Goal: Task Accomplishment & Management: Complete application form

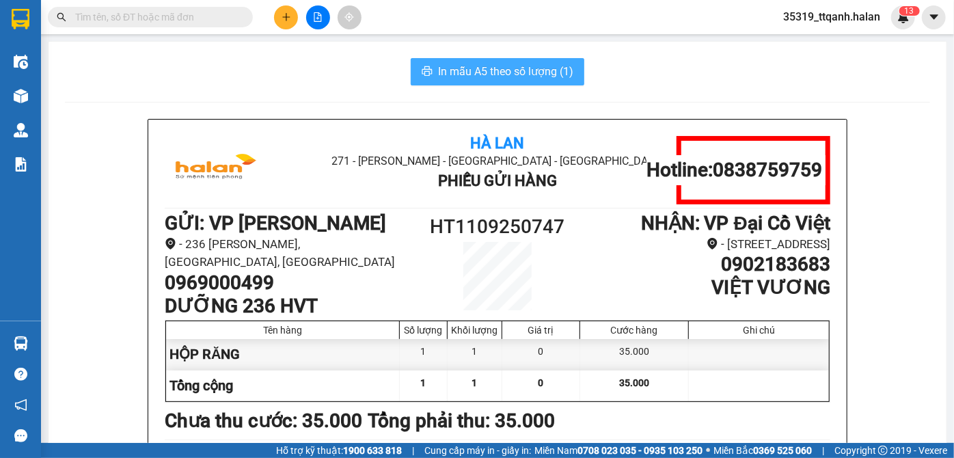
click at [533, 72] on span "In mẫu A5 theo số lượng (1)" at bounding box center [505, 71] width 135 height 17
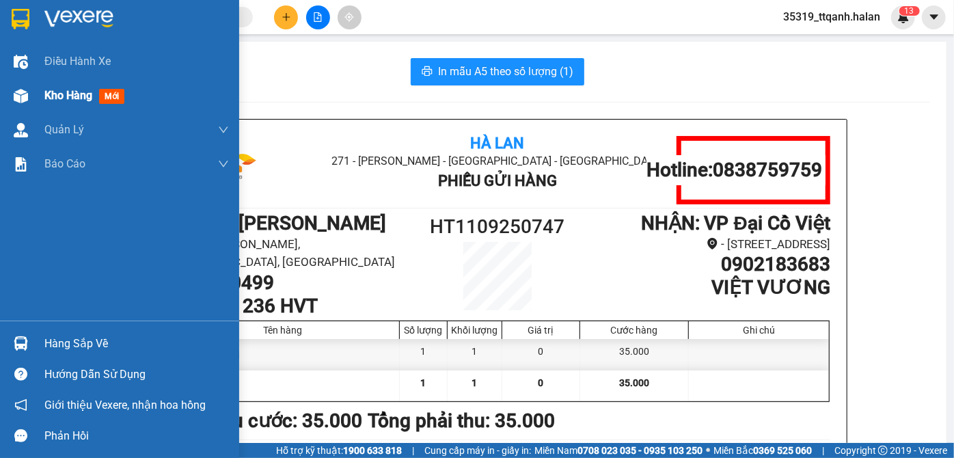
click at [9, 105] on div at bounding box center [21, 96] width 24 height 24
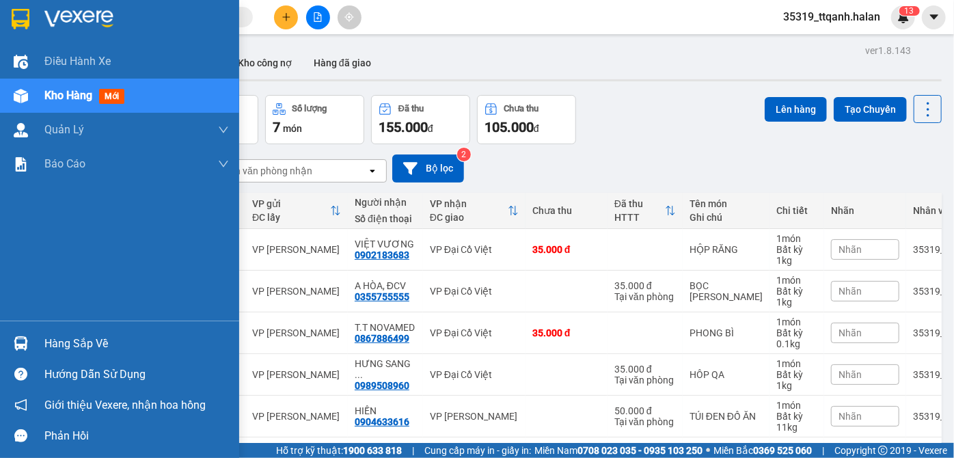
click at [53, 345] on div "Hàng sắp về" at bounding box center [136, 343] width 184 height 20
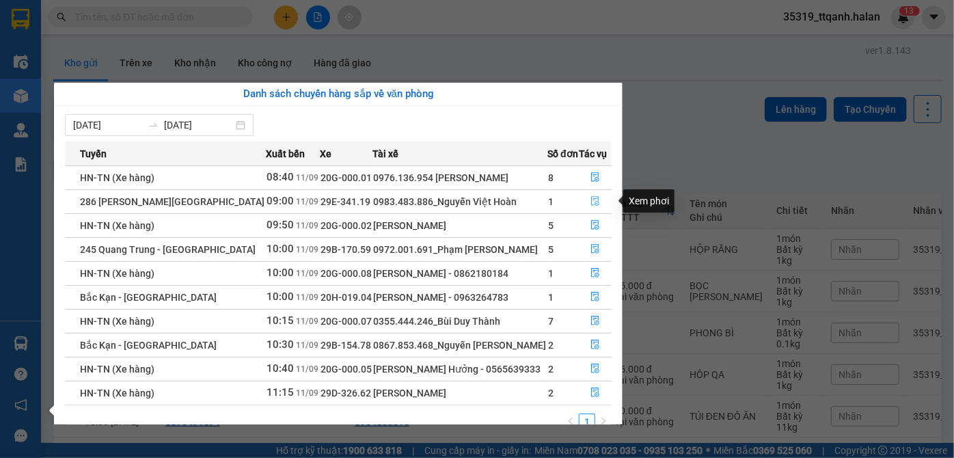
click at [596, 198] on icon "file-done" at bounding box center [595, 202] width 8 height 10
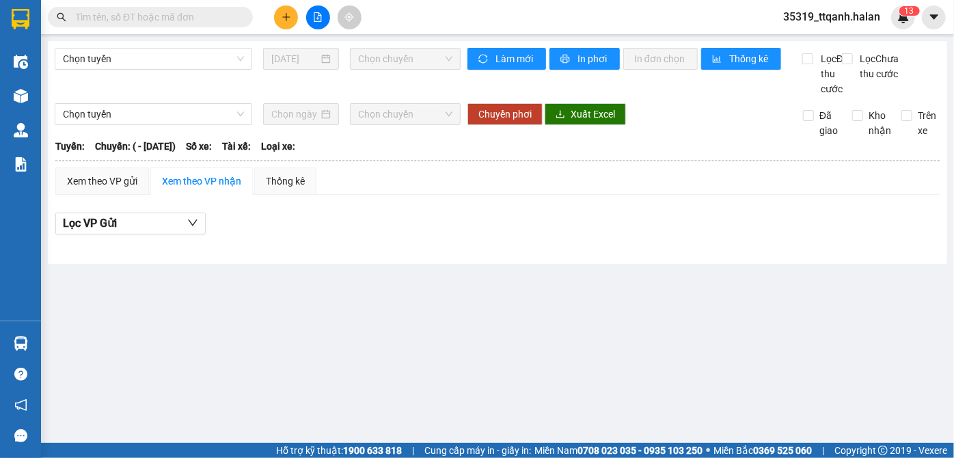
click at [898, 138] on div "Trên xe" at bounding box center [915, 123] width 49 height 30
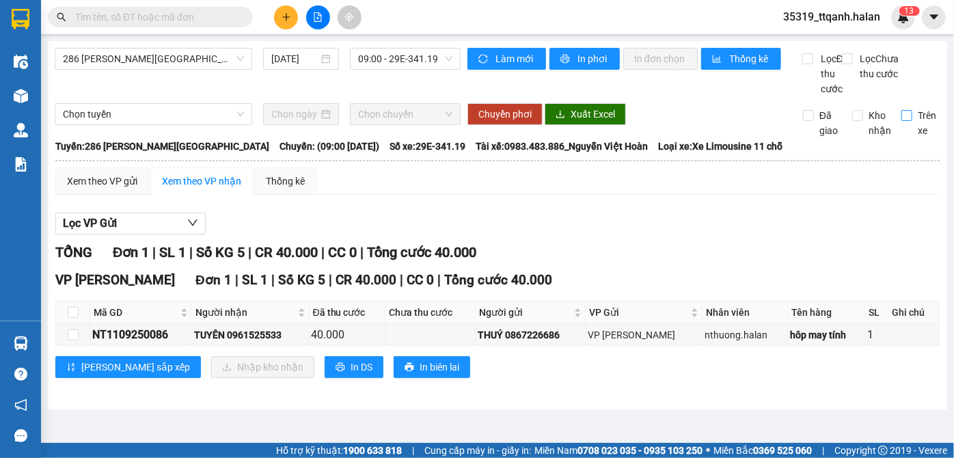
click at [913, 135] on span "Trên xe" at bounding box center [926, 123] width 29 height 30
click at [912, 121] on input "Trên xe" at bounding box center [906, 115] width 11 height 11
checkbox input "true"
click at [73, 324] on th at bounding box center [73, 312] width 34 height 23
click at [74, 318] on input "checkbox" at bounding box center [73, 312] width 11 height 11
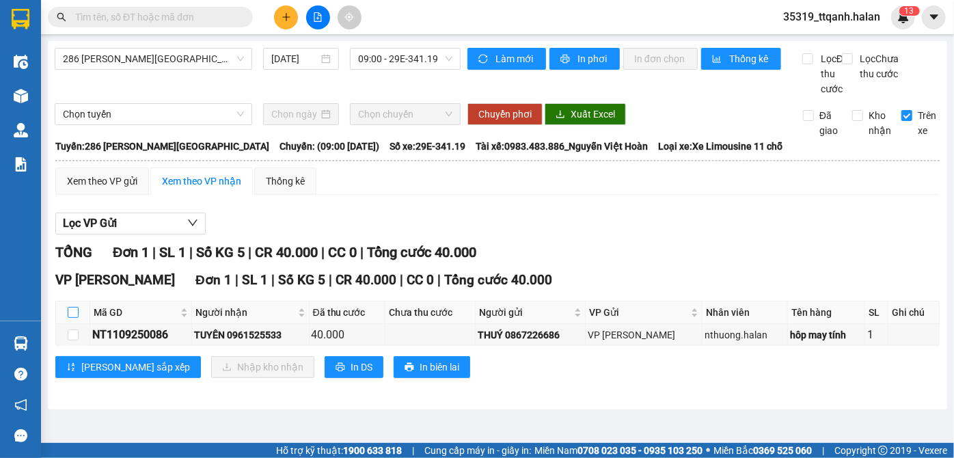
checkbox input "true"
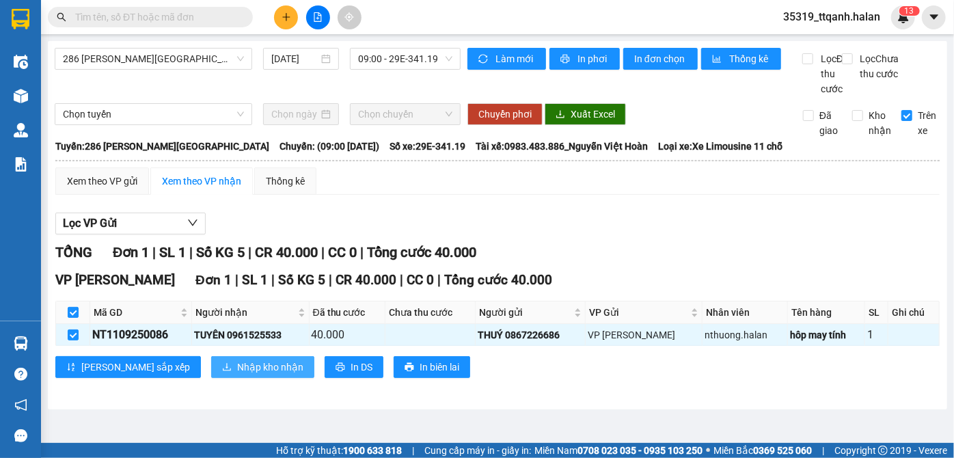
click at [237, 374] on span "Nhập kho nhận" at bounding box center [270, 366] width 66 height 15
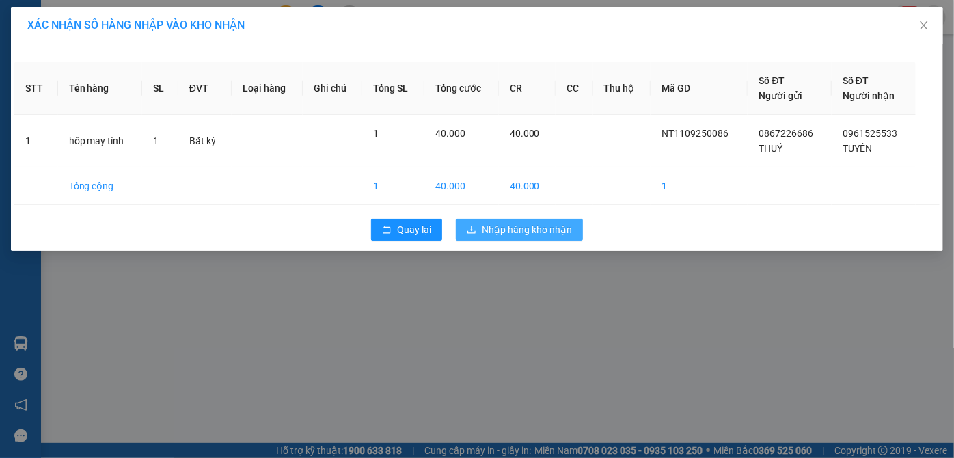
click at [526, 232] on span "Nhập hàng kho nhận" at bounding box center [527, 229] width 90 height 15
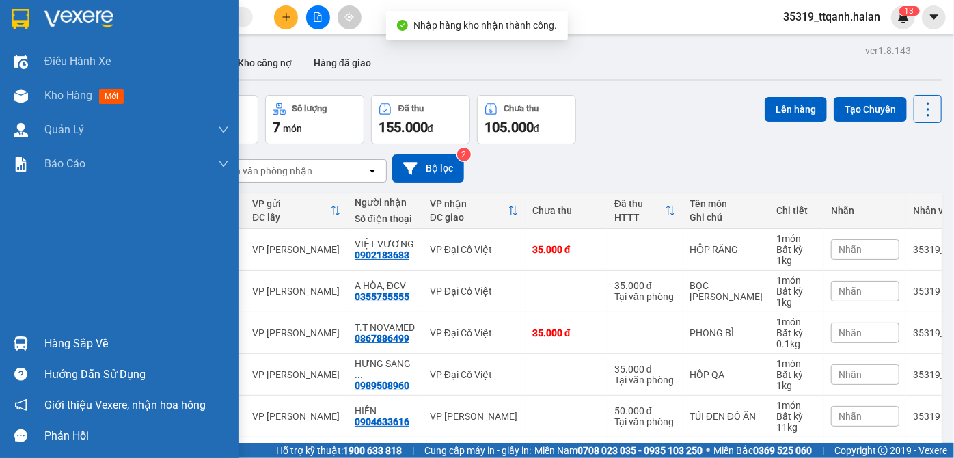
click at [23, 336] on img at bounding box center [21, 343] width 14 height 14
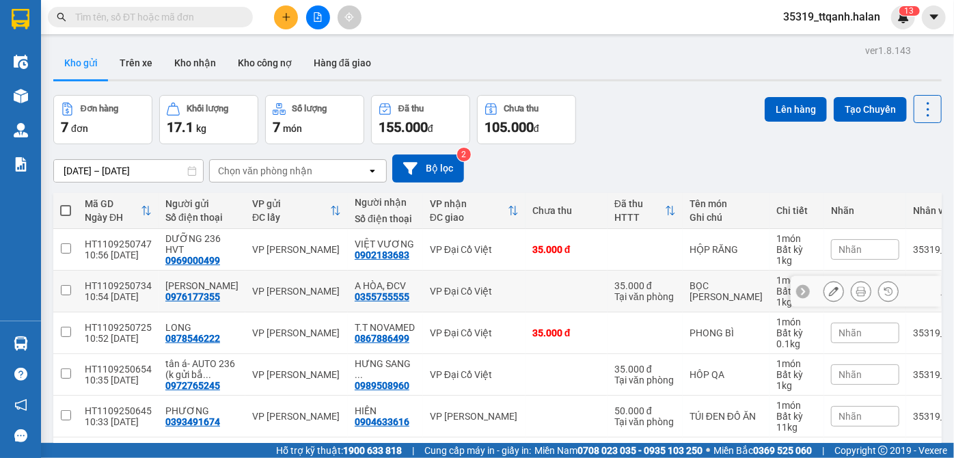
click at [930, 299] on section "Kết quả tìm kiếm ( 0 ) Bộ lọc No Data 35319_ttqanh.halan 1 3 Điều hành xe Kho h…" at bounding box center [477, 229] width 954 height 458
click at [235, 165] on div "Chọn văn phòng nhận" at bounding box center [265, 171] width 94 height 14
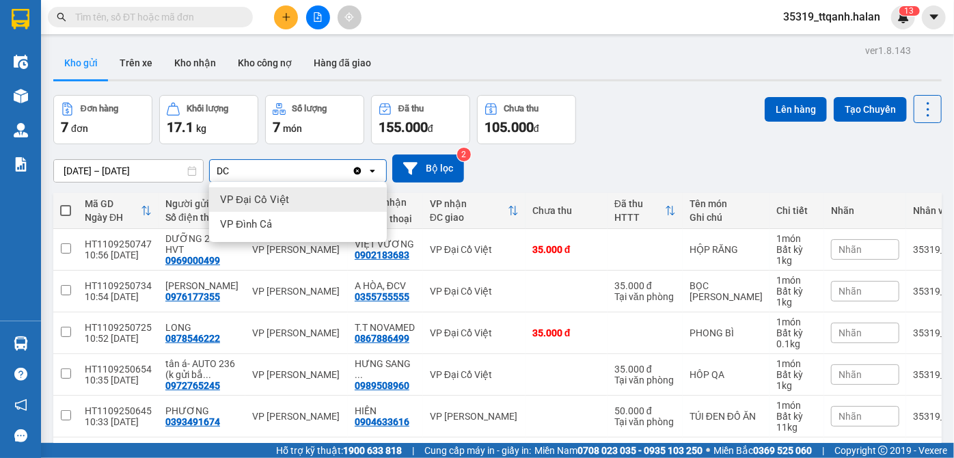
type input "DC"
click at [279, 201] on span "VP Đại Cồ Việt" at bounding box center [254, 200] width 69 height 14
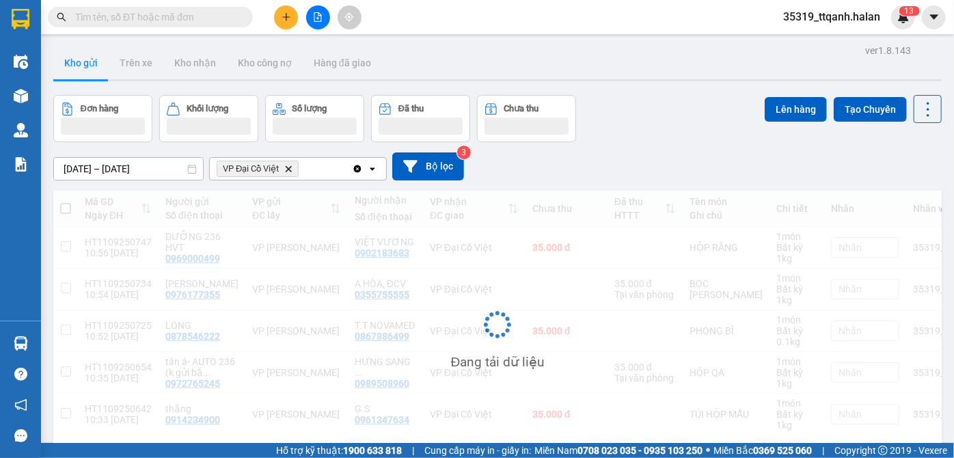
click at [60, 207] on div "Mã GD Ngày ĐH Người gửi Số điện thoại VP gửi ĐC lấy Người nhận Số điện thoại VP…" at bounding box center [497, 335] width 888 height 288
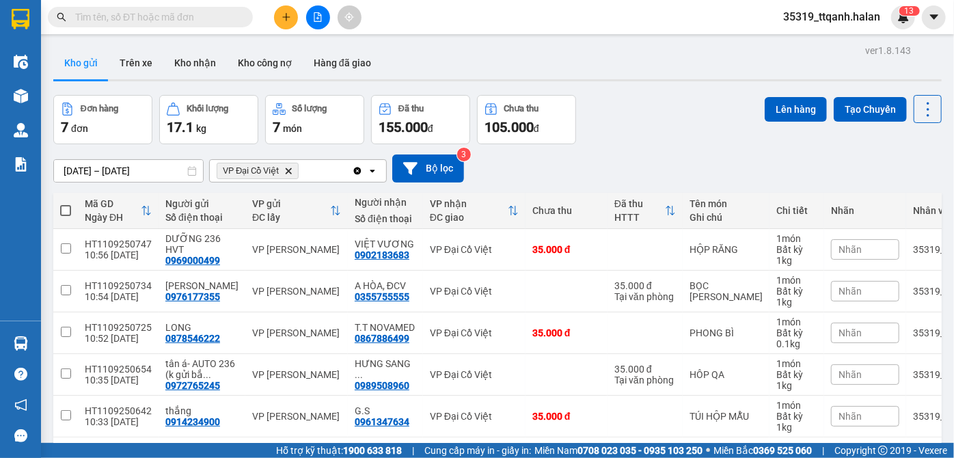
click at [61, 210] on span at bounding box center [65, 210] width 11 height 11
click at [66, 204] on input "checkbox" at bounding box center [66, 204] width 0 height 0
checkbox input "true"
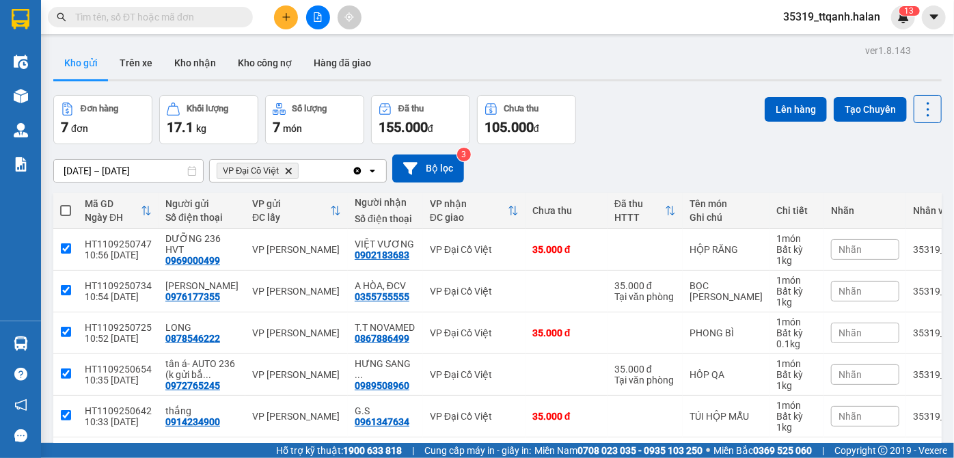
checkbox input "true"
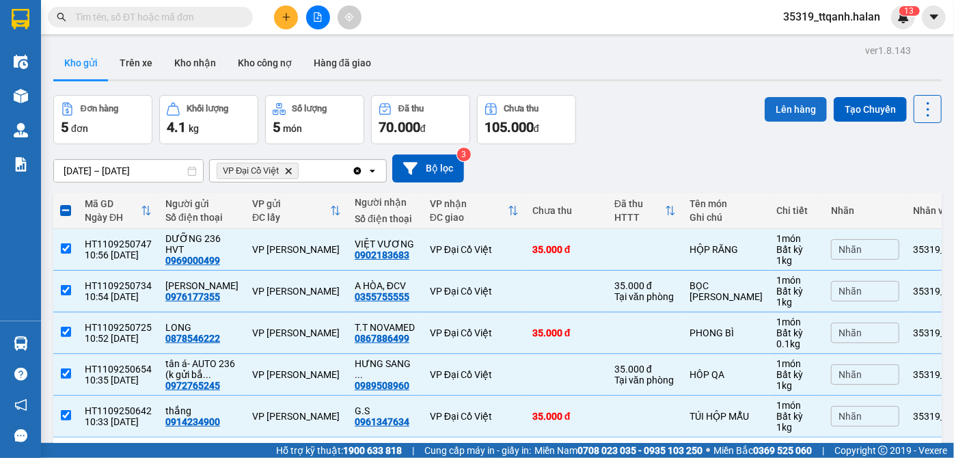
click at [779, 110] on button "Lên hàng" at bounding box center [795, 109] width 62 height 25
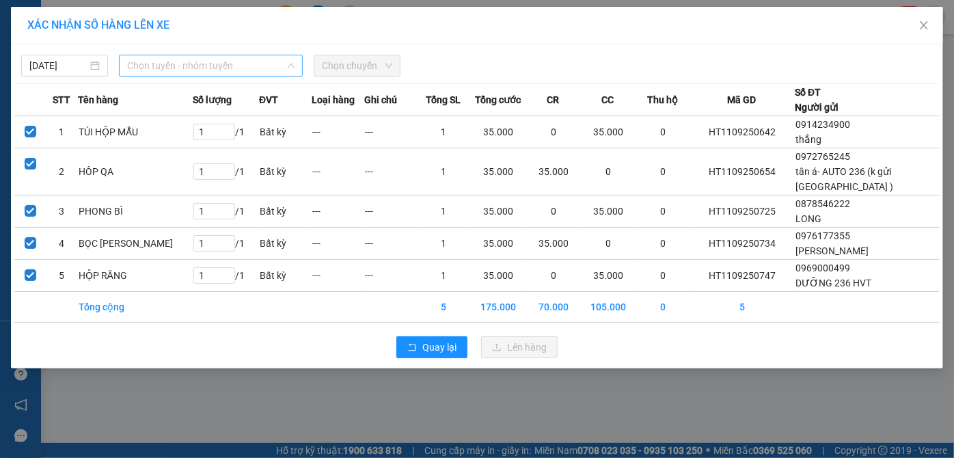
click at [191, 70] on span "Chọn tuyến - nhóm tuyến" at bounding box center [211, 65] width 168 height 20
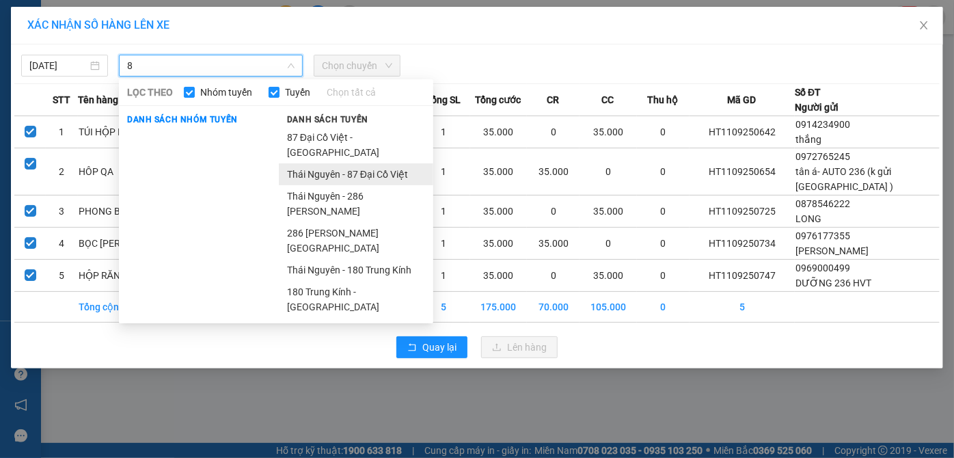
type input "8"
click at [318, 163] on li "Thái Nguyên - 87 Đại Cồ Việt" at bounding box center [356, 174] width 154 height 22
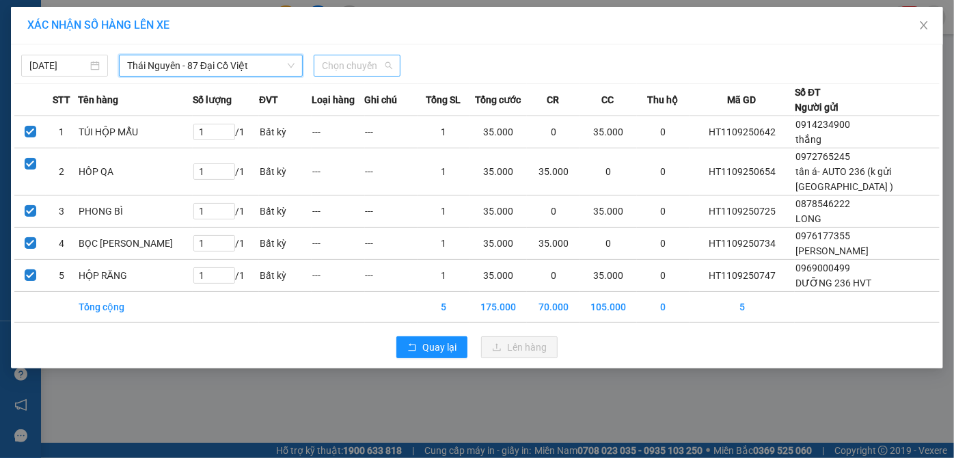
click at [359, 61] on span "Chọn chuyến" at bounding box center [357, 65] width 70 height 20
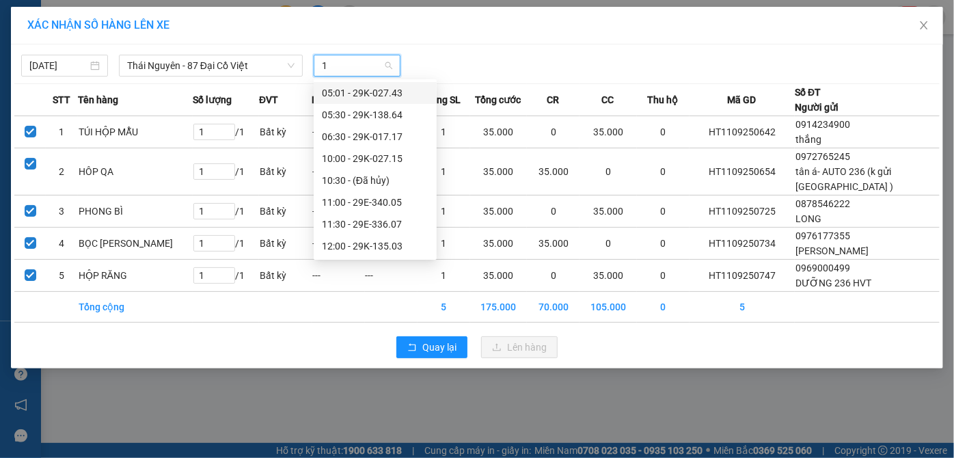
type input "11"
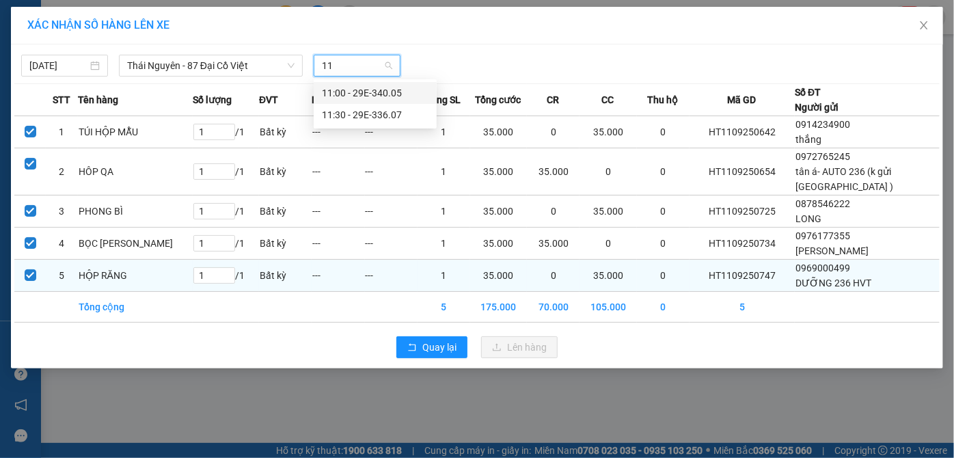
drag, startPoint x: 364, startPoint y: 92, endPoint x: 464, endPoint y: 281, distance: 214.5
click at [365, 95] on div "11:00 - 29E-340.05" at bounding box center [375, 92] width 107 height 15
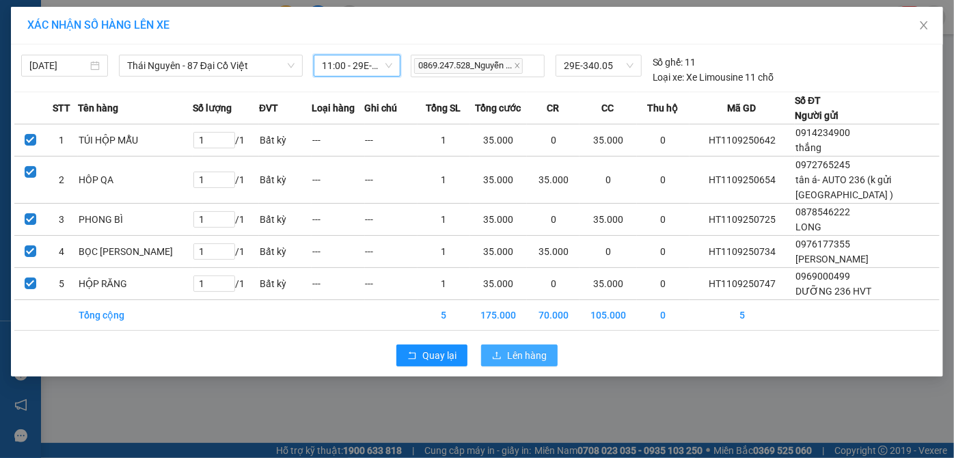
click at [508, 357] on span "Lên hàng" at bounding box center [527, 355] width 40 height 15
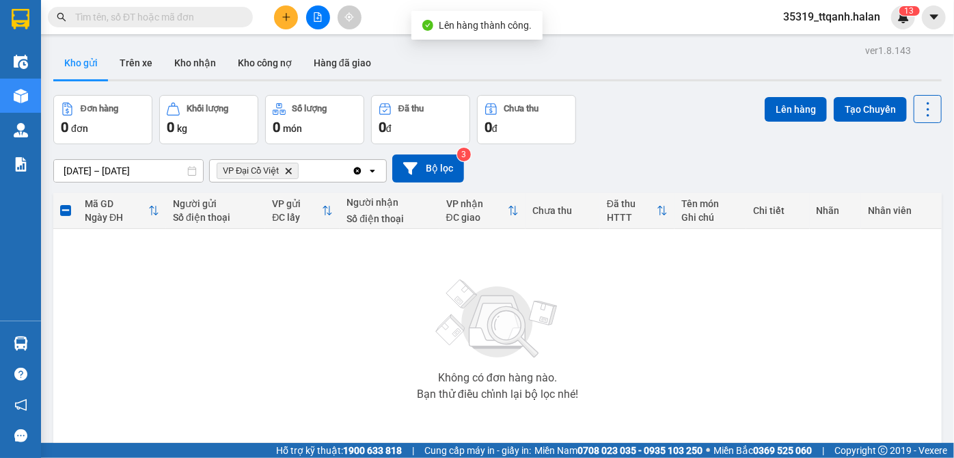
click at [358, 168] on icon "Clear all" at bounding box center [358, 171] width 8 height 8
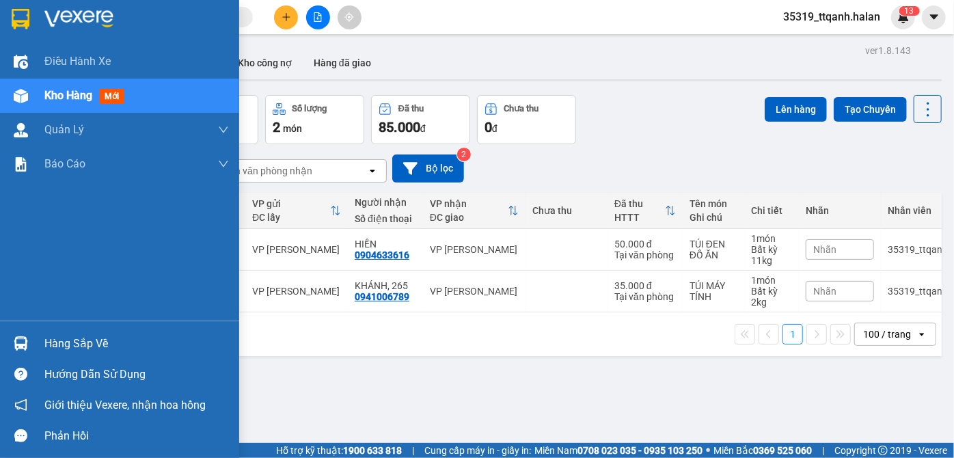
click at [41, 346] on div "Hàng sắp về" at bounding box center [119, 343] width 239 height 31
click at [19, 89] on div "Điều hành xe Kho hàng mới Quản [PERSON_NAME] lý chuyến Quản lý kiểm kho Báo cáo…" at bounding box center [119, 229] width 239 height 458
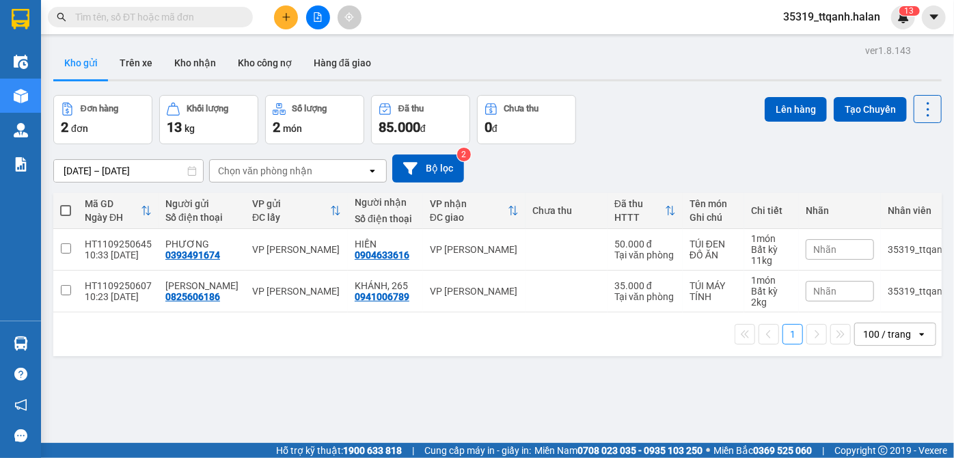
click at [144, 22] on input "text" at bounding box center [155, 17] width 161 height 15
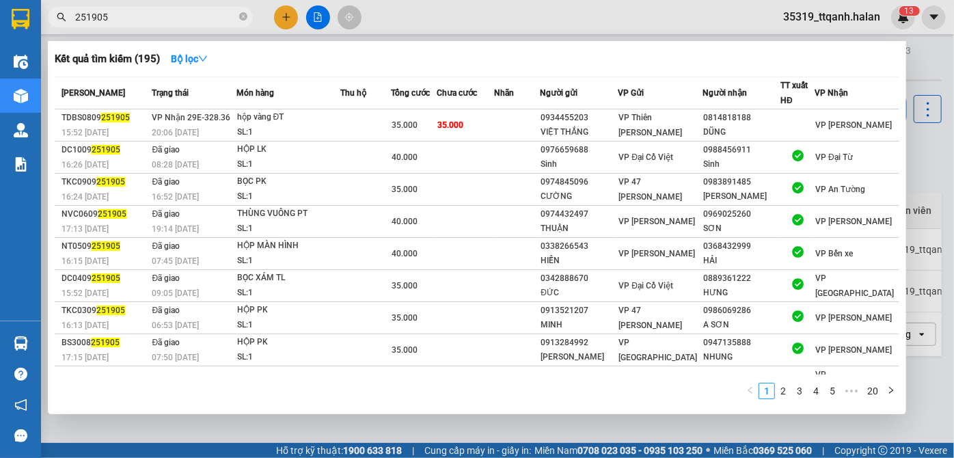
click at [130, 16] on input "251905" at bounding box center [155, 17] width 161 height 15
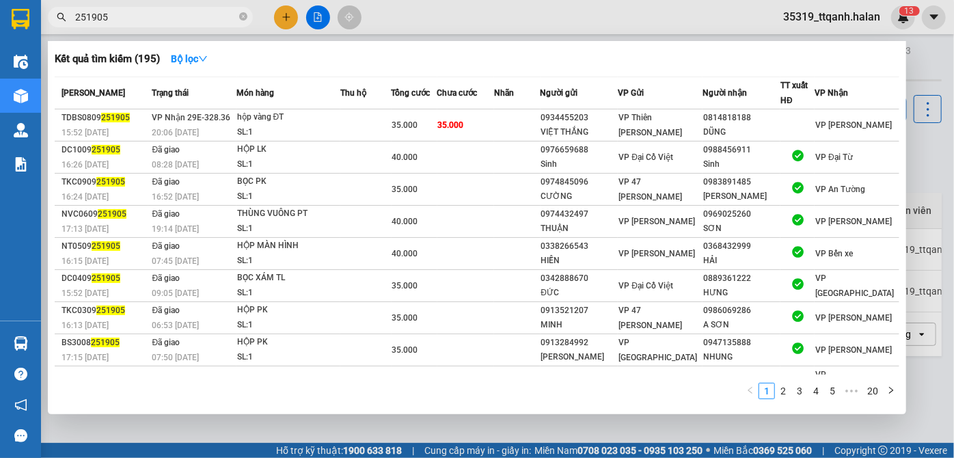
click at [130, 16] on input "251905" at bounding box center [155, 17] width 161 height 15
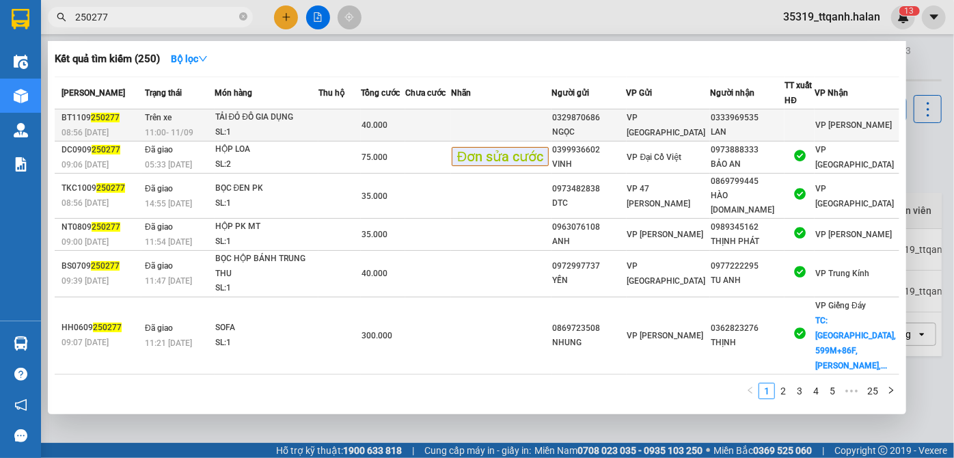
type input "250277"
click at [355, 137] on td at bounding box center [339, 125] width 42 height 32
click at [245, 122] on div "TẢI ĐỎ ĐỒ GIA DỤNG" at bounding box center [266, 117] width 102 height 15
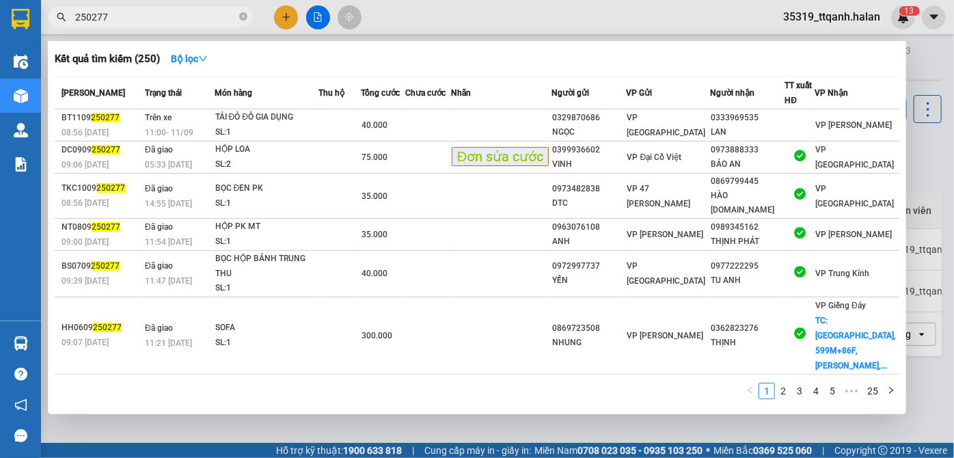
click at [149, 16] on input "250277" at bounding box center [155, 17] width 161 height 15
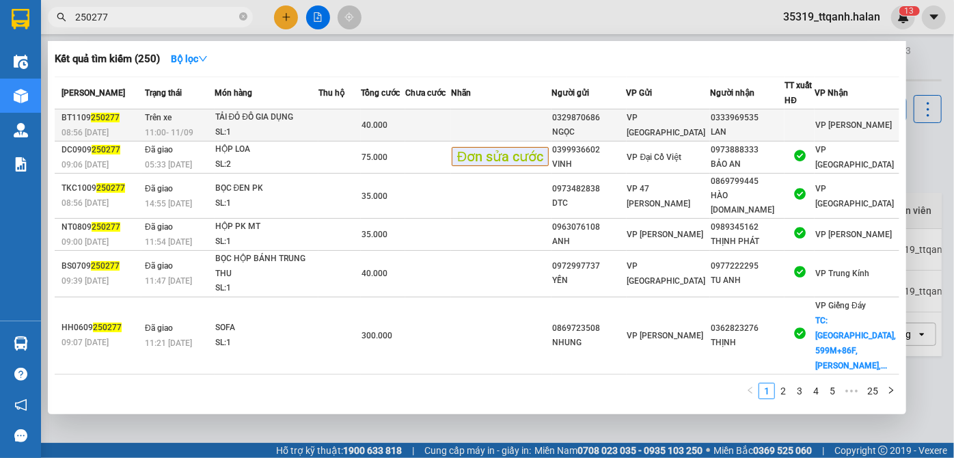
click at [210, 120] on td "Trên xe 11:00 - 11/09" at bounding box center [177, 125] width 73 height 32
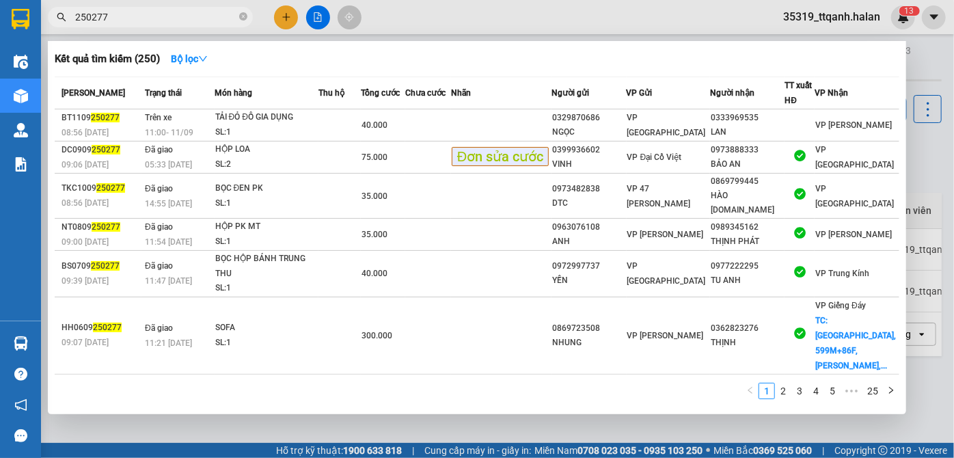
click at [164, 28] on div at bounding box center [477, 229] width 954 height 458
click at [165, 24] on input "250277" at bounding box center [155, 17] width 161 height 15
click at [953, 214] on div at bounding box center [477, 229] width 954 height 458
click at [247, 13] on icon "close-circle" at bounding box center [243, 16] width 8 height 8
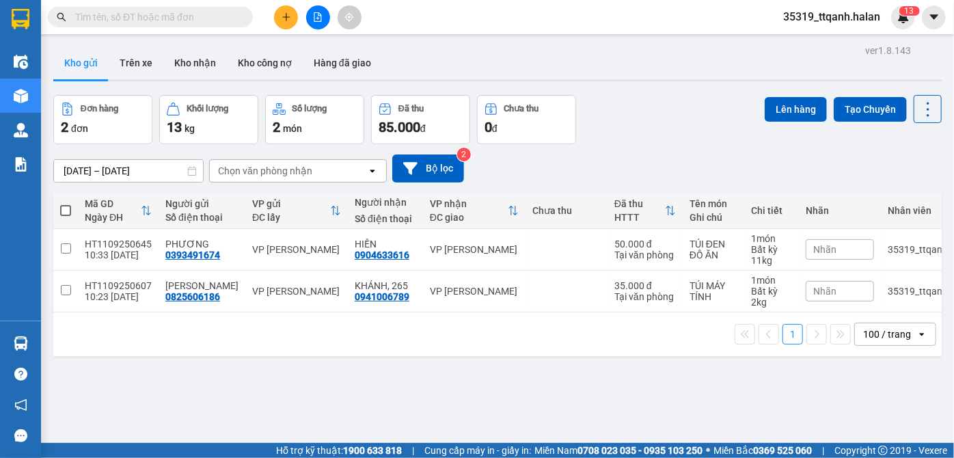
click at [284, 10] on button at bounding box center [286, 17] width 24 height 24
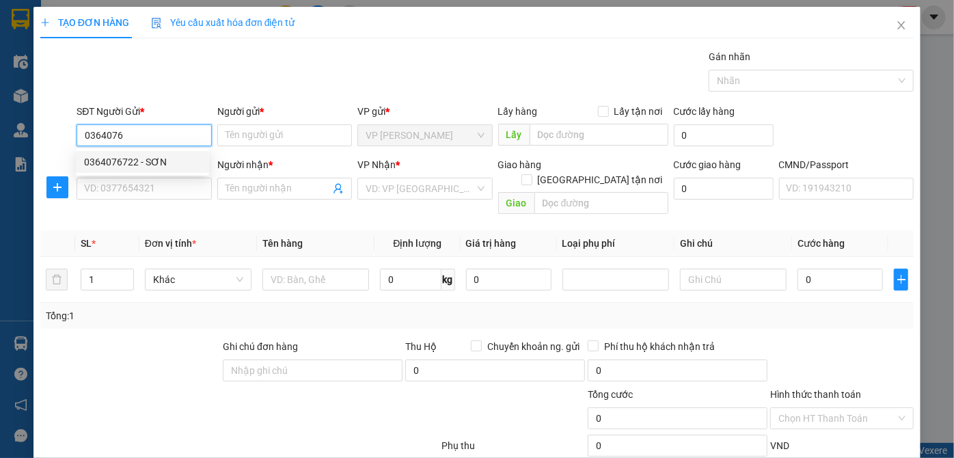
click at [120, 165] on div "0364076722 - SƠN" at bounding box center [142, 161] width 117 height 15
type input "0364076722"
type input "SƠN"
type input "0364076722"
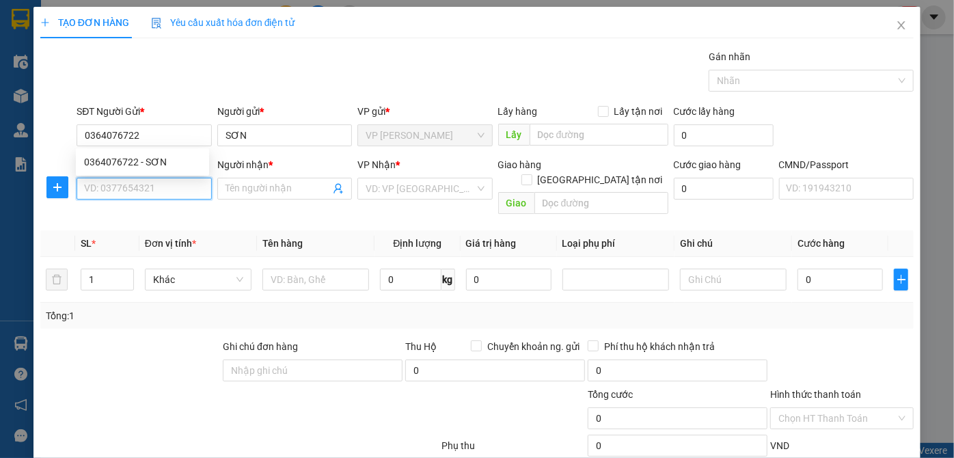
click at [130, 184] on input "SĐT Người Nhận *" at bounding box center [144, 189] width 135 height 22
click at [149, 188] on input "09129326" at bounding box center [144, 189] width 135 height 22
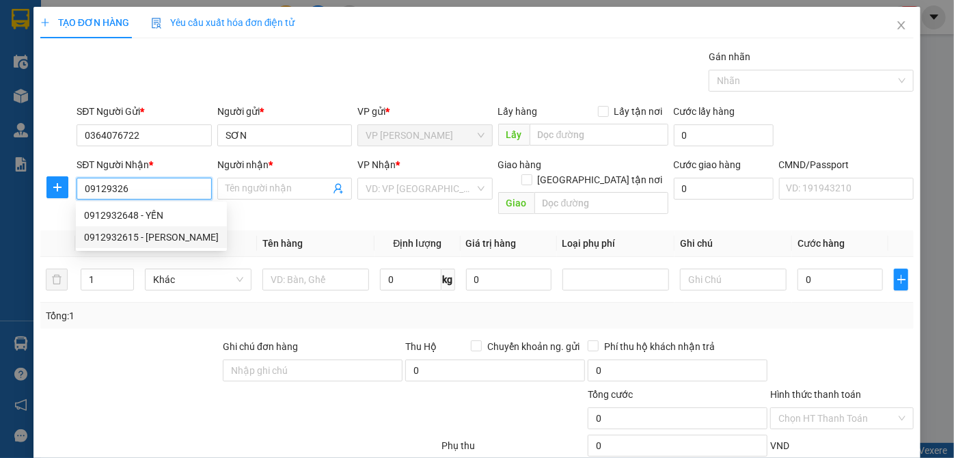
click at [161, 240] on div "0912932615 - PHƯƠNG ANH" at bounding box center [151, 237] width 135 height 15
type input "0912932615"
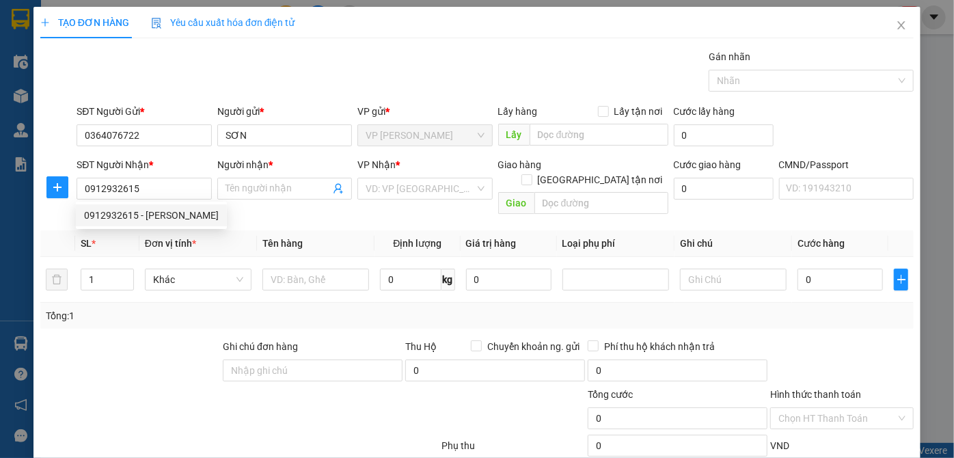
click at [311, 220] on div "SĐT Người Nhận * 0912932615 Người nhận * Tên người nhận VP Nhận * VD: VP Sài Gò…" at bounding box center [495, 188] width 842 height 63
type input "PHƯƠNG ANH"
checkbox input "true"
type input "Bộ Y Tế Việt Nam, 138A P. Giảng Võ, phường Kim Mã, quận Ba Đình, Hà Nội, Việt N…"
type input "35.000"
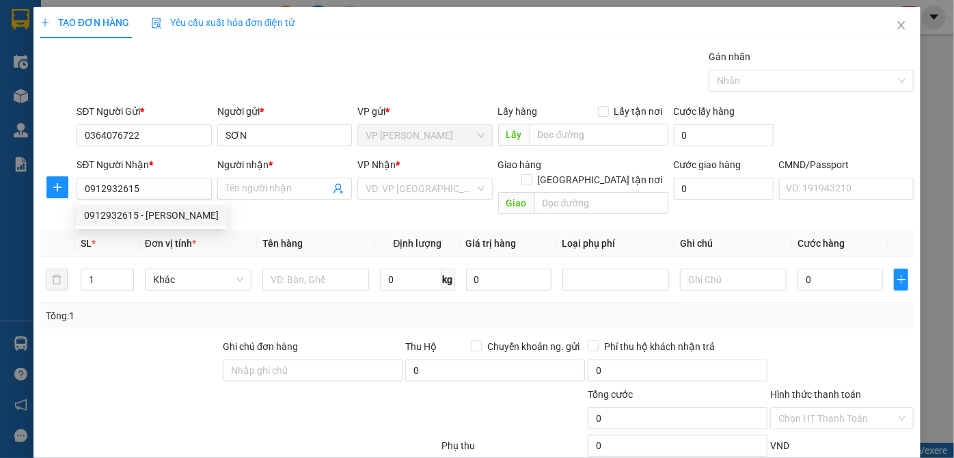
type input "35.000"
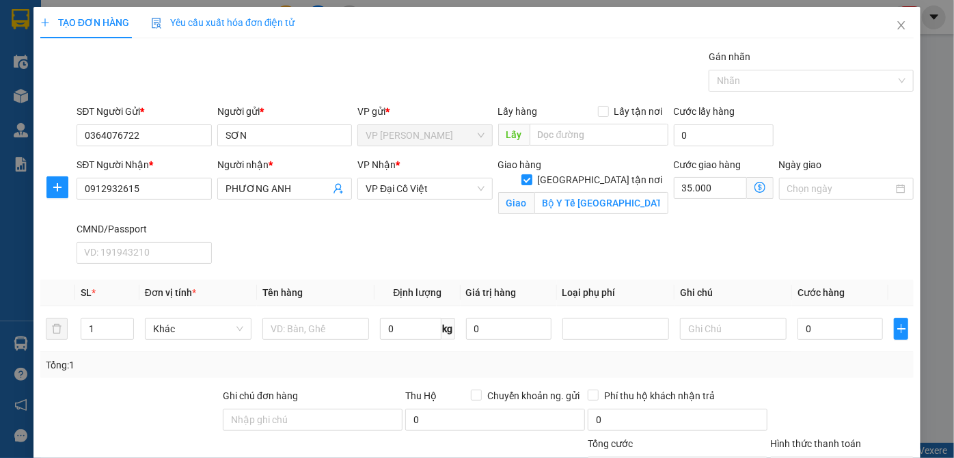
click at [331, 270] on div "Transit Pickup Surcharge Ids Transit Deliver Surcharge Ids Transit Deliver Surc…" at bounding box center [476, 309] width 873 height 521
click at [627, 200] on div "Giao hàng Giao tận nơi Giao Bộ Y Tế Việt Nam, 138A P. Giảng Võ, phường Kim Mã, …" at bounding box center [583, 188] width 170 height 63
click at [623, 197] on input "Bộ Y Tế Việt Nam, 138A P. Giảng Võ, phường Kim Mã, quận Ba Đình, Hà Nội, Việt N…" at bounding box center [601, 203] width 134 height 22
click at [633, 192] on input "Bộ Y Tế Việt Nam, 138A P. Giảng Võ, phường Kim Mã, quận Ba Đình, Hà Nội, Việt N…" at bounding box center [601, 203] width 134 height 22
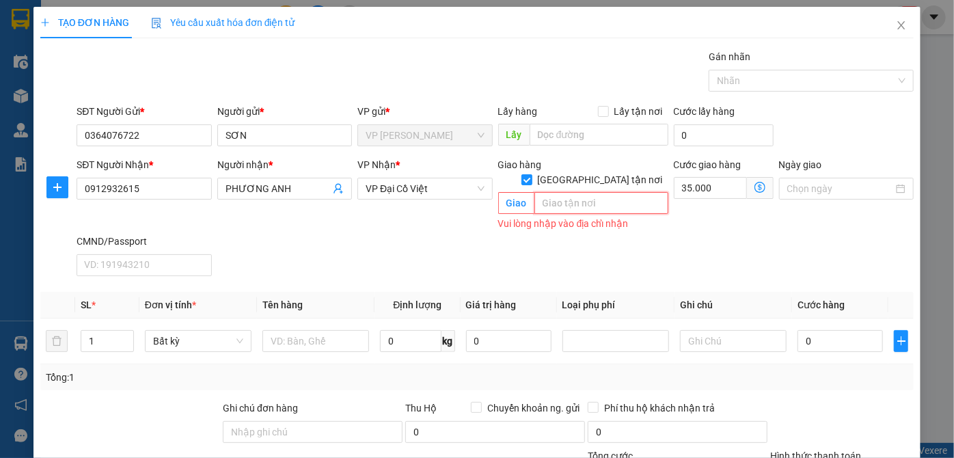
paste input "135 P. Núi Trúc, Giảng Võ, Ba Đình, Hà Nội, Việt Nam"
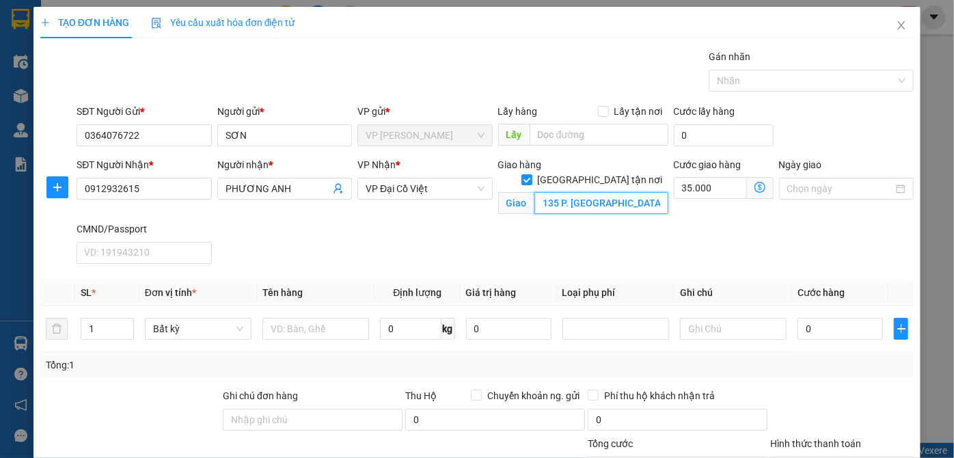
click at [551, 192] on input "135 P. Núi Trúc, Giảng Võ, Ba Đình, Hà Nội, Việt Nam" at bounding box center [601, 203] width 134 height 22
type input "135/1 P. Núi Trúc, Giảng Võ, Ba Đình, Hà Nội, Việt Nam"
click at [749, 184] on span at bounding box center [760, 188] width 27 height 22
click at [754, 184] on icon "dollar-circle" at bounding box center [759, 187] width 11 height 11
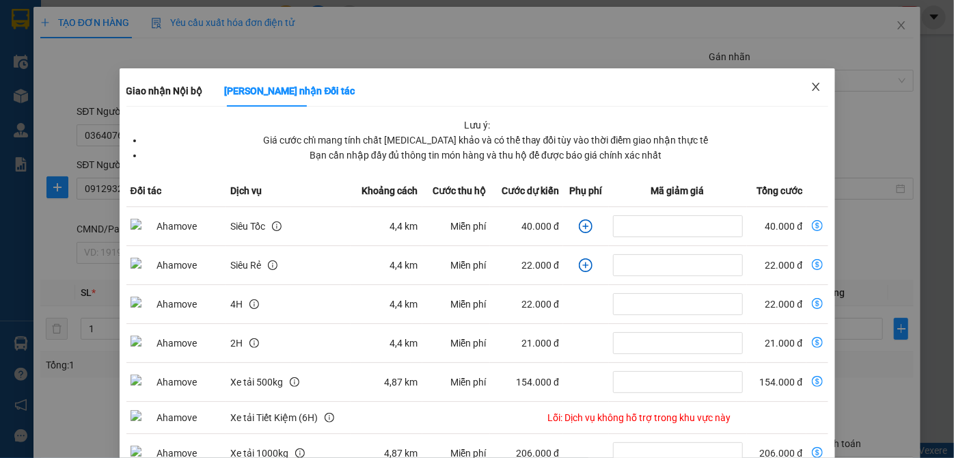
click at [816, 89] on span "Close" at bounding box center [815, 87] width 38 height 38
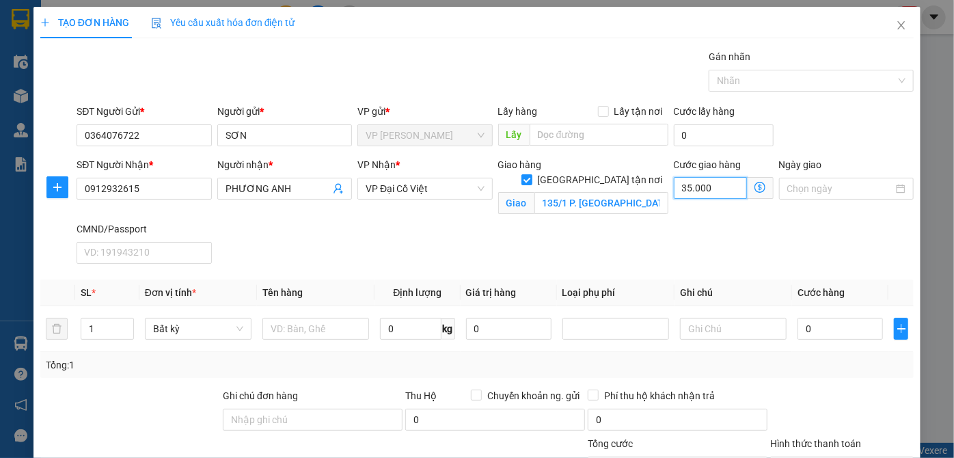
click at [702, 192] on input "35.000" at bounding box center [709, 188] width 73 height 22
type input "41"
type input "4"
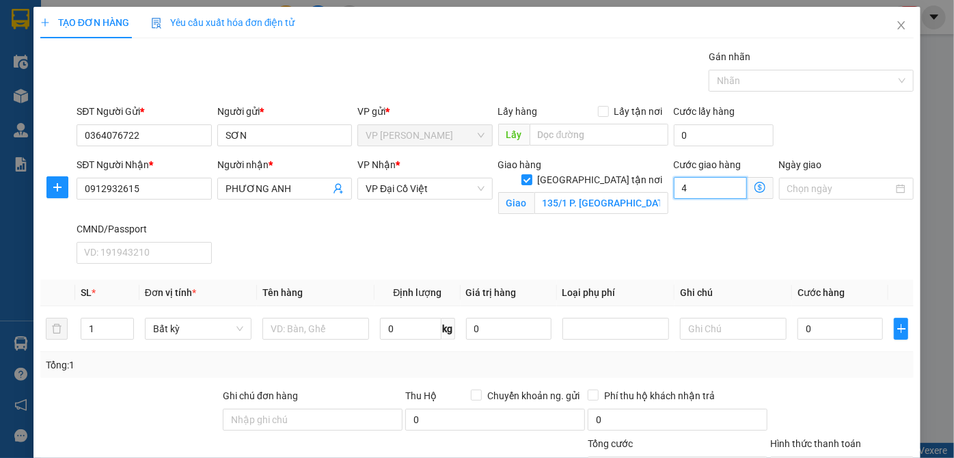
type input "4"
type input "4.000"
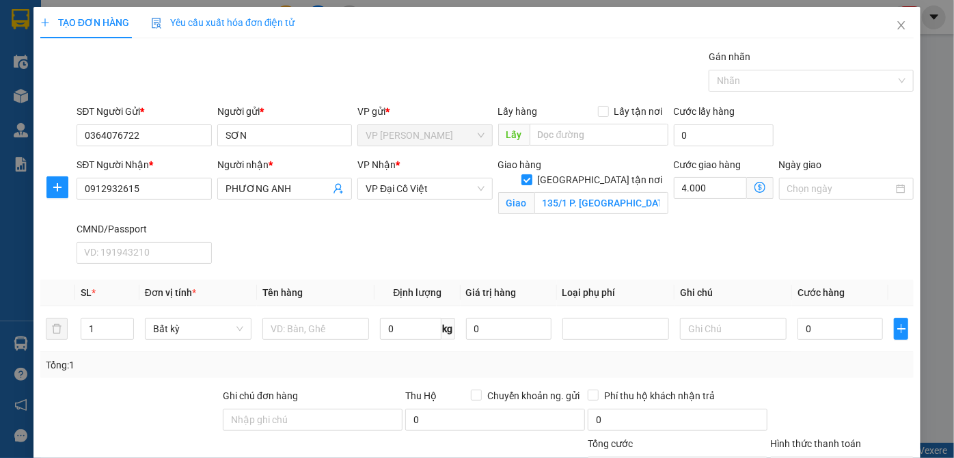
click at [750, 193] on span "Giao nhận Nội bộ Giao nhận Đối tác Lưu ý: Giá cước chỉ mang tính chất tham khảo…" at bounding box center [760, 188] width 27 height 22
click at [754, 191] on icon "dollar-circle" at bounding box center [759, 187] width 11 height 11
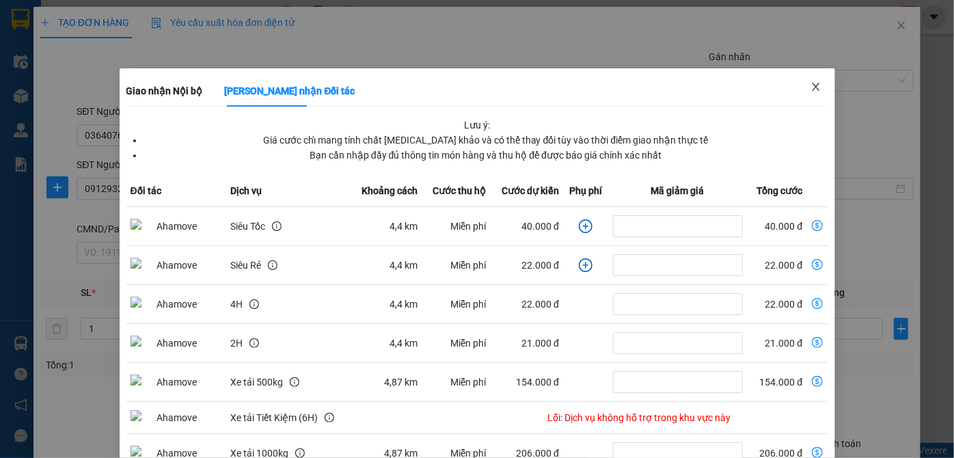
click at [814, 87] on span "Close" at bounding box center [815, 87] width 38 height 38
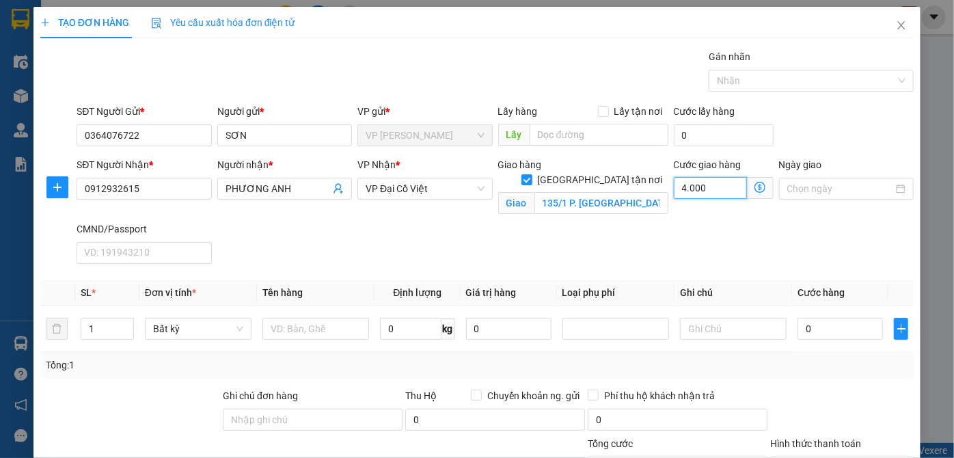
click at [686, 195] on input "4.000" at bounding box center [709, 188] width 73 height 22
type input "4"
type input "45"
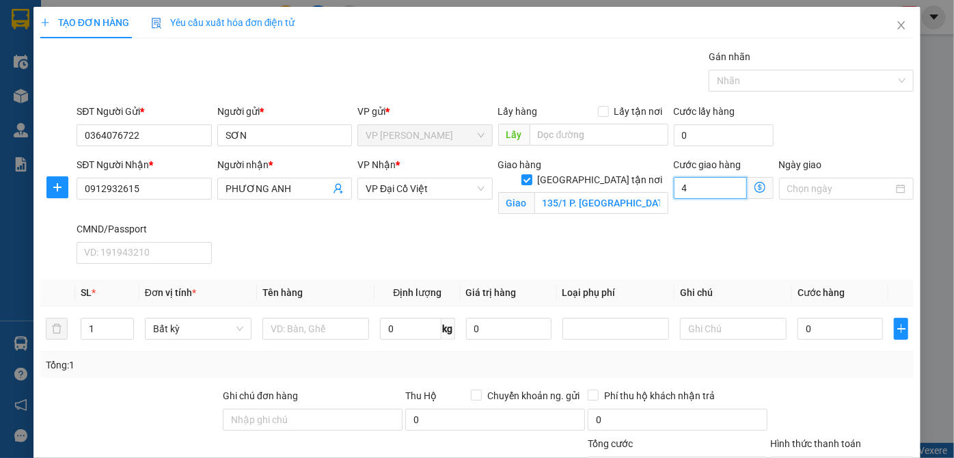
type input "45"
type input "45.000"
click at [337, 322] on input "text" at bounding box center [315, 329] width 107 height 22
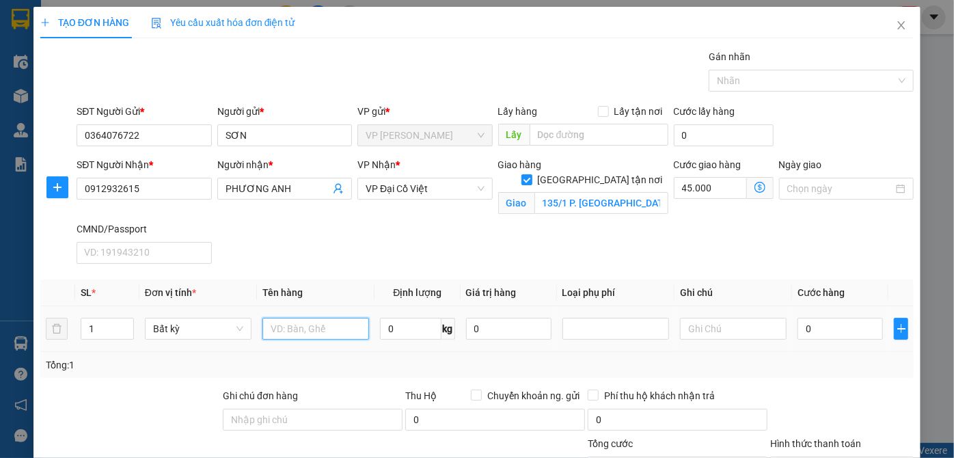
click at [337, 322] on input "text" at bounding box center [315, 329] width 107 height 22
type input "TÚI CÚC"
click at [411, 324] on input "0" at bounding box center [410, 329] width 61 height 22
type input "0.1"
click at [414, 339] on div "0.1 kg" at bounding box center [417, 328] width 74 height 27
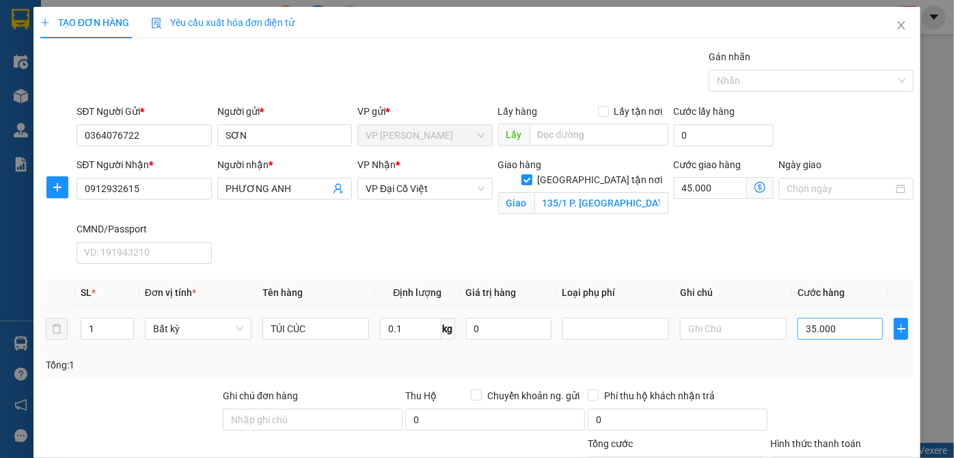
type input "35.000"
type input "80.000"
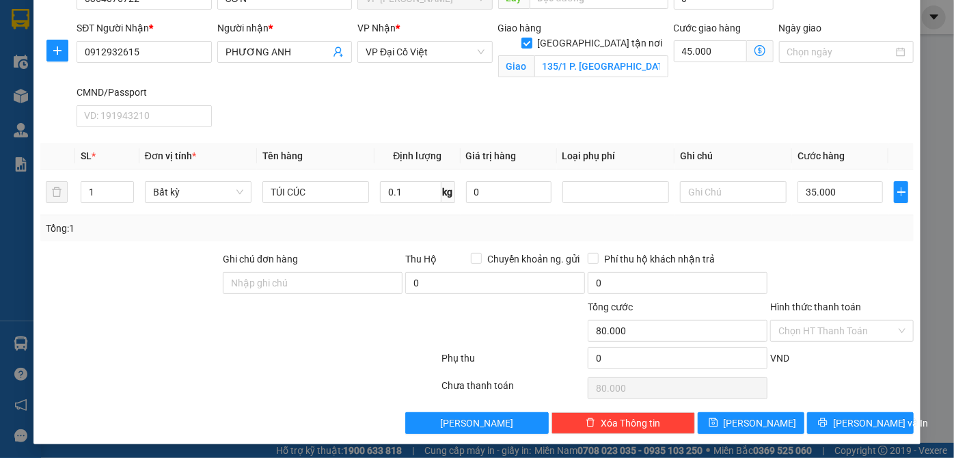
click at [858, 312] on div "Hình thức thanh toán" at bounding box center [841, 309] width 143 height 20
click at [842, 311] on div "Hình thức thanh toán" at bounding box center [841, 309] width 143 height 20
click at [840, 328] on input "Hình thức thanh toán" at bounding box center [836, 330] width 117 height 20
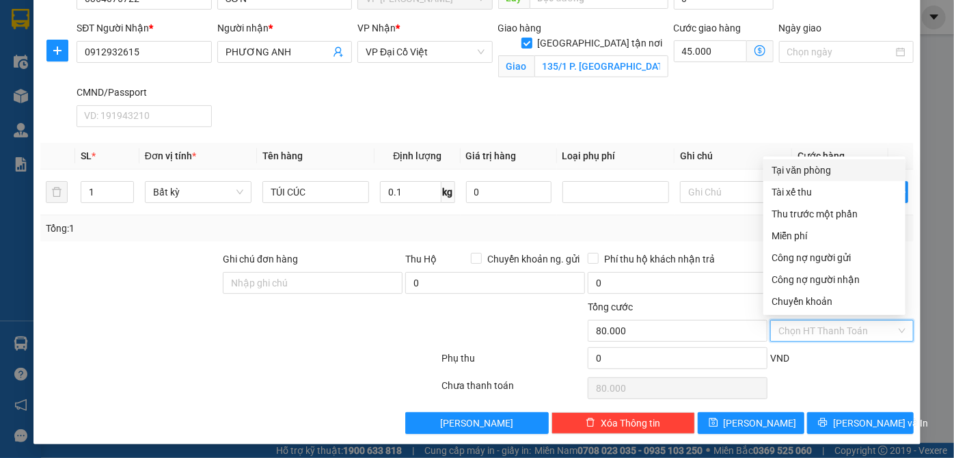
click at [817, 171] on div "Tại văn phòng" at bounding box center [834, 170] width 126 height 15
type input "0"
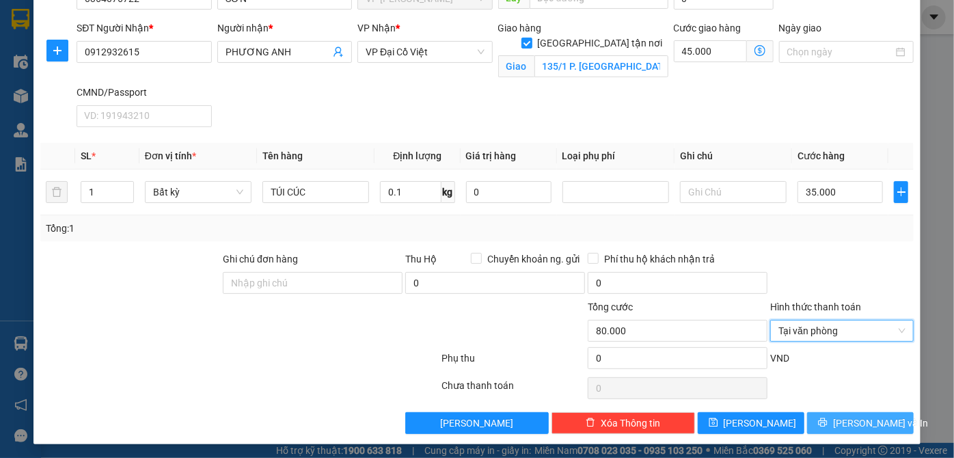
click at [845, 412] on button "[PERSON_NAME] và In" at bounding box center [860, 423] width 107 height 22
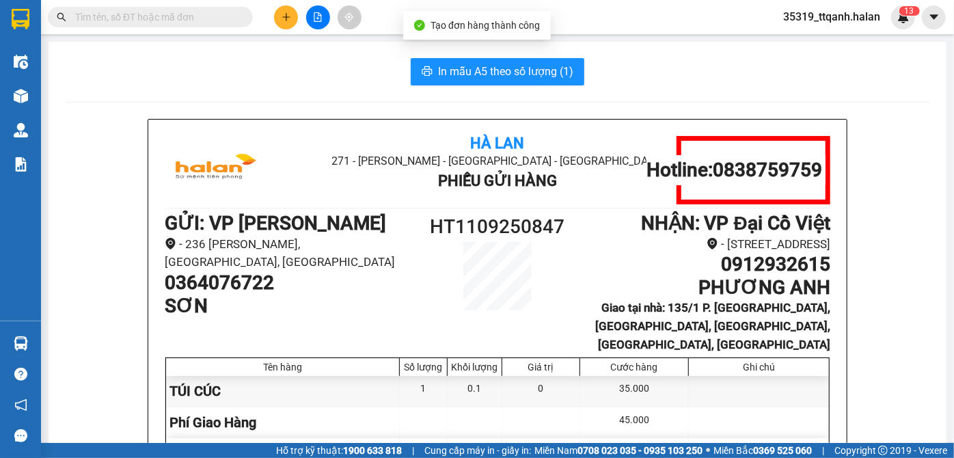
click at [465, 60] on button "In mẫu A5 theo số lượng (1)" at bounding box center [497, 71] width 173 height 27
click at [466, 67] on span "In mẫu A5 theo số lượng (1)" at bounding box center [505, 71] width 135 height 17
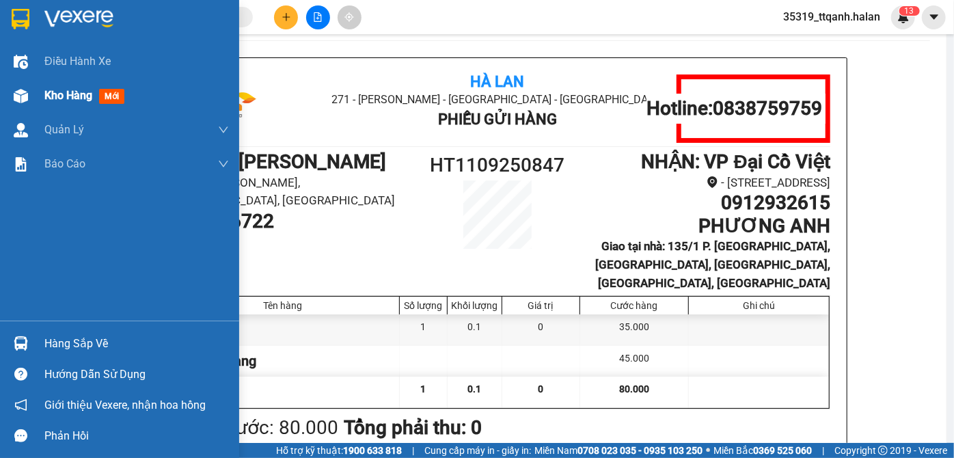
click at [64, 93] on span "Kho hàng" at bounding box center [68, 95] width 48 height 13
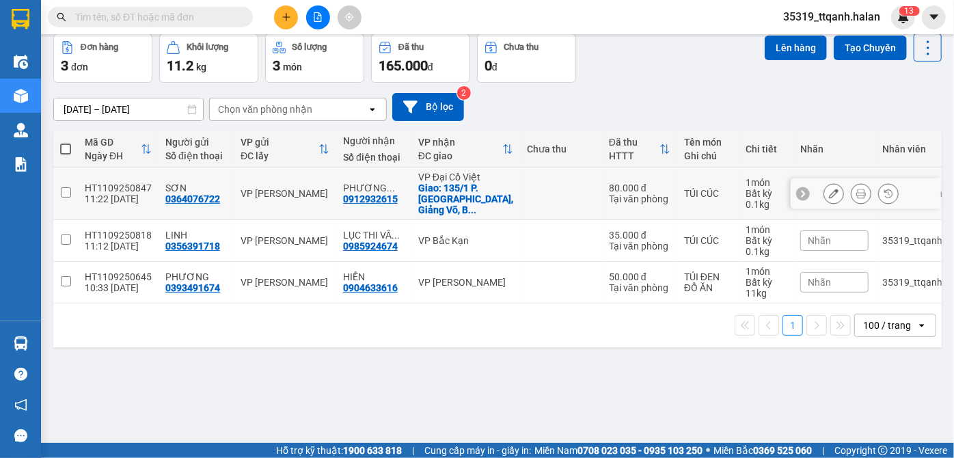
click at [466, 199] on div "Giao: 135/1 P. Núi Trúc, Giảng Võ, B ..." at bounding box center [465, 198] width 95 height 33
checkbox input "true"
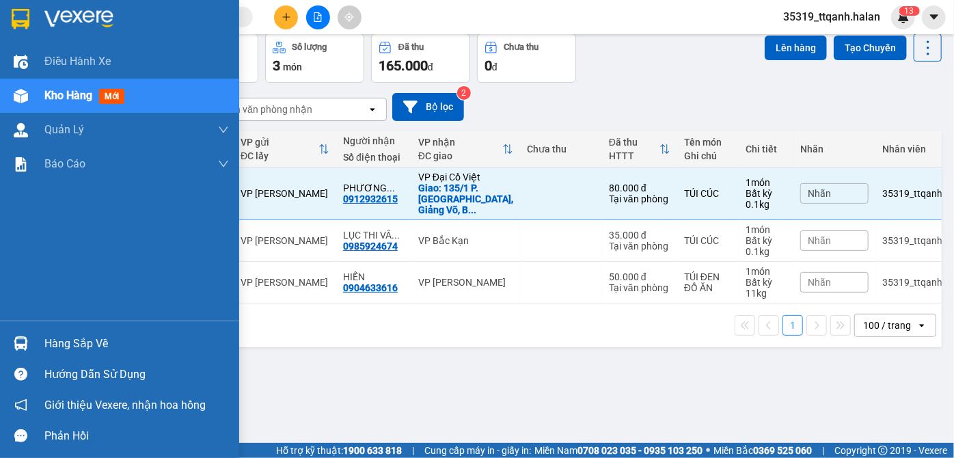
click at [13, 332] on div at bounding box center [21, 343] width 24 height 24
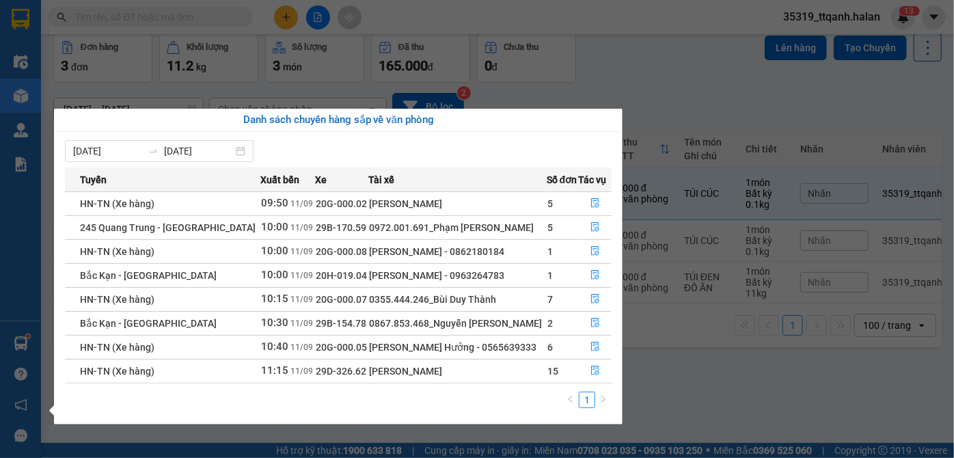
click at [152, 20] on section "Kết quả tìm kiếm ( 250 ) Bộ lọc Mã ĐH Trạng thái Món hàng Thu hộ Tổng cước Chưa…" at bounding box center [477, 229] width 954 height 458
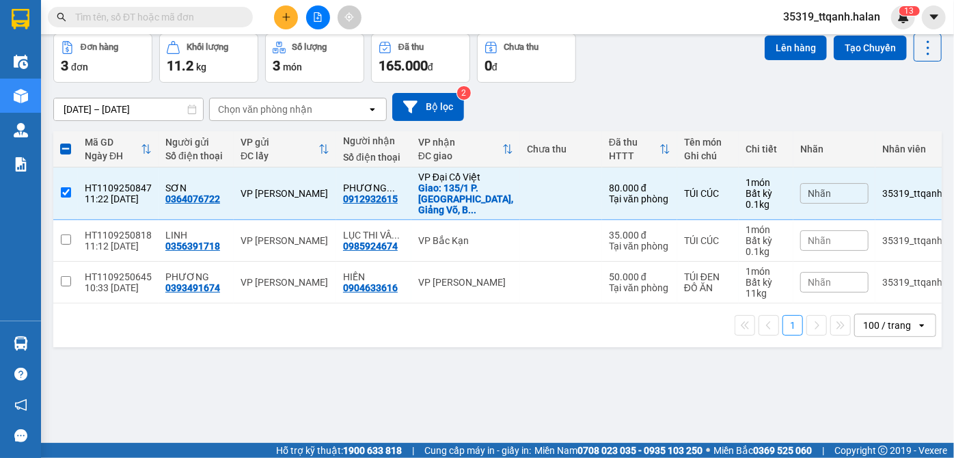
click at [152, 20] on input "text" at bounding box center [155, 17] width 161 height 15
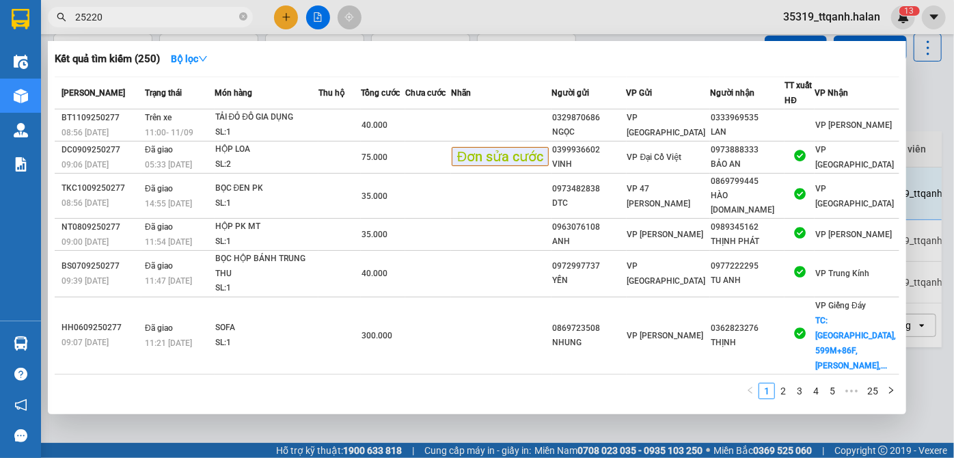
type input "252208"
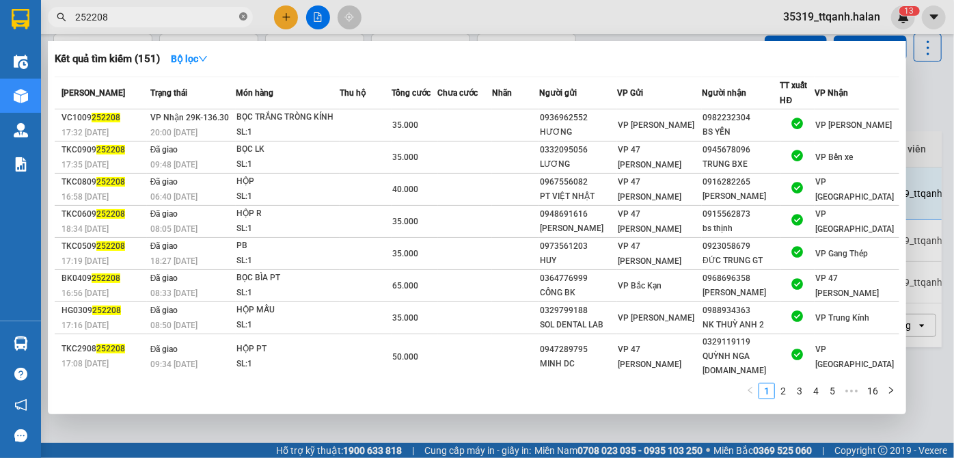
click at [242, 16] on icon "close-circle" at bounding box center [243, 16] width 8 height 8
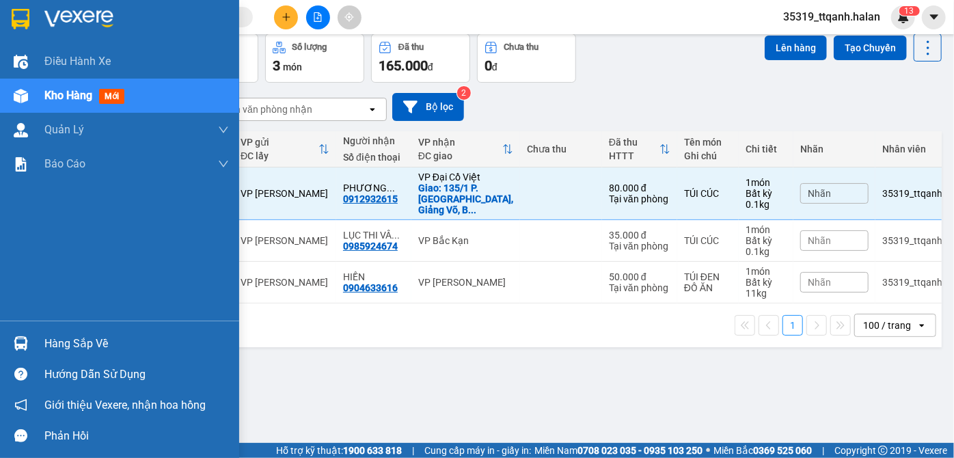
click at [27, 327] on div "Hàng sắp về Hướng dẫn sử dụng Giới thiệu Vexere, nhận hoa hồng Phản hồi" at bounding box center [119, 385] width 239 height 130
click at [27, 344] on img at bounding box center [21, 343] width 14 height 14
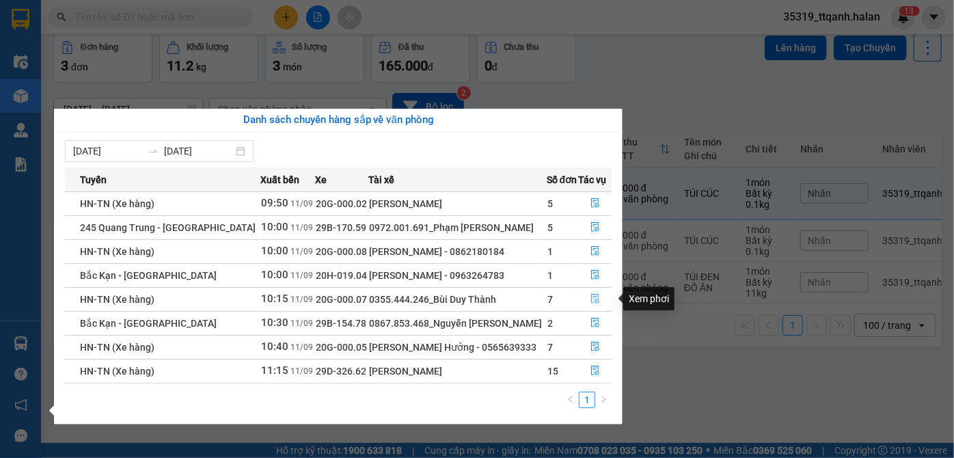
click at [589, 305] on button "button" at bounding box center [595, 299] width 32 height 22
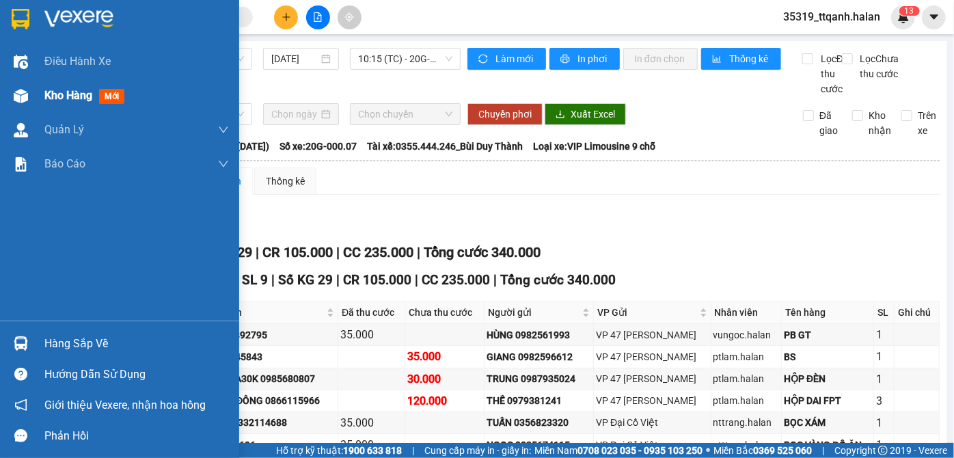
click at [7, 87] on div "Kho hàng mới" at bounding box center [119, 96] width 239 height 34
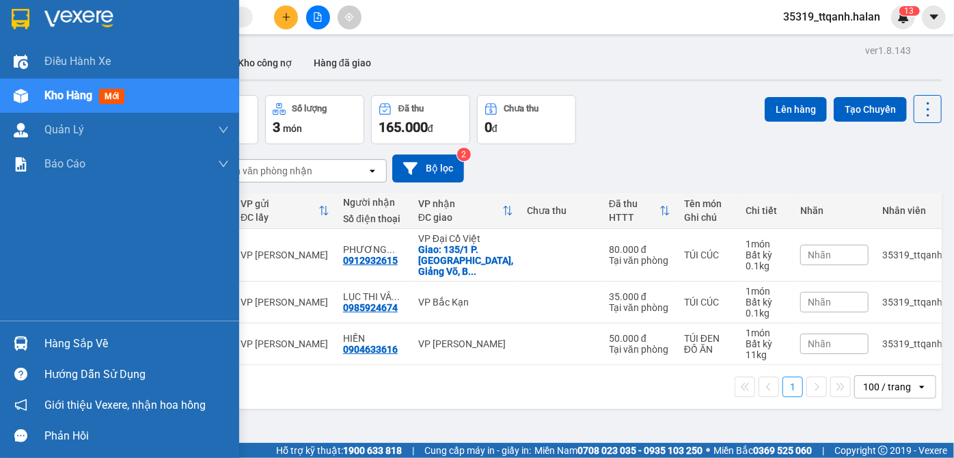
click at [33, 341] on div "Hàng sắp về" at bounding box center [119, 343] width 239 height 31
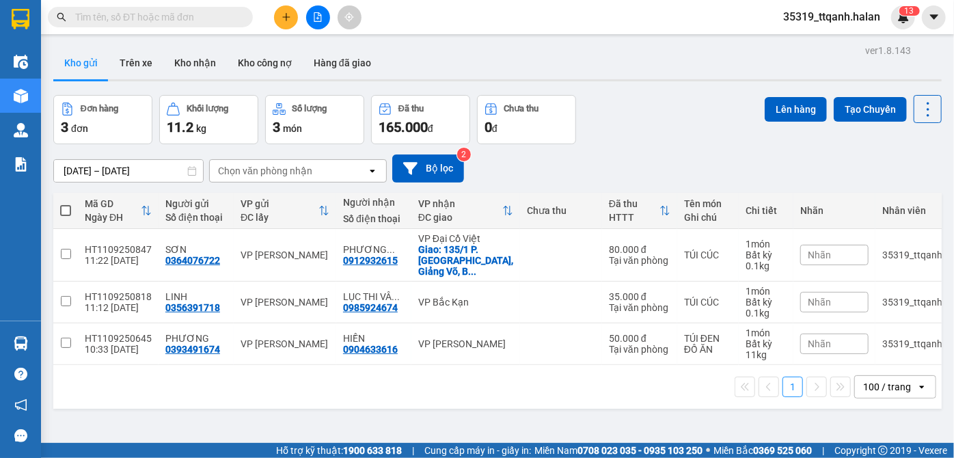
click at [206, 16] on section "Kết quả tìm kiếm ( 151 ) Bộ lọc Mã ĐH Trạng thái Món hàng Thu hộ Tổng cước Chưa…" at bounding box center [477, 229] width 954 height 458
paste input "NT1009250351"
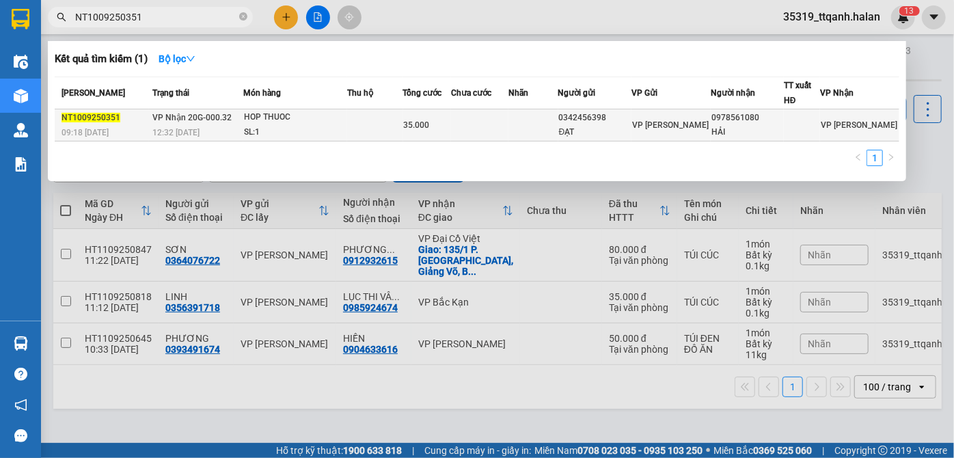
type input "NT1009250351"
click at [307, 125] on div "SL: 1" at bounding box center [295, 132] width 102 height 15
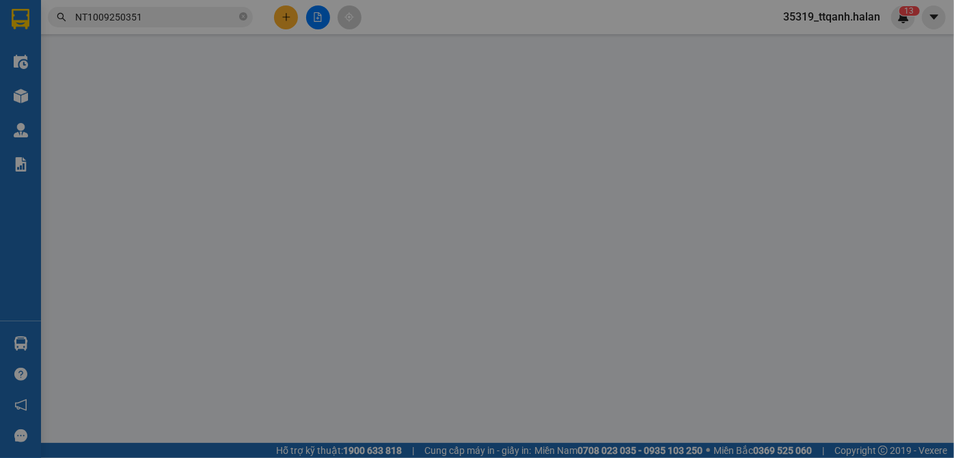
type input "0342456398"
type input "ĐẠT"
type input "0978561080"
type input "HẢI"
type input "35.000"
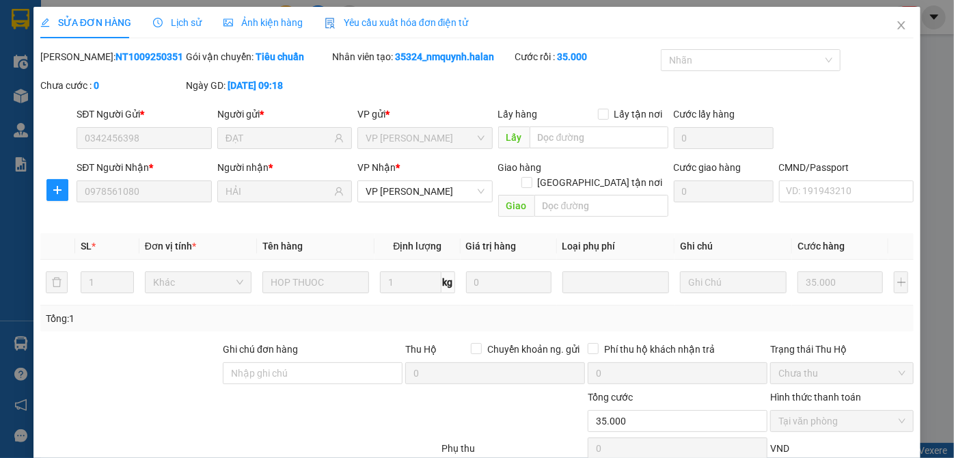
scroll to position [77, 0]
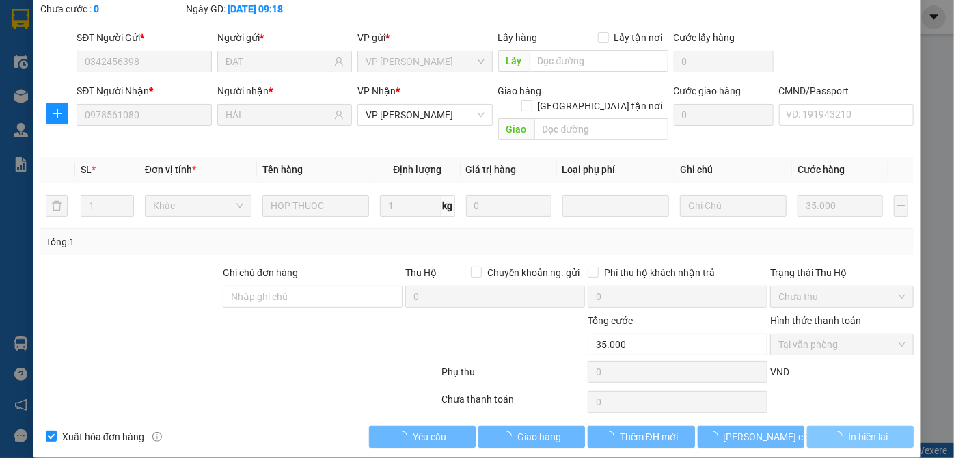
click at [848, 429] on span "In biên lai" at bounding box center [868, 436] width 40 height 15
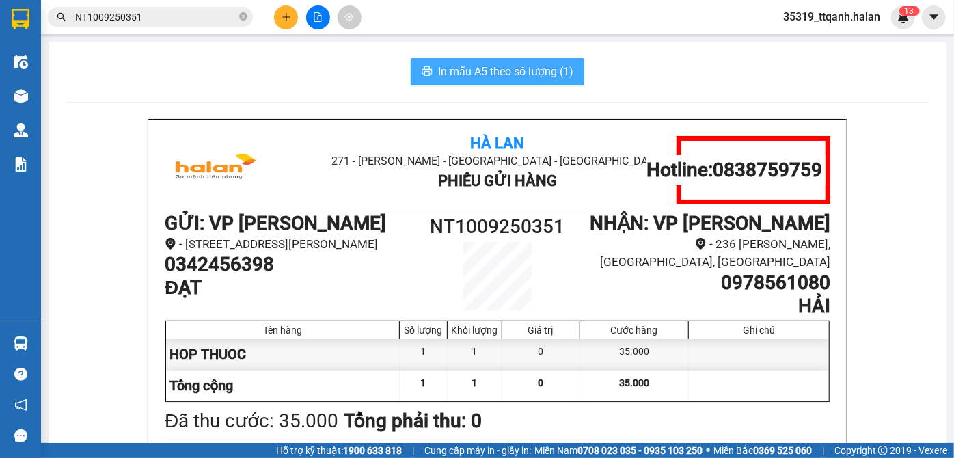
click at [541, 73] on span "In mẫu A5 theo số lượng (1)" at bounding box center [505, 71] width 135 height 17
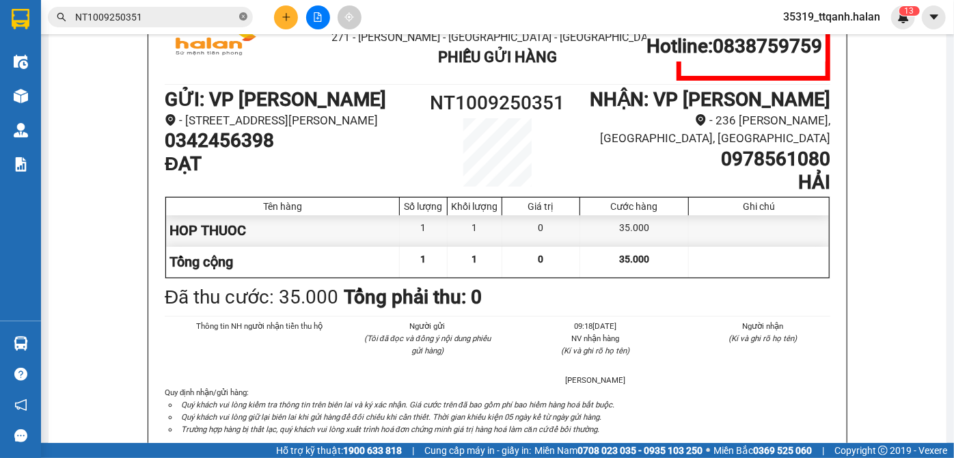
click at [241, 16] on icon "close-circle" at bounding box center [243, 16] width 8 height 8
paste input "TKC0909252243"
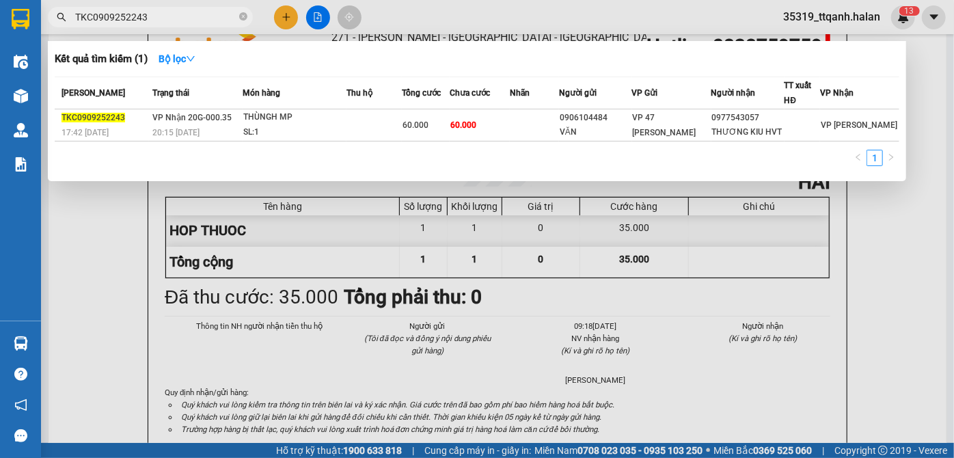
type input "TKC0909252243"
click at [424, 129] on span "60.000" at bounding box center [415, 125] width 26 height 10
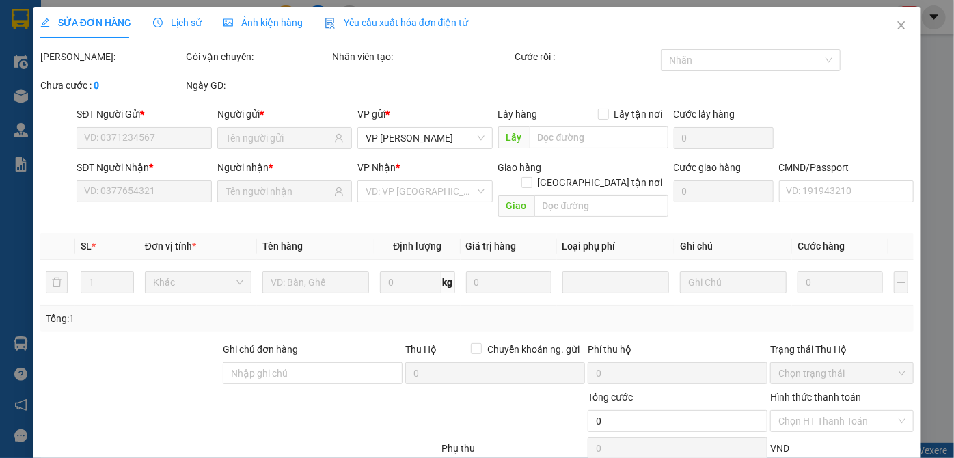
type input "0906104484"
type input "VĂN"
type input "0977543057"
type input "THƯƠNG KIU HVT"
type input "60.000"
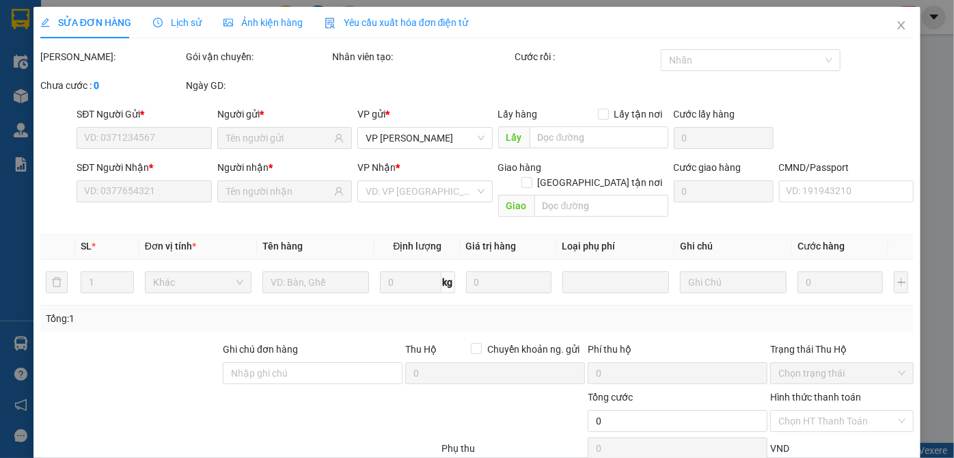
type input "60.000"
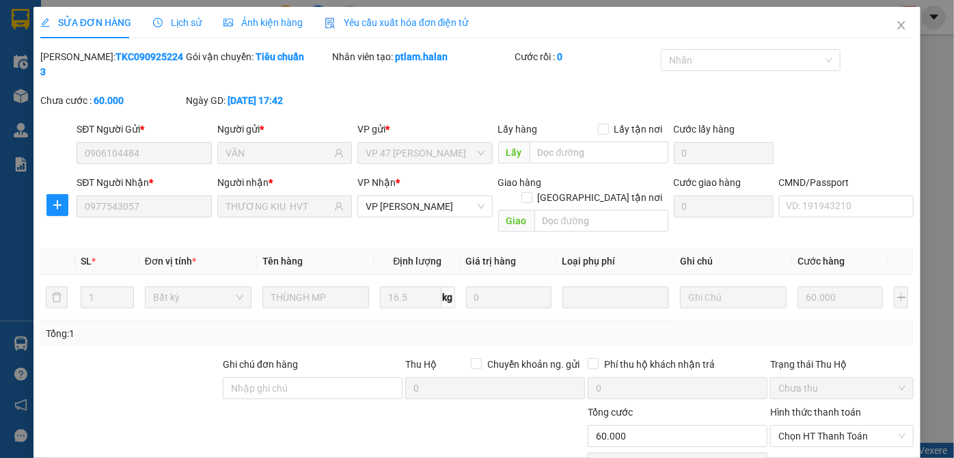
scroll to position [77, 0]
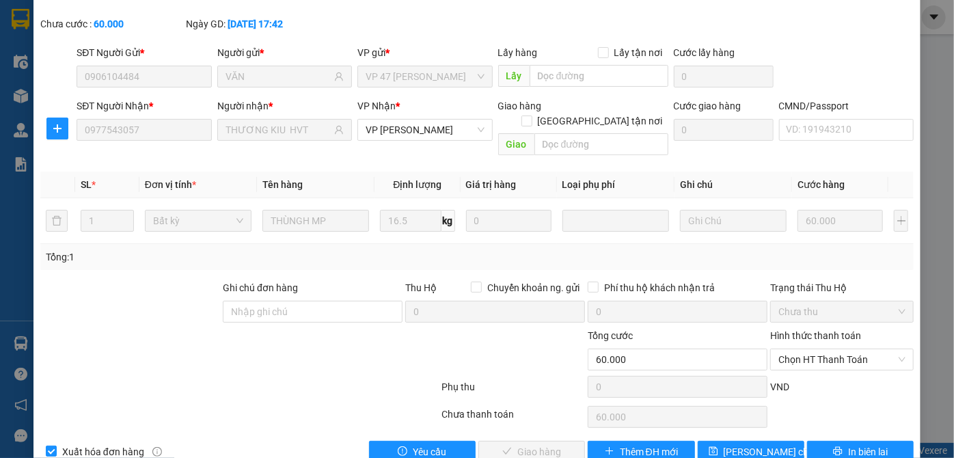
click at [856, 432] on div "SỬA ĐƠN HÀNG Lịch sử Ảnh kiện hàng Yêu cầu xuất hóa đơn điện tử Total Paid Fee …" at bounding box center [476, 201] width 887 height 542
click at [862, 441] on button "In biên lai" at bounding box center [860, 452] width 107 height 22
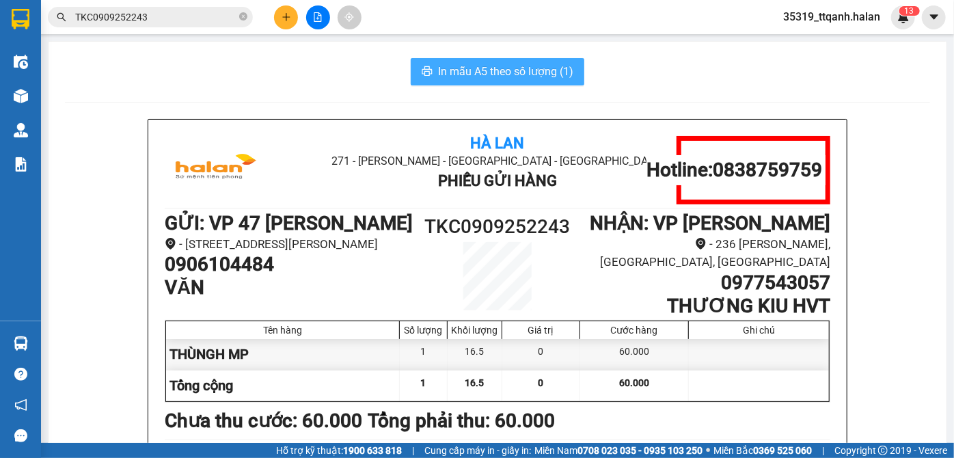
click at [553, 66] on span "In mẫu A5 theo số lượng (1)" at bounding box center [505, 71] width 135 height 17
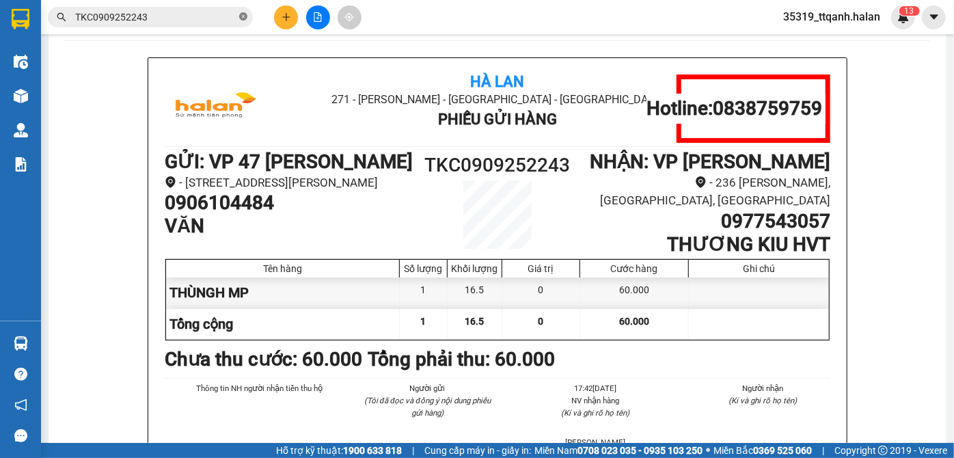
click at [246, 16] on icon "close-circle" at bounding box center [243, 16] width 8 height 8
paste input "TKC0909250918"
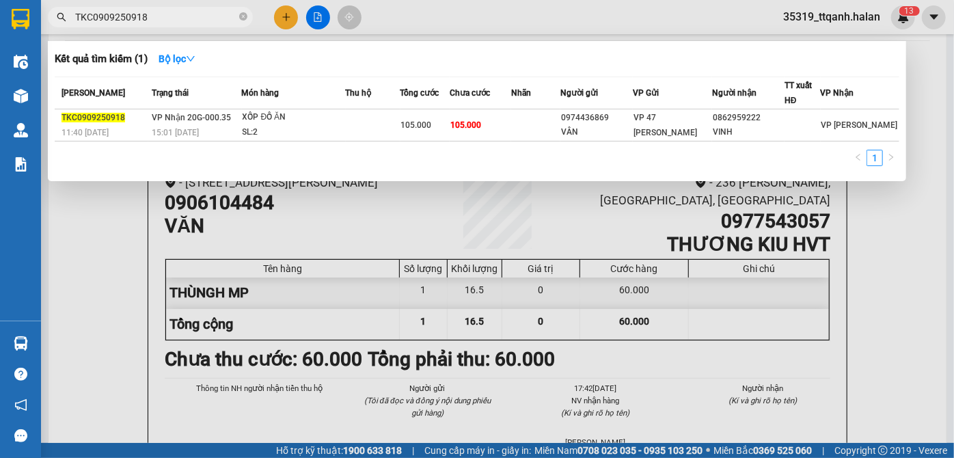
type input "TKC0909250918"
click at [632, 119] on div "0974436869" at bounding box center [596, 118] width 71 height 14
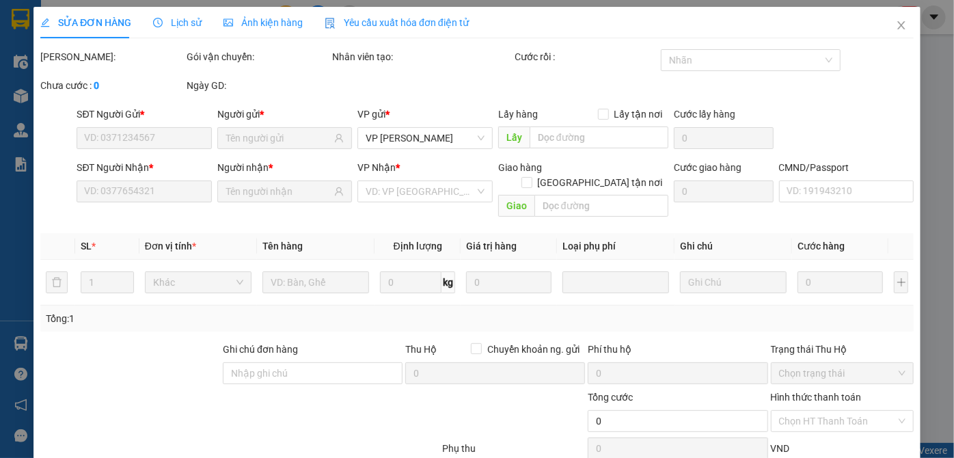
type input "0974436869"
type input "VÂN"
type input "0862959222"
type input "VINH"
type input "105.000"
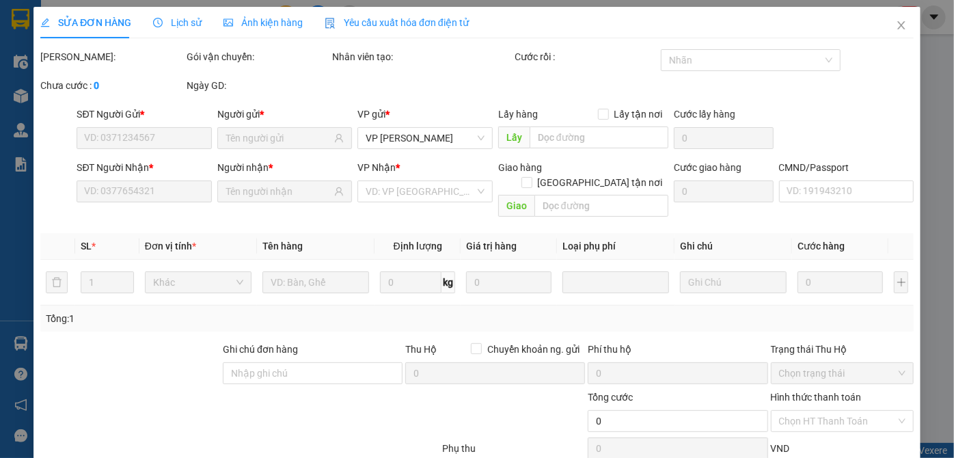
type input "105.000"
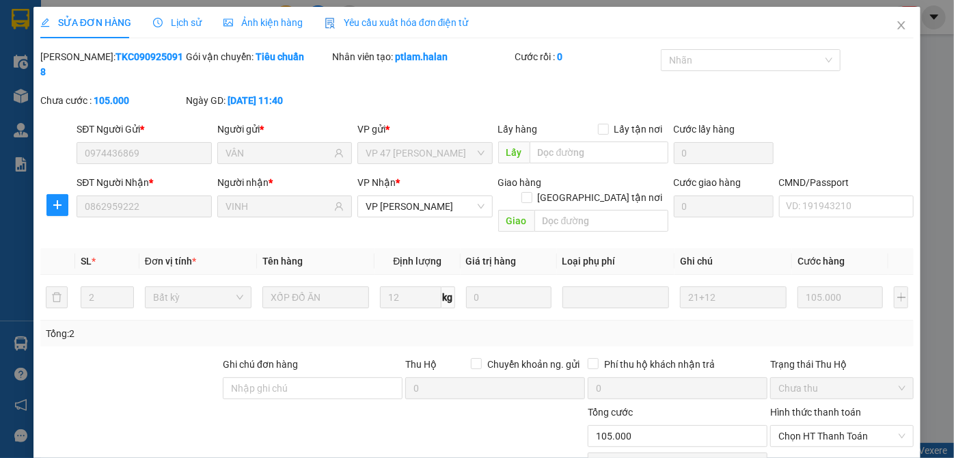
scroll to position [61, 0]
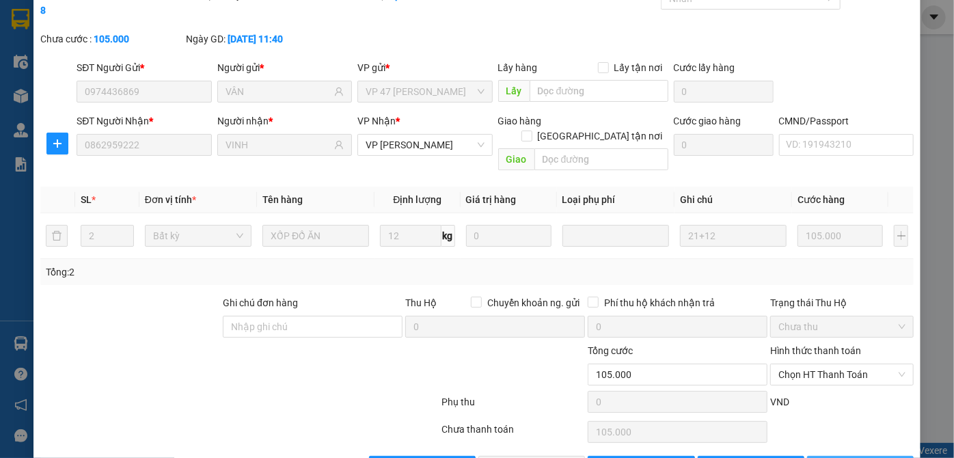
click at [862, 457] on span "In biên lai" at bounding box center [868, 466] width 40 height 15
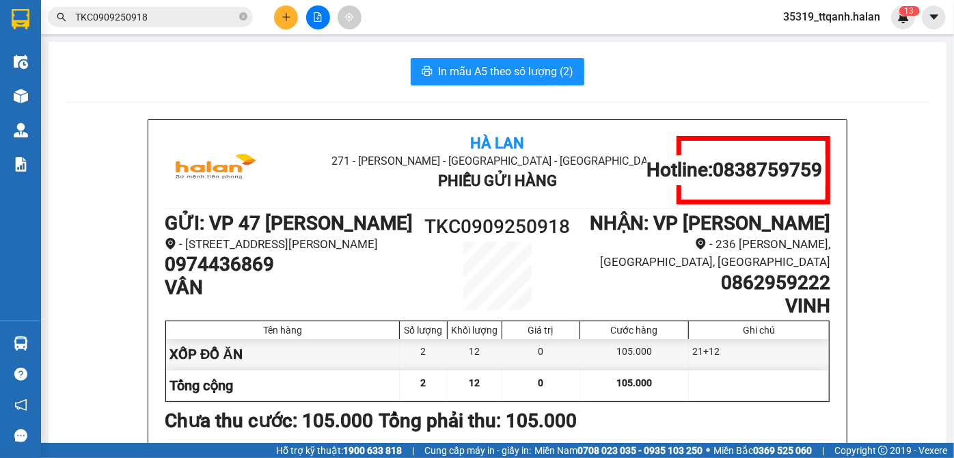
click at [531, 57] on div "In mẫu A5 theo số lượng (2) Hà Lan 271 - Dương Tự Minh - Phường Tân Long - Thái…" at bounding box center [497, 338] width 898 height 592
click at [523, 66] on span "In mẫu A5 theo số lượng (2)" at bounding box center [505, 71] width 135 height 17
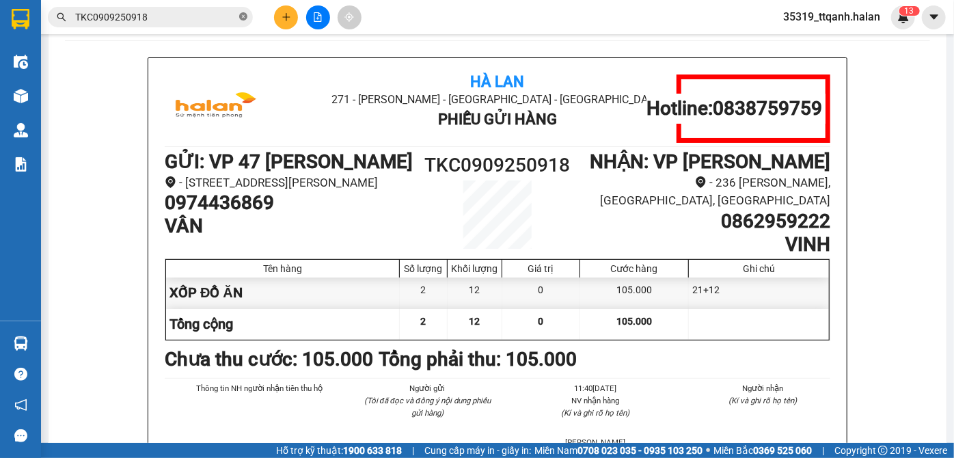
click at [244, 18] on icon "close-circle" at bounding box center [243, 16] width 8 height 8
drag, startPoint x: 208, startPoint y: 5, endPoint x: 203, endPoint y: 14, distance: 9.5
paste input "TKC0809250162"
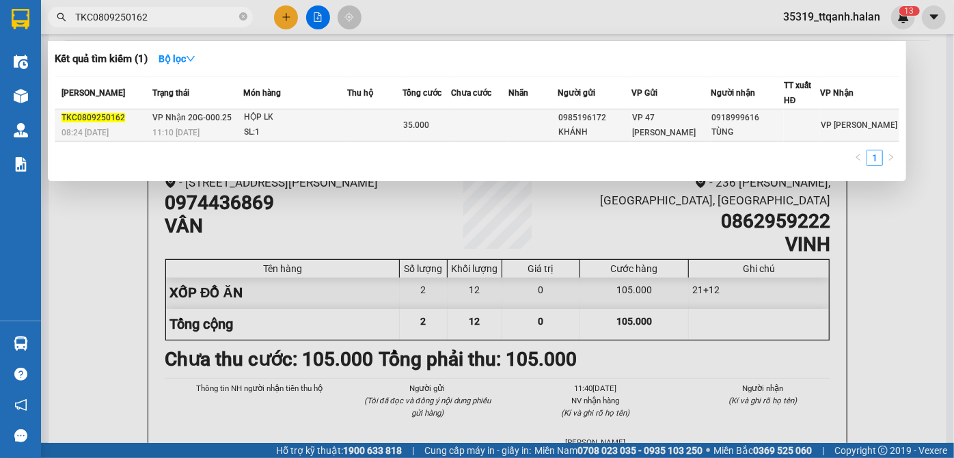
type input "TKC0809250162"
click at [335, 128] on div "SL: 1" at bounding box center [295, 132] width 102 height 15
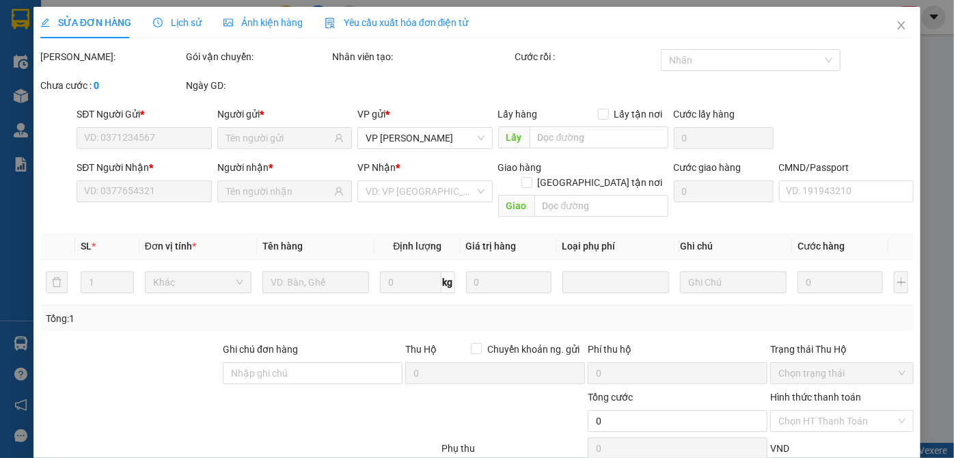
type input "0985196172"
type input "KHÁNH"
type input "0918999616"
type input "TÙNG"
type input "35.000"
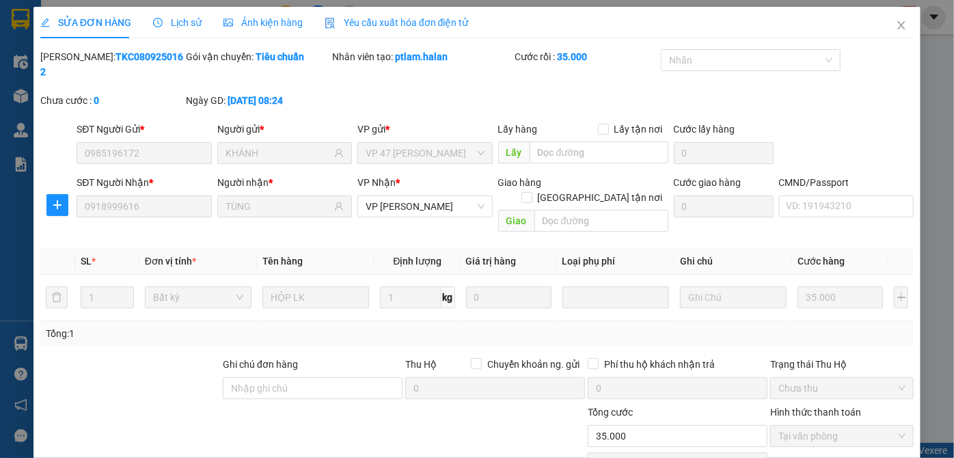
scroll to position [77, 0]
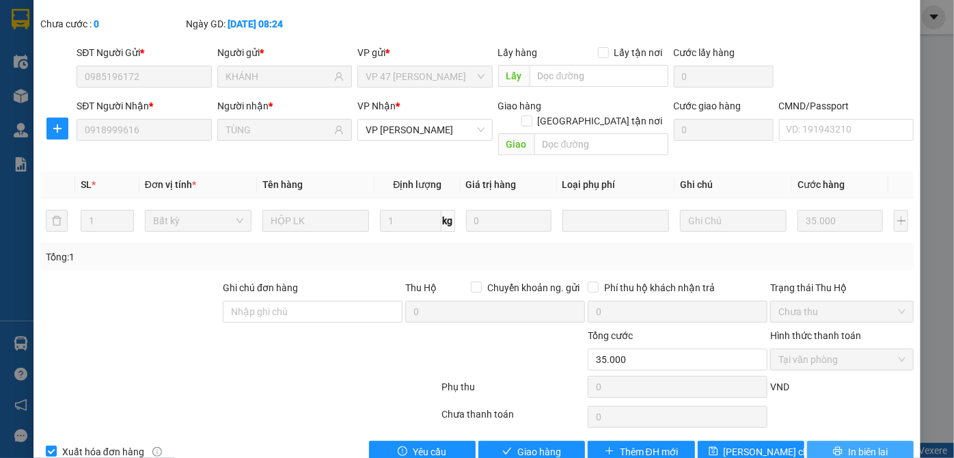
click at [848, 444] on span "In biên lai" at bounding box center [868, 451] width 40 height 15
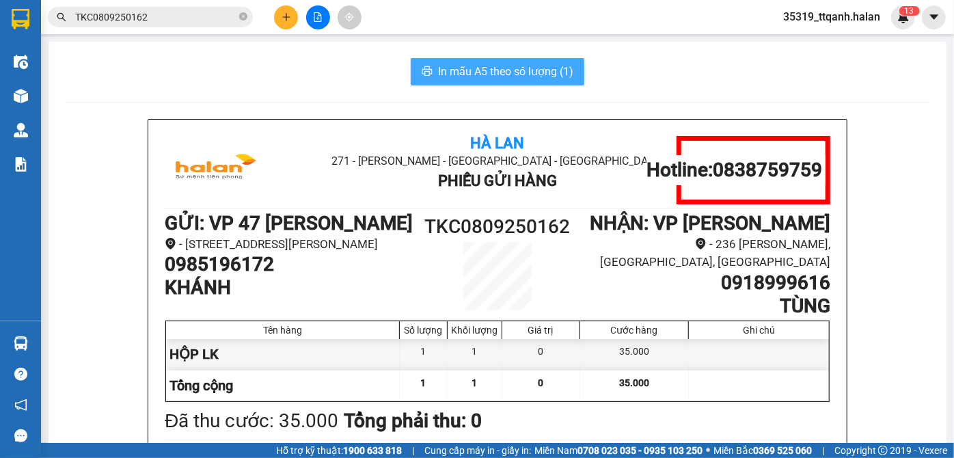
click at [470, 68] on span "In mẫu A5 theo số lượng (1)" at bounding box center [505, 71] width 135 height 17
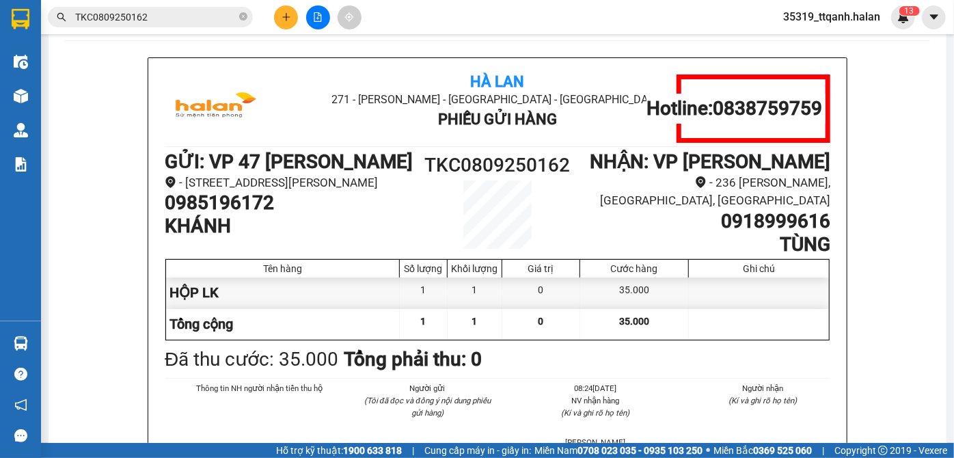
click at [160, 20] on input "TKC0809250162" at bounding box center [155, 17] width 161 height 15
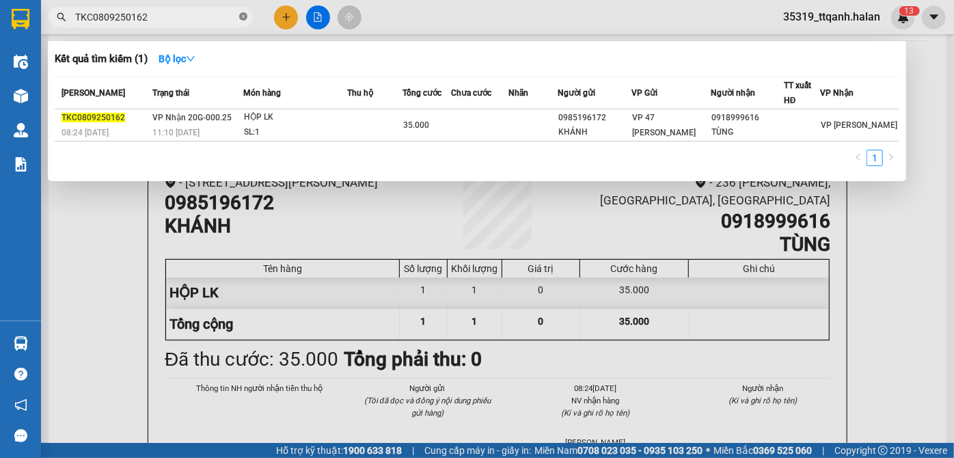
click at [244, 16] on icon "close-circle" at bounding box center [243, 16] width 8 height 8
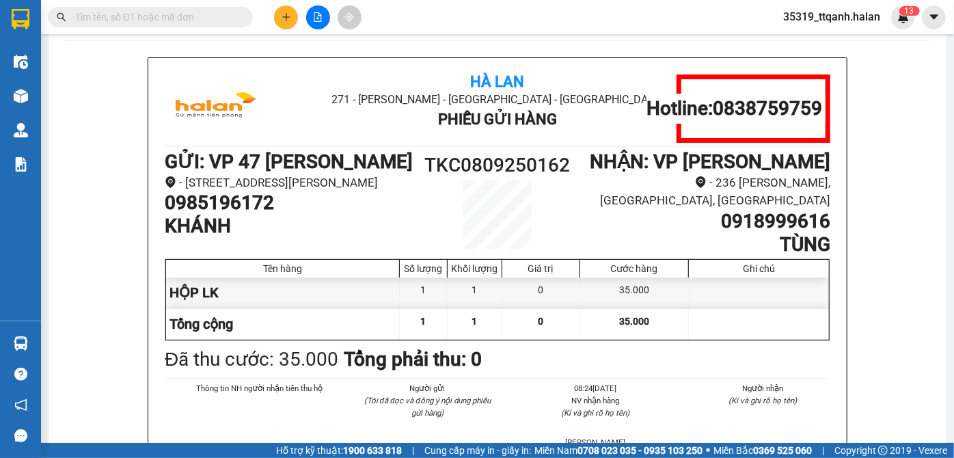
paste input "DC1009252341"
type input "DC1009252341"
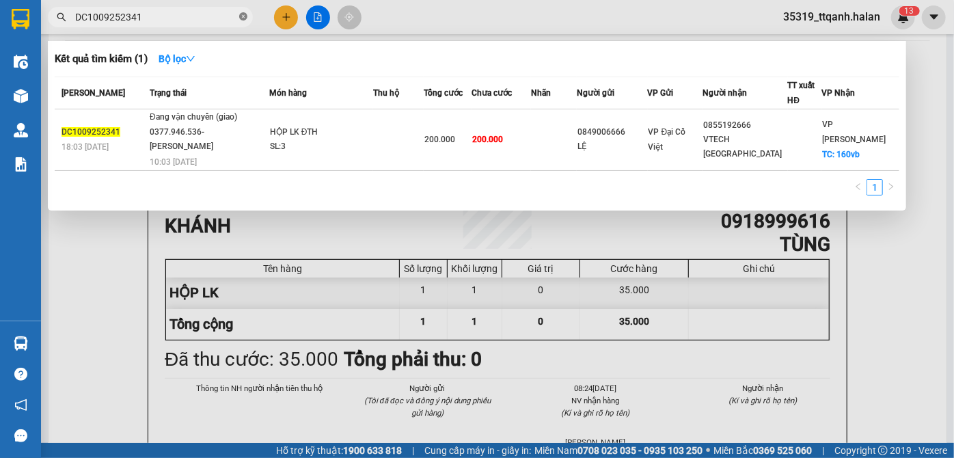
click at [240, 15] on icon "close-circle" at bounding box center [243, 16] width 8 height 8
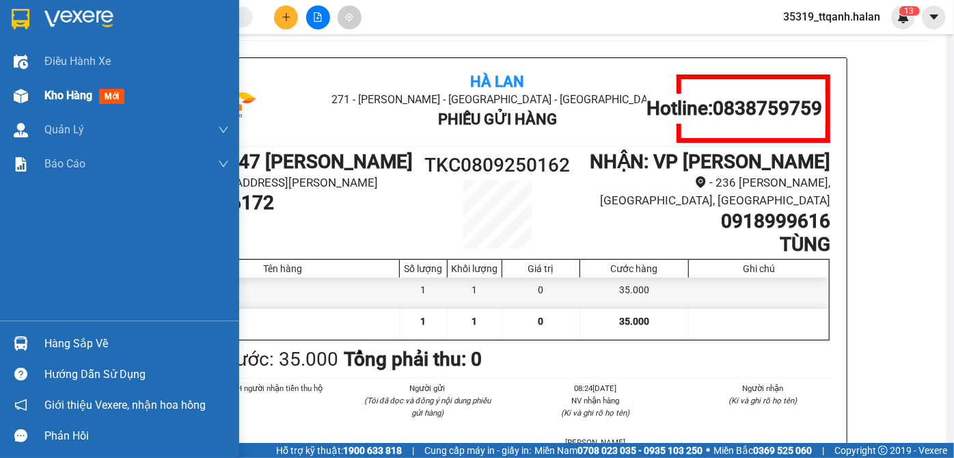
click at [0, 100] on div "Kho hàng mới" at bounding box center [119, 96] width 239 height 34
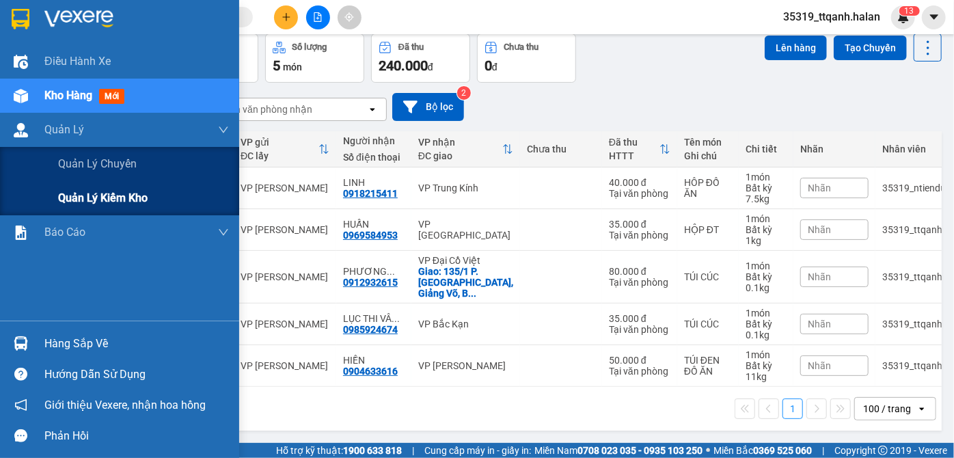
click at [101, 200] on span "Quản lý kiểm kho" at bounding box center [102, 197] width 89 height 17
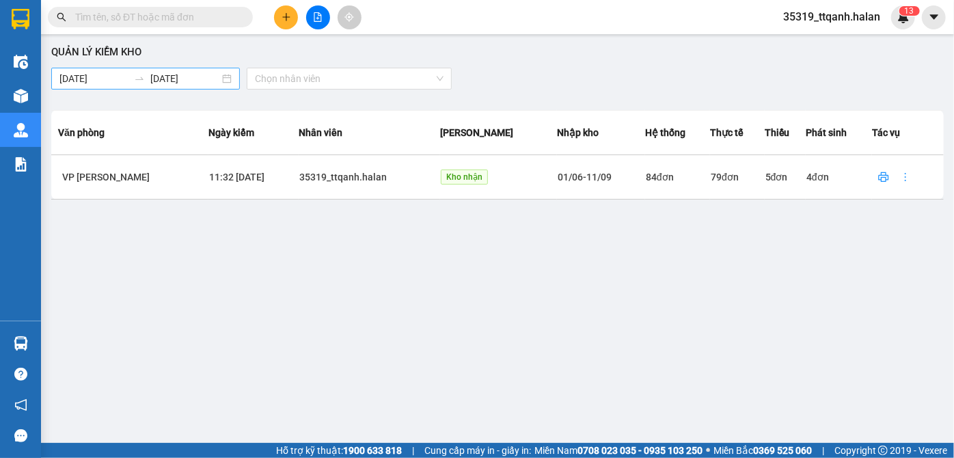
click at [183, 80] on body "Kết quả tìm kiếm ( 1 ) Bộ lọc Mã ĐH Trạng thái Món hàng Thu hộ Tổng cước Chưa c…" at bounding box center [477, 229] width 954 height 458
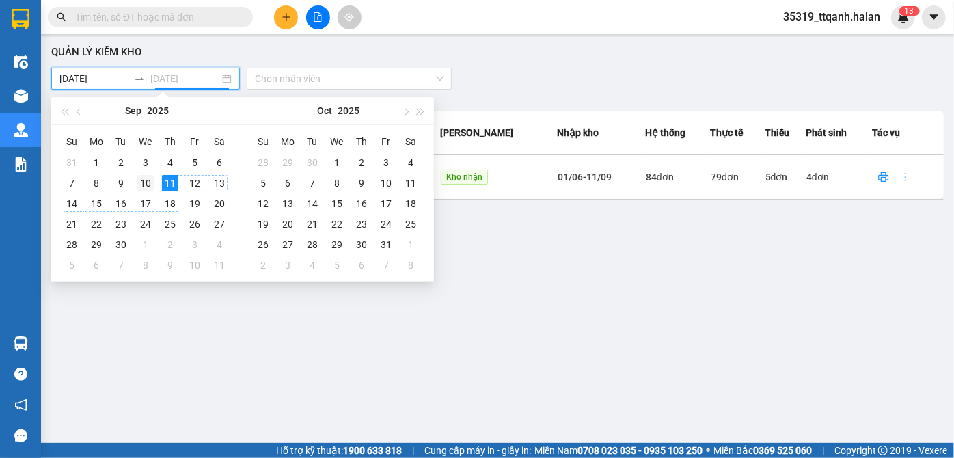
type input "10/09/2025"
click at [143, 182] on div "10" at bounding box center [145, 183] width 16 height 16
type input "03/09/2025"
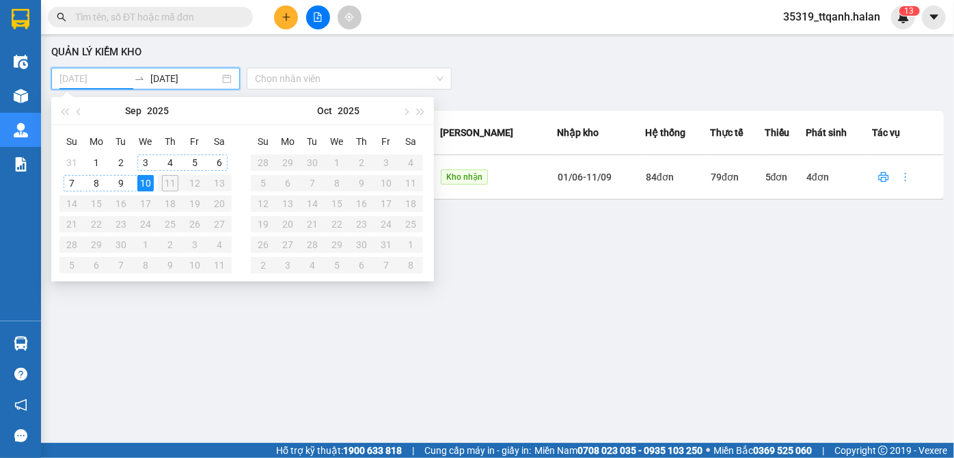
type input "10/09/2025"
click at [148, 184] on div "10" at bounding box center [145, 183] width 16 height 16
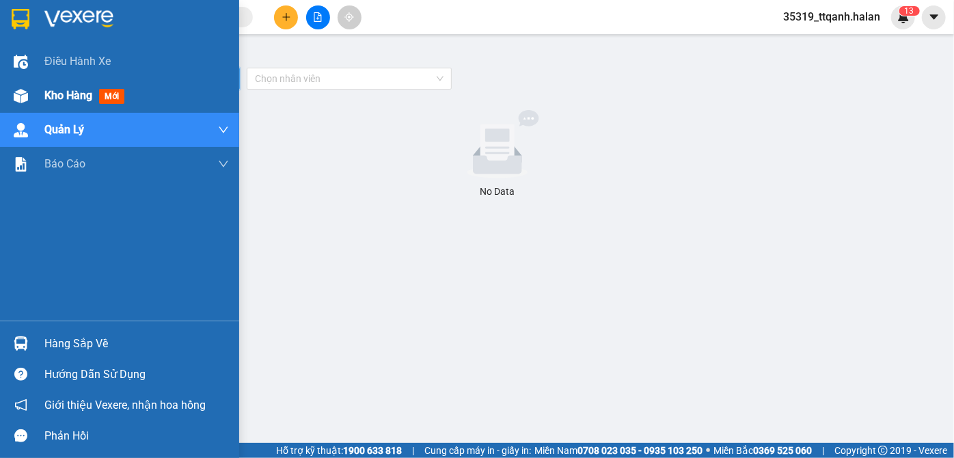
click at [26, 100] on img at bounding box center [21, 96] width 14 height 14
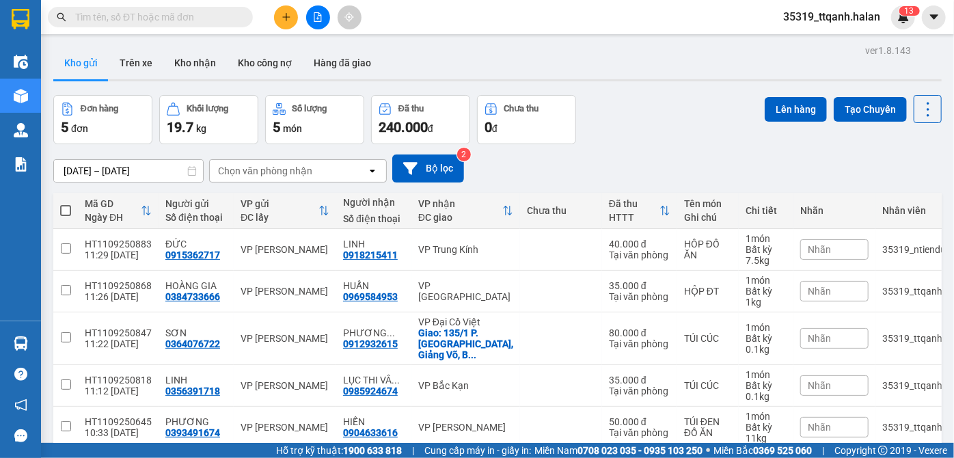
click at [174, 16] on input "text" at bounding box center [155, 17] width 161 height 15
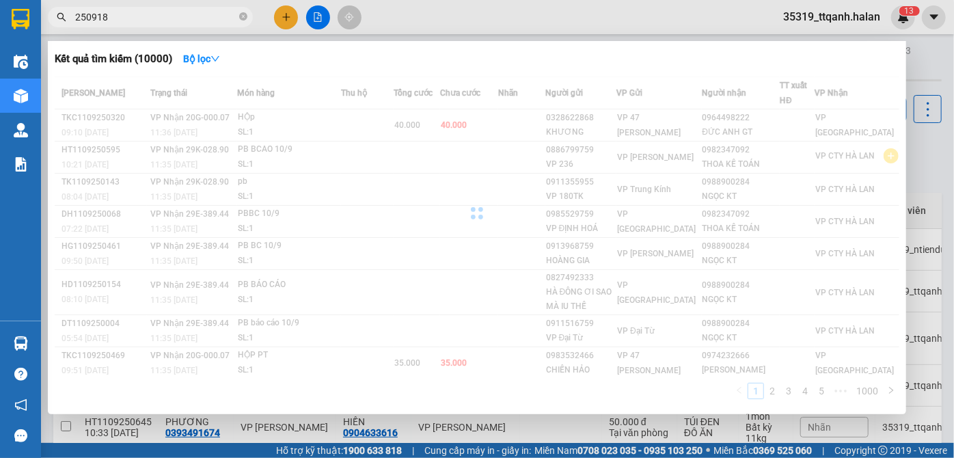
type input "250918"
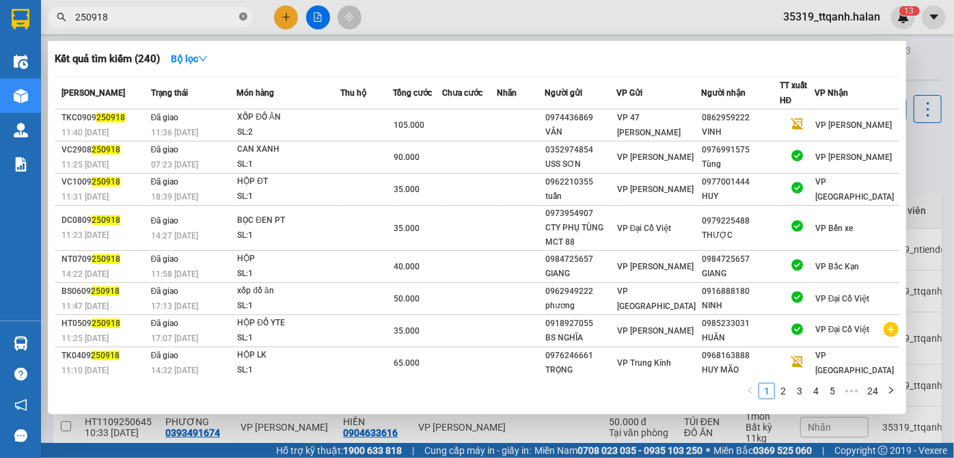
click at [242, 21] on span at bounding box center [243, 17] width 8 height 13
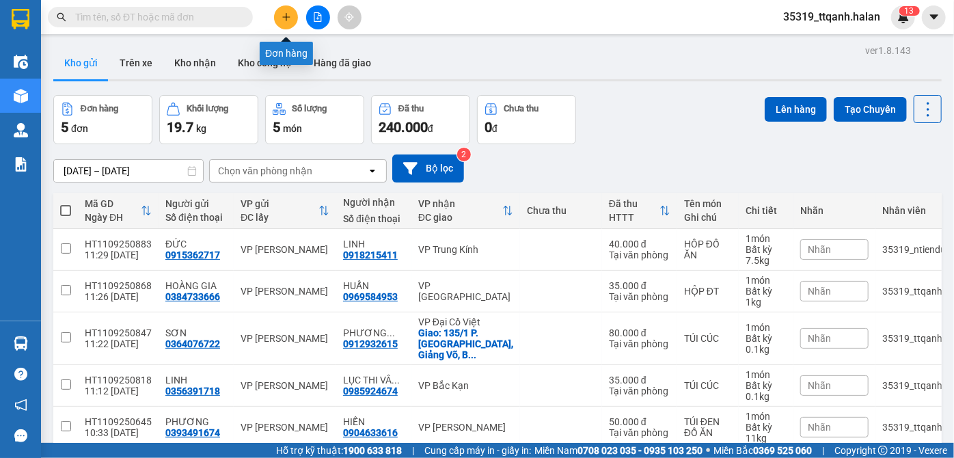
click at [282, 18] on icon "plus" at bounding box center [286, 17] width 10 height 10
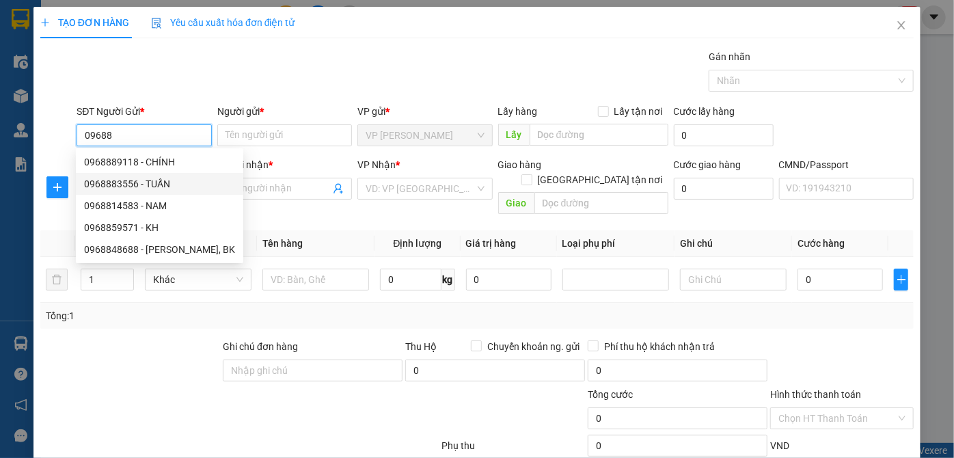
click at [173, 187] on div "0968883556 - TUẤN" at bounding box center [159, 183] width 151 height 15
type input "0968883556"
type input "TUẤN"
type input "0968883556"
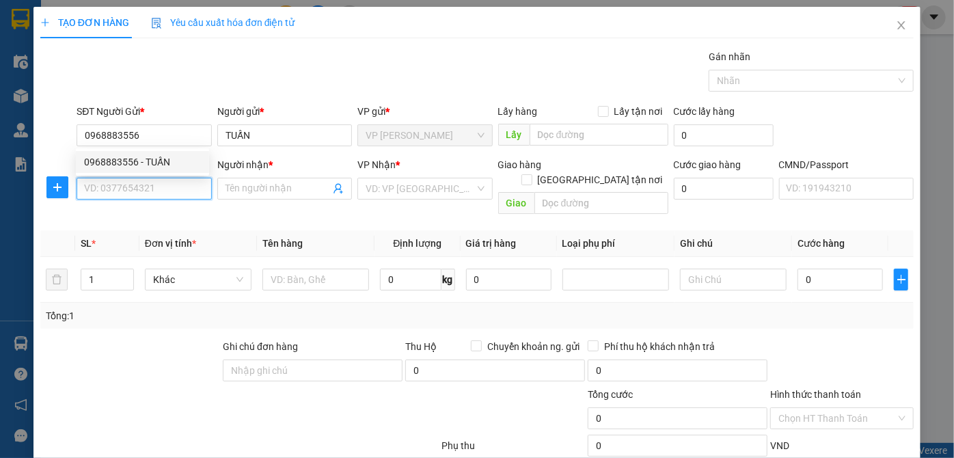
click at [169, 186] on input "SĐT Người Nhận *" at bounding box center [144, 189] width 135 height 22
click at [167, 182] on input "SĐT Người Nhận *" at bounding box center [144, 189] width 135 height 22
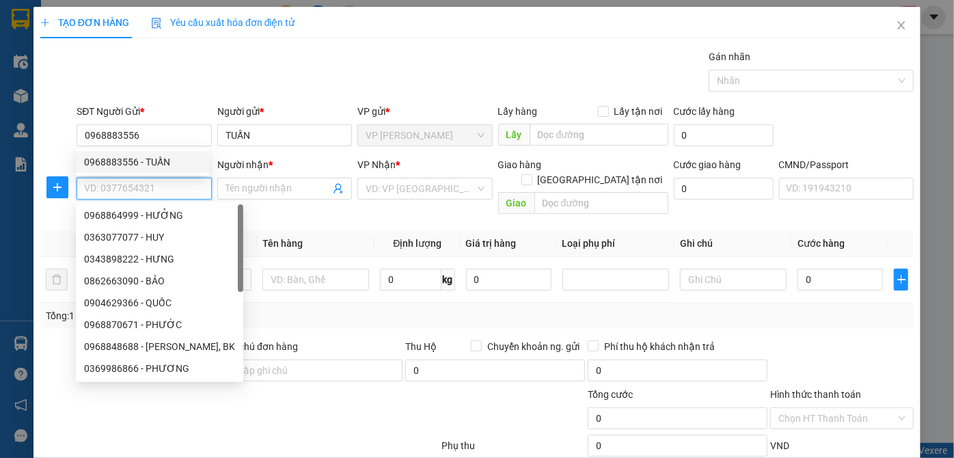
click at [167, 182] on input "SĐT Người Nhận *" at bounding box center [144, 189] width 135 height 22
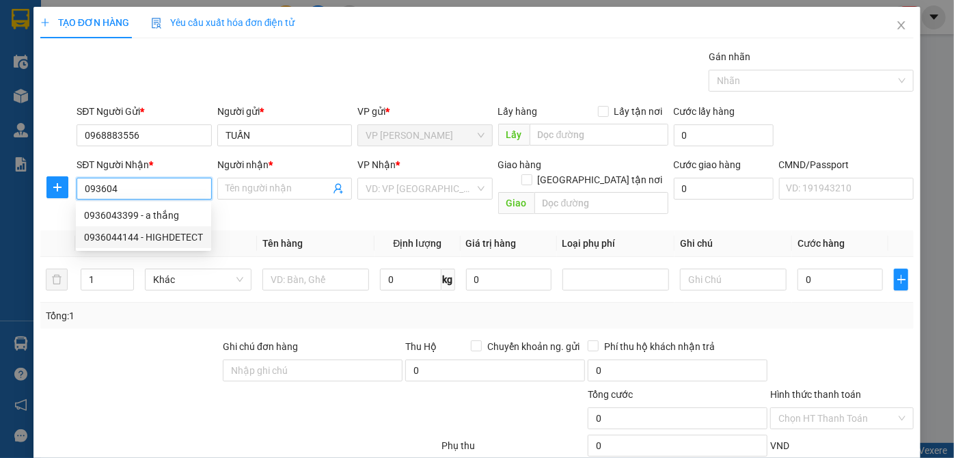
click at [171, 240] on div "0936044144 - HIGHDETECT" at bounding box center [143, 237] width 119 height 15
type input "0936044144"
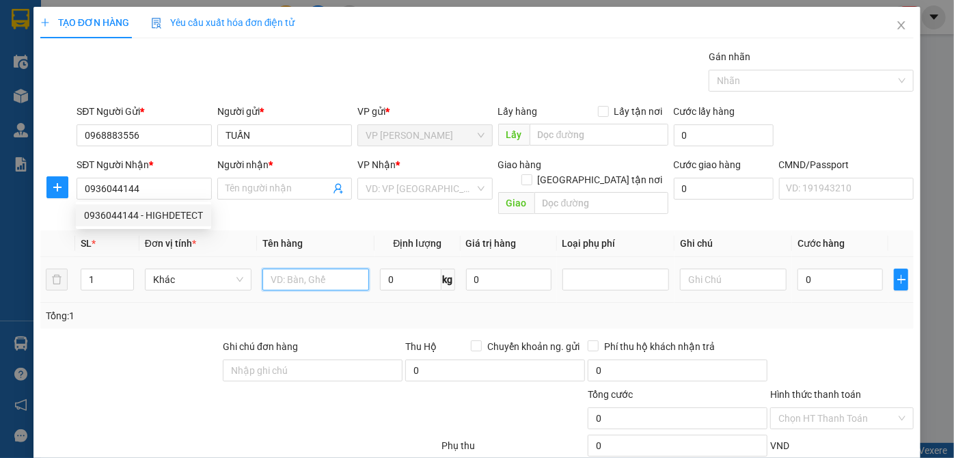
click at [307, 268] on input "text" at bounding box center [315, 279] width 107 height 22
type input "HIGHDETECT"
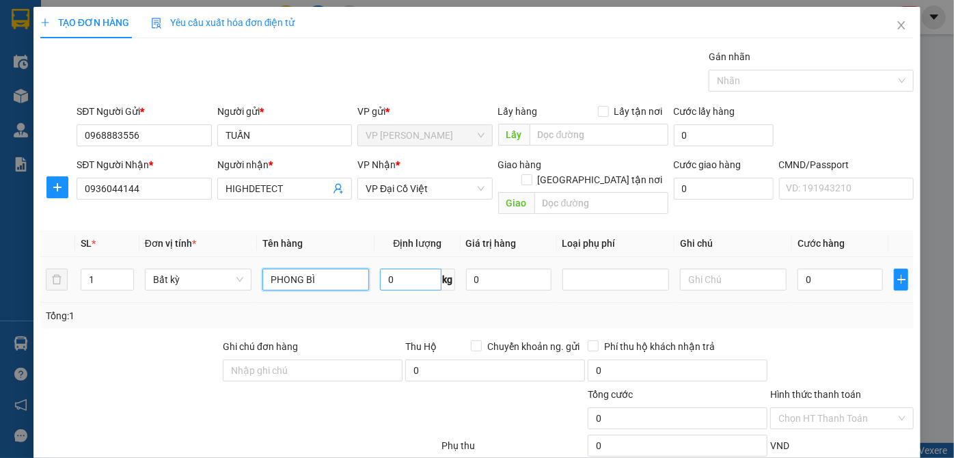
type input "PHONG BÌ"
click at [419, 268] on input "0" at bounding box center [410, 279] width 61 height 22
type input "0.1"
click at [423, 303] on div "Tổng: 1" at bounding box center [476, 316] width 873 height 26
type input "35.000"
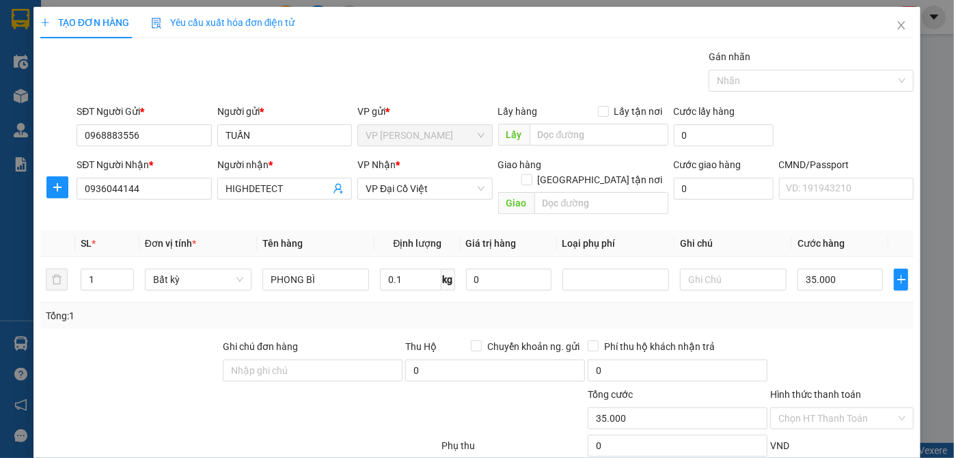
type input "35.000"
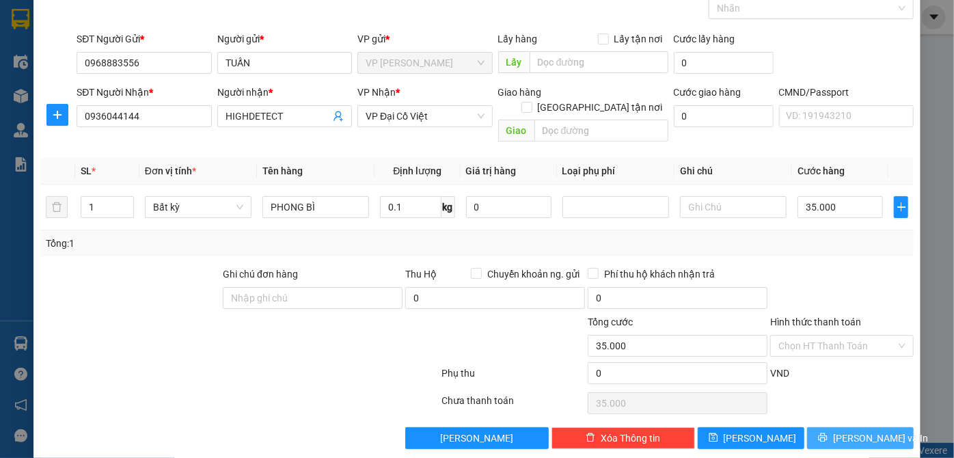
click at [847, 430] on span "[PERSON_NAME] và In" at bounding box center [881, 437] width 96 height 15
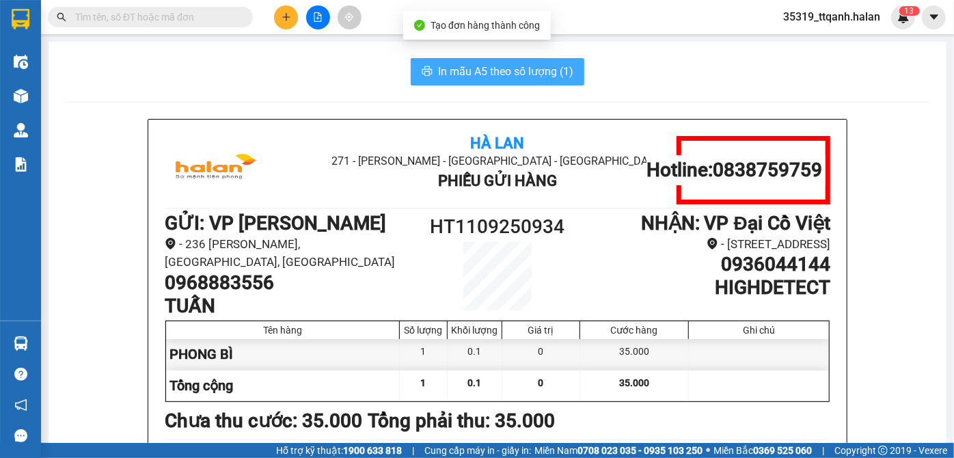
click at [460, 71] on span "In mẫu A5 theo số lượng (1)" at bounding box center [505, 71] width 135 height 17
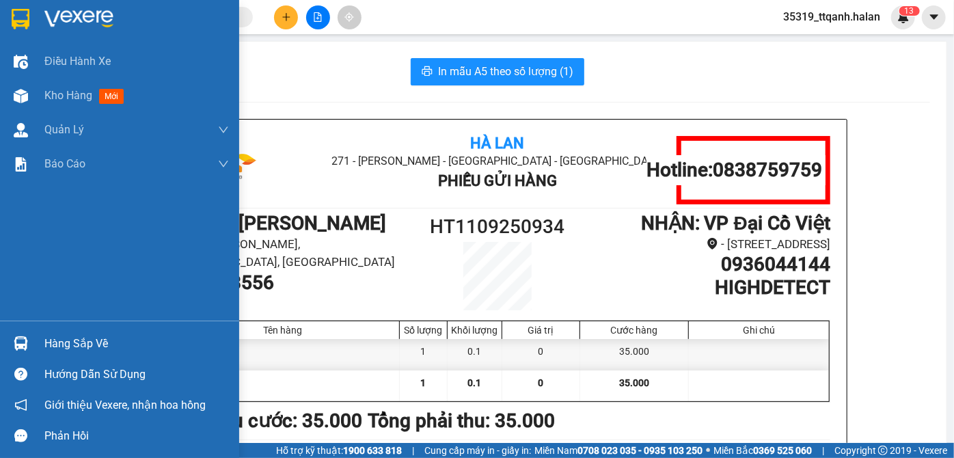
click at [38, 340] on div "Hàng sắp về" at bounding box center [119, 343] width 239 height 31
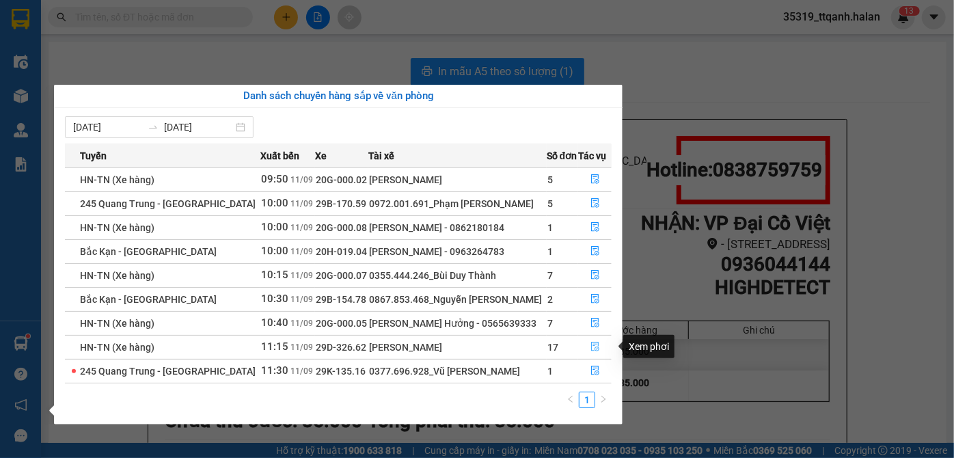
click at [590, 351] on span "file-done" at bounding box center [595, 347] width 10 height 11
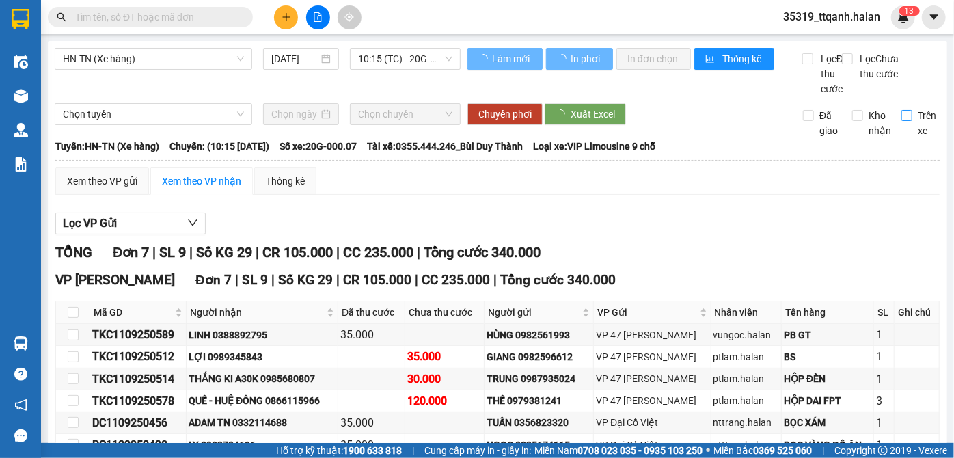
click at [912, 138] on span "Trên xe" at bounding box center [926, 123] width 29 height 30
click at [909, 121] on input "Trên xe" at bounding box center [906, 115] width 11 height 11
checkbox input "true"
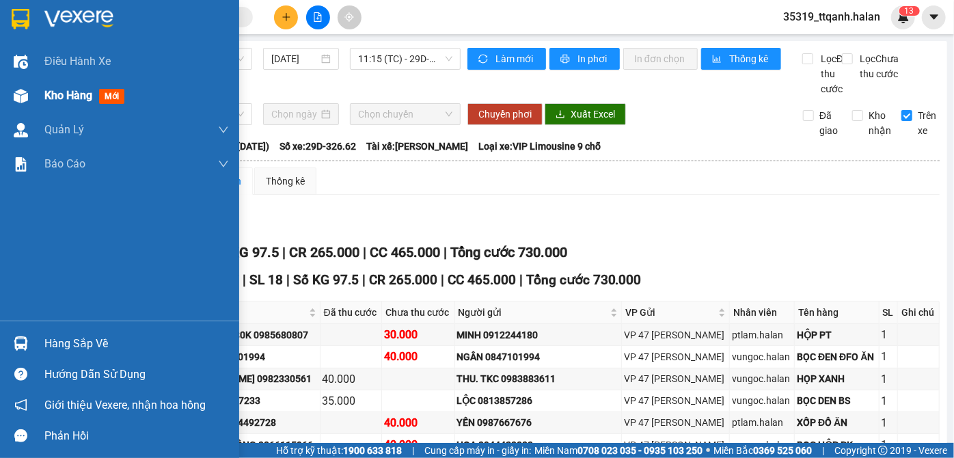
click at [34, 107] on div "Kho hàng mới" at bounding box center [119, 96] width 239 height 34
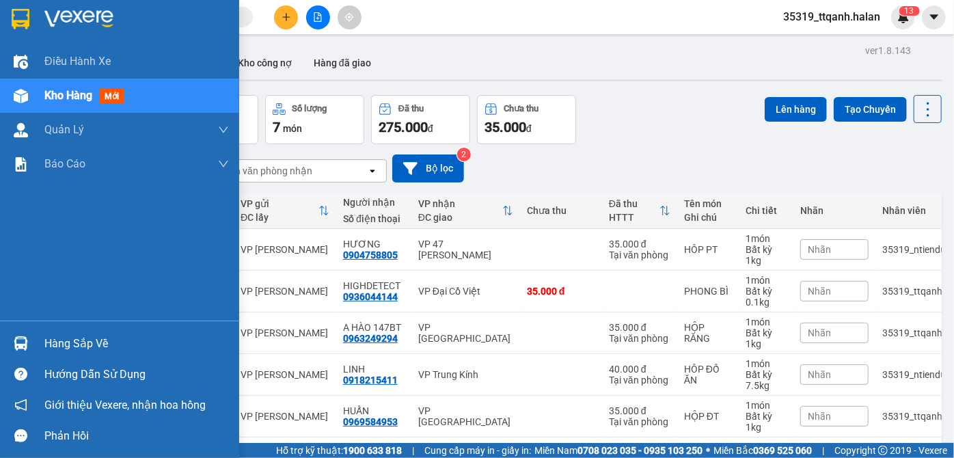
click at [0, 348] on div "Hàng sắp về" at bounding box center [119, 343] width 239 height 31
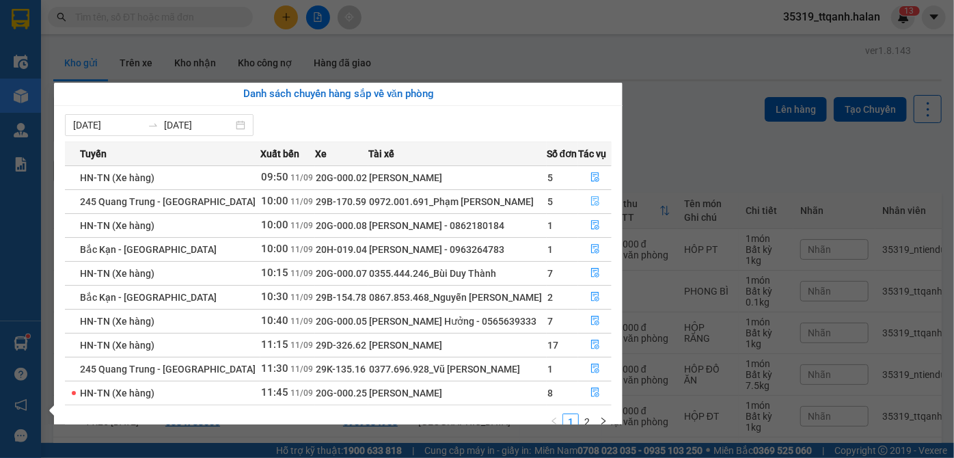
click at [592, 199] on icon "file-done" at bounding box center [595, 201] width 10 height 10
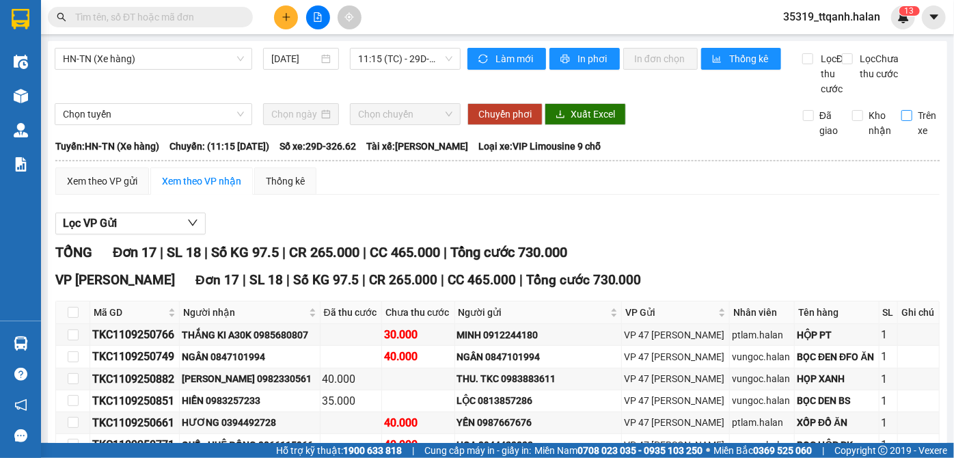
click at [912, 124] on span "Trên xe" at bounding box center [926, 123] width 29 height 30
click at [906, 121] on input "Trên xe" at bounding box center [906, 115] width 11 height 11
checkbox input "true"
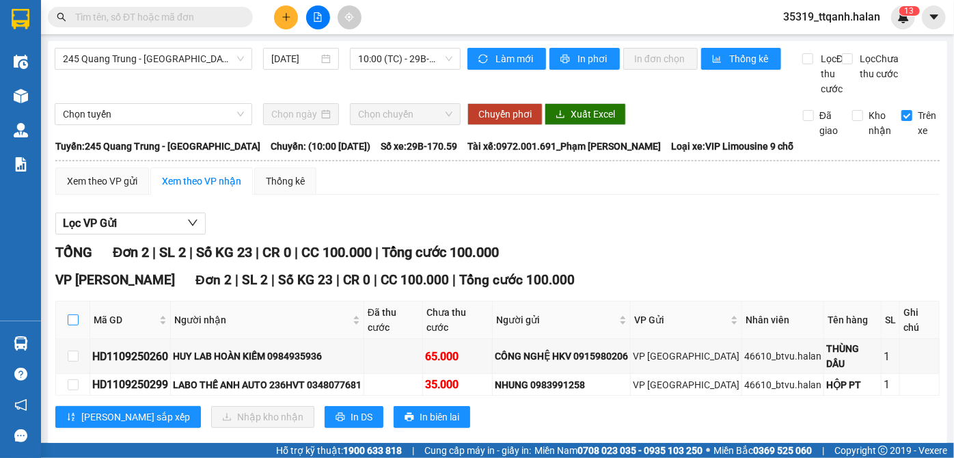
click at [72, 322] on input "checkbox" at bounding box center [73, 319] width 11 height 11
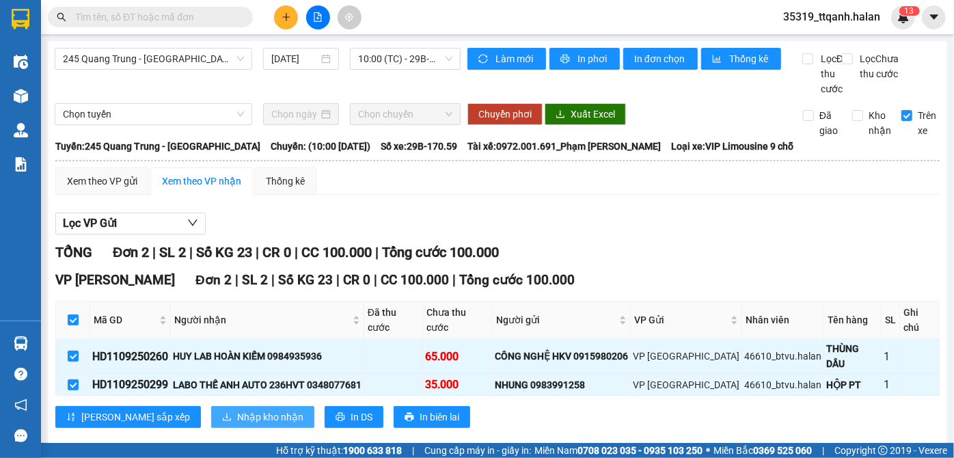
click at [237, 409] on span "Nhập kho nhận" at bounding box center [270, 416] width 66 height 15
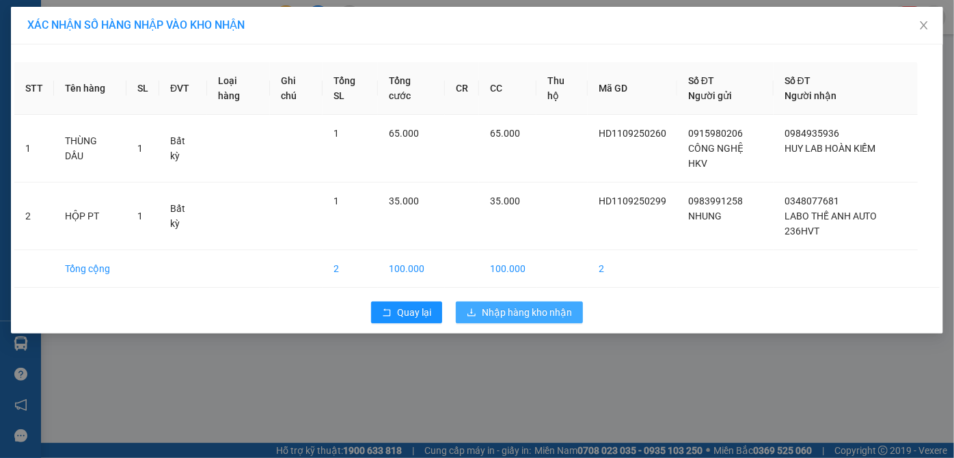
click at [488, 317] on span "Nhập hàng kho nhận" at bounding box center [527, 312] width 90 height 15
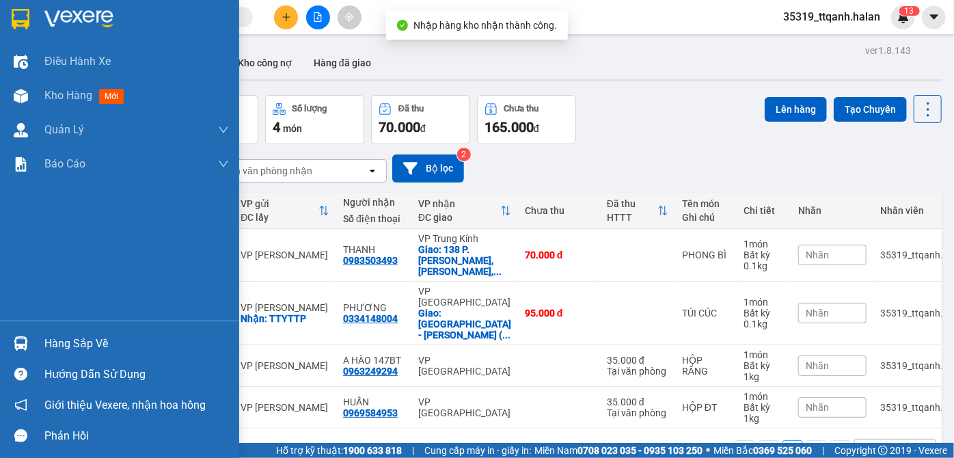
click at [10, 359] on div "Hướng dẫn sử dụng" at bounding box center [119, 374] width 239 height 31
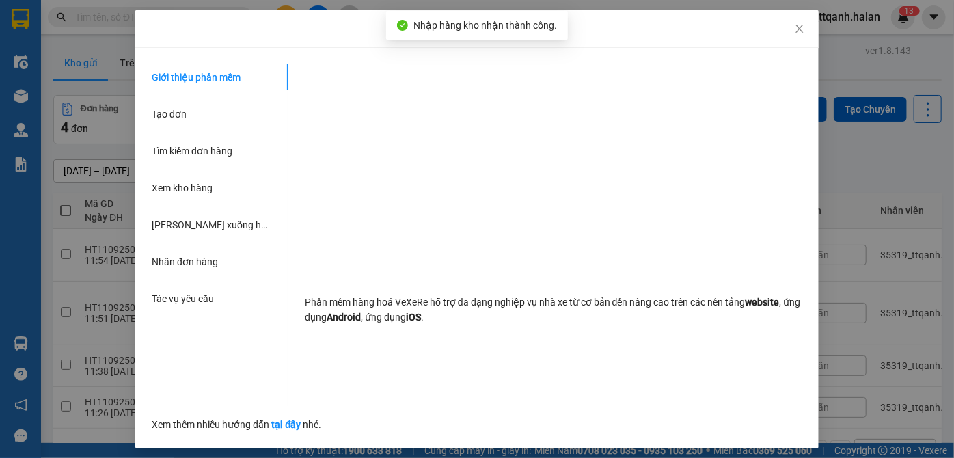
click at [11, 354] on div "Hướng dẫn sử dụng Giới thiệu phần mềm Tạo đơn Tìm kiếm đơn hàng Xem kho hàng Lê…" at bounding box center [477, 229] width 954 height 458
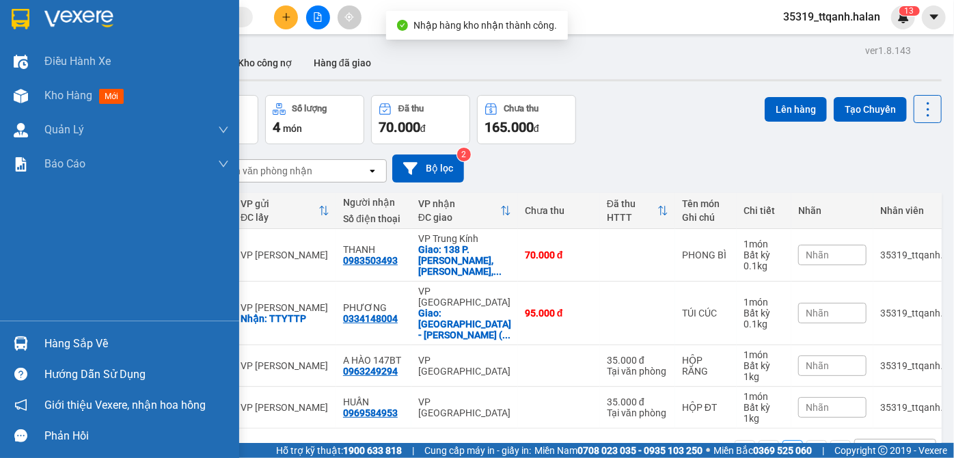
click at [11, 354] on div at bounding box center [21, 343] width 24 height 24
click at [10, 347] on div "Điều hành xe Kho hàng mới Quản [PERSON_NAME] lý chuyến Quản lý kiểm kho Báo cáo…" at bounding box center [119, 229] width 239 height 458
click at [10, 347] on div at bounding box center [21, 343] width 24 height 24
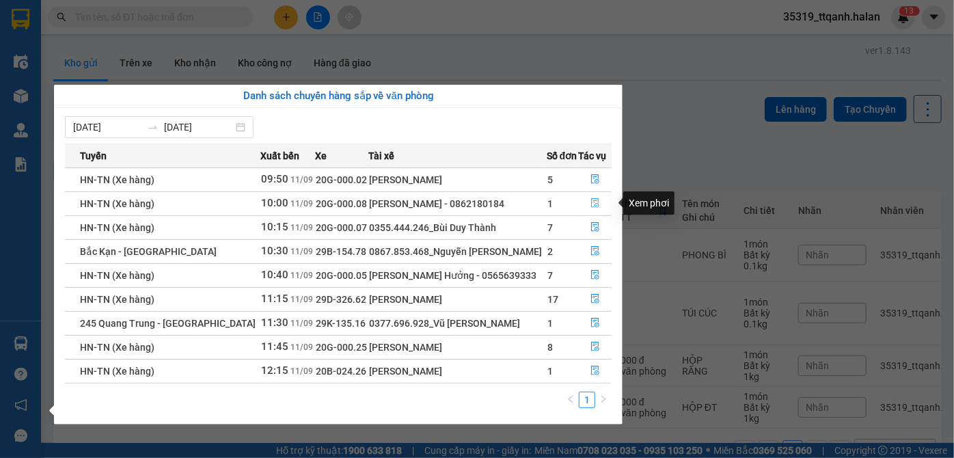
click at [601, 199] on button "button" at bounding box center [595, 204] width 32 height 22
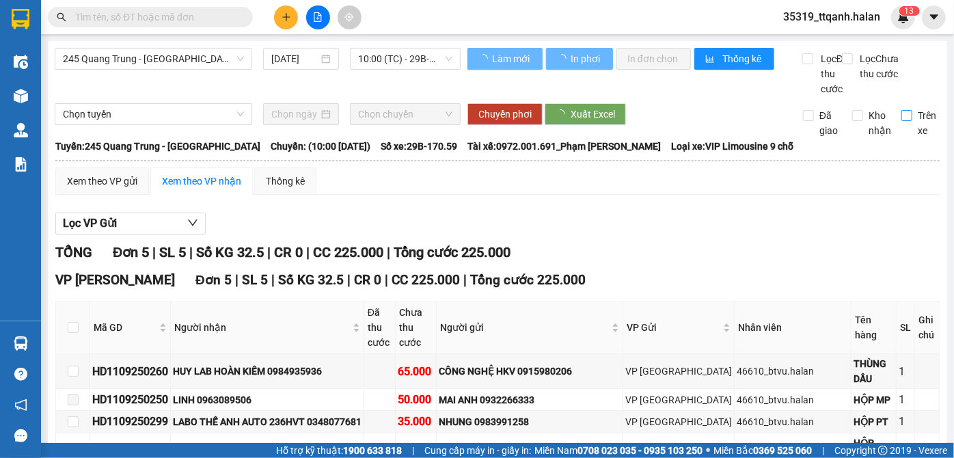
click at [919, 128] on span "Trên xe" at bounding box center [926, 123] width 29 height 30
click at [912, 121] on input "Trên xe" at bounding box center [906, 115] width 11 height 11
checkbox input "true"
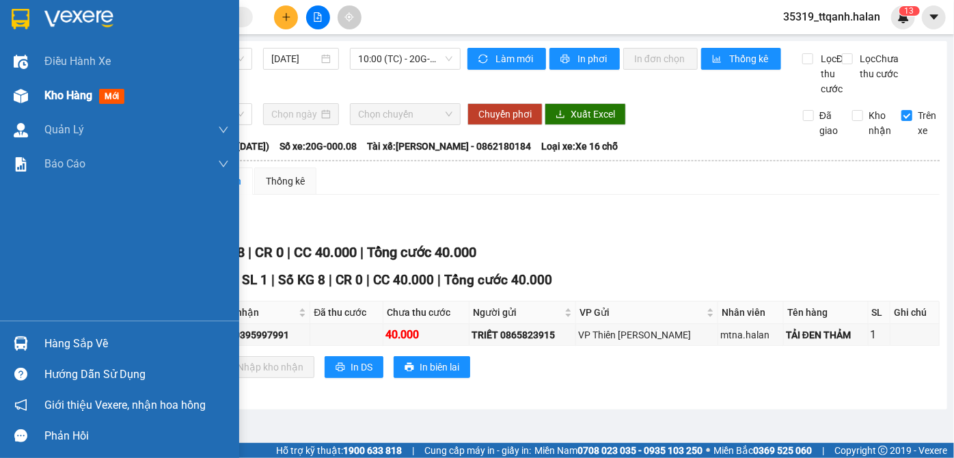
click at [3, 90] on div "Kho hàng mới" at bounding box center [119, 96] width 239 height 34
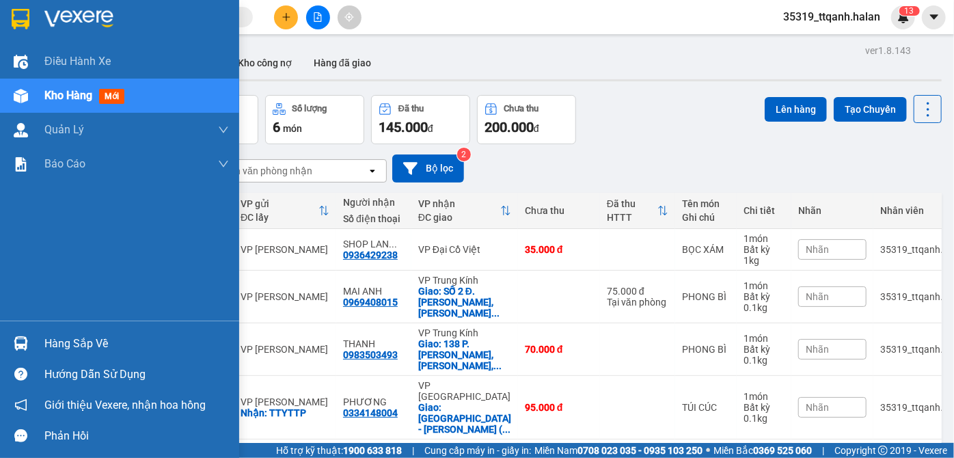
click at [19, 343] on img at bounding box center [21, 343] width 14 height 14
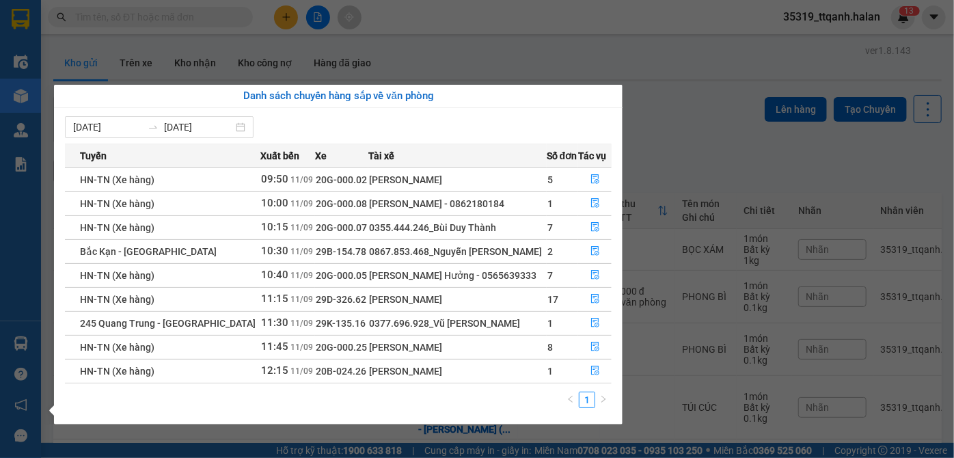
click at [786, 206] on section "Kết quả tìm kiếm ( 240 ) Bộ lọc Mã ĐH Trạng thái Món hàng Thu hộ Tổng cước Chưa…" at bounding box center [477, 229] width 954 height 458
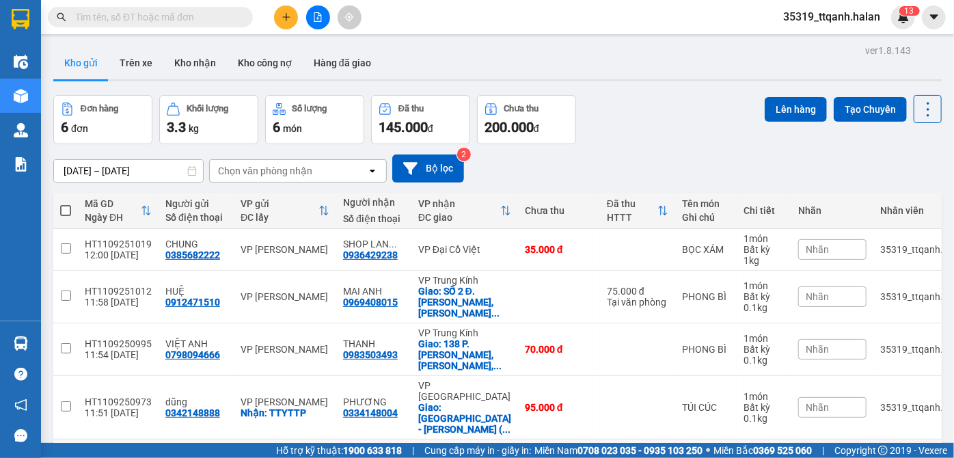
click at [508, 439] on td "VP [GEOGRAPHIC_DATA]" at bounding box center [464, 460] width 107 height 42
click at [490, 439] on td "VP [GEOGRAPHIC_DATA]" at bounding box center [464, 460] width 107 height 42
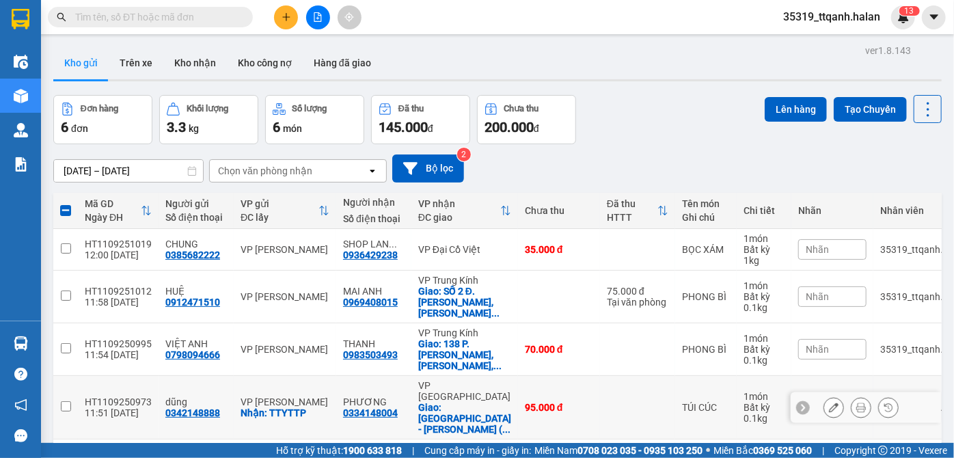
click at [481, 402] on div "Giao: Đại học Kiến Trúc - Trần Phú ( ..." at bounding box center [464, 418] width 93 height 33
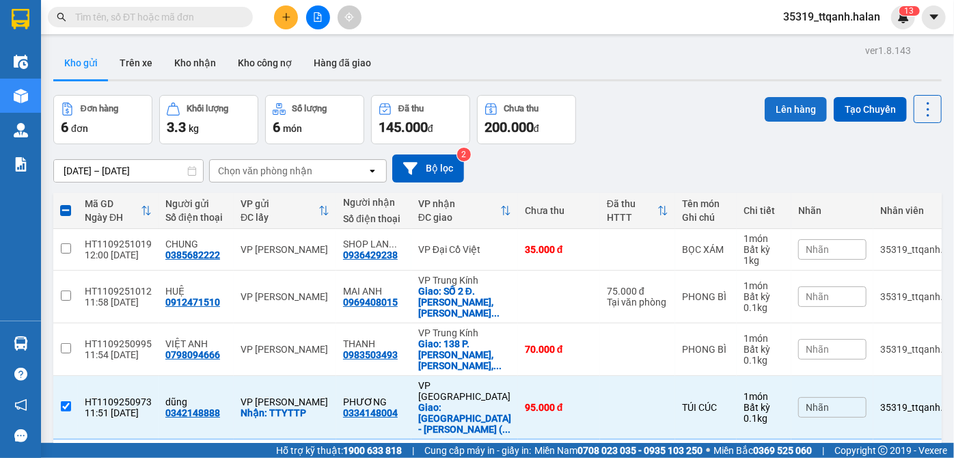
click at [795, 107] on button "Lên hàng" at bounding box center [795, 109] width 62 height 25
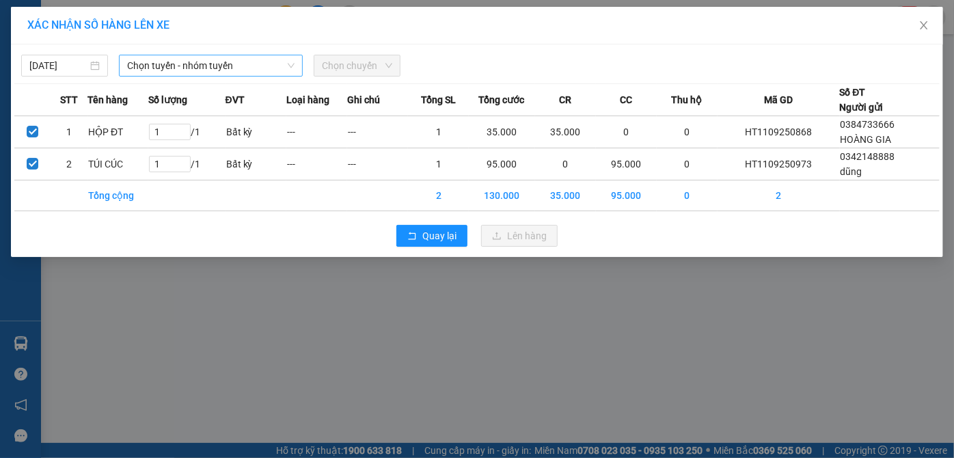
click at [191, 66] on span "Chọn tuyến - nhóm tuyến" at bounding box center [211, 65] width 168 height 20
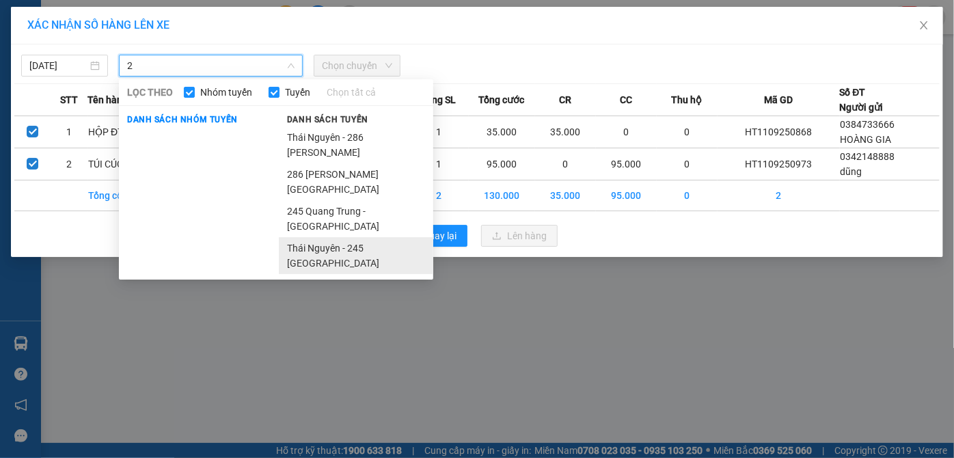
type input "2"
click at [335, 237] on li "Thái Nguyên - 245 [GEOGRAPHIC_DATA]" at bounding box center [356, 255] width 154 height 37
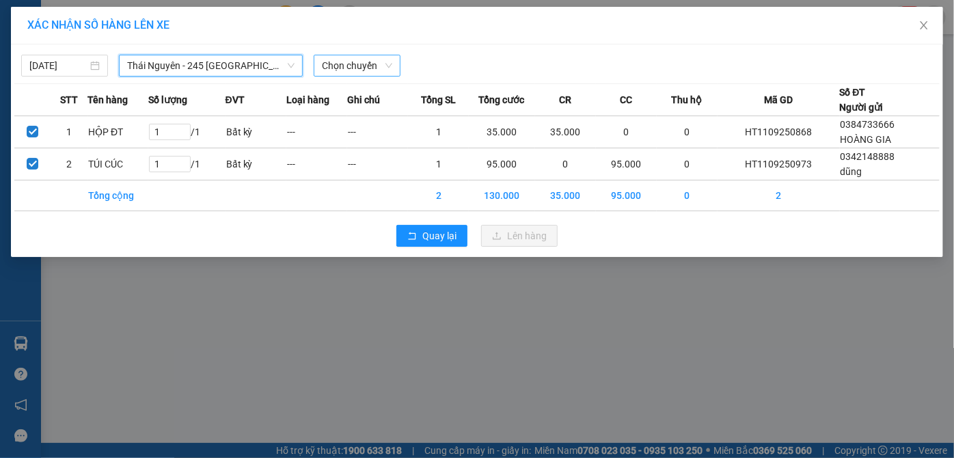
click at [377, 59] on span "Chọn chuyến" at bounding box center [357, 65] width 70 height 20
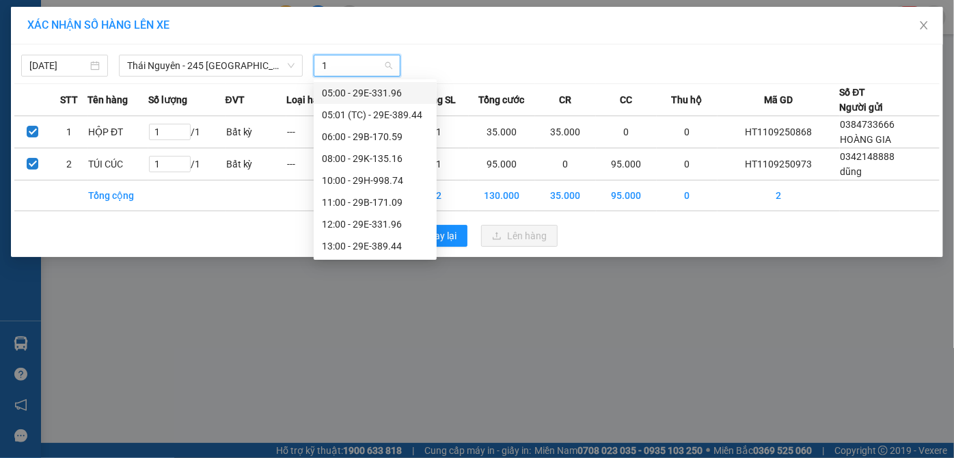
type input "12"
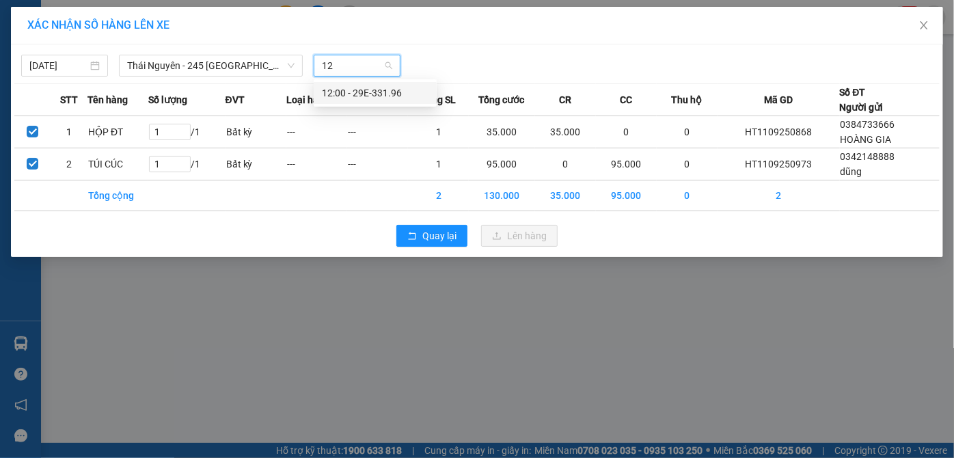
click at [370, 92] on div "12:00 - 29E-331.96" at bounding box center [375, 92] width 107 height 15
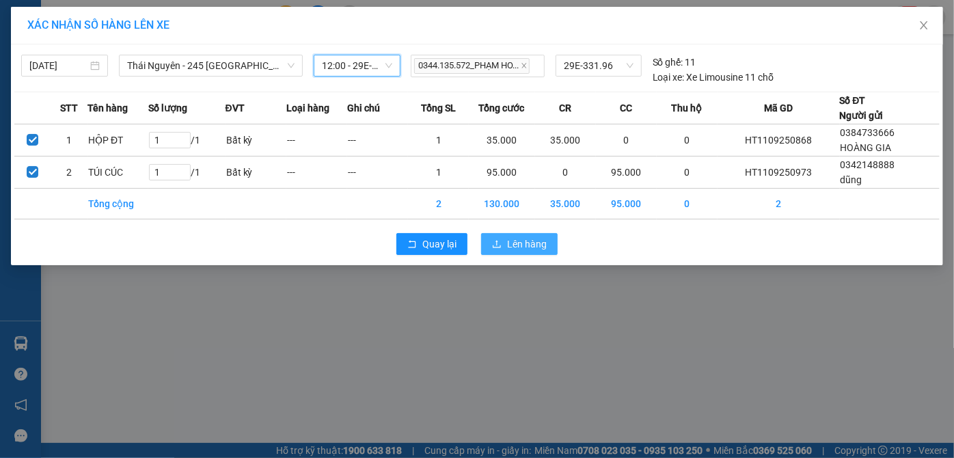
click at [521, 250] on span "Lên hàng" at bounding box center [527, 243] width 40 height 15
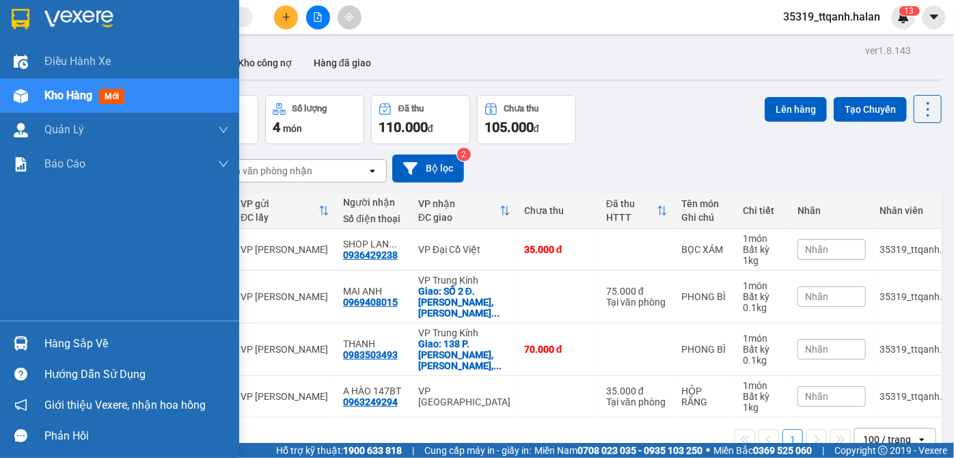
click at [28, 341] on div at bounding box center [21, 343] width 24 height 24
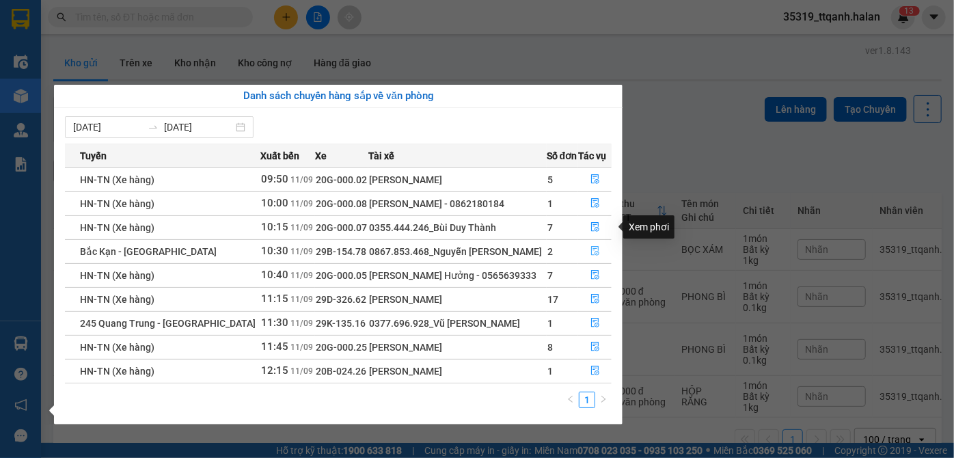
click at [601, 246] on button "button" at bounding box center [595, 251] width 32 height 22
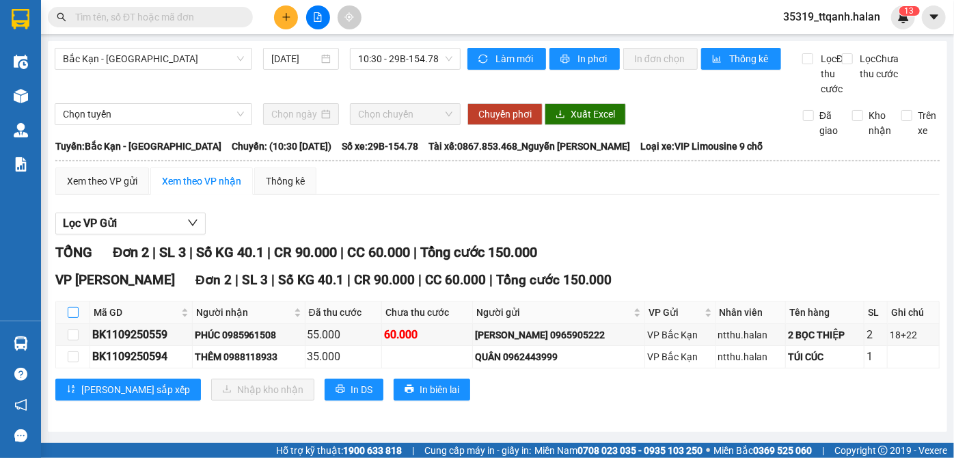
click at [72, 320] on th at bounding box center [73, 312] width 34 height 23
click at [72, 318] on input "checkbox" at bounding box center [73, 312] width 11 height 11
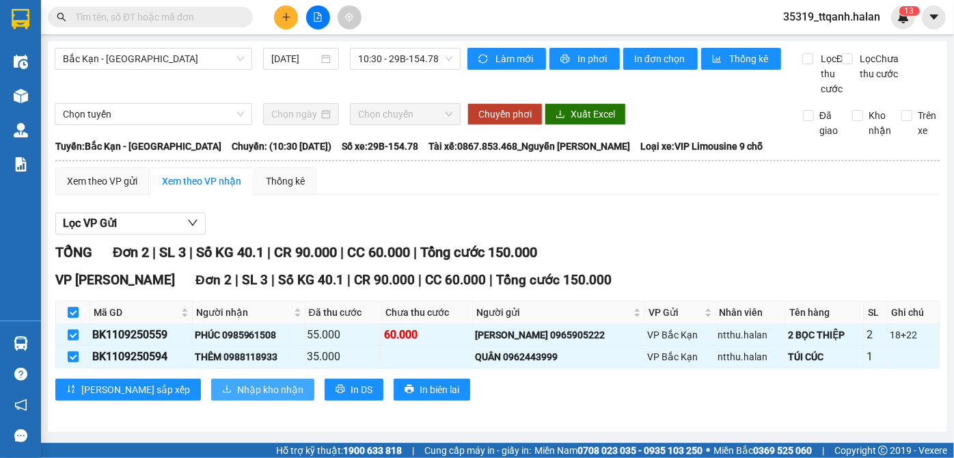
click at [237, 397] on span "Nhập kho nhận" at bounding box center [270, 389] width 66 height 15
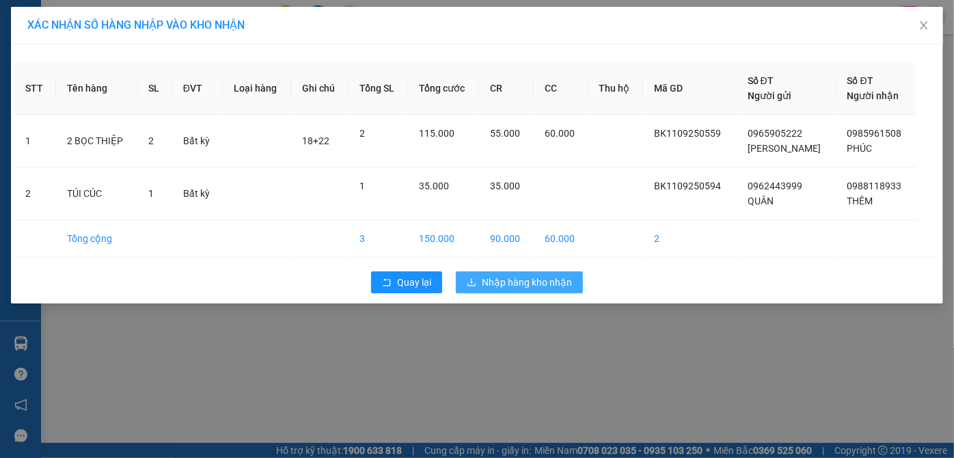
click at [511, 292] on button "Nhập hàng kho nhận" at bounding box center [519, 282] width 127 height 22
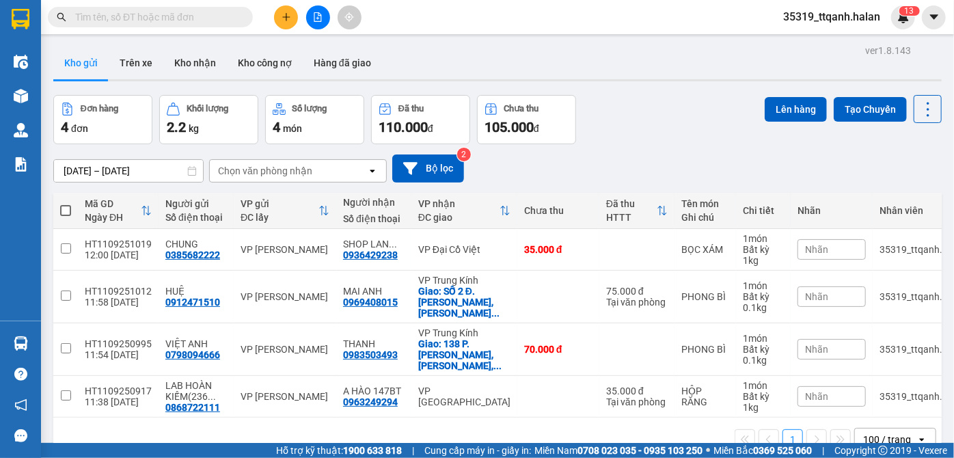
click at [283, 27] on button at bounding box center [286, 17] width 24 height 24
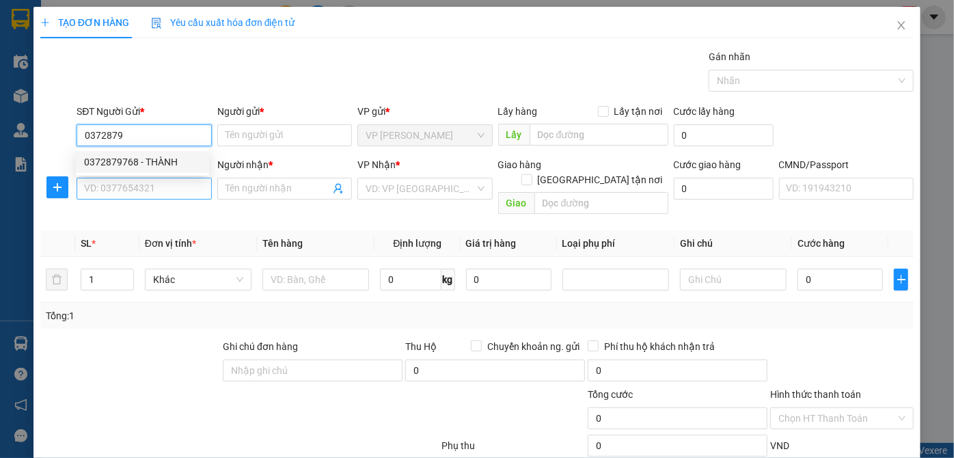
click at [138, 164] on div "0372879768 - THÀNH" at bounding box center [142, 161] width 117 height 15
type input "0372879768"
type input "THÀNH"
type input "0372879768"
click at [138, 187] on input "SĐT Người Nhận *" at bounding box center [144, 189] width 135 height 22
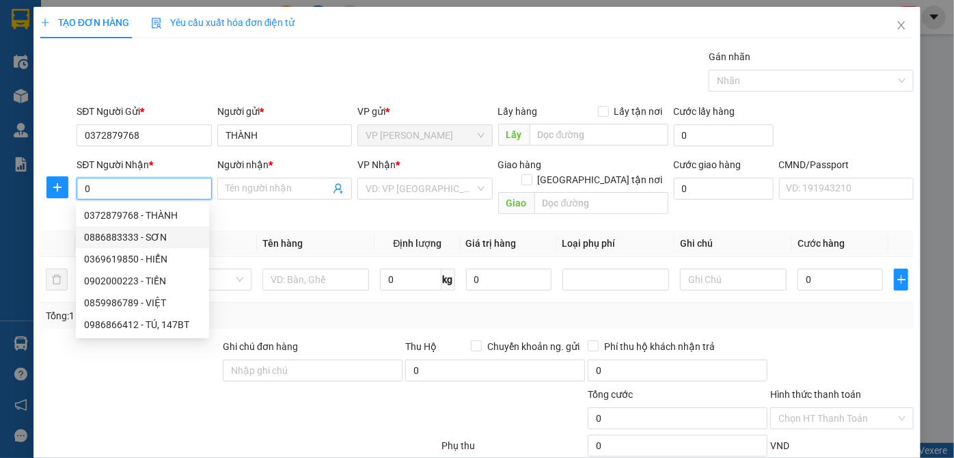
type input "0"
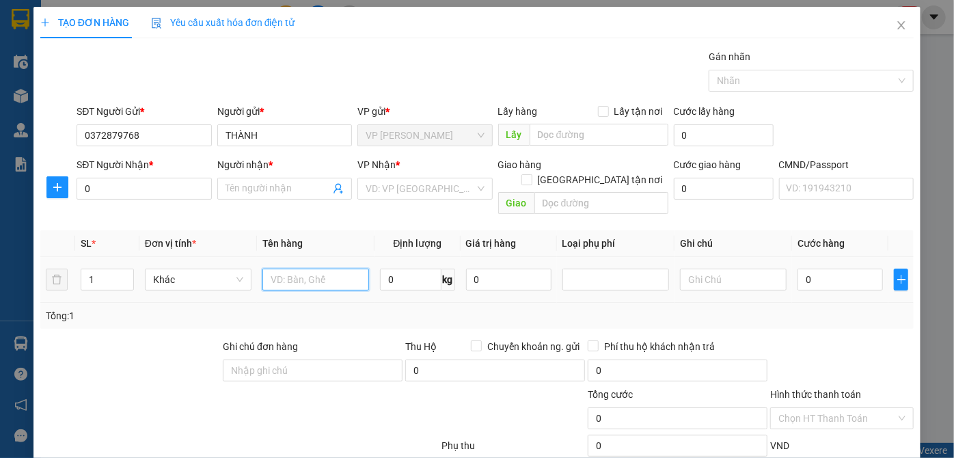
click at [314, 268] on input "text" at bounding box center [315, 279] width 107 height 22
type input "HỘP ĐT"
click at [425, 268] on input "0" at bounding box center [410, 279] width 61 height 22
type input "1"
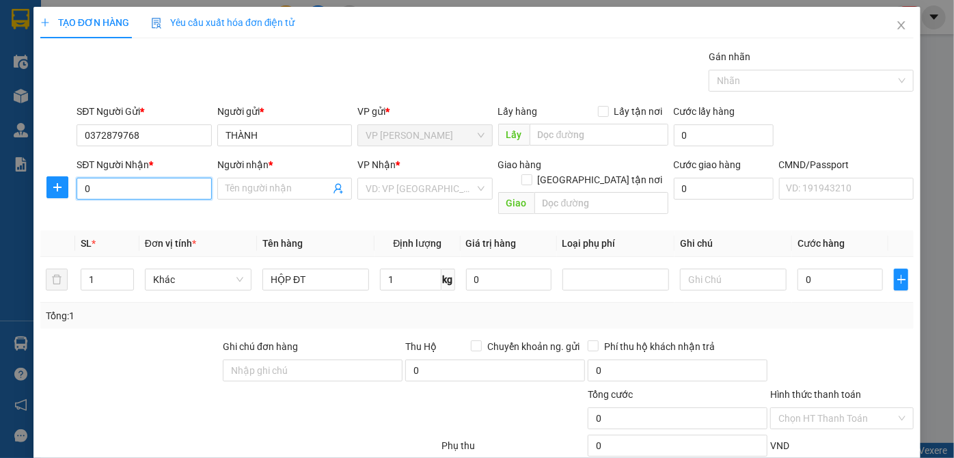
click at [135, 191] on input "0" at bounding box center [144, 189] width 135 height 22
click at [171, 232] on div "0983711375 - TÚ" at bounding box center [142, 237] width 117 height 15
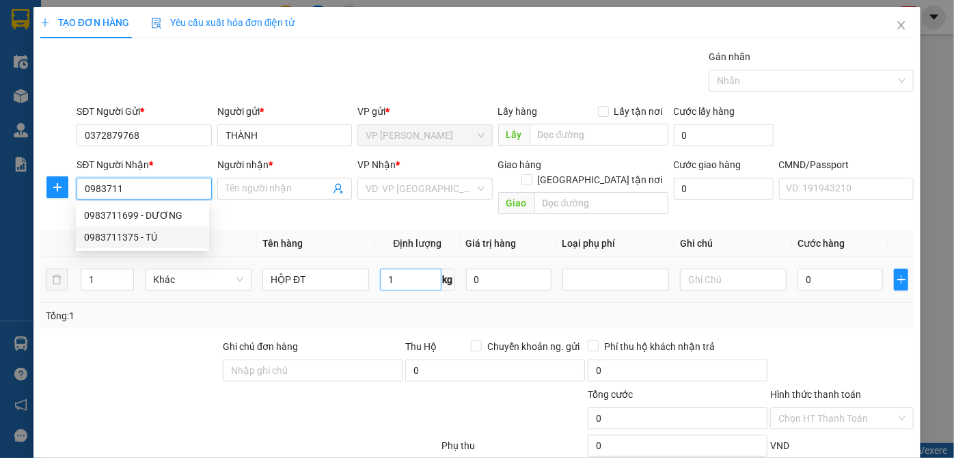
type input "0983711375"
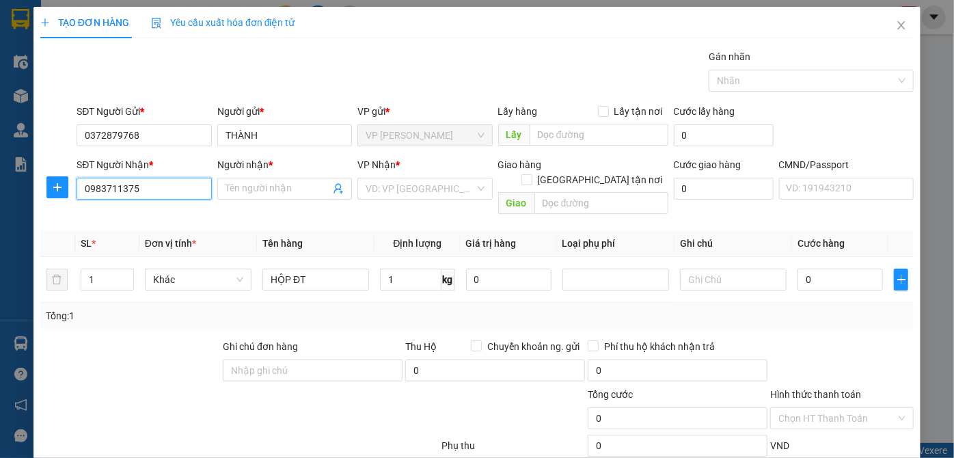
type input "TÚ"
type input "0983711375"
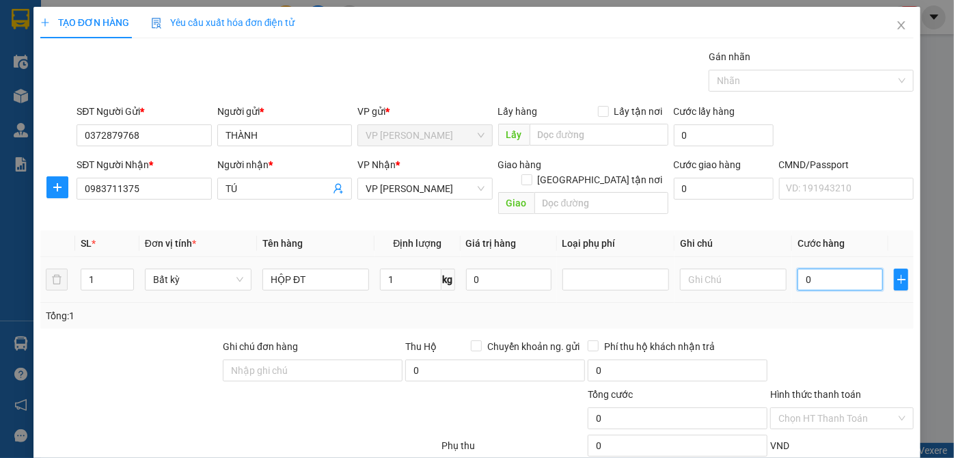
click at [842, 268] on input "0" at bounding box center [839, 279] width 85 height 22
type input "3"
type input "35"
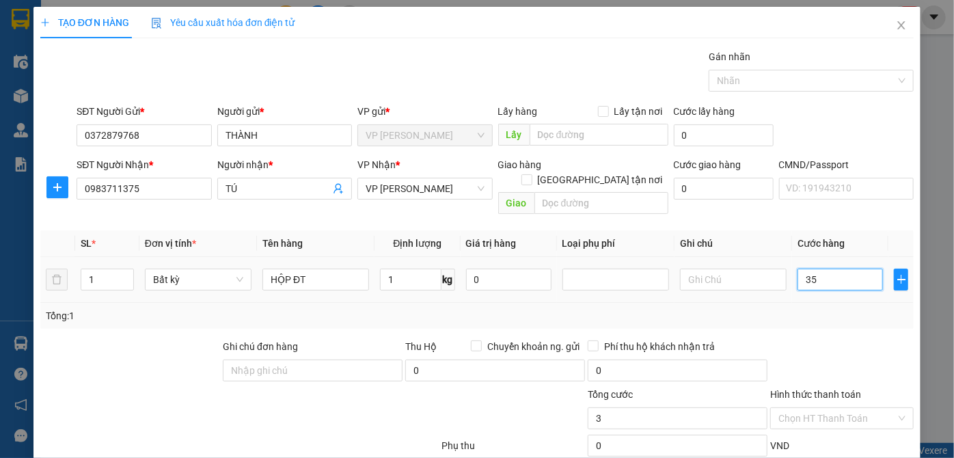
type input "35"
type input "350"
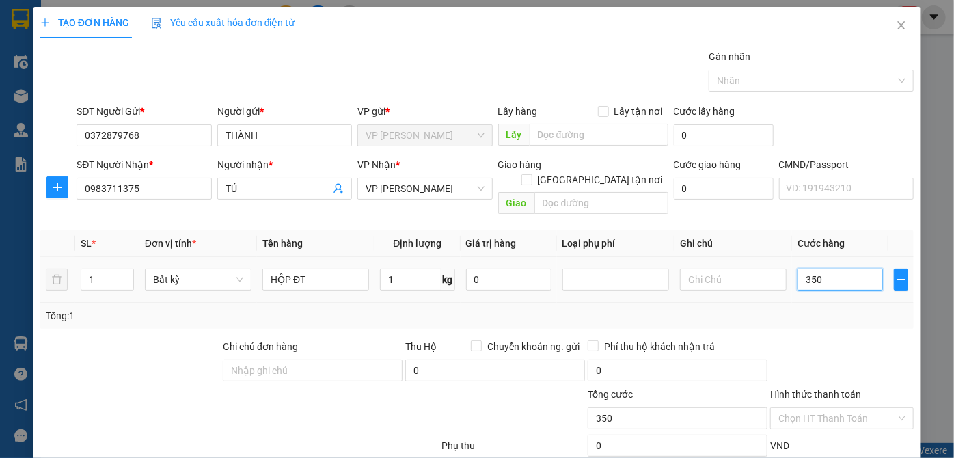
type input "3.500"
type input "35.000"
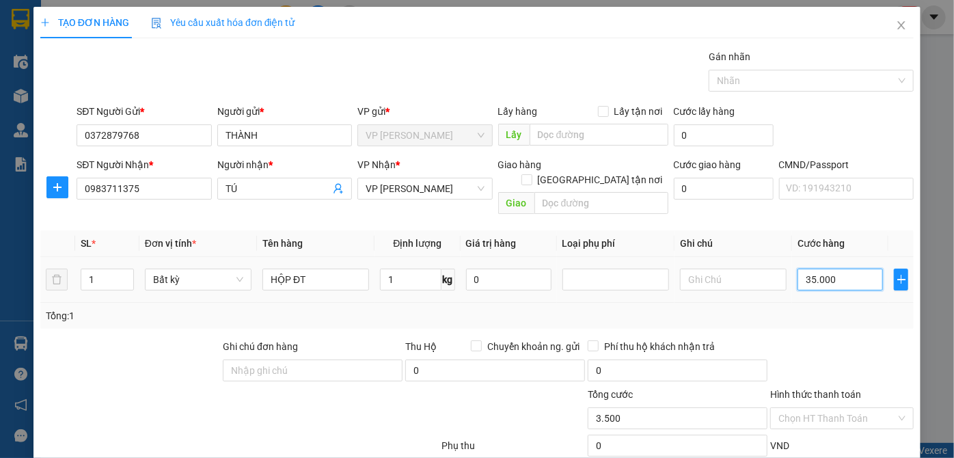
type input "35.000"
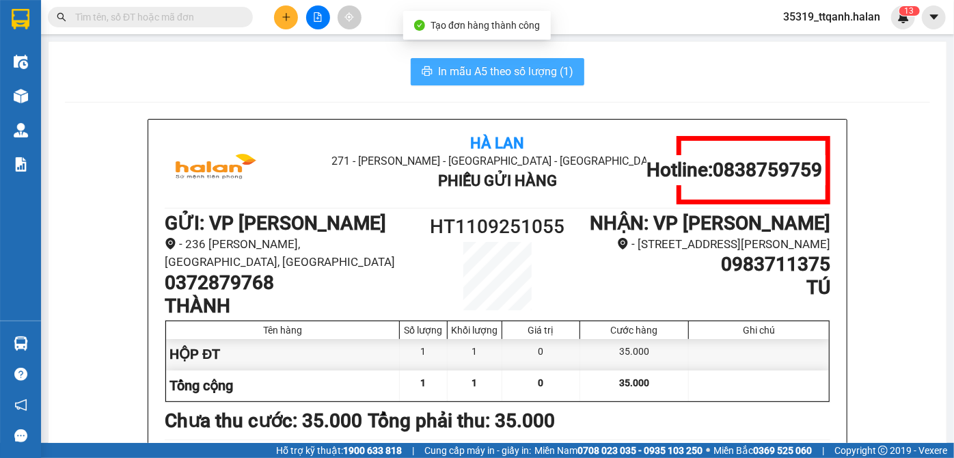
click at [550, 72] on span "In mẫu A5 theo số lượng (1)" at bounding box center [505, 71] width 135 height 17
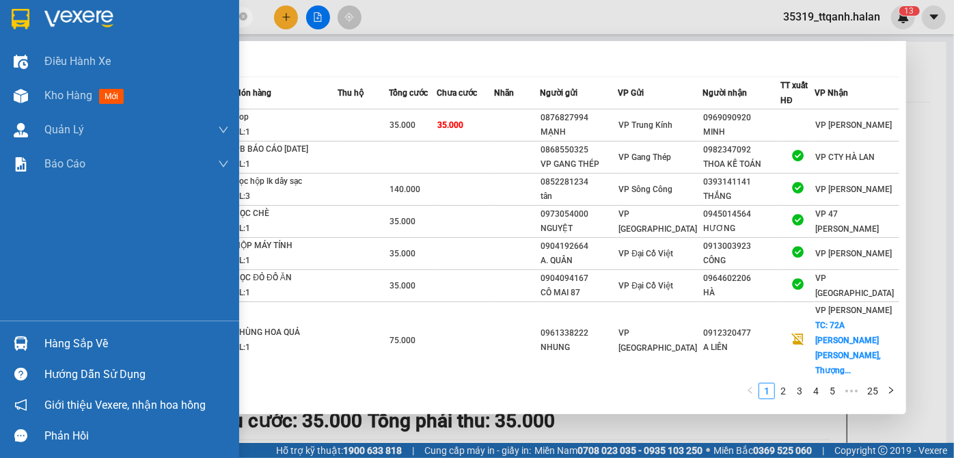
type input "250127"
click at [20, 333] on div at bounding box center [21, 343] width 24 height 24
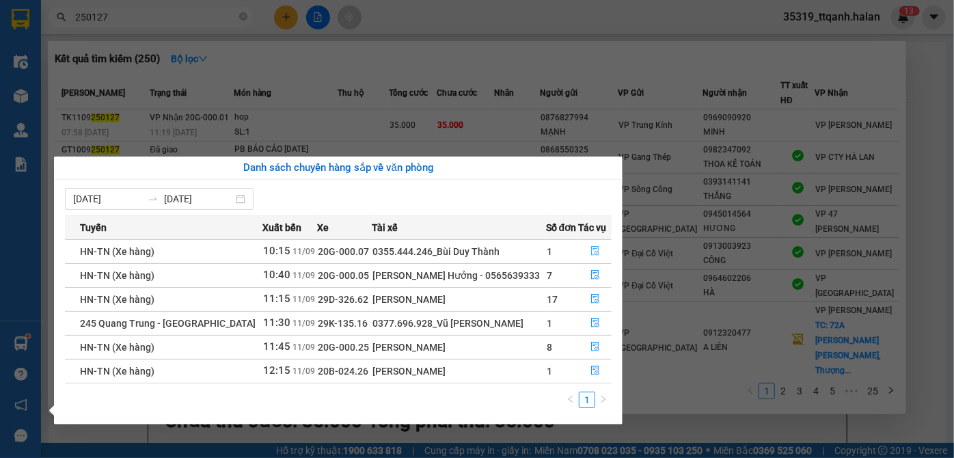
click at [594, 247] on icon "file-done" at bounding box center [595, 251] width 10 height 10
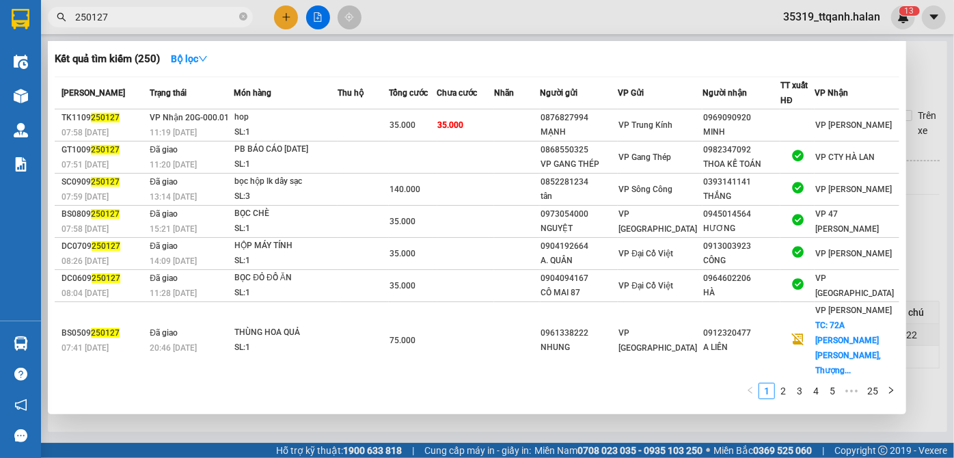
click at [953, 176] on div at bounding box center [477, 229] width 954 height 458
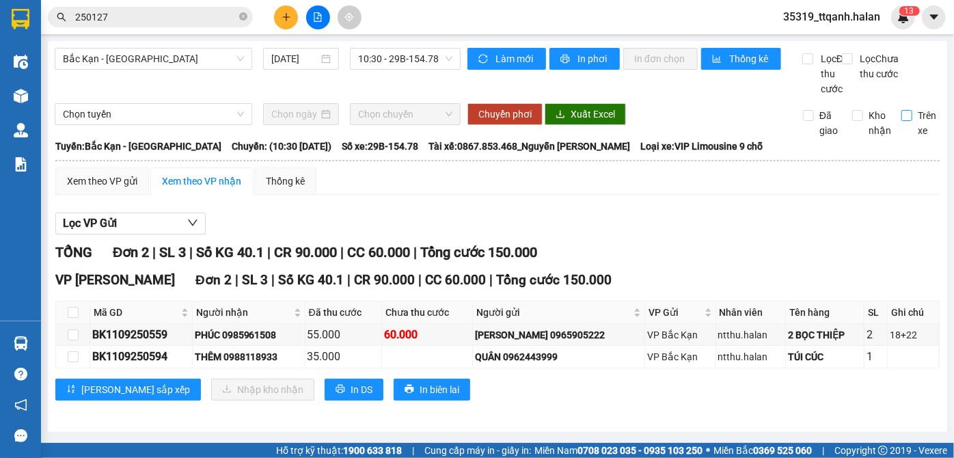
click at [912, 138] on span "Trên xe" at bounding box center [926, 123] width 29 height 30
click at [912, 121] on input "Trên xe" at bounding box center [906, 115] width 11 height 11
checkbox input "true"
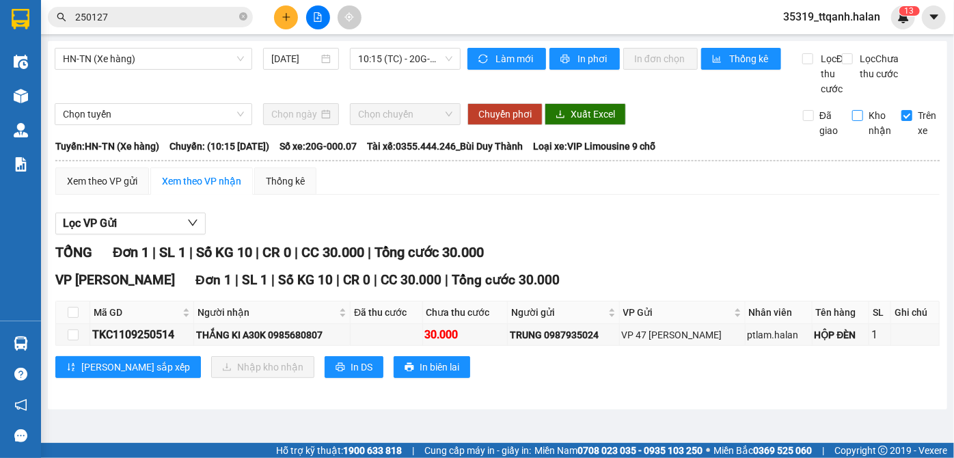
click at [864, 133] on span "Kho nhận" at bounding box center [879, 123] width 33 height 30
click at [863, 121] on input "Kho nhận" at bounding box center [857, 115] width 11 height 11
checkbox input "true"
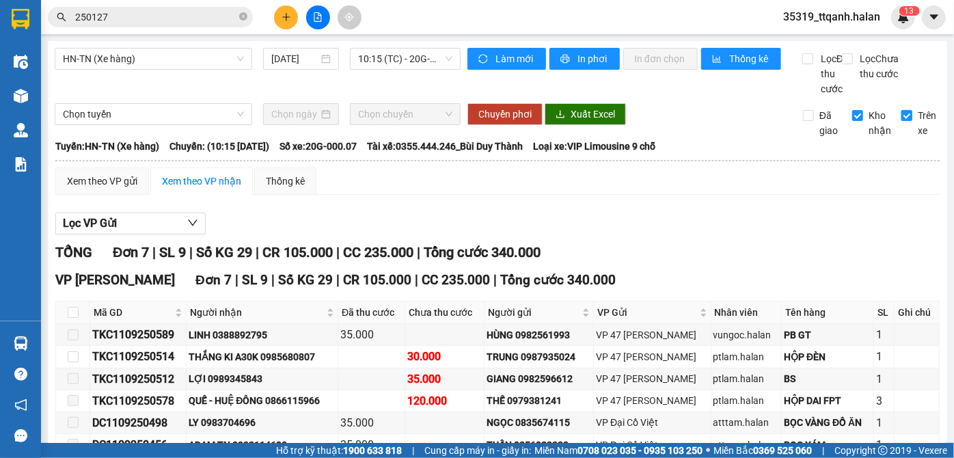
click at [902, 121] on input "Trên xe" at bounding box center [906, 115] width 11 height 11
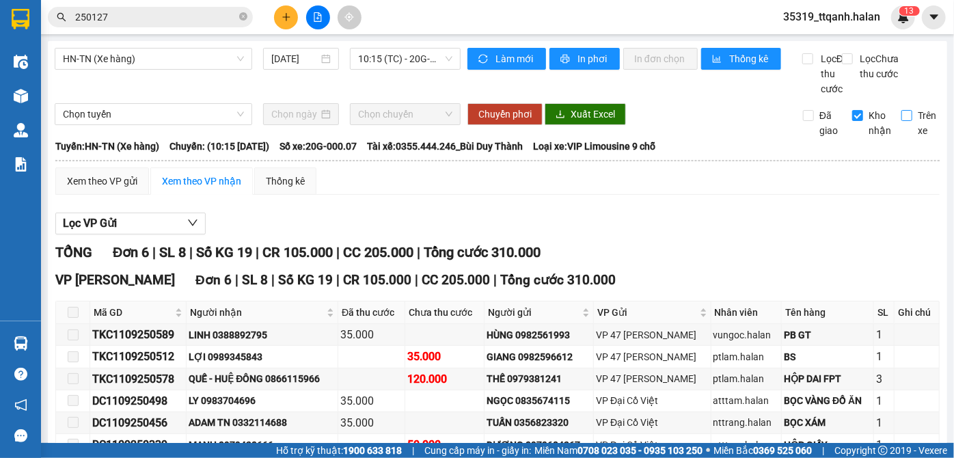
click at [901, 121] on input "Trên xe" at bounding box center [906, 115] width 11 height 11
checkbox input "true"
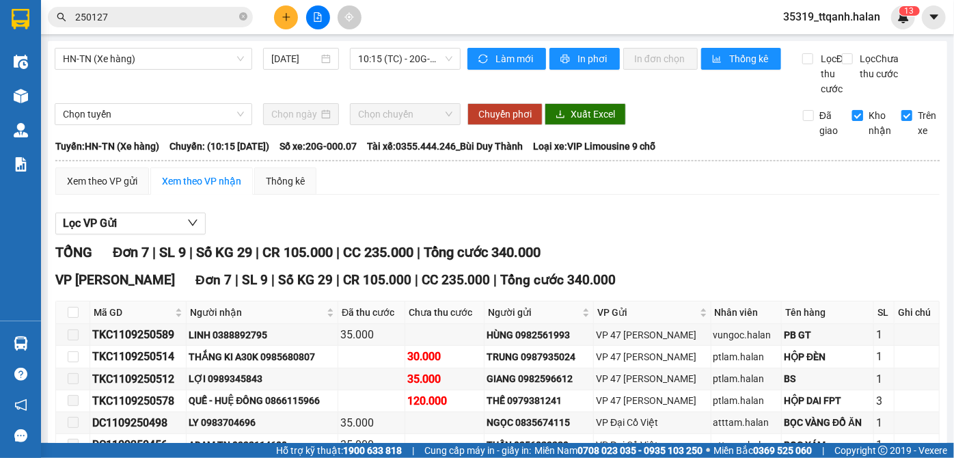
click at [852, 121] on input "Kho nhận" at bounding box center [857, 115] width 11 height 11
checkbox input "false"
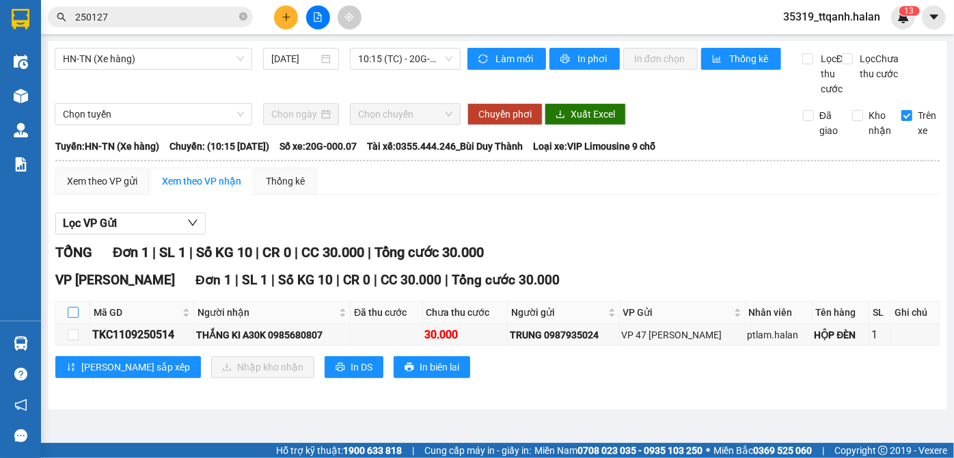
click at [74, 318] on input "checkbox" at bounding box center [73, 312] width 11 height 11
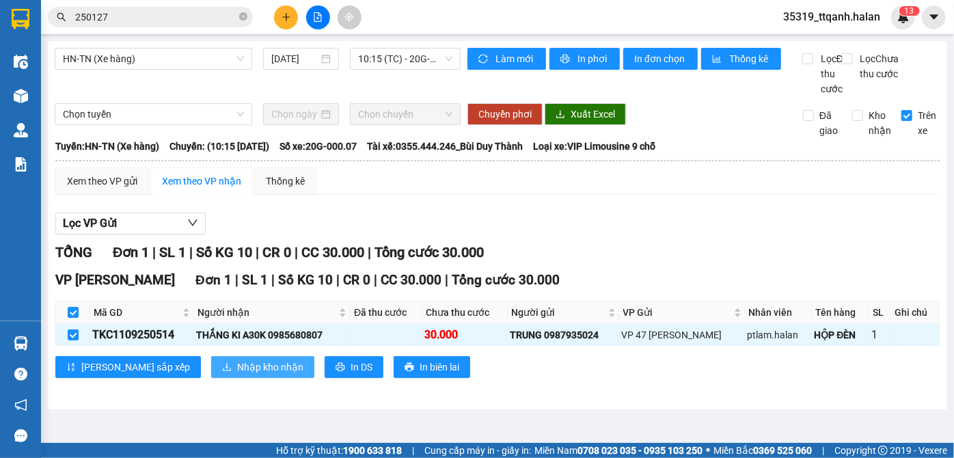
click at [237, 374] on span "Nhập kho nhận" at bounding box center [270, 366] width 66 height 15
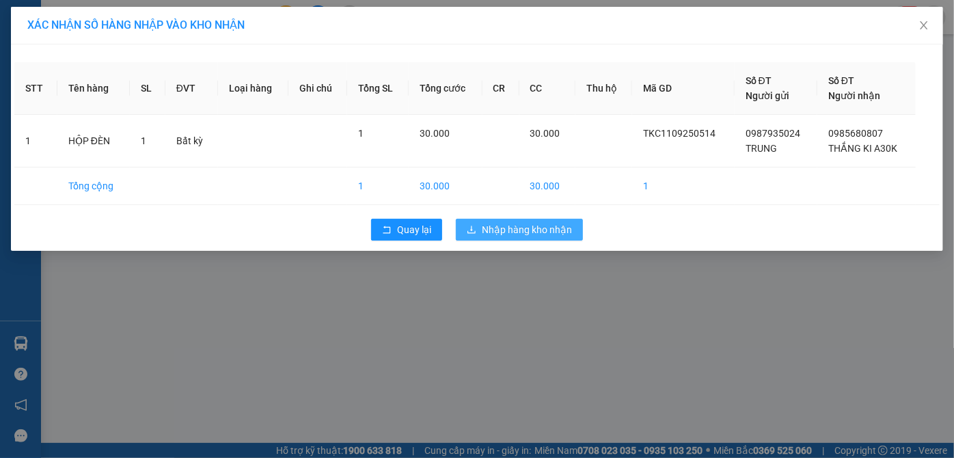
click at [490, 232] on span "Nhập hàng kho nhận" at bounding box center [527, 229] width 90 height 15
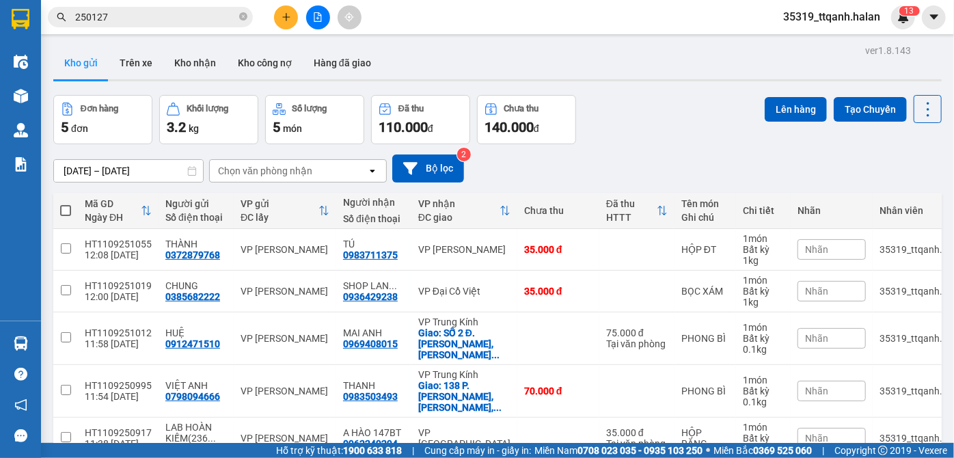
click at [277, 11] on button at bounding box center [286, 17] width 24 height 24
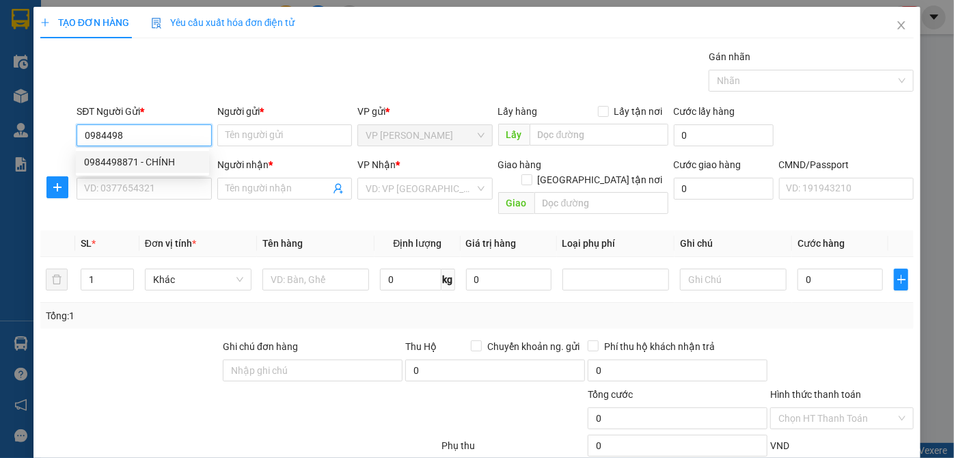
click at [156, 167] on div "0984498871 - CHÍNH" at bounding box center [142, 161] width 117 height 15
type input "0984498871"
type input "CHÍNH"
type input "0984498871"
click at [178, 208] on div "Transit Pickup Surcharge Ids Transit Deliver Surcharge Ids Transit Deliver Surc…" at bounding box center [476, 285] width 873 height 472
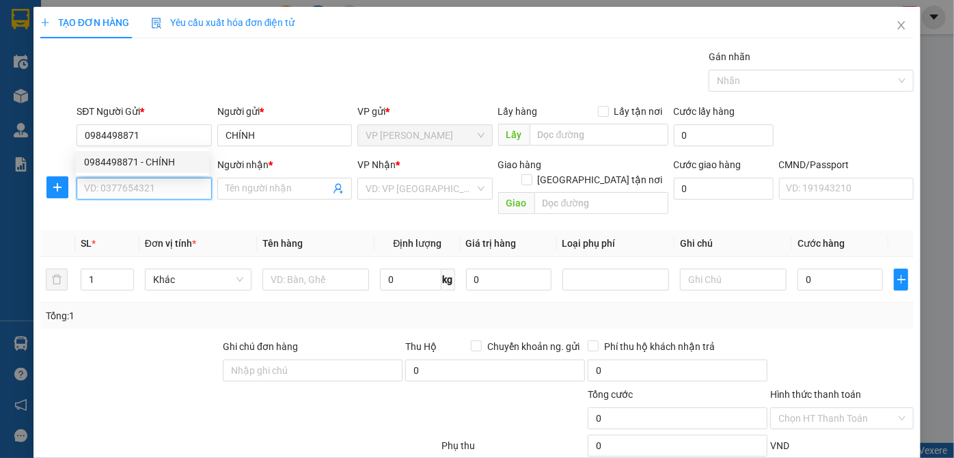
click at [184, 193] on input "SĐT Người Nhận *" at bounding box center [144, 189] width 135 height 22
click at [137, 230] on th "SL *" at bounding box center [107, 243] width 64 height 27
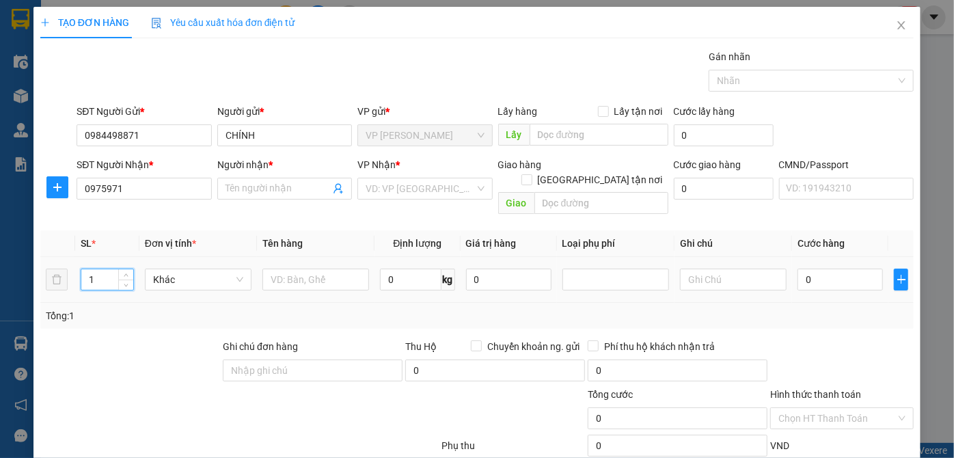
click at [108, 269] on input "1" at bounding box center [107, 279] width 52 height 20
click at [127, 206] on div "Transit Pickup Surcharge Ids Transit Deliver Surcharge Ids Transit Deliver Surc…" at bounding box center [476, 285] width 873 height 472
click at [135, 191] on input "0975971" at bounding box center [144, 189] width 135 height 22
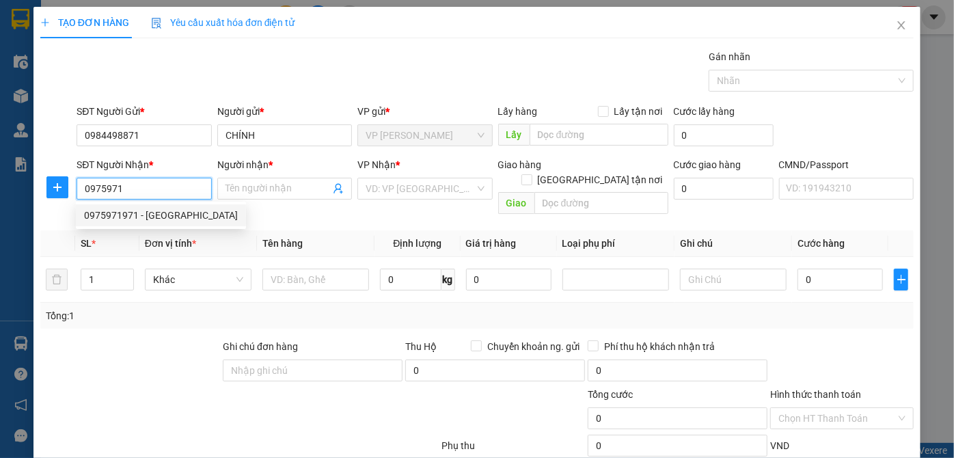
click at [143, 221] on div "0975971971 - HƯNG LAN" at bounding box center [161, 215] width 154 height 15
type input "0975971971"
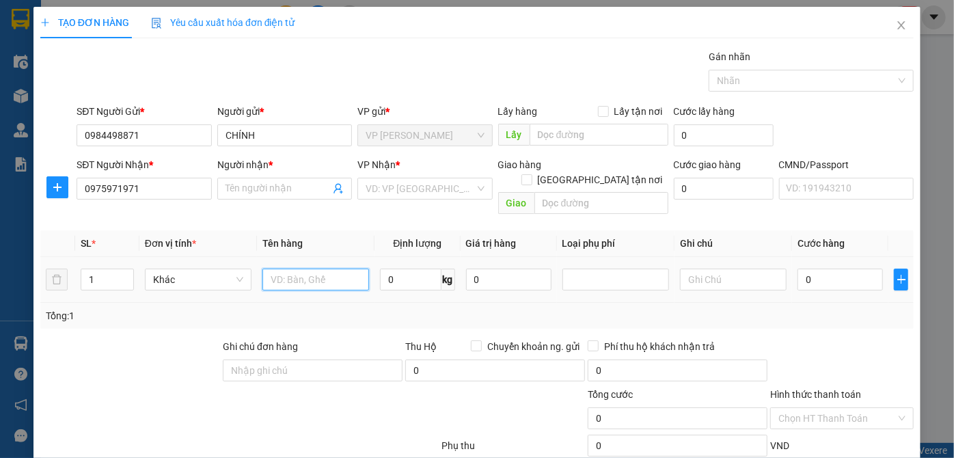
click at [300, 268] on input "text" at bounding box center [315, 279] width 107 height 22
type input "HƯNG LAN"
click at [300, 268] on input "text" at bounding box center [315, 279] width 107 height 22
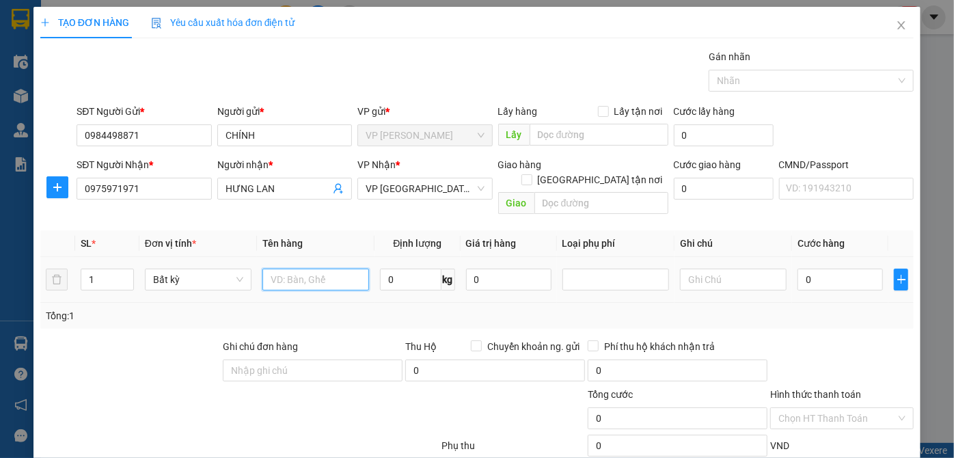
click at [300, 268] on input "text" at bounding box center [315, 279] width 107 height 22
type input "HỘP MÁY TÍNH"
click at [797, 268] on input "0" at bounding box center [839, 279] width 85 height 22
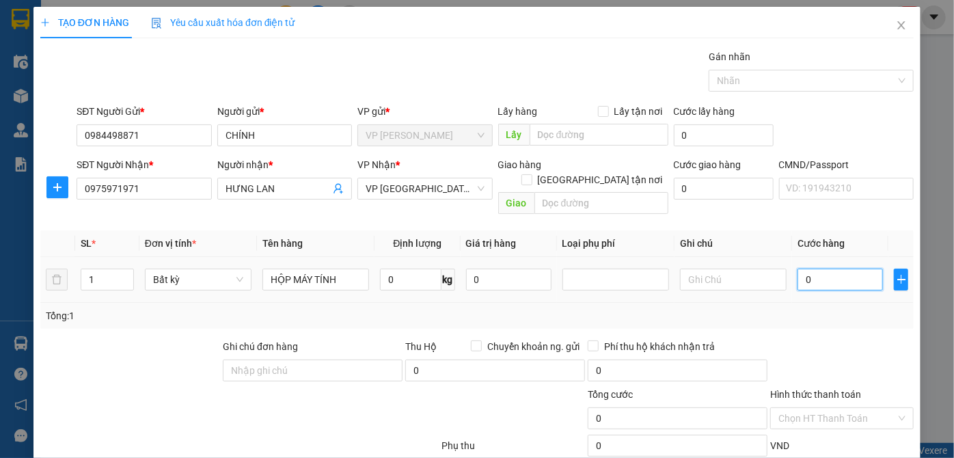
type input "2"
type input "20"
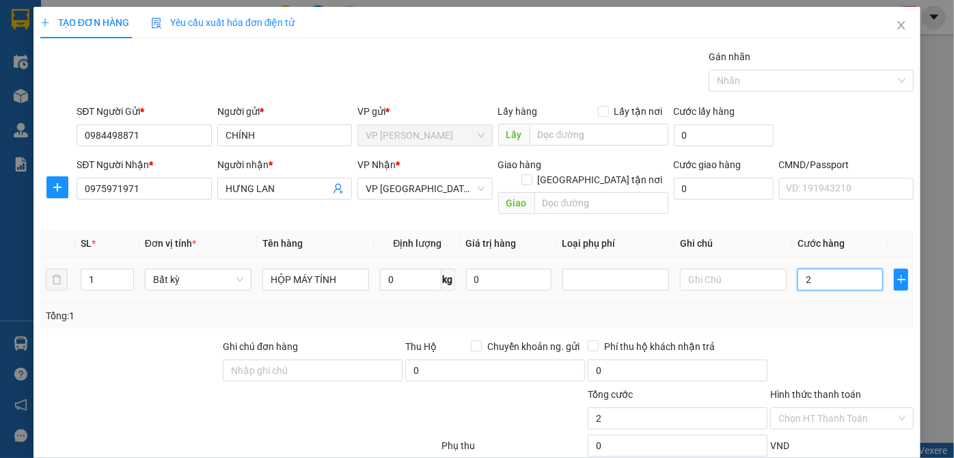
type input "20"
type input "200"
type input "2.000"
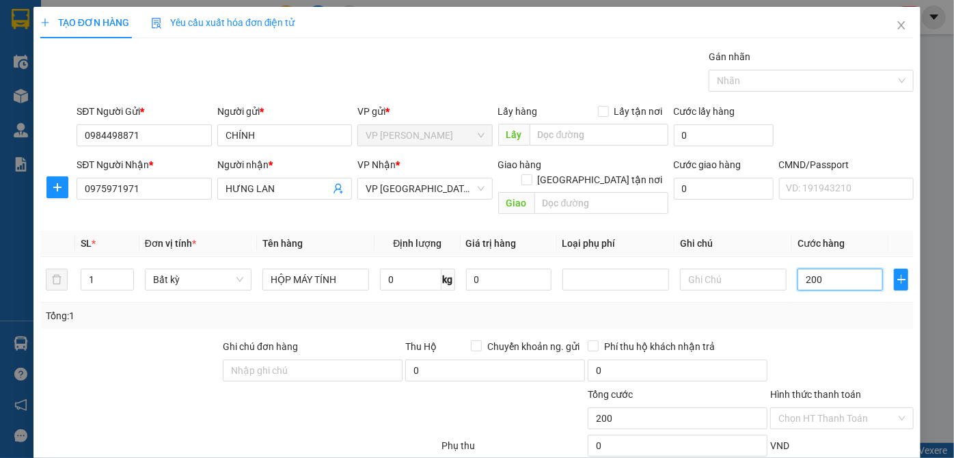
type input "2.000"
type input "20.000"
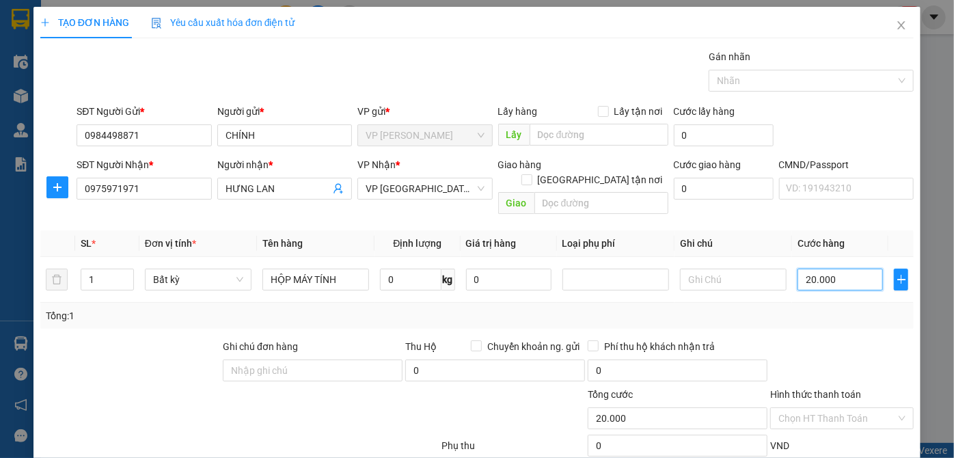
type input "20.000"
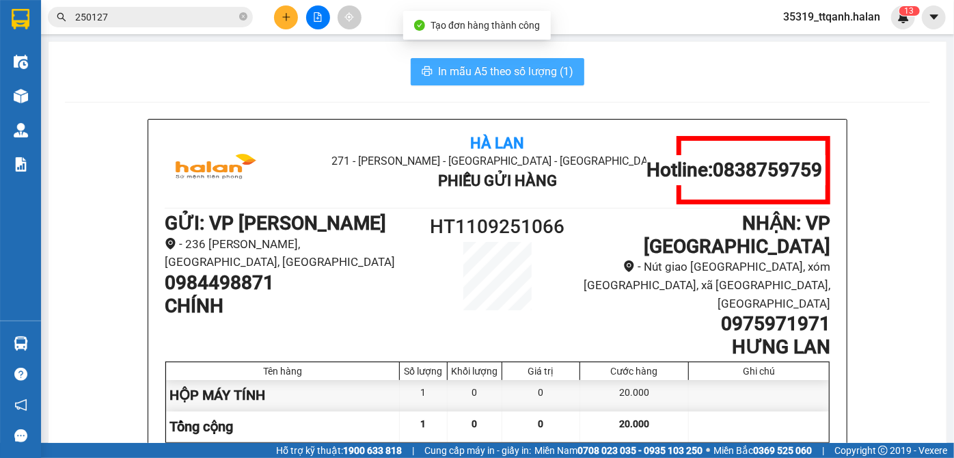
click at [563, 64] on span "In mẫu A5 theo số lượng (1)" at bounding box center [505, 71] width 135 height 17
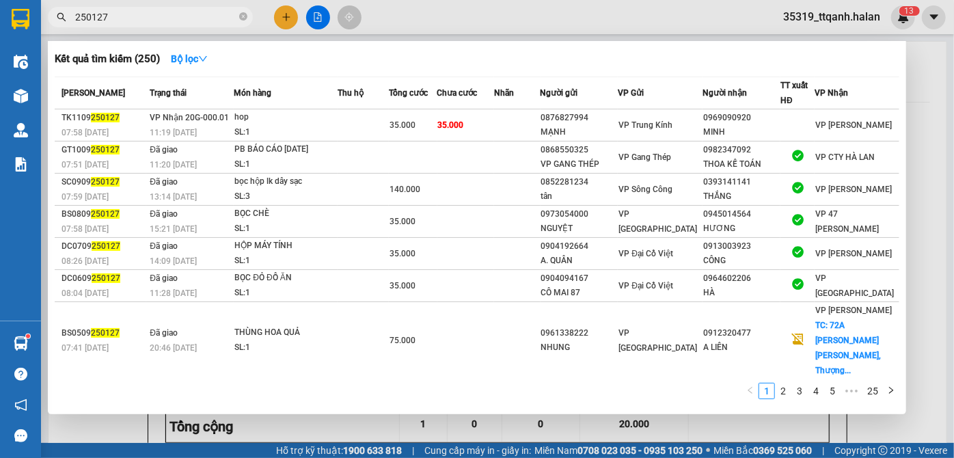
click at [247, 18] on span "250127" at bounding box center [150, 17] width 205 height 20
click at [242, 16] on icon "close-circle" at bounding box center [243, 16] width 8 height 8
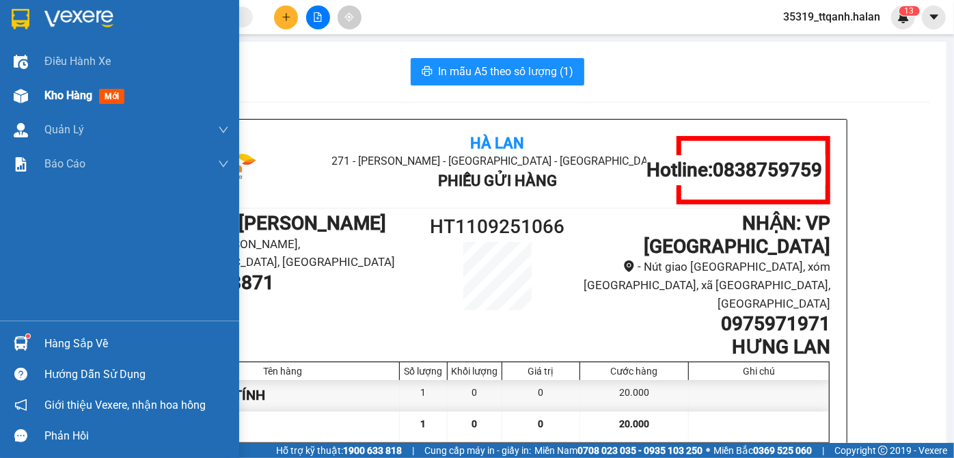
click at [29, 99] on div at bounding box center [21, 96] width 24 height 24
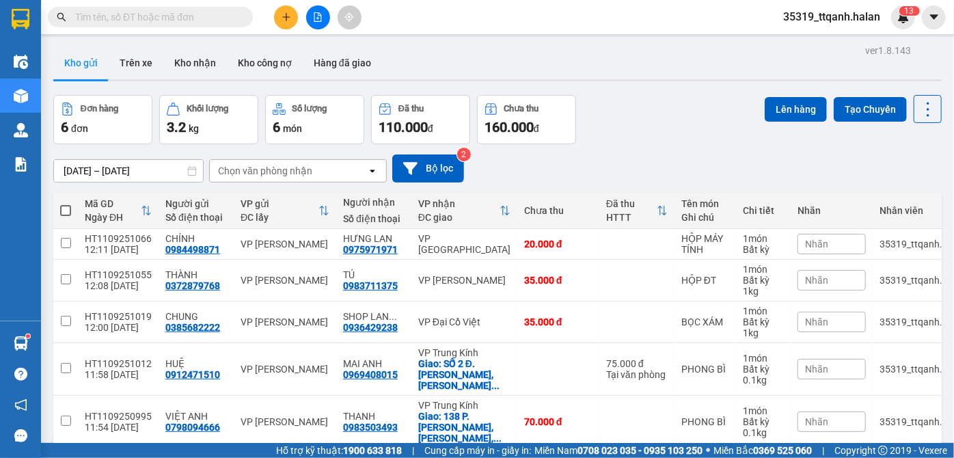
click at [222, 8] on span at bounding box center [150, 17] width 205 height 20
click at [225, 10] on input "text" at bounding box center [155, 17] width 161 height 15
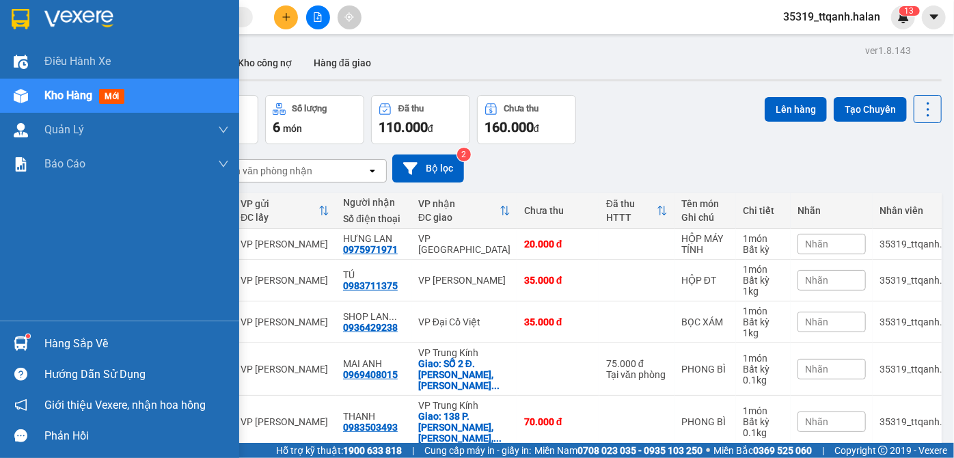
click at [18, 335] on div at bounding box center [21, 343] width 24 height 24
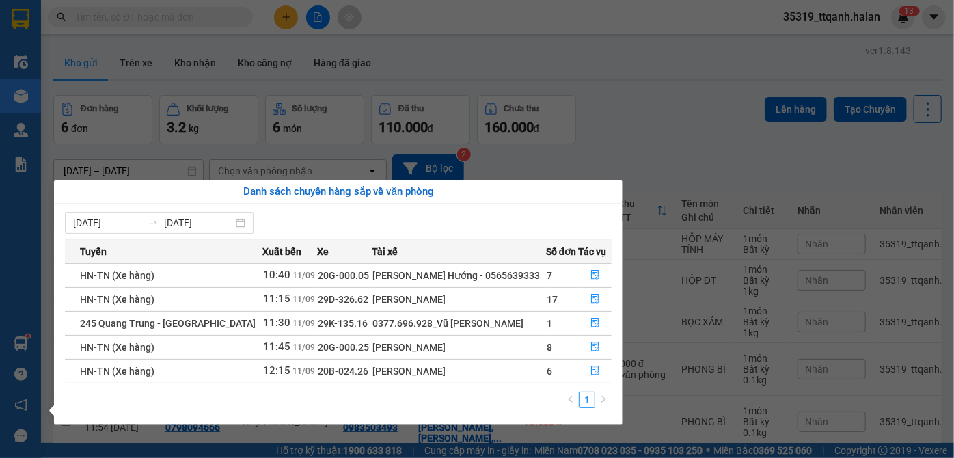
click at [9, 331] on div "Điều hành xe Kho hàng mới Quản [PERSON_NAME] lý chuyến Quản lý kiểm kho Báo cáo…" at bounding box center [20, 229] width 41 height 458
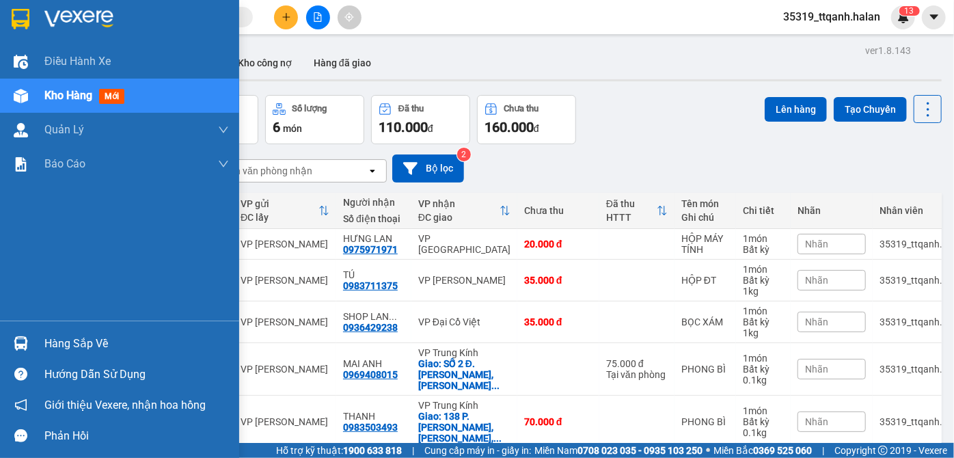
click at [15, 335] on div at bounding box center [21, 343] width 24 height 24
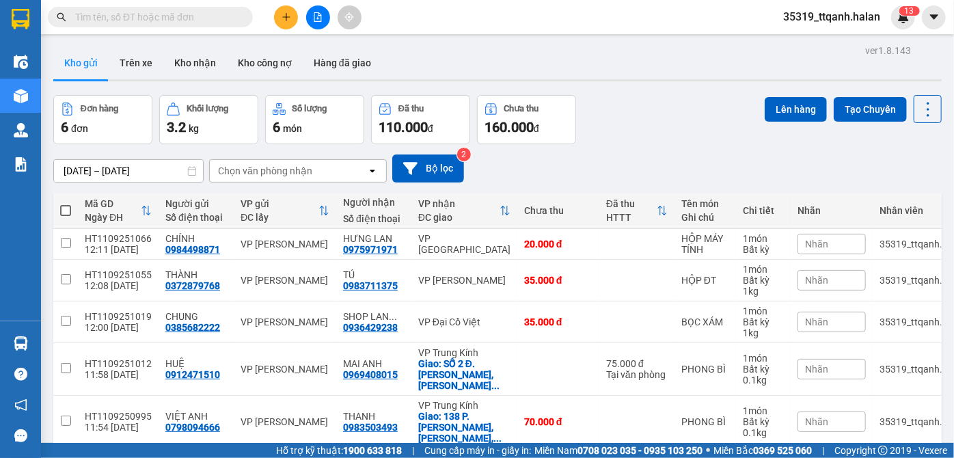
click at [145, 21] on section "Kết quả tìm kiếm ( 250 ) Bộ lọc Mã ĐH Trạng thái Món hàng Thu hộ Tổng cước Chưa…" at bounding box center [477, 229] width 954 height 458
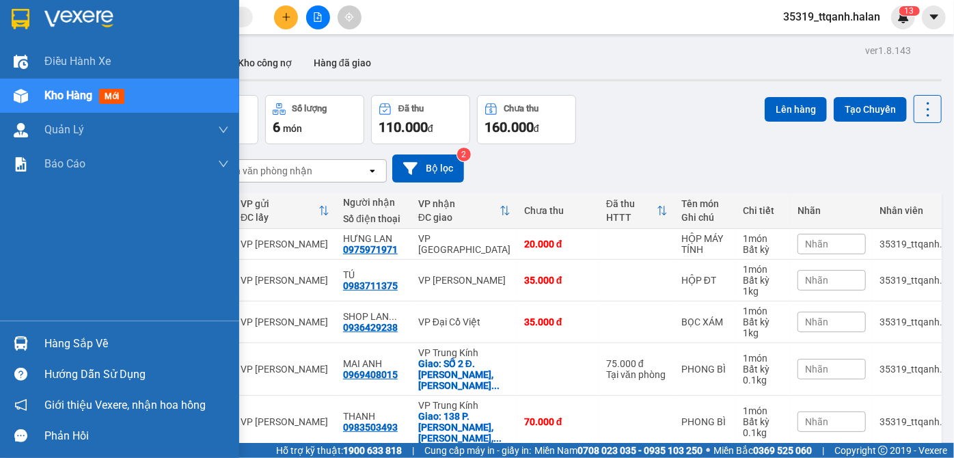
click at [40, 339] on div "Hàng sắp về" at bounding box center [119, 343] width 239 height 31
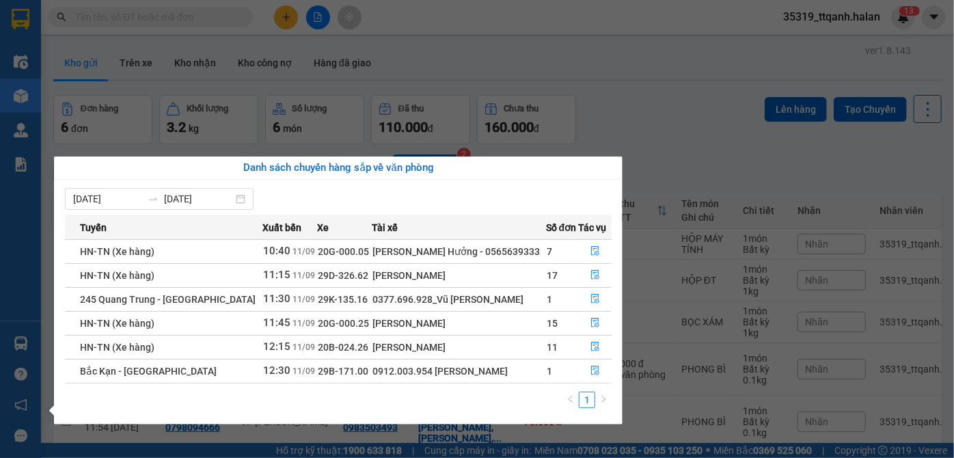
click at [198, 29] on section "Kết quả tìm kiếm ( 250 ) Bộ lọc Mã ĐH Trạng thái Món hàng Thu hộ Tổng cước Chưa…" at bounding box center [477, 229] width 954 height 458
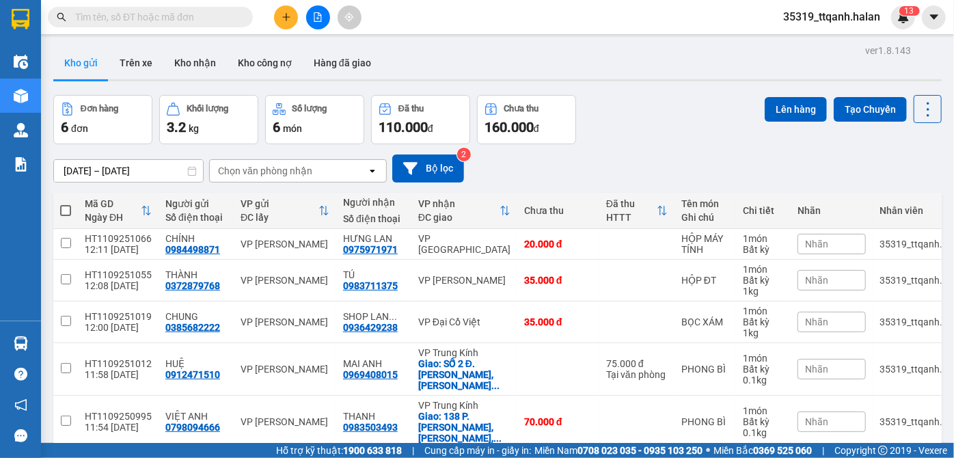
click at [148, 18] on input "text" at bounding box center [155, 17] width 161 height 15
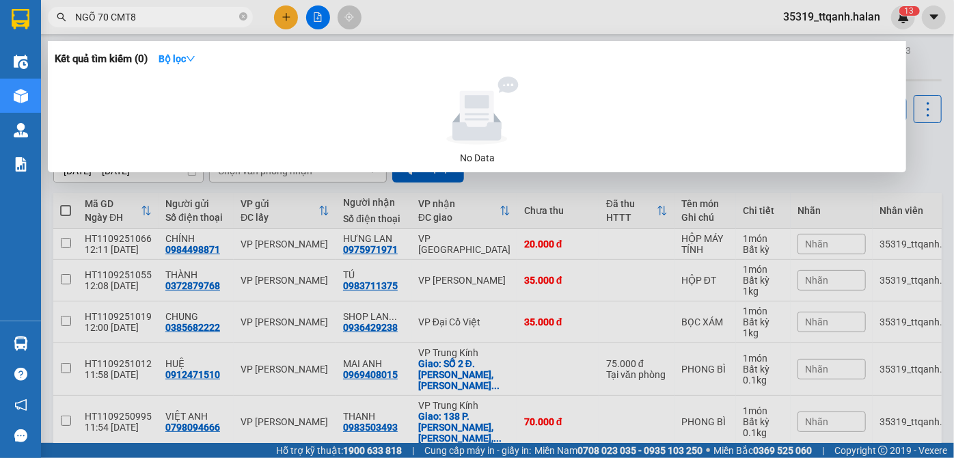
click at [226, 11] on input "NGÕ 70 CMT8" at bounding box center [155, 17] width 161 height 15
click at [202, 17] on input "NGÕ 70 CMT8" at bounding box center [155, 17] width 161 height 15
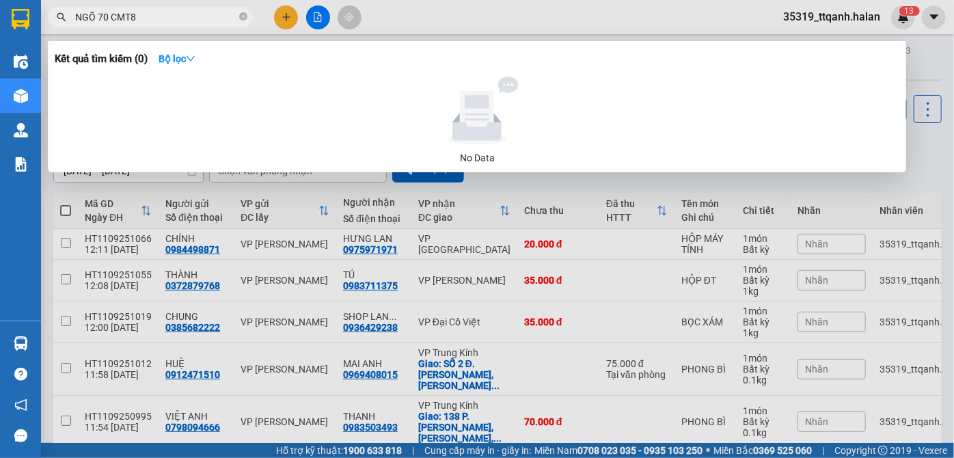
click at [202, 17] on input "NGÕ 70 CMT8" at bounding box center [155, 17] width 161 height 15
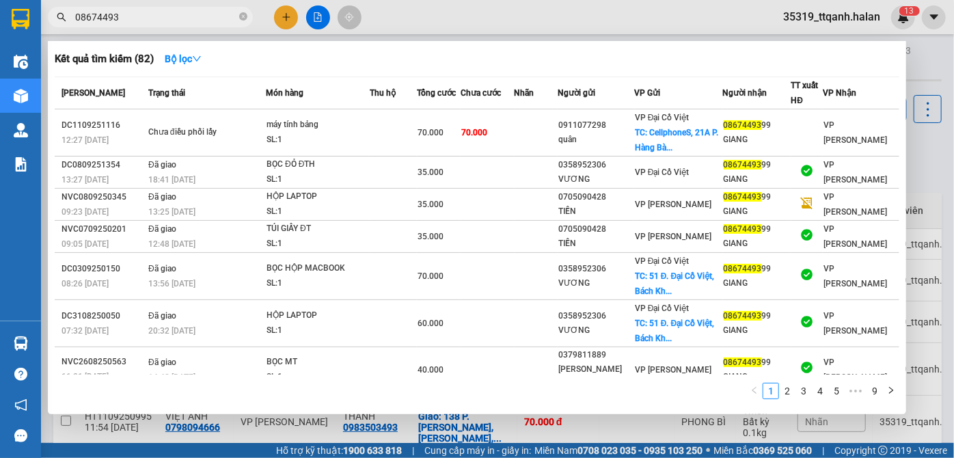
type input "08674493"
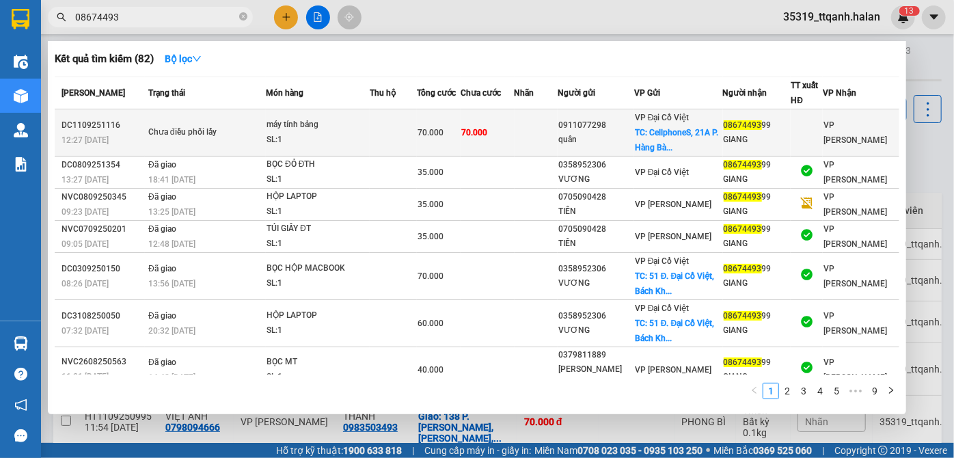
click at [505, 154] on td "70.000" at bounding box center [486, 132] width 53 height 47
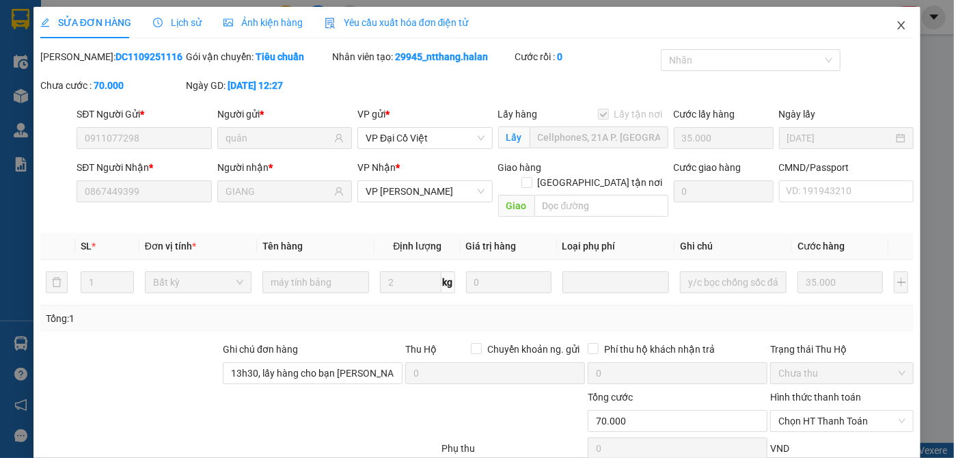
click at [895, 20] on icon "close" at bounding box center [900, 25] width 11 height 11
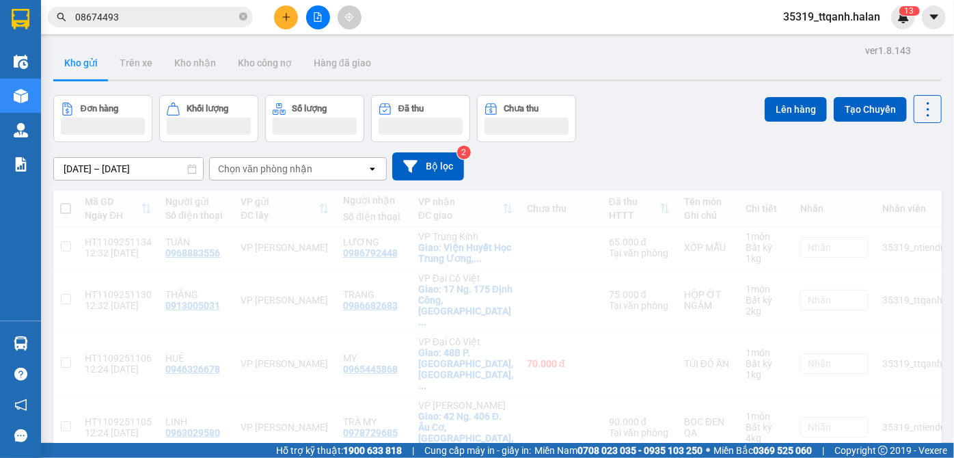
click at [150, 18] on input "08674493" at bounding box center [155, 17] width 161 height 15
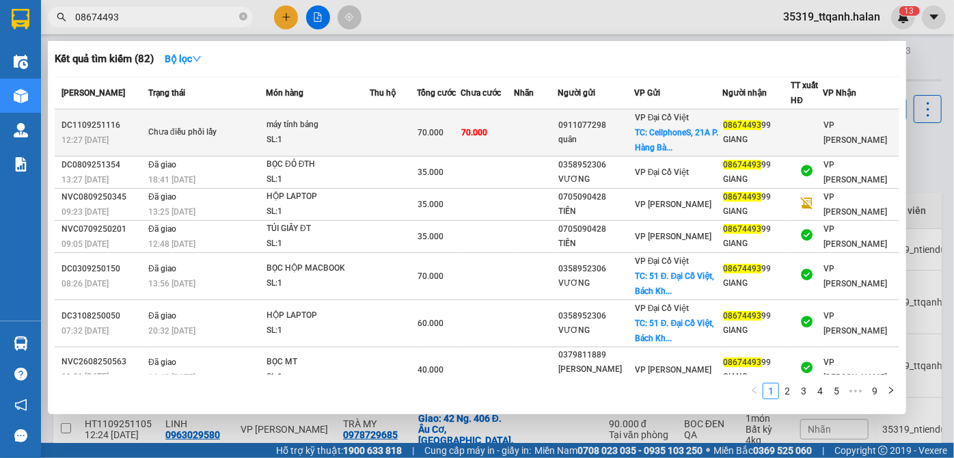
click at [407, 139] on td at bounding box center [393, 132] width 47 height 47
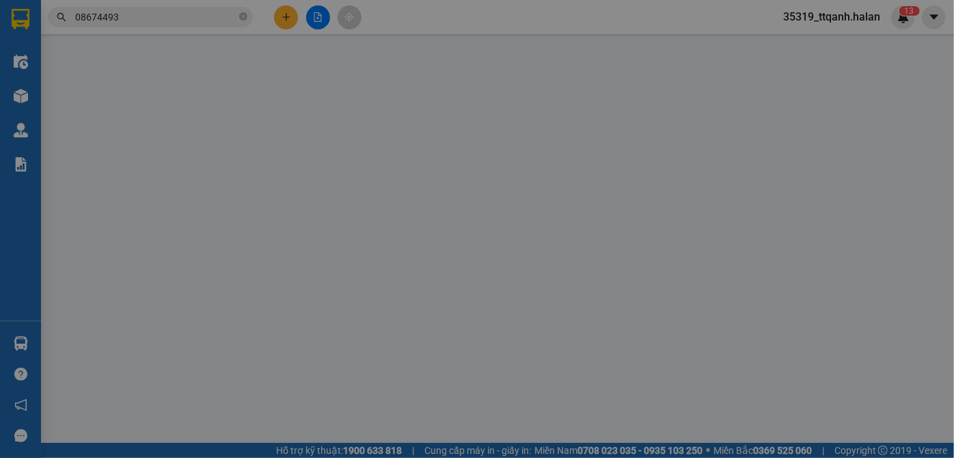
type input "0911077298"
type input "quân"
checkbox input "true"
type input "CellphoneS, 21A P. Hàng Bài, P, Hoàn Kiếm, Hà Nội 100000, Việt Nam"
type input "35.000"
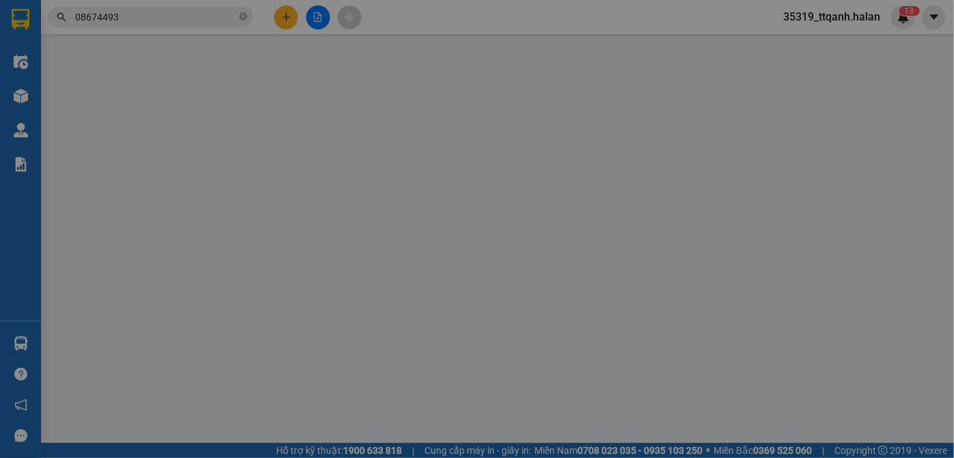
type input "0867449399"
type input "GIANG"
type input "13h30, lấy hàng cho bạn giang thái nguyên"
type input "70.000"
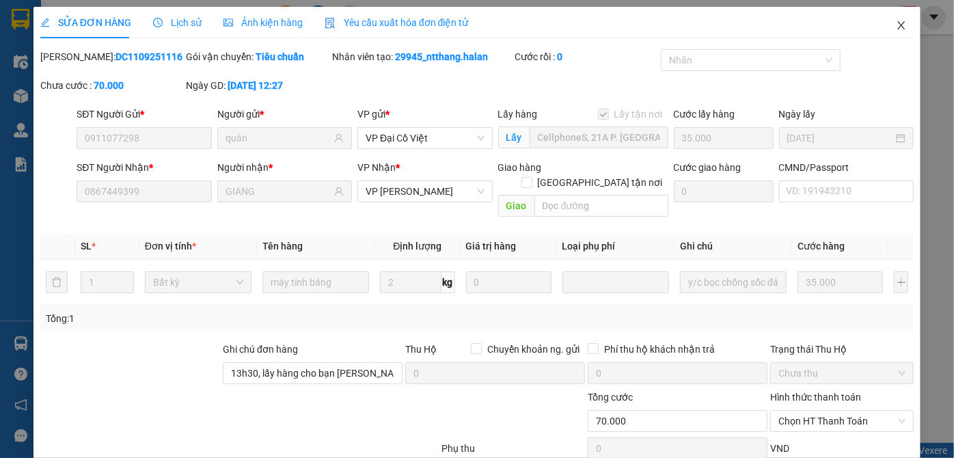
click at [895, 26] on icon "close" at bounding box center [900, 25] width 11 height 11
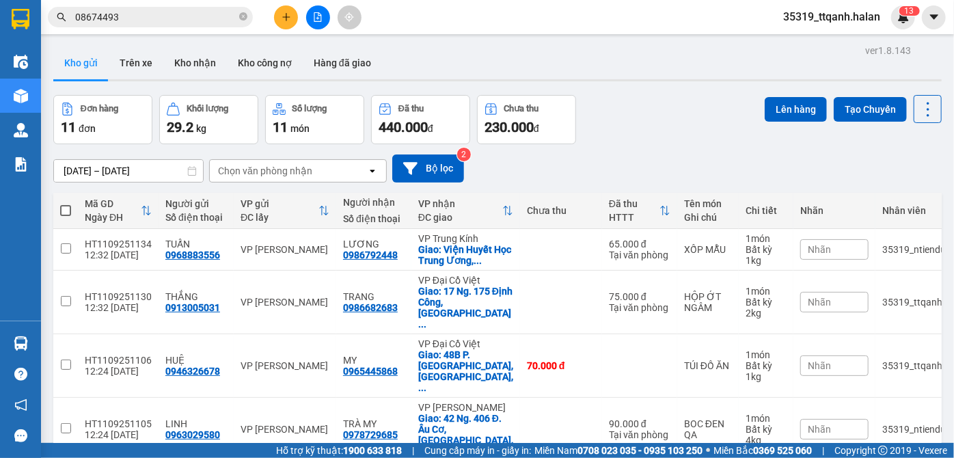
click at [148, 18] on input "08674493" at bounding box center [155, 17] width 161 height 15
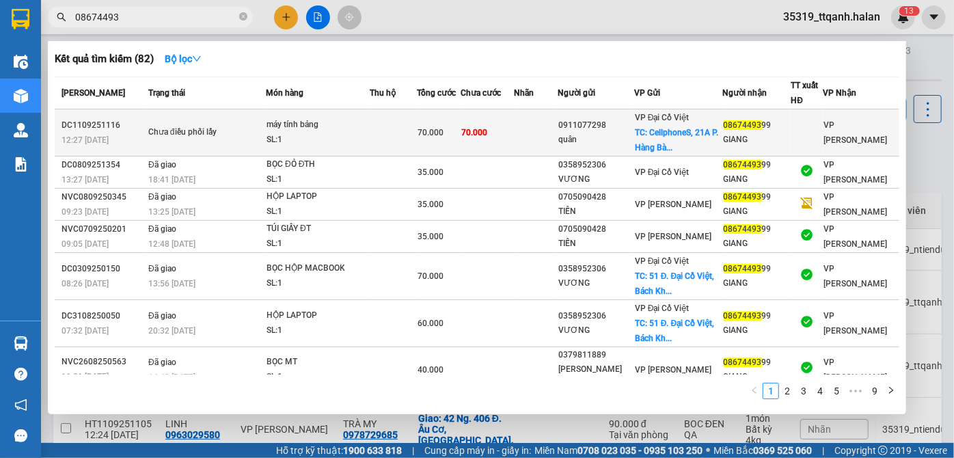
click at [204, 126] on div "Chưa điều phối lấy" at bounding box center [199, 132] width 102 height 15
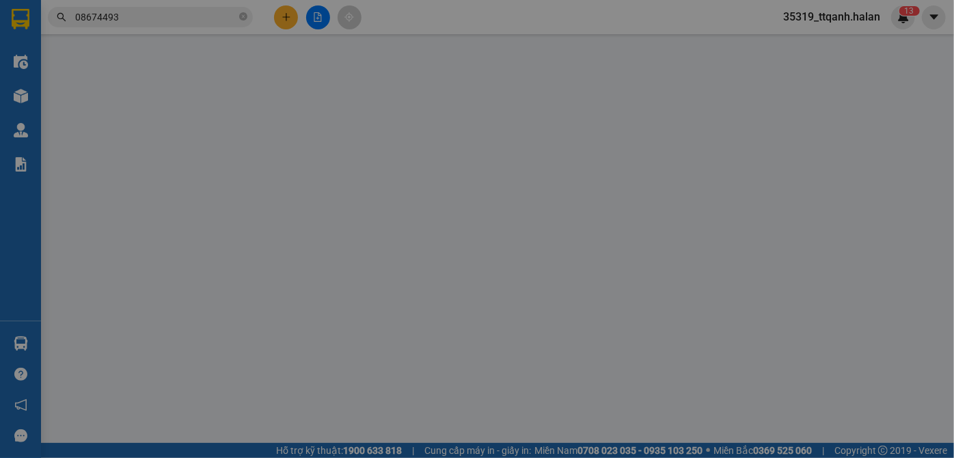
click at [167, 31] on div "SỬA ĐƠN HÀNG Lịch sử Ảnh kiện hàng Yêu cầu xuất hóa đơn điện tử Total Paid Fee …" at bounding box center [477, 229] width 954 height 458
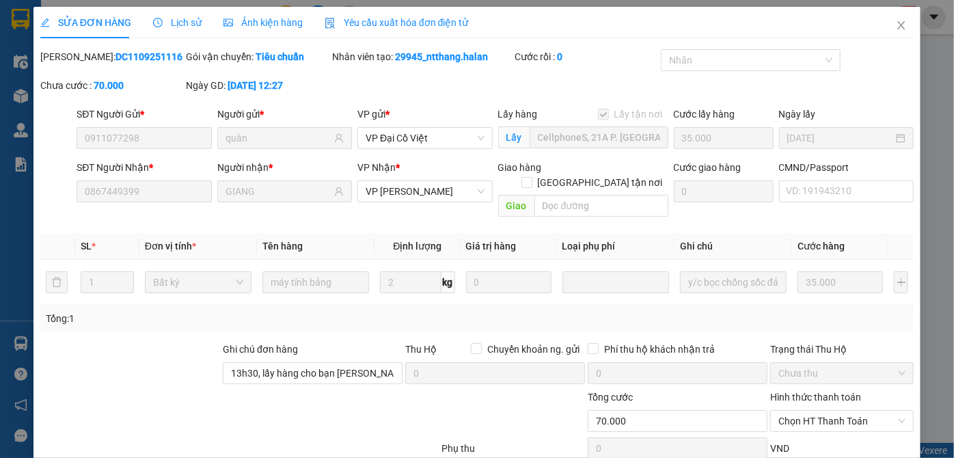
click at [167, 31] on div "Lịch sử" at bounding box center [177, 22] width 48 height 31
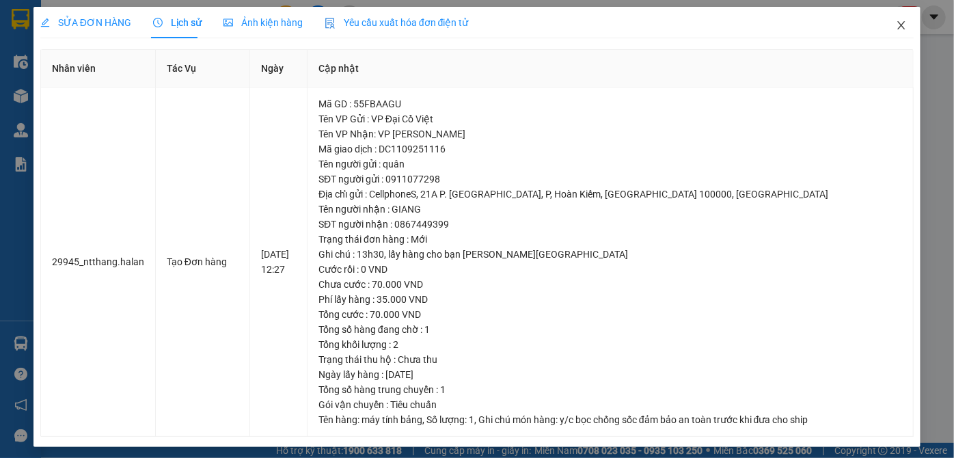
click at [897, 28] on icon "close" at bounding box center [901, 25] width 8 height 8
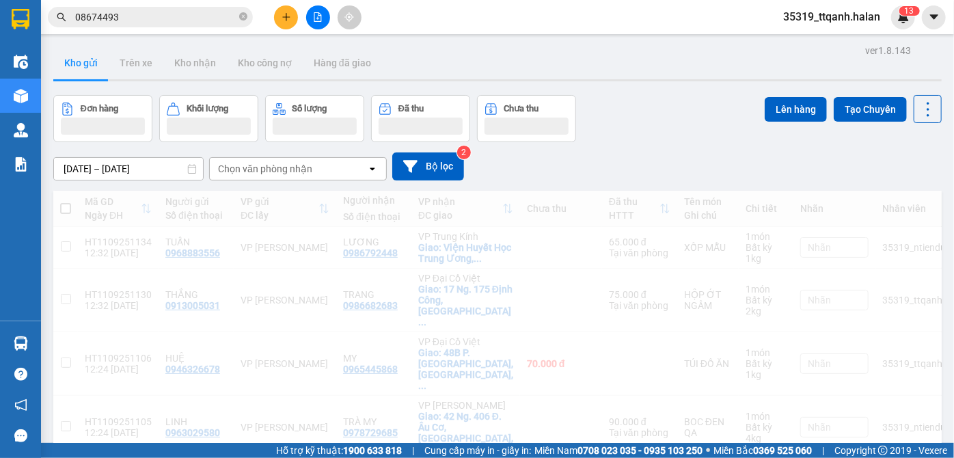
click at [118, 13] on input "08674493" at bounding box center [155, 17] width 161 height 15
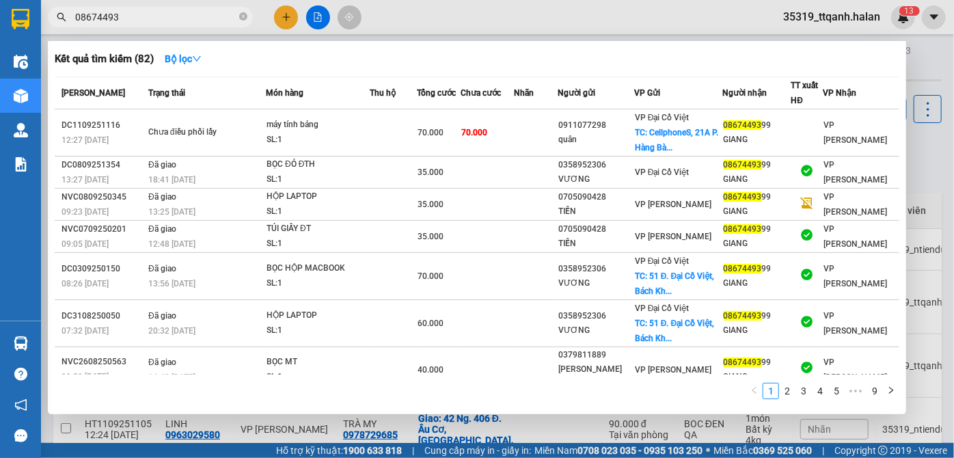
click at [94, 15] on input "08674493" at bounding box center [155, 17] width 161 height 15
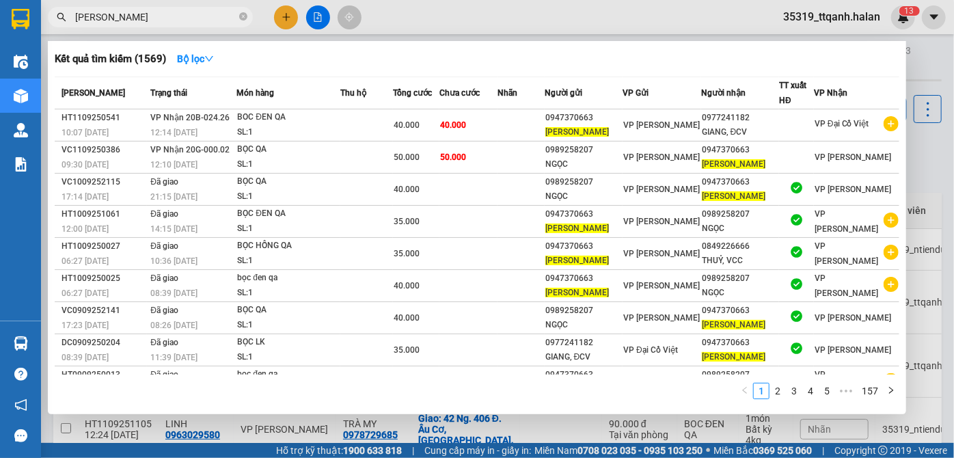
type input "THU THANH"
click at [204, 20] on input "THU THANH" at bounding box center [155, 17] width 161 height 15
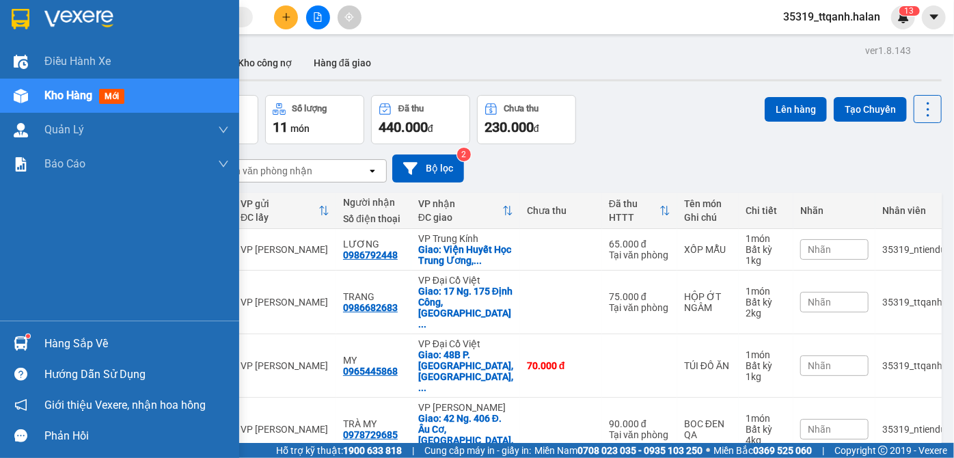
click at [23, 348] on img at bounding box center [21, 343] width 14 height 14
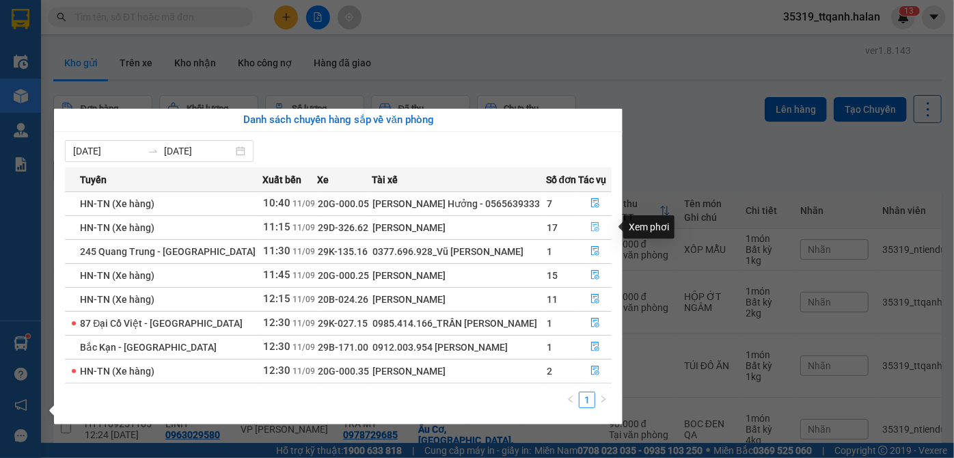
click at [583, 228] on button "button" at bounding box center [595, 228] width 33 height 22
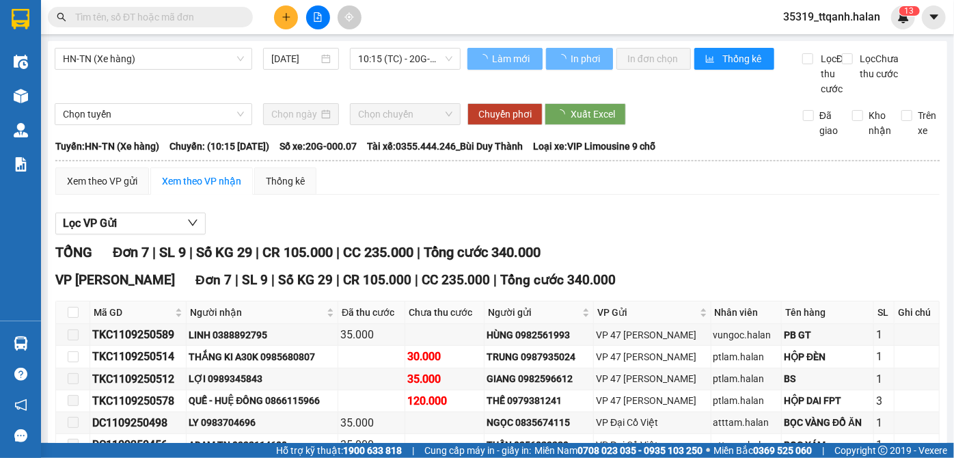
click at [905, 115] on div "HN-TN (Xe hàng) 11/09/2025 10:15 (TC) - 20G-000.07 Làm mới In phơi In đơn chọn …" at bounding box center [497, 291] width 899 height 500
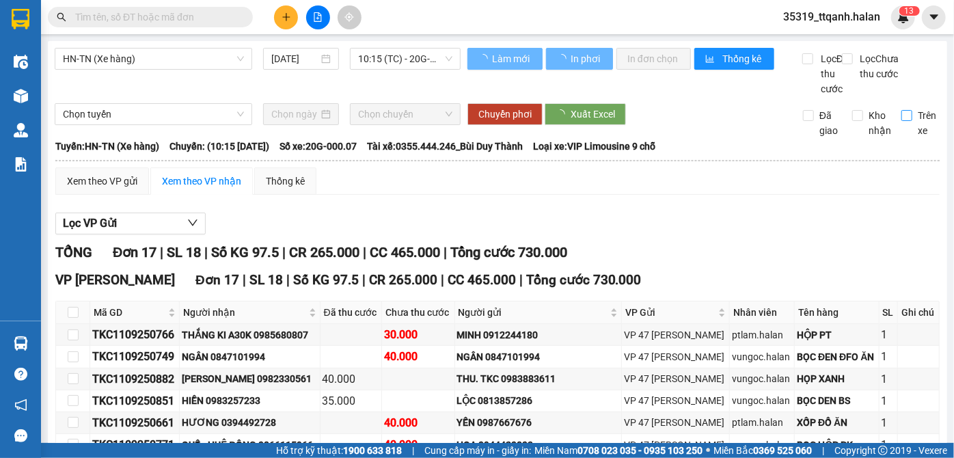
click at [903, 121] on input "Trên xe" at bounding box center [906, 115] width 11 height 11
checkbox input "true"
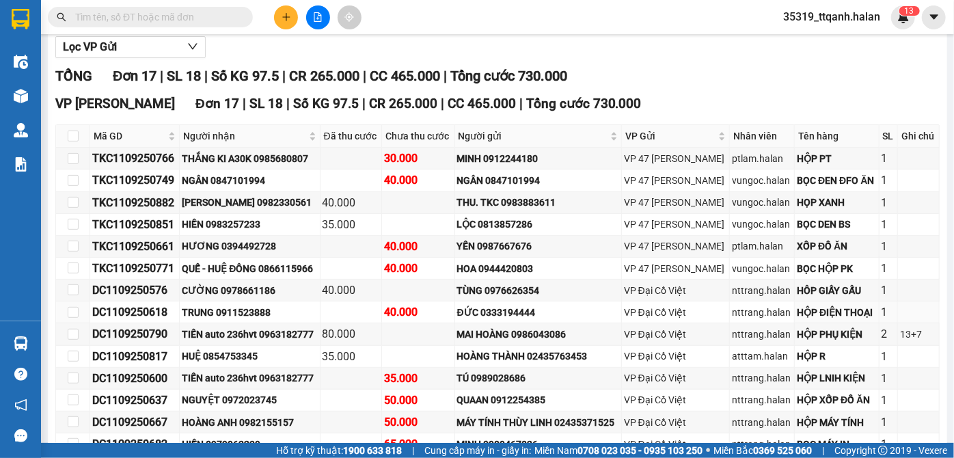
scroll to position [363, 0]
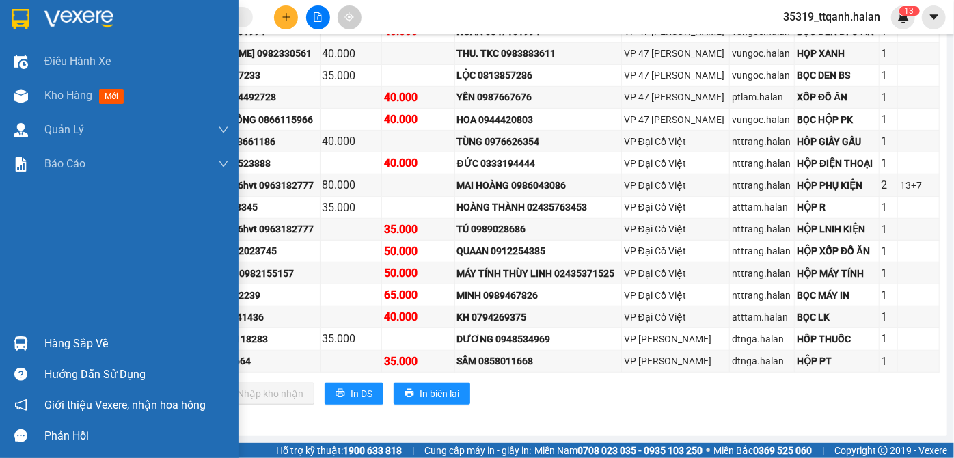
click at [8, 335] on div "Hàng sắp về" at bounding box center [119, 343] width 239 height 31
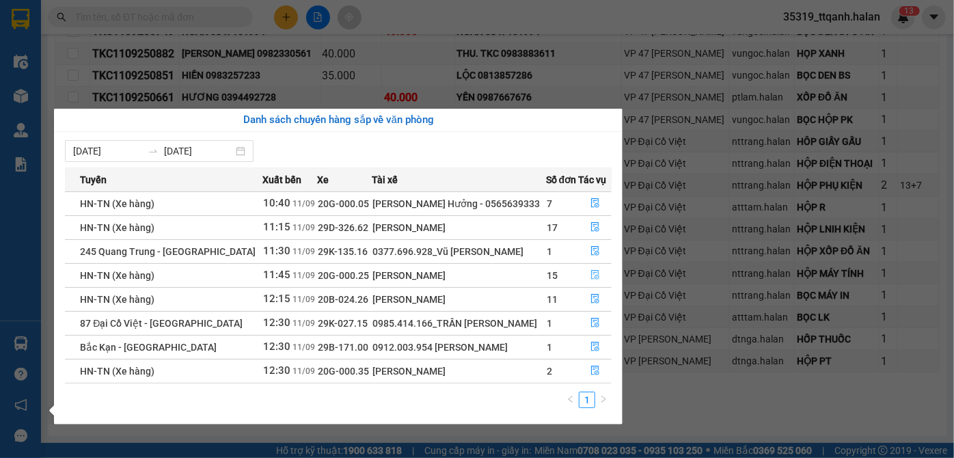
click at [599, 274] on button "button" at bounding box center [595, 275] width 33 height 22
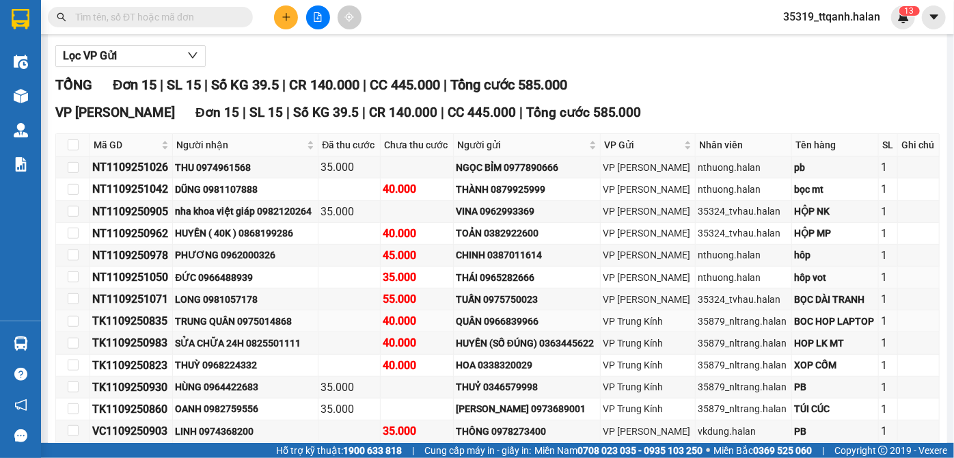
scroll to position [291, 0]
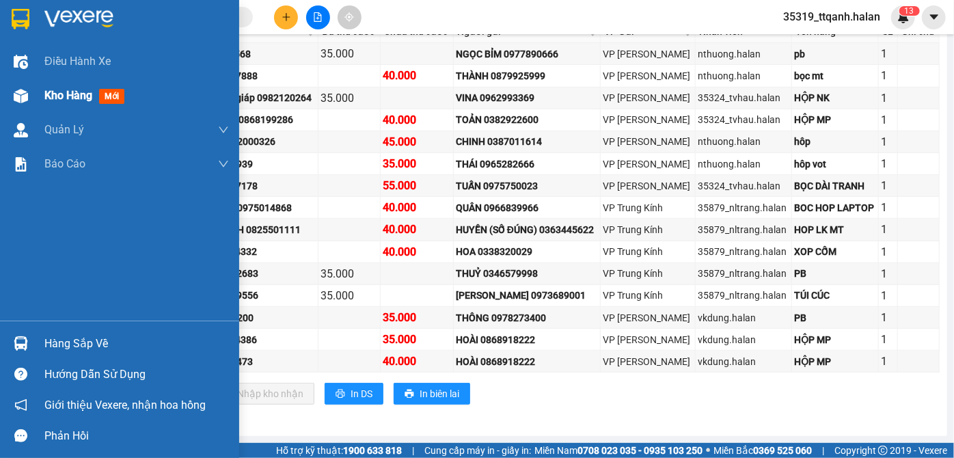
click at [20, 102] on div at bounding box center [21, 96] width 24 height 24
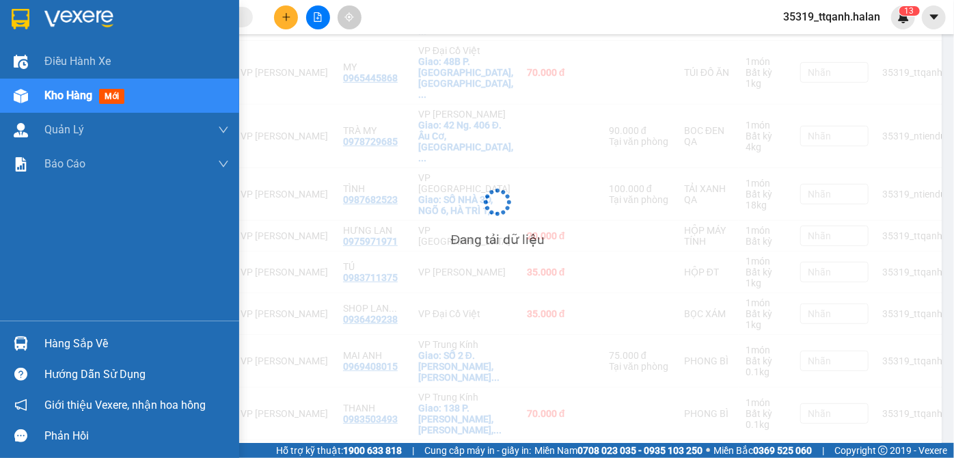
click at [40, 346] on div "Hàng sắp về" at bounding box center [119, 343] width 239 height 31
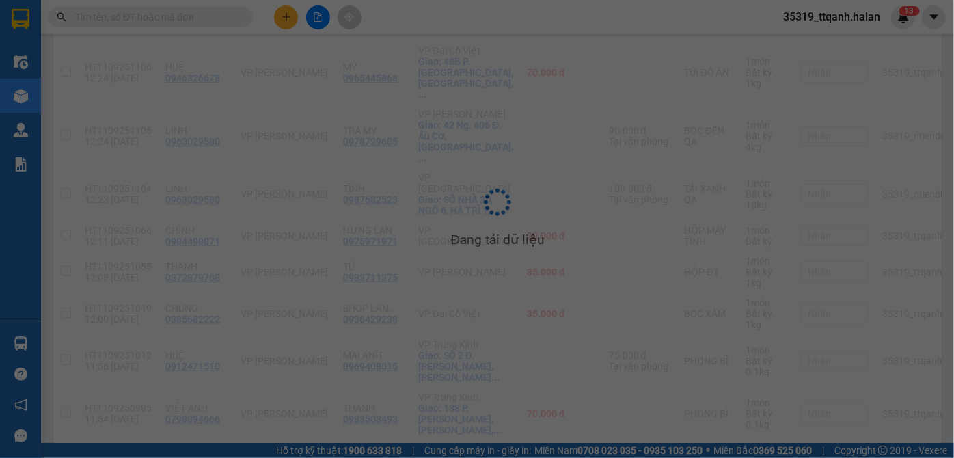
scroll to position [62, 0]
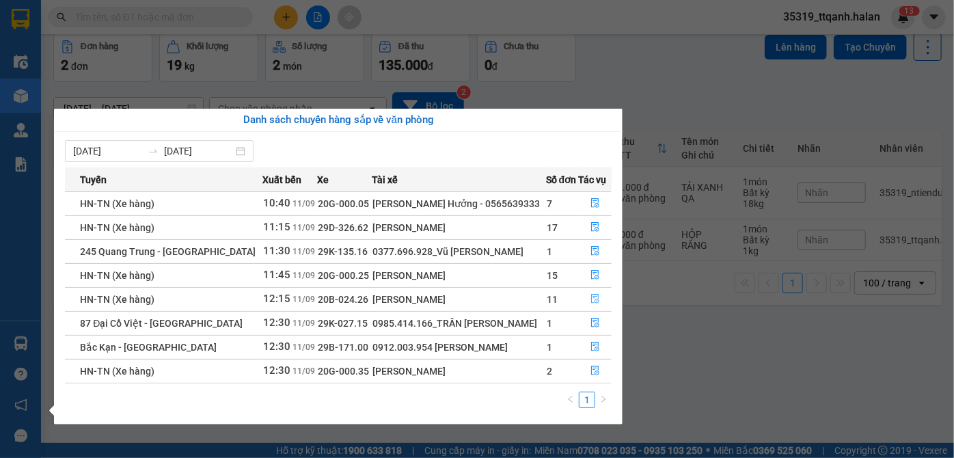
click at [579, 303] on button "button" at bounding box center [595, 299] width 33 height 22
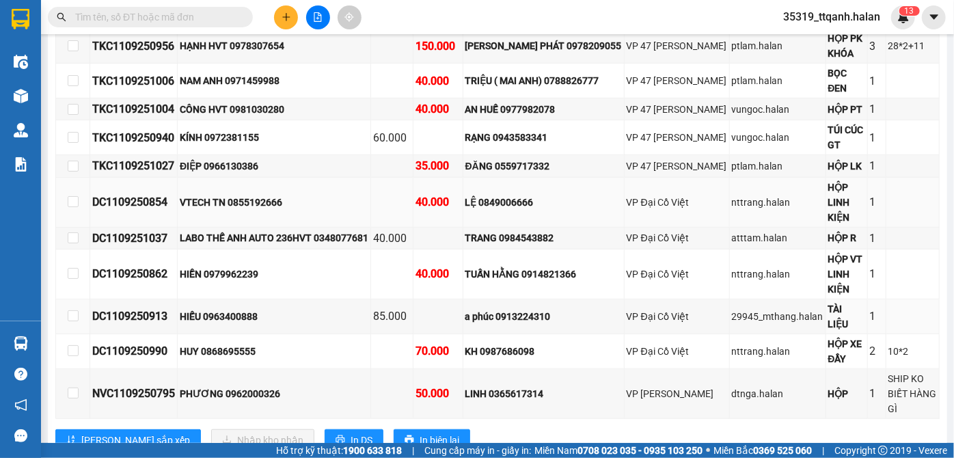
scroll to position [61, 0]
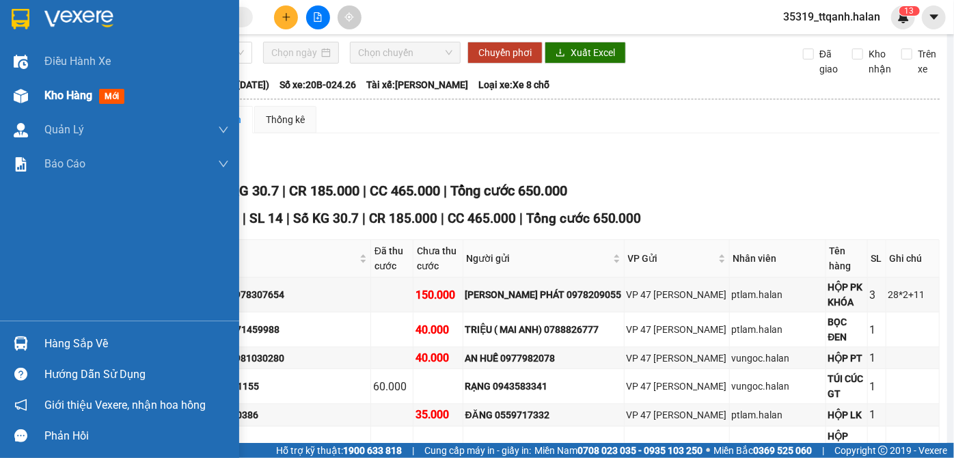
click at [71, 102] on div "Kho hàng mới" at bounding box center [86, 95] width 85 height 17
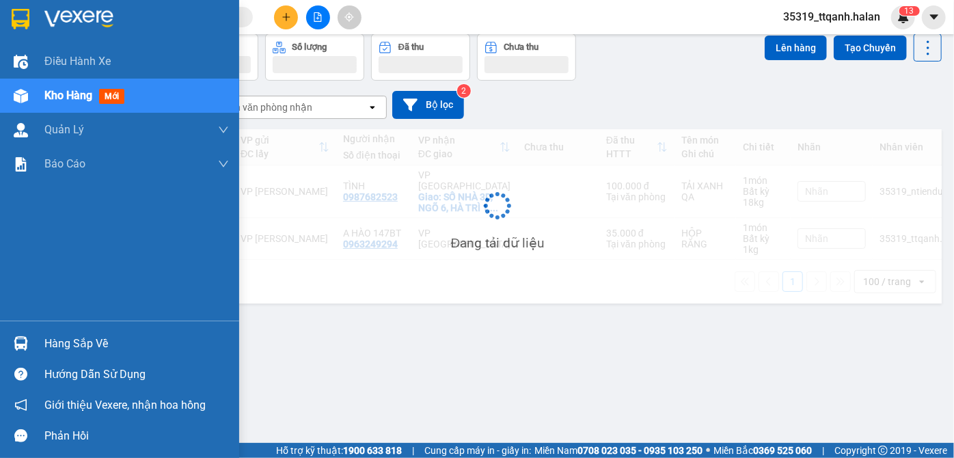
click at [38, 346] on div "Hàng sắp về" at bounding box center [119, 343] width 239 height 31
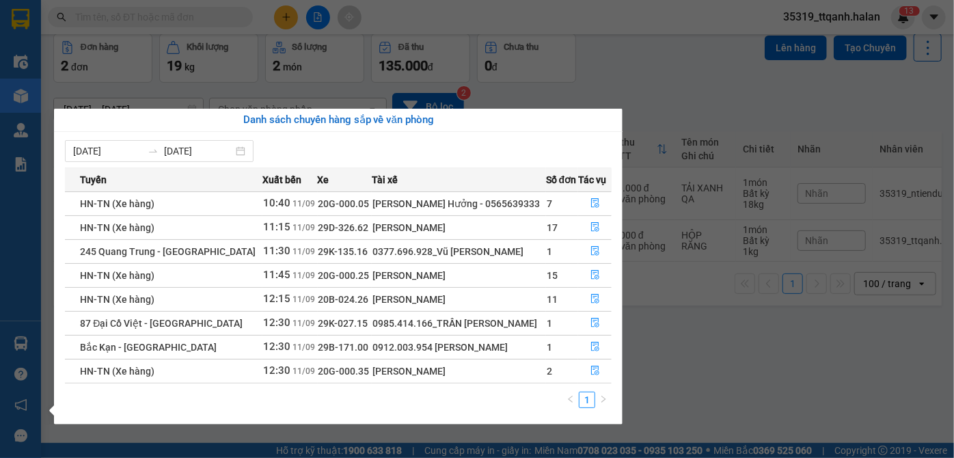
click at [141, 22] on section "Kết quả tìm kiếm ( 1569 ) Bộ lọc Mã ĐH Trạng thái Món hàng Thu hộ Tổng cước Chư…" at bounding box center [477, 229] width 954 height 458
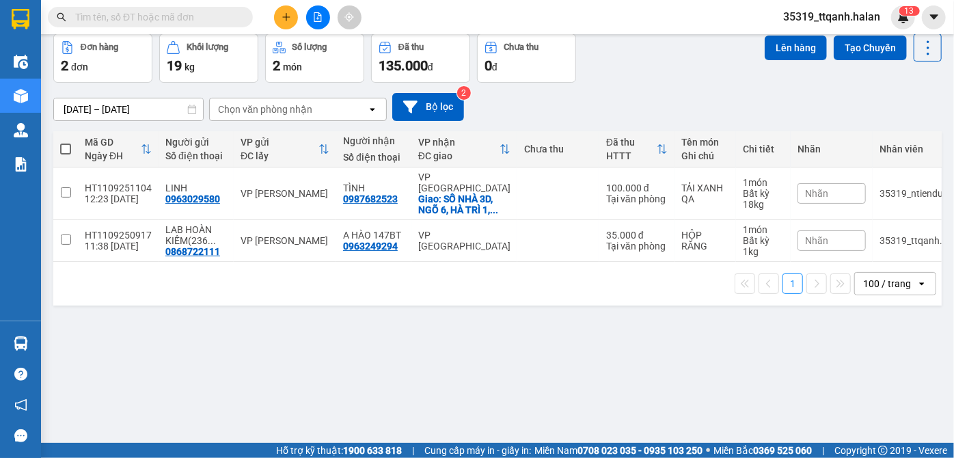
click at [141, 20] on input "text" at bounding box center [155, 17] width 161 height 15
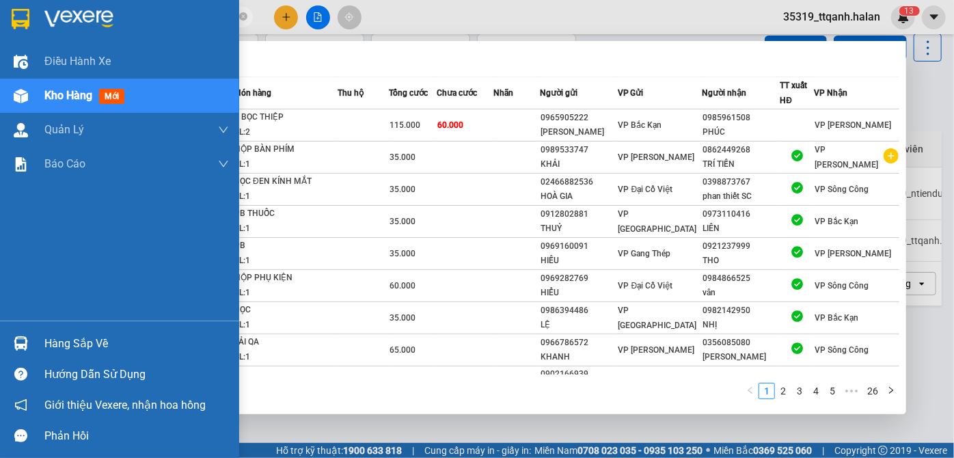
click at [44, 337] on div "Hàng sắp về" at bounding box center [136, 343] width 184 height 20
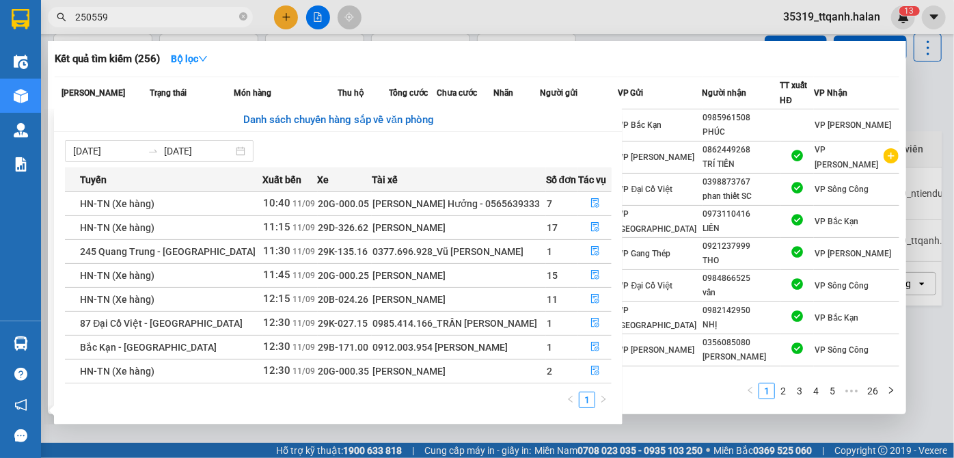
click at [148, 23] on section "Kết quả tìm kiếm ( 256 ) Bộ lọc Mã ĐH Trạng thái Món hàng Thu hộ Tổng cước Chưa…" at bounding box center [477, 229] width 954 height 458
click at [148, 23] on input "250559" at bounding box center [155, 17] width 161 height 15
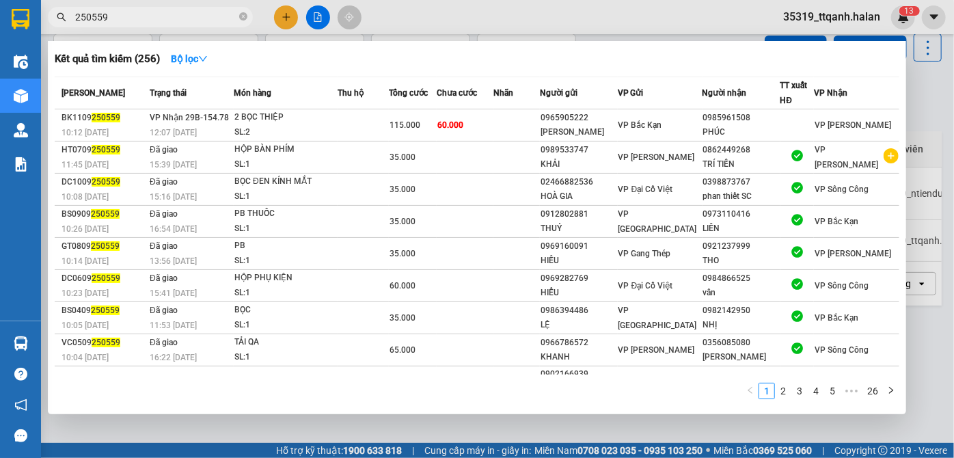
click at [148, 23] on input "250559" at bounding box center [155, 17] width 161 height 15
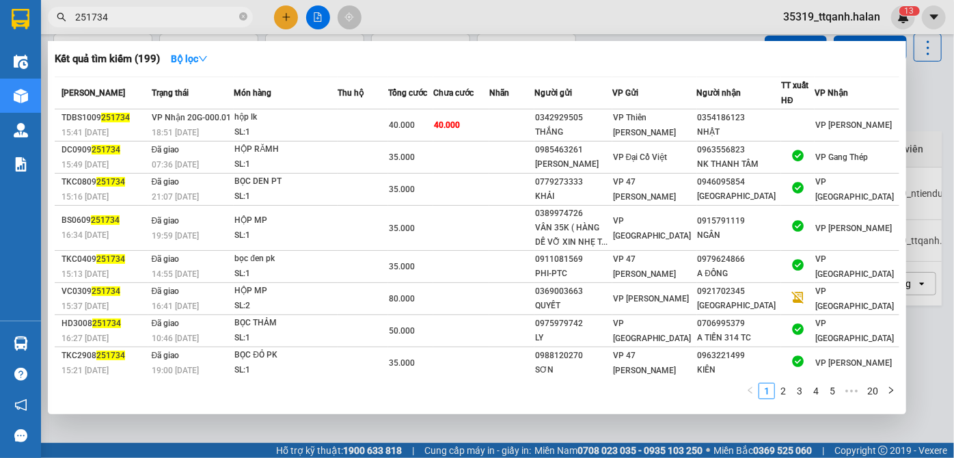
click at [200, 25] on span "251734" at bounding box center [150, 17] width 205 height 20
click at [198, 21] on input "251734" at bounding box center [155, 17] width 161 height 15
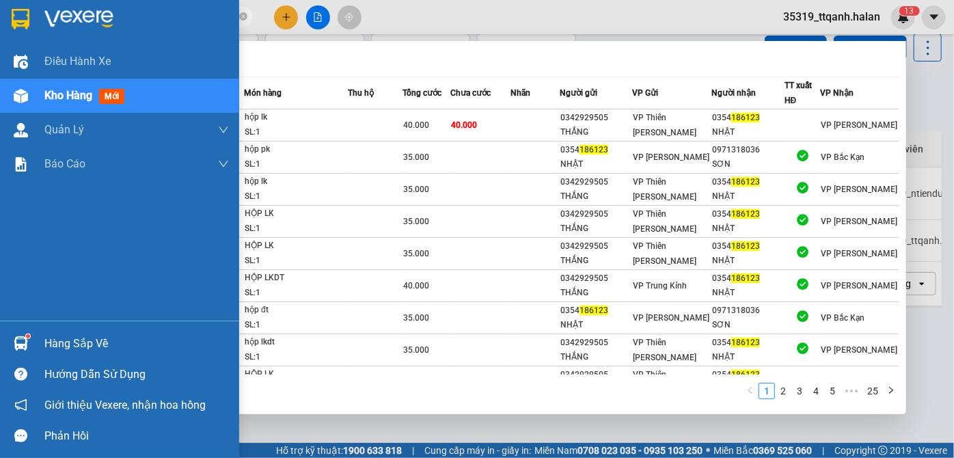
type input "186123"
click at [30, 337] on div at bounding box center [21, 343] width 24 height 24
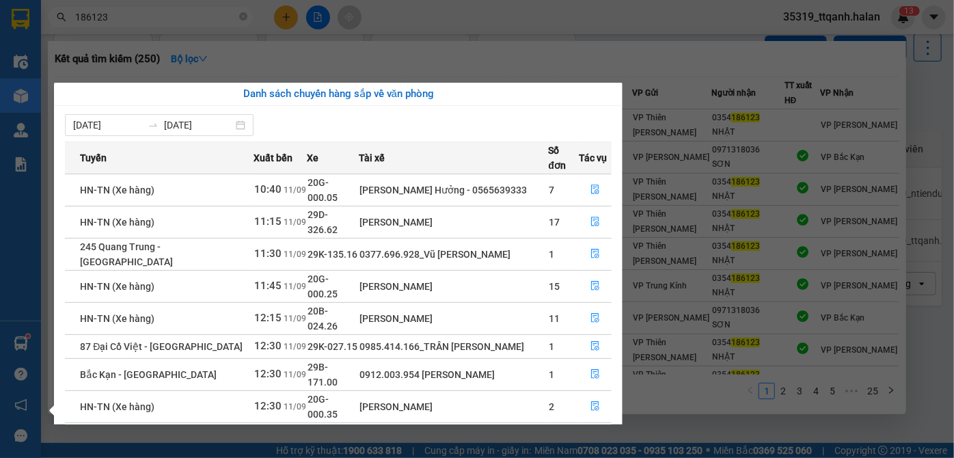
click at [268, 20] on section "Kết quả tìm kiếm ( 250 ) Bộ lọc Mã ĐH Trạng thái Món hàng Thu hộ Tổng cước Chưa…" at bounding box center [477, 229] width 954 height 458
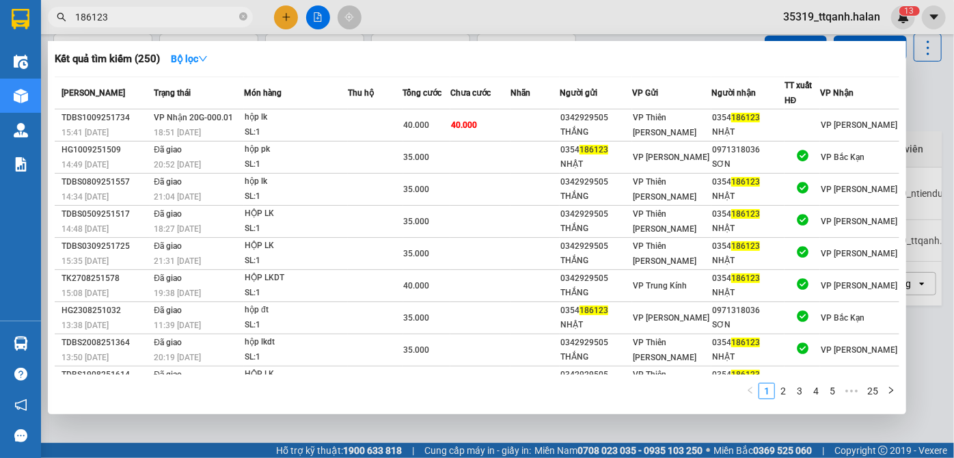
click at [284, 22] on div at bounding box center [477, 229] width 954 height 458
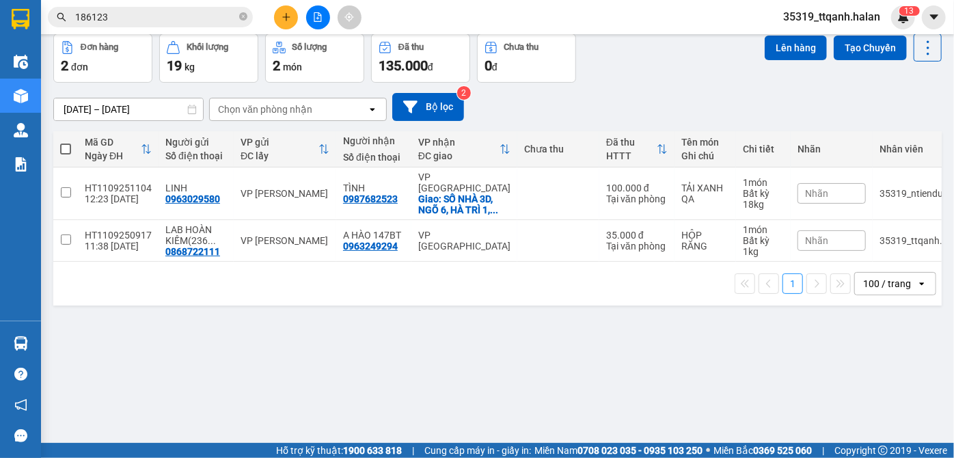
click at [284, 22] on button at bounding box center [286, 17] width 24 height 24
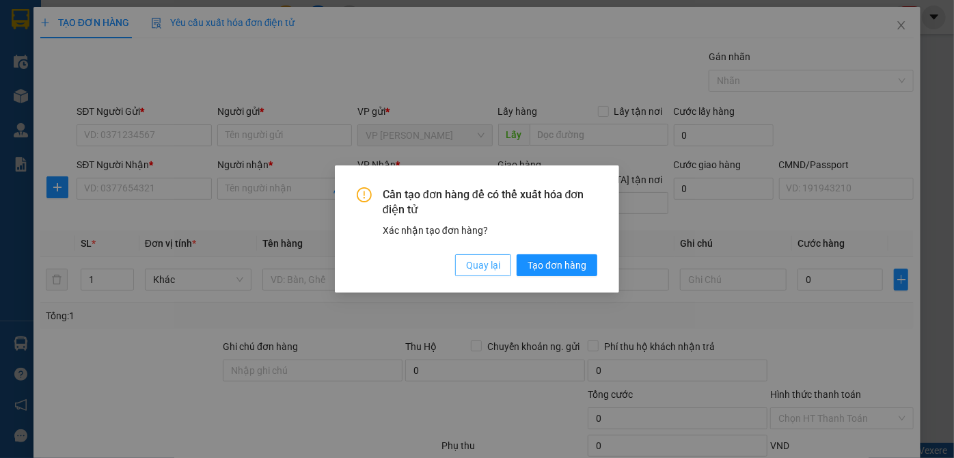
click at [471, 255] on button "Quay lại" at bounding box center [483, 265] width 56 height 22
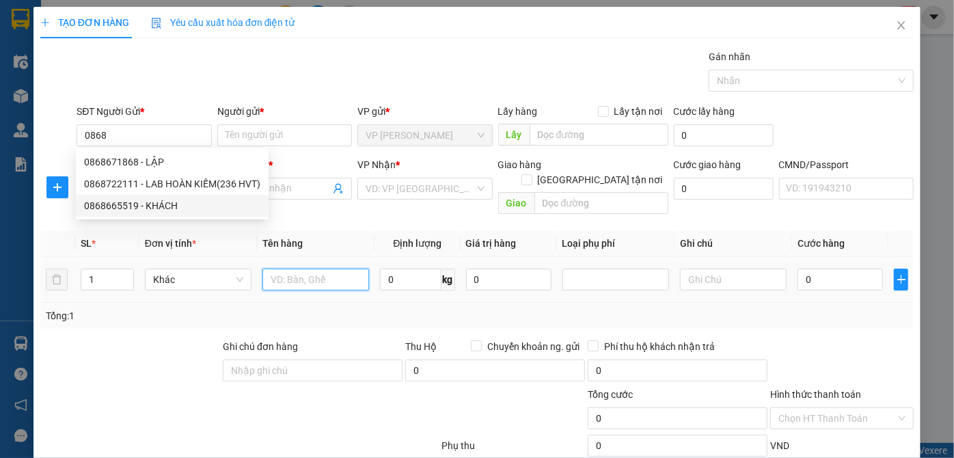
click at [298, 268] on input "text" at bounding box center [315, 279] width 107 height 22
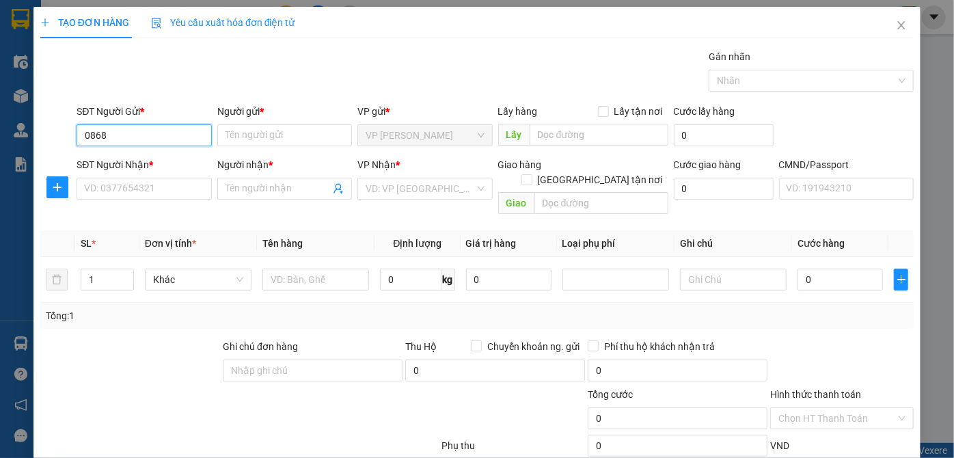
click at [154, 130] on input "0868" at bounding box center [144, 135] width 135 height 22
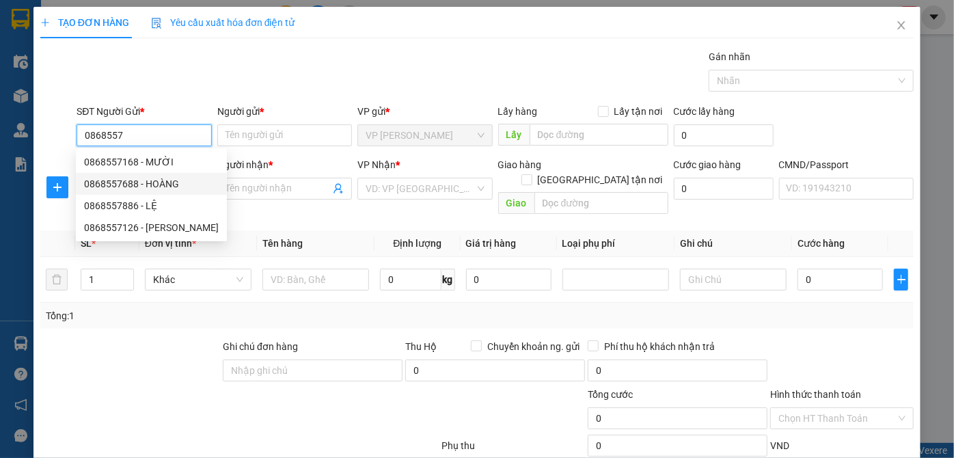
click at [153, 184] on div "0868557688 - HOÀNG" at bounding box center [151, 183] width 135 height 15
type input "0868557688"
type input "HOÀNG"
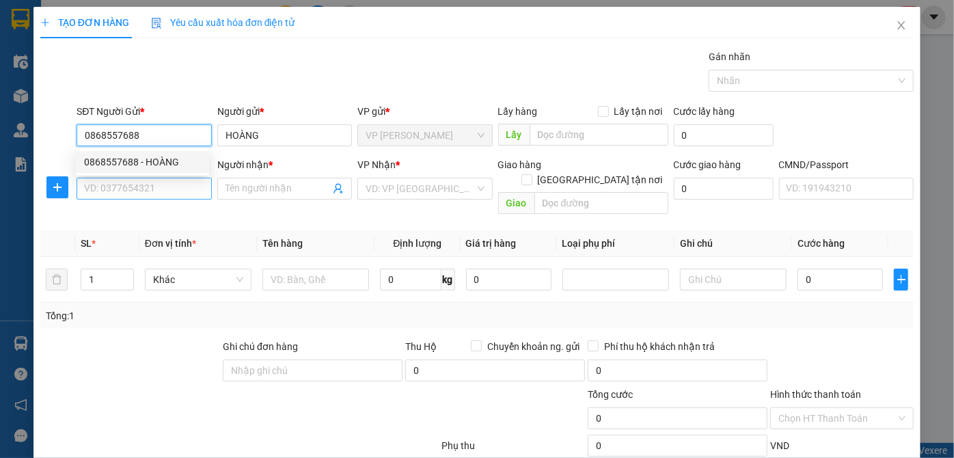
type input "0868557688"
click at [154, 193] on input "SĐT Người Nhận *" at bounding box center [144, 189] width 135 height 22
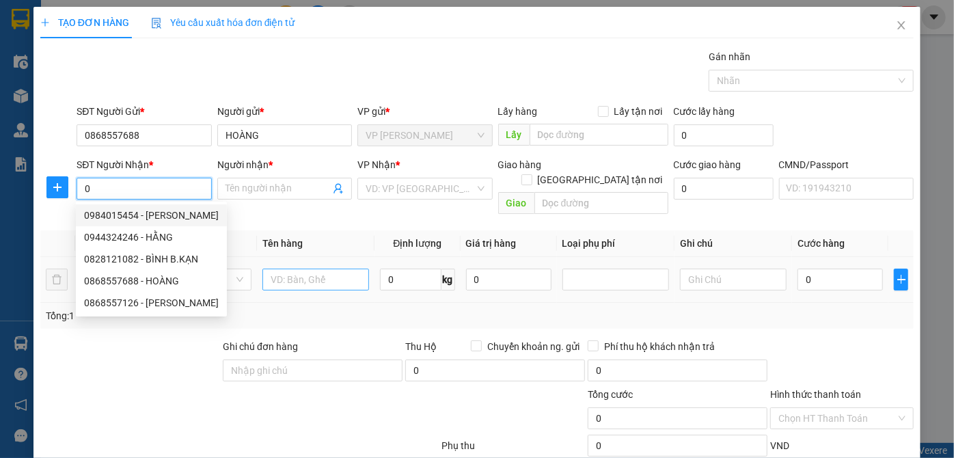
type input "0"
click at [289, 268] on input "text" at bounding box center [315, 279] width 107 height 22
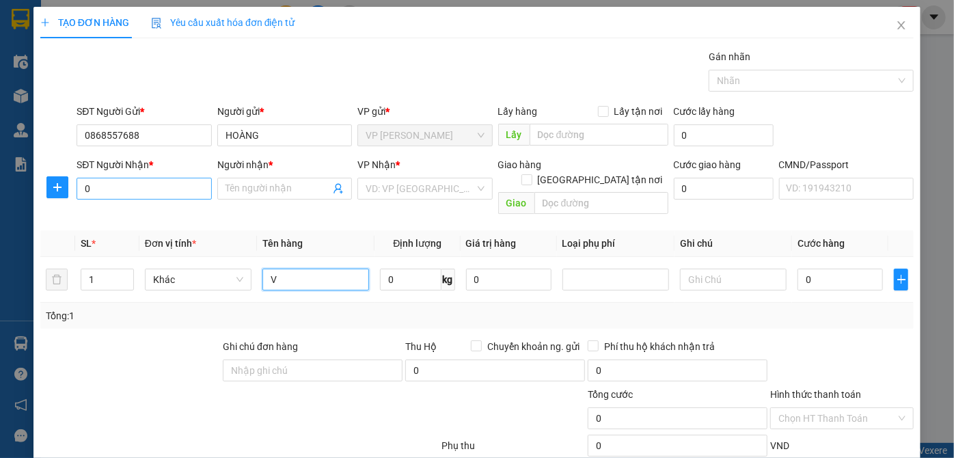
type input "V"
click at [167, 188] on input "0" at bounding box center [144, 189] width 135 height 22
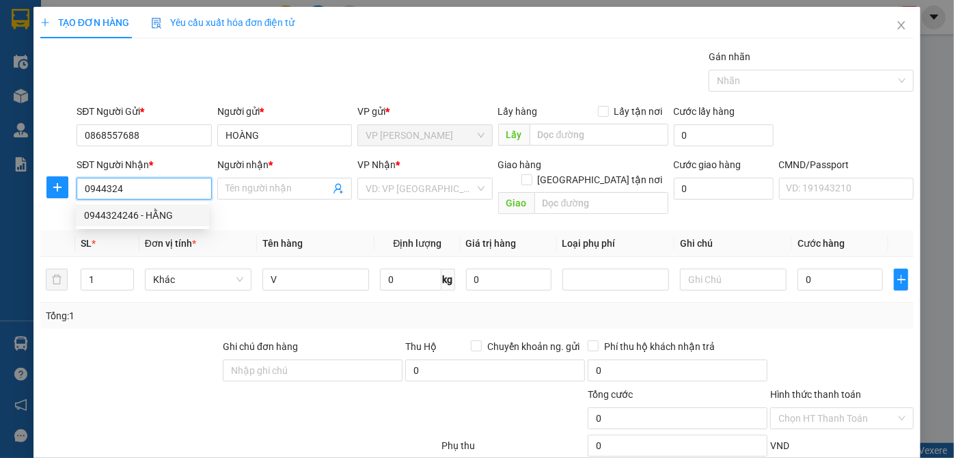
click at [161, 210] on div "0944324246 - HẰNG" at bounding box center [142, 215] width 117 height 15
type input "0944324246"
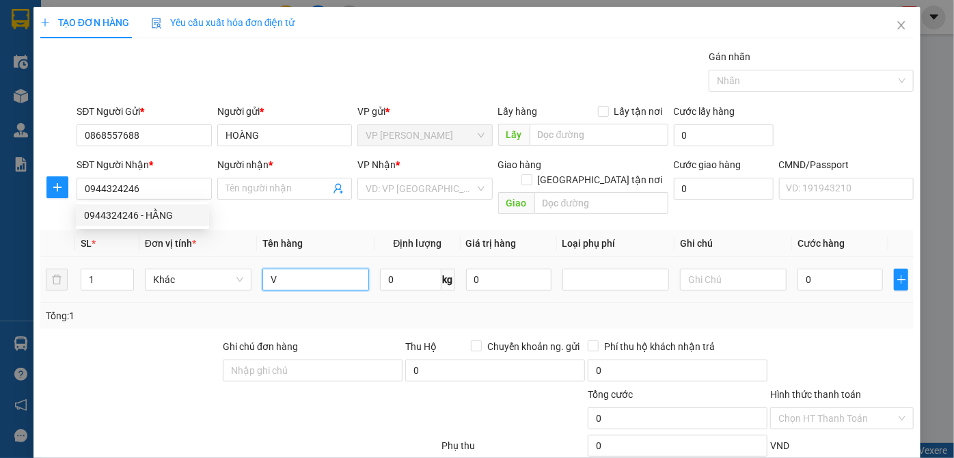
click at [346, 268] on input "V" at bounding box center [315, 279] width 107 height 22
type input "HẰNG"
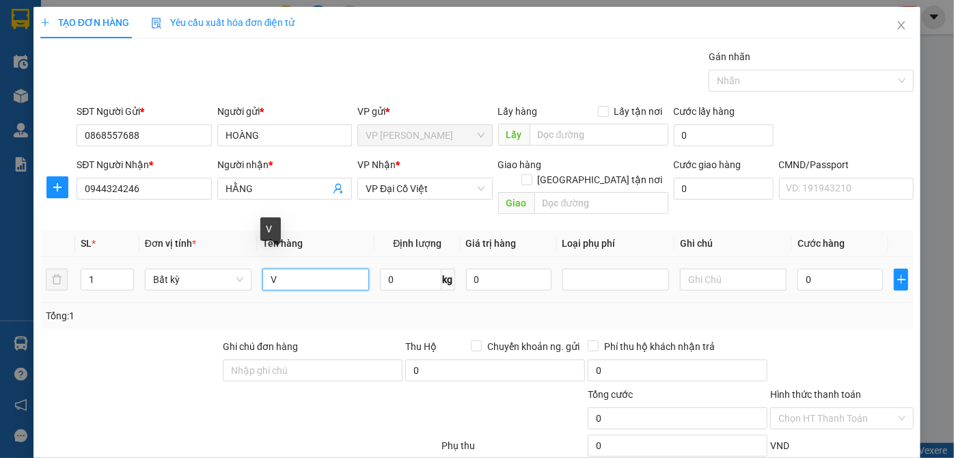
type input "V"
type input "BỌC MĨ PHẨM"
click at [406, 270] on input "0" at bounding box center [410, 279] width 61 height 22
type input "0.1"
click at [415, 277] on td "0.1 kg" at bounding box center [416, 280] width 85 height 46
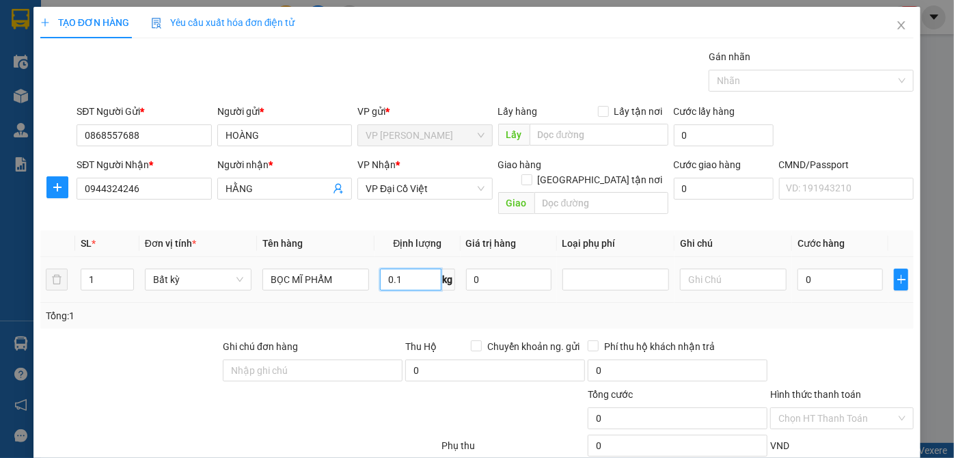
click at [410, 268] on input "0.1" at bounding box center [410, 279] width 61 height 22
type input "35.000"
click at [410, 268] on input "0.1" at bounding box center [410, 279] width 61 height 22
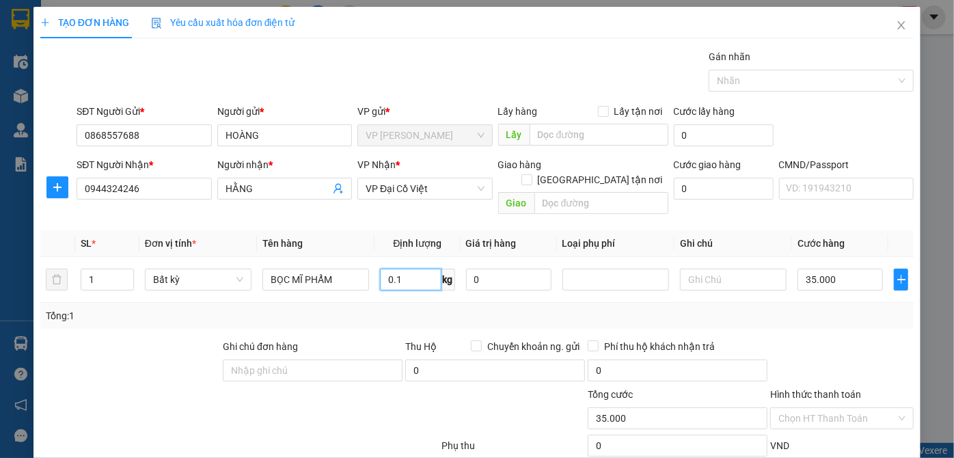
scroll to position [72, 0]
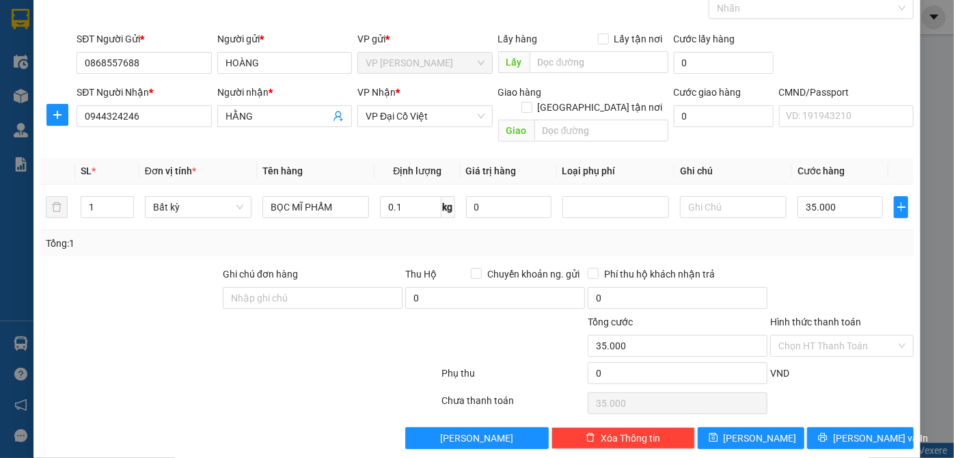
click at [865, 314] on div "Hình thức thanh toán" at bounding box center [841, 324] width 143 height 20
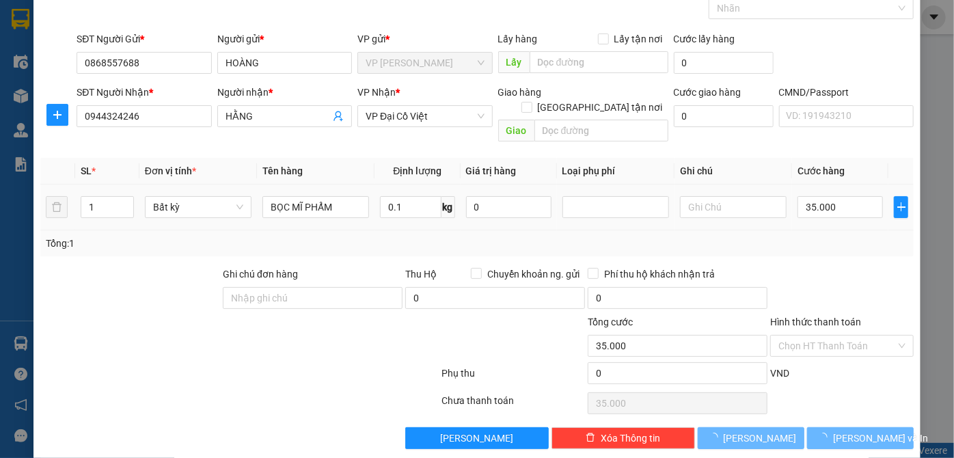
click at [865, 335] on input "Hình thức thanh toán" at bounding box center [836, 345] width 117 height 20
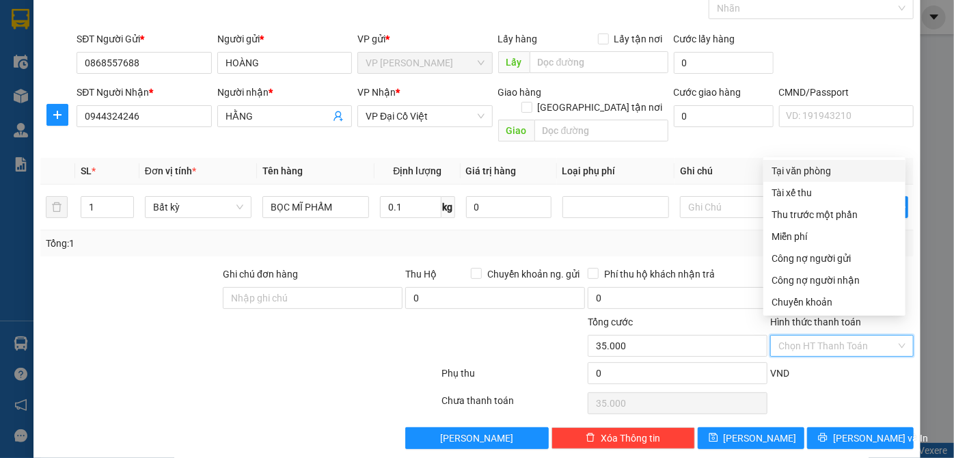
click at [830, 169] on div "Tại văn phòng" at bounding box center [834, 170] width 126 height 15
type input "0"
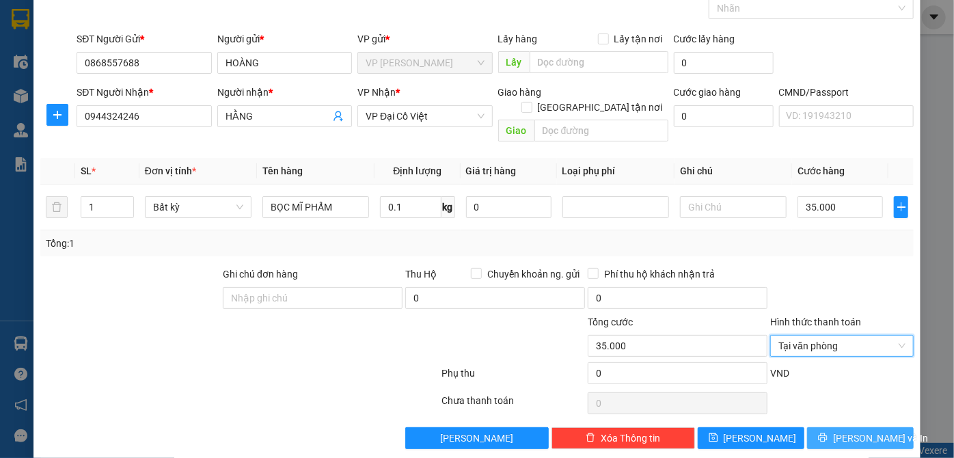
click at [861, 427] on button "[PERSON_NAME] và In" at bounding box center [860, 438] width 107 height 22
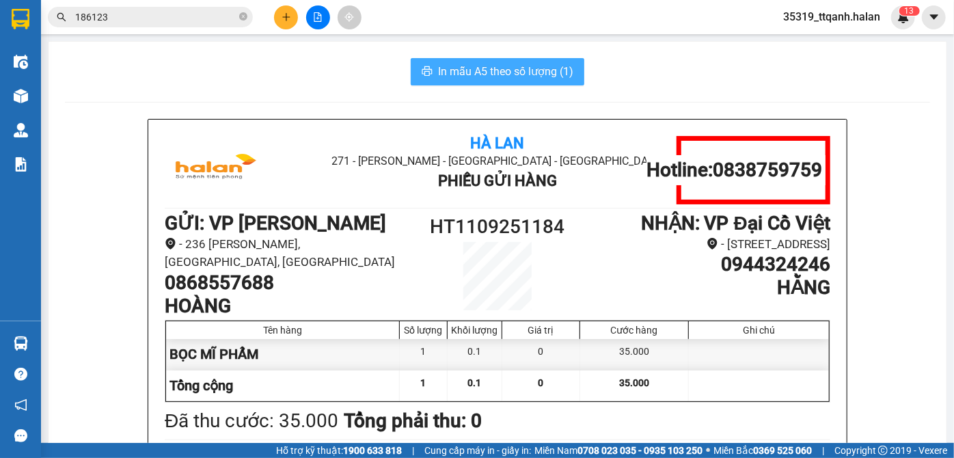
click at [556, 68] on span "In mẫu A5 theo số lượng (1)" at bounding box center [505, 71] width 135 height 17
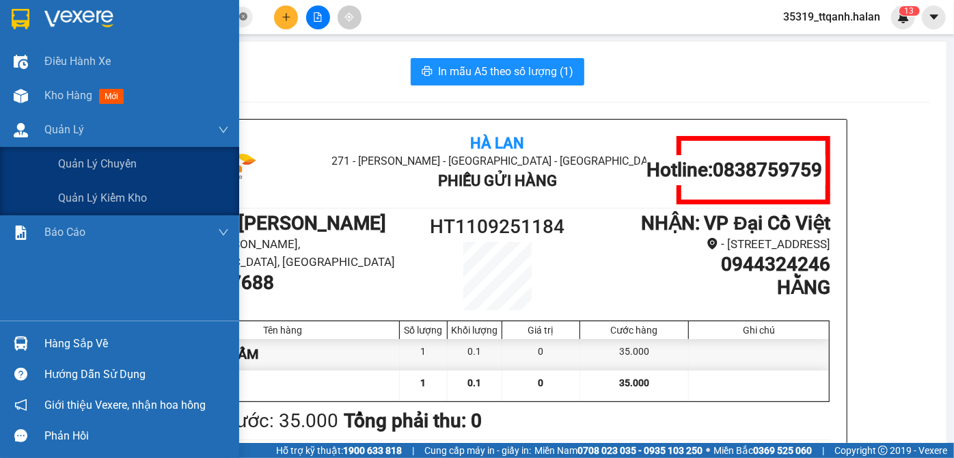
click at [30, 107] on div at bounding box center [21, 96] width 24 height 24
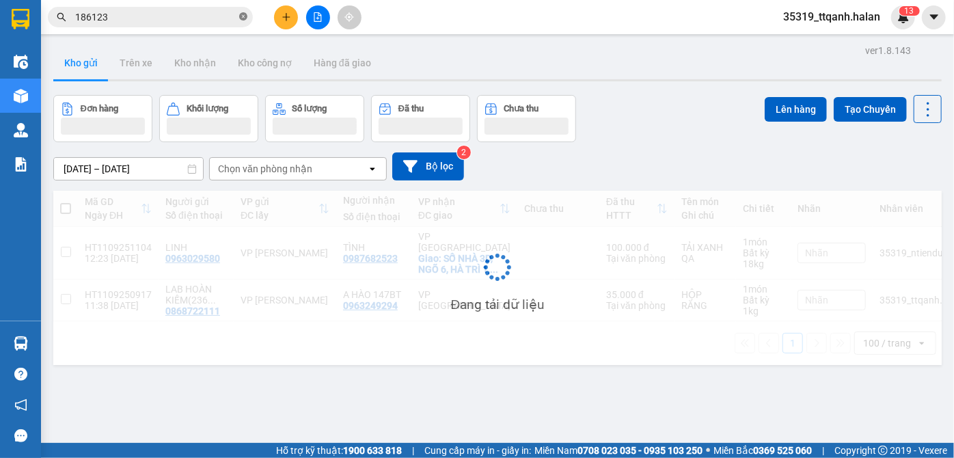
click at [246, 20] on icon "close-circle" at bounding box center [243, 16] width 8 height 8
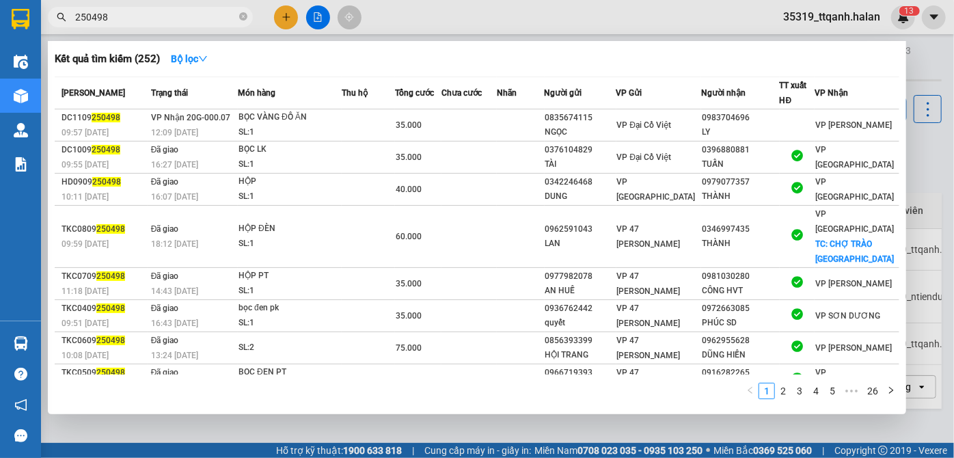
type input "250498"
click at [953, 370] on div at bounding box center [477, 229] width 954 height 458
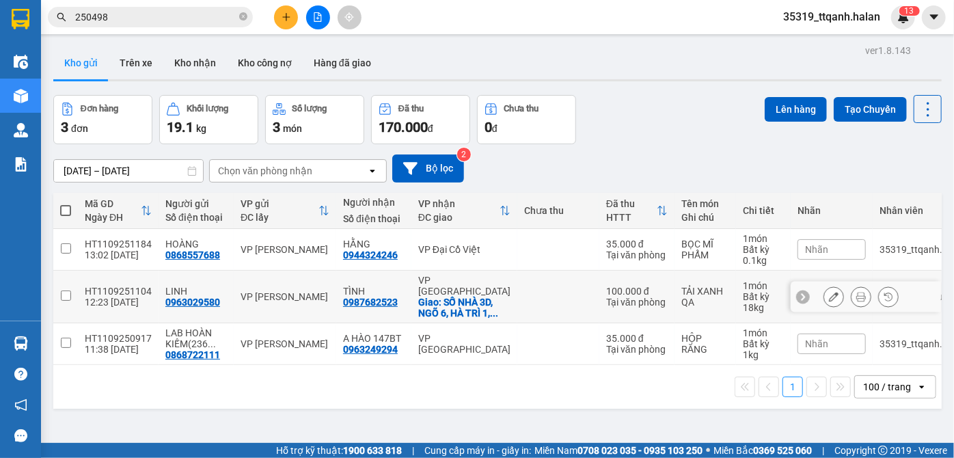
click at [517, 286] on td at bounding box center [558, 296] width 82 height 53
checkbox input "true"
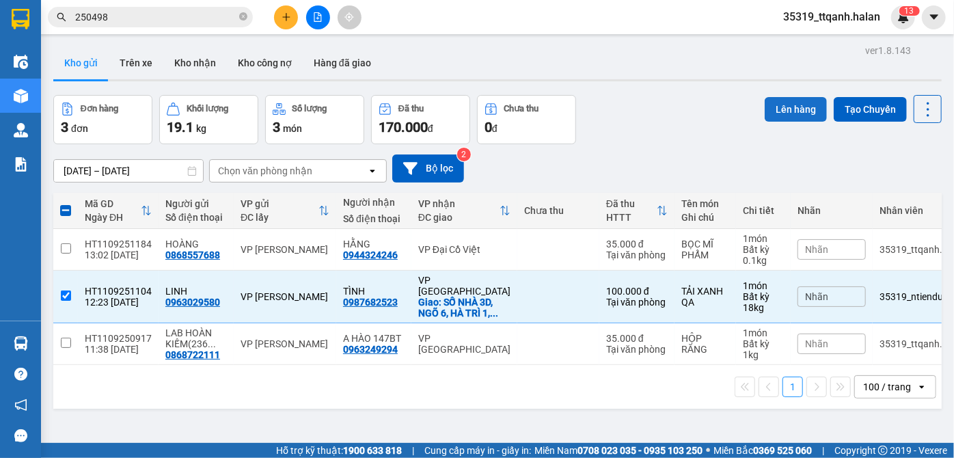
click at [776, 102] on button "Lên hàng" at bounding box center [795, 109] width 62 height 25
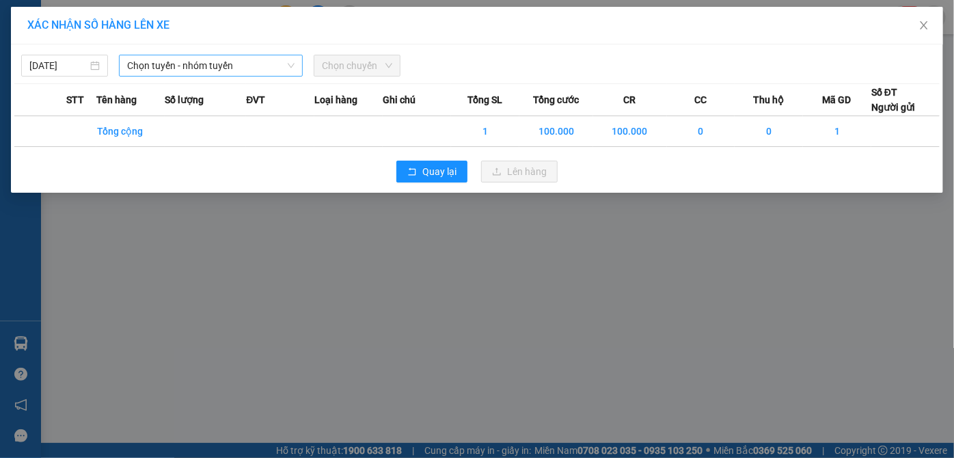
click at [165, 62] on span "Chọn tuyến - nhóm tuyến" at bounding box center [211, 65] width 168 height 20
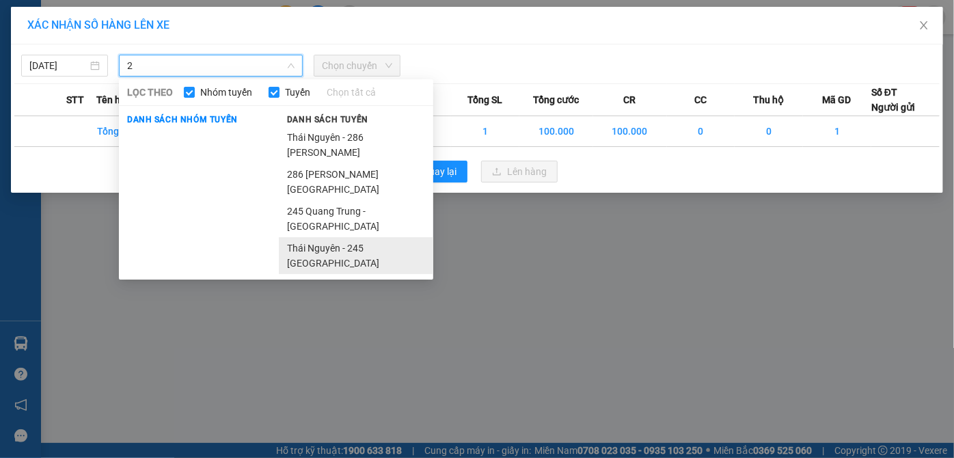
type input "2"
click at [326, 237] on li "Thái Nguyên - 245 [GEOGRAPHIC_DATA]" at bounding box center [356, 255] width 154 height 37
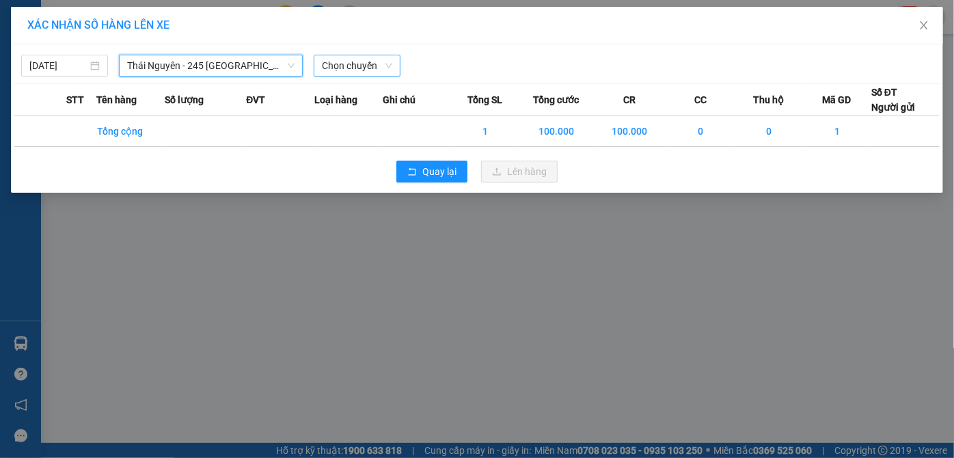
click at [331, 66] on span "Chọn chuyến" at bounding box center [357, 65] width 70 height 20
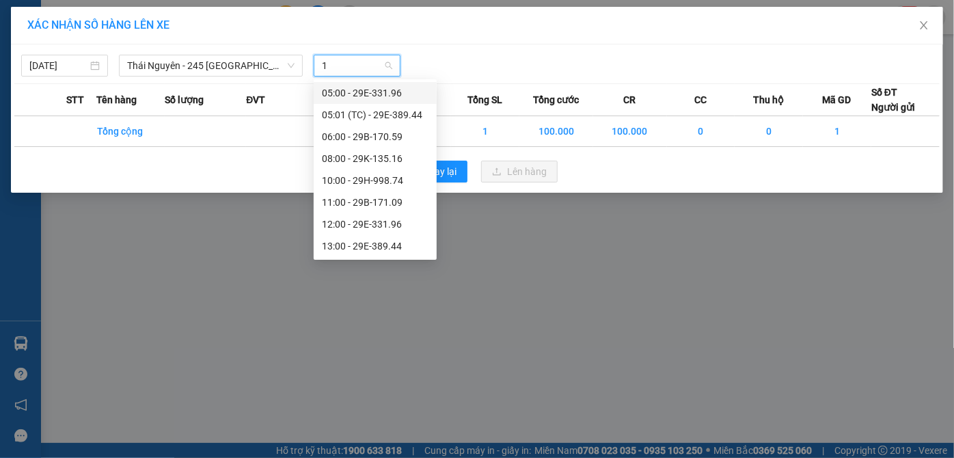
type input "13"
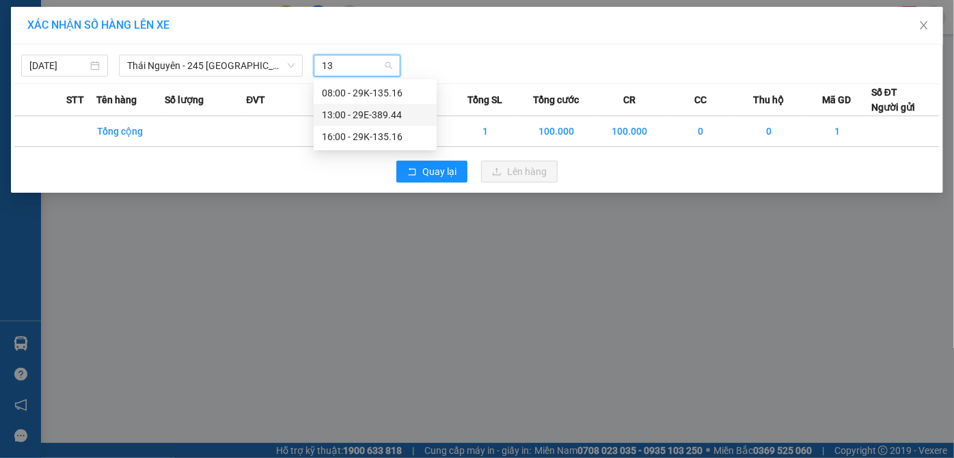
click at [364, 120] on div "13:00 - 29E-389.44" at bounding box center [375, 114] width 107 height 15
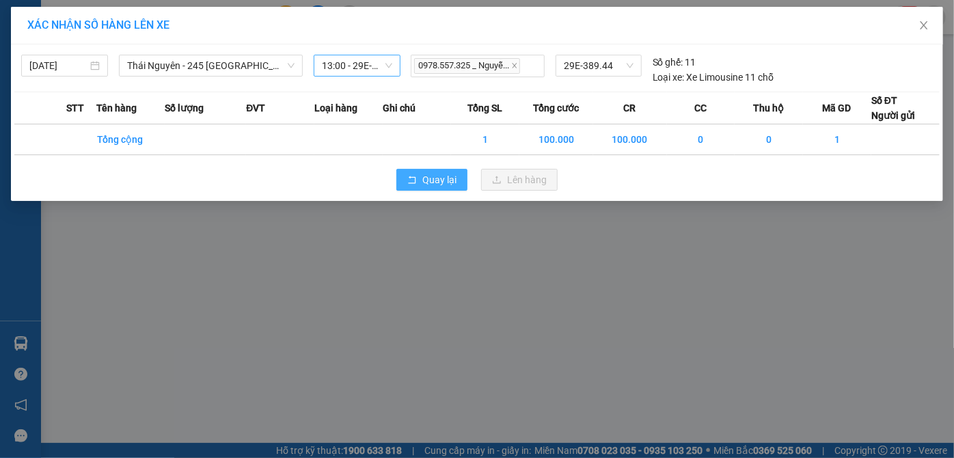
click at [444, 176] on span "Quay lại" at bounding box center [439, 179] width 34 height 15
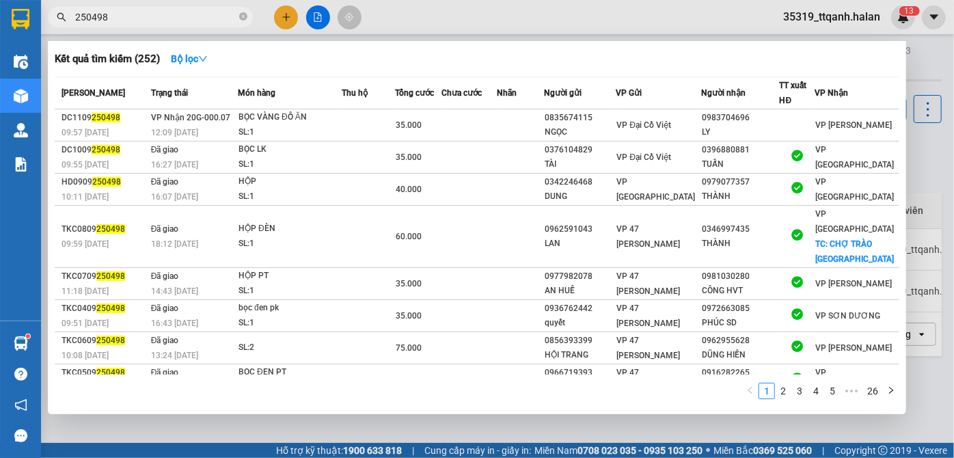
click at [130, 19] on input "250498" at bounding box center [155, 17] width 161 height 15
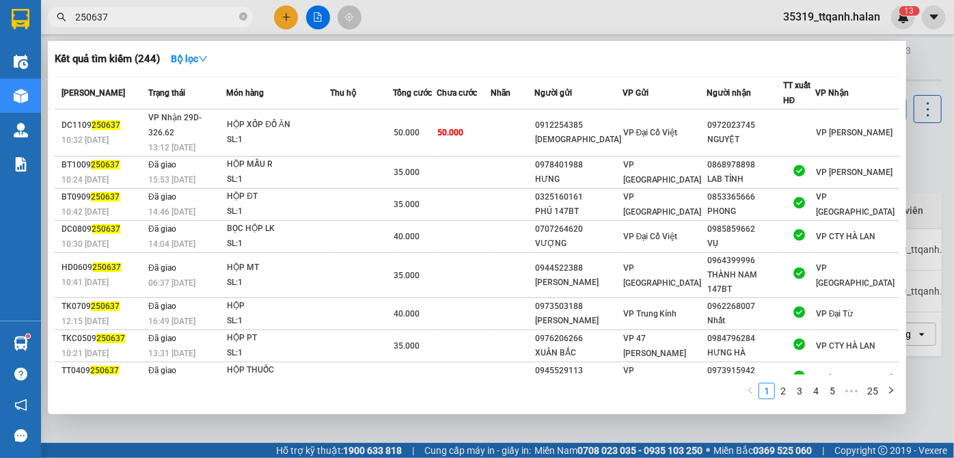
type input "250637"
click at [244, 15] on icon "close-circle" at bounding box center [243, 16] width 8 height 8
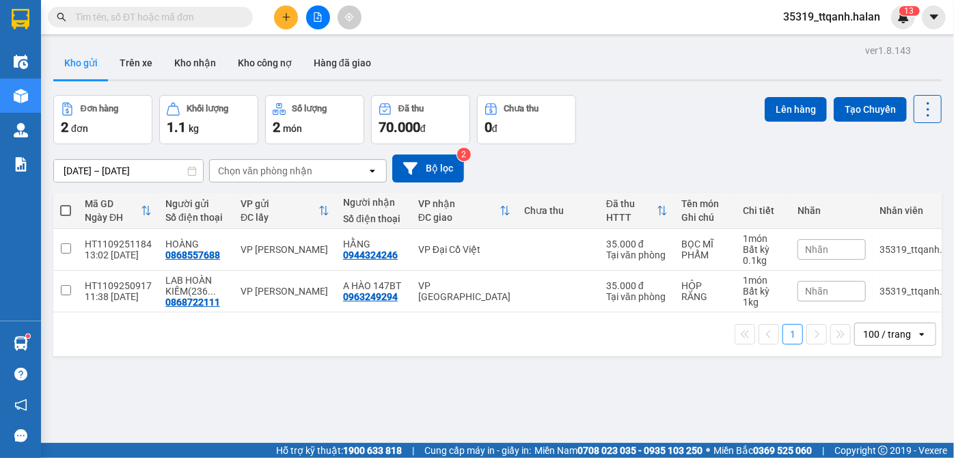
click at [230, 15] on input "text" at bounding box center [155, 17] width 161 height 15
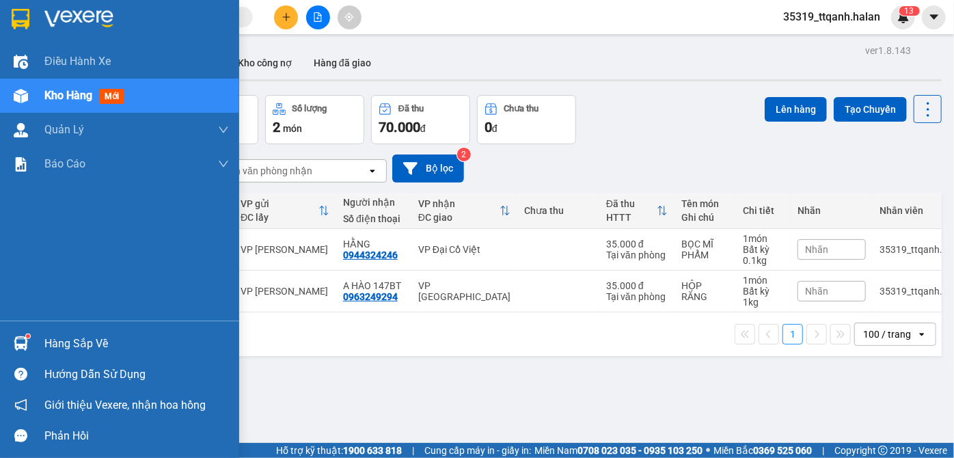
click at [10, 329] on div "Hàng sắp về" at bounding box center [119, 343] width 239 height 31
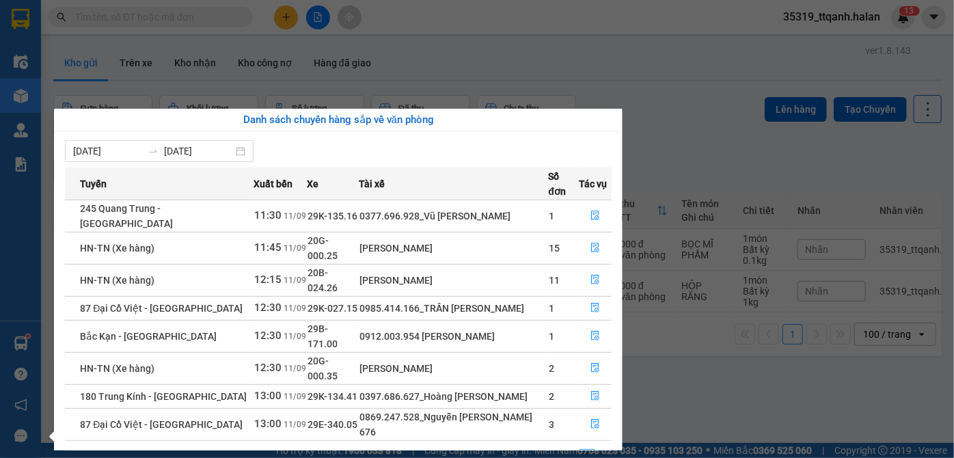
click at [172, 13] on section "Kết quả tìm kiếm ( 244 ) Bộ lọc Mã ĐH Trạng thái Món hàng Thu hộ Tổng cước Chưa…" at bounding box center [477, 229] width 954 height 458
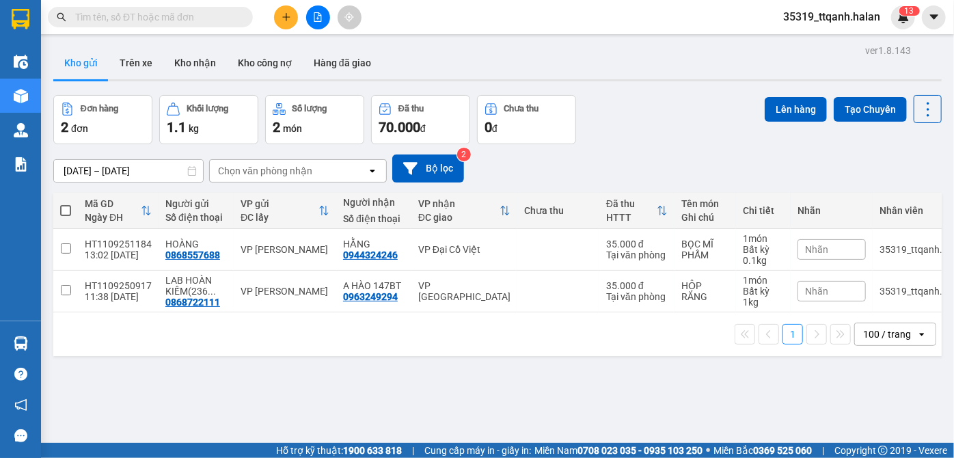
click at [176, 19] on input "text" at bounding box center [155, 17] width 161 height 15
click at [171, 13] on input "text" at bounding box center [155, 17] width 161 height 15
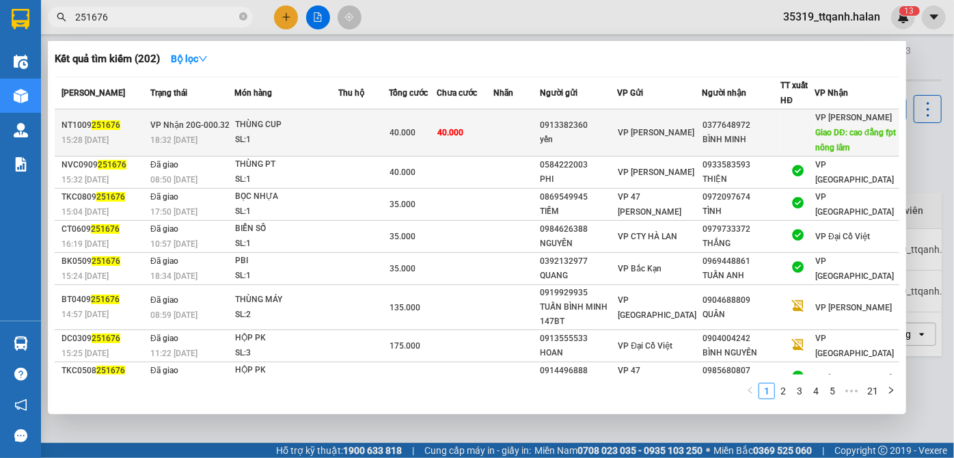
type input "251676"
click at [685, 137] on span "VP [PERSON_NAME]" at bounding box center [655, 133] width 77 height 10
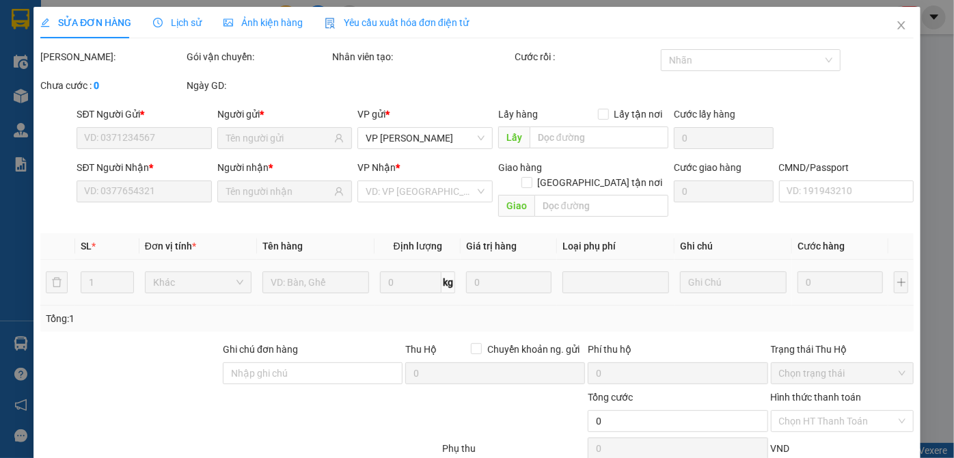
type input "0913382360"
type input "yến"
type input "0377648972"
type input "BÌNH MINH"
type input "cao đẳng fpt nông lâm"
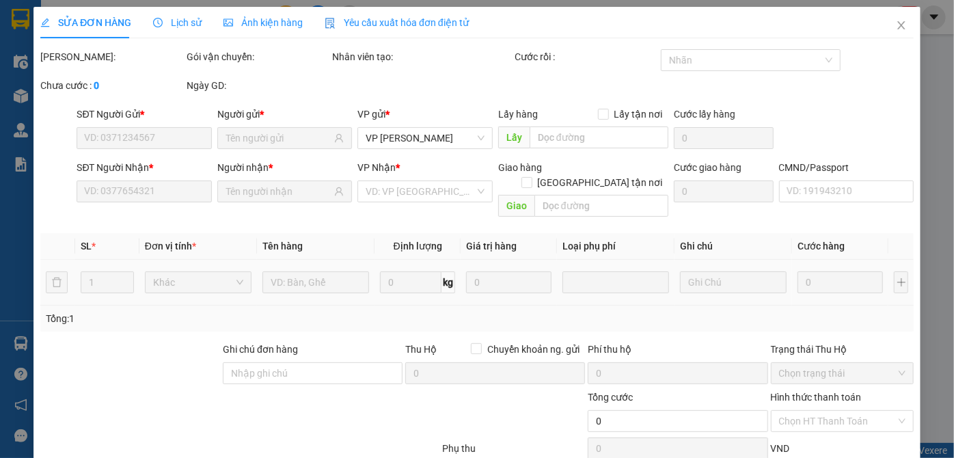
type input "40.000"
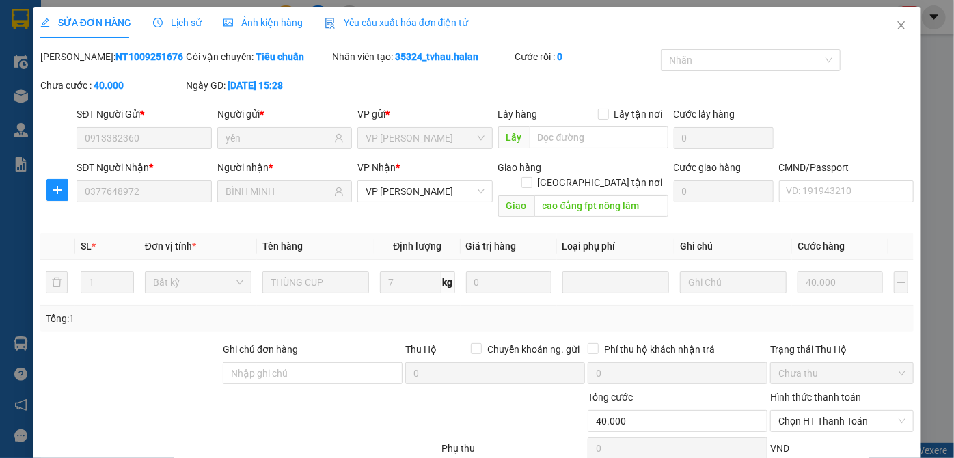
scroll to position [75, 0]
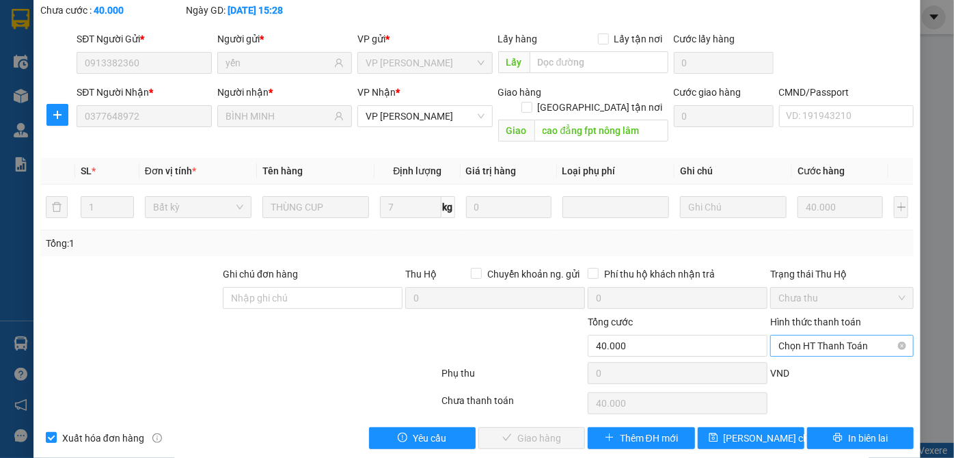
click at [836, 335] on span "Chọn HT Thanh Toán" at bounding box center [841, 345] width 127 height 20
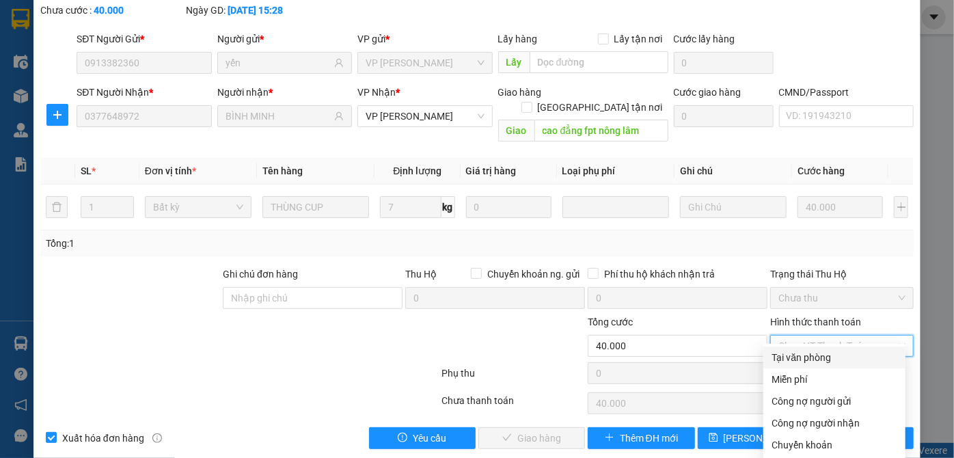
click at [829, 352] on div "Tại văn phòng" at bounding box center [834, 357] width 126 height 15
type input "0"
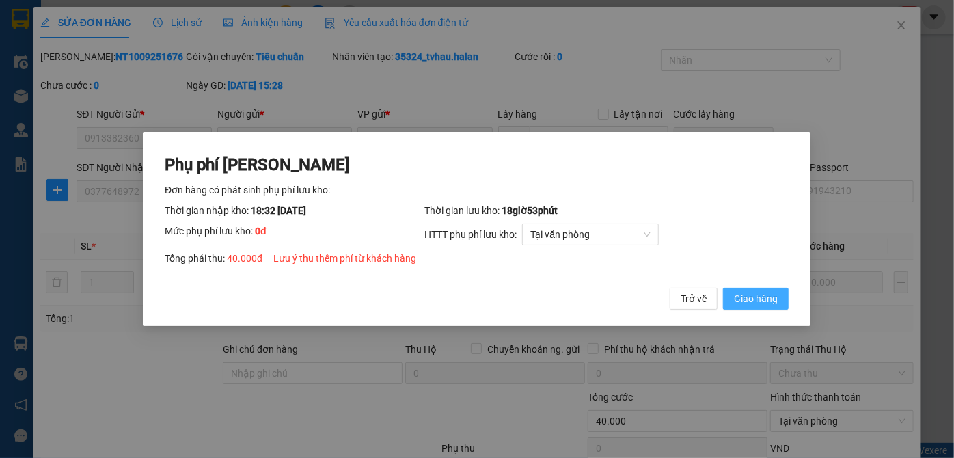
scroll to position [75, 0]
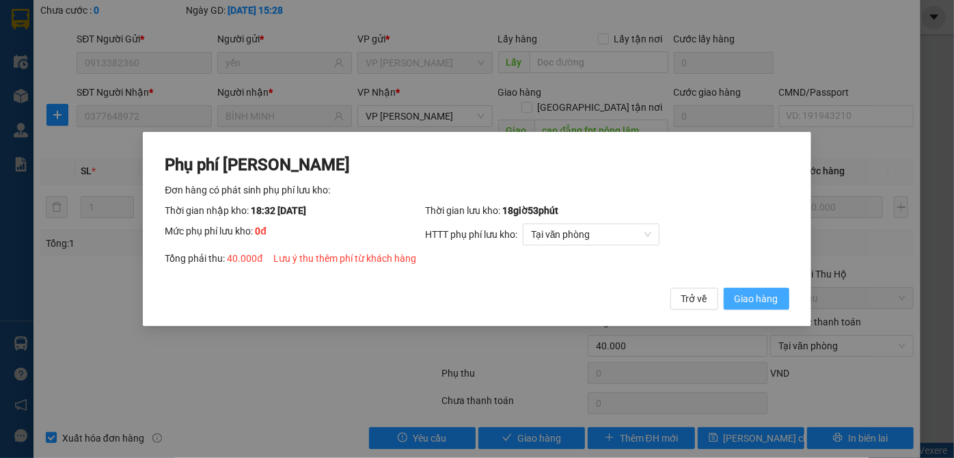
click at [743, 303] on span "Giao hàng" at bounding box center [756, 298] width 44 height 15
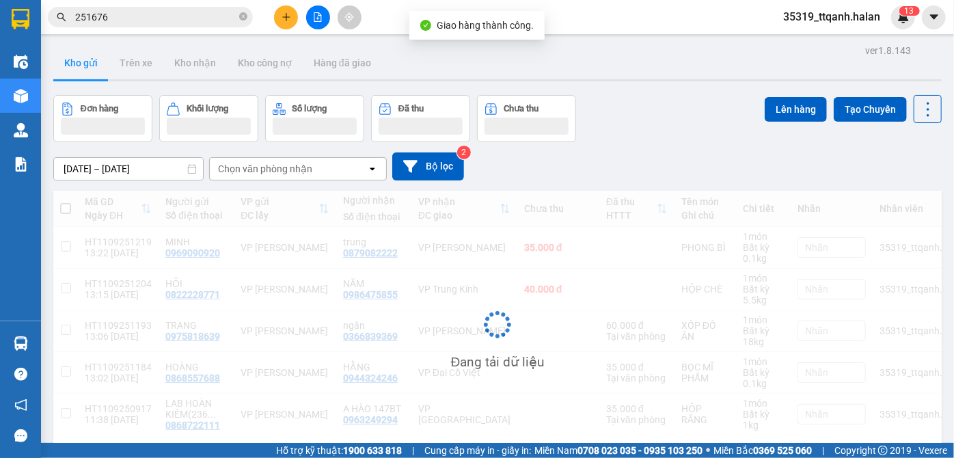
click at [112, 14] on input "251676" at bounding box center [155, 17] width 161 height 15
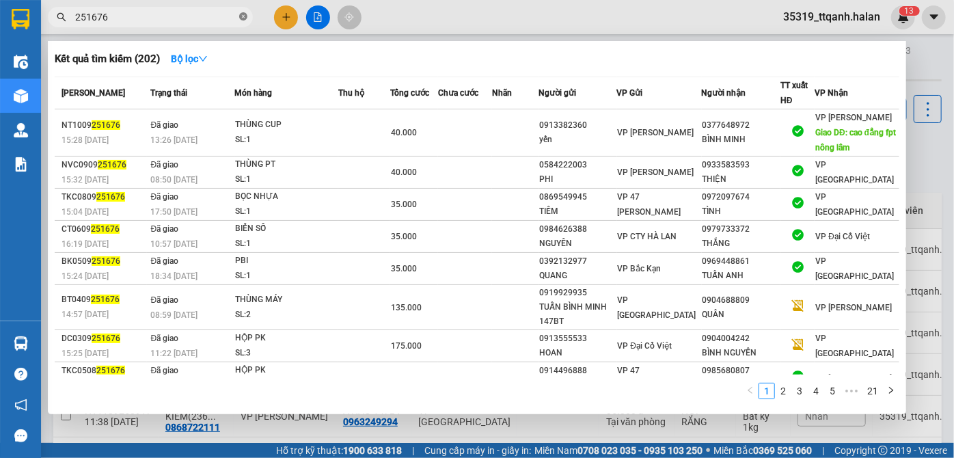
click at [246, 21] on span at bounding box center [243, 17] width 8 height 13
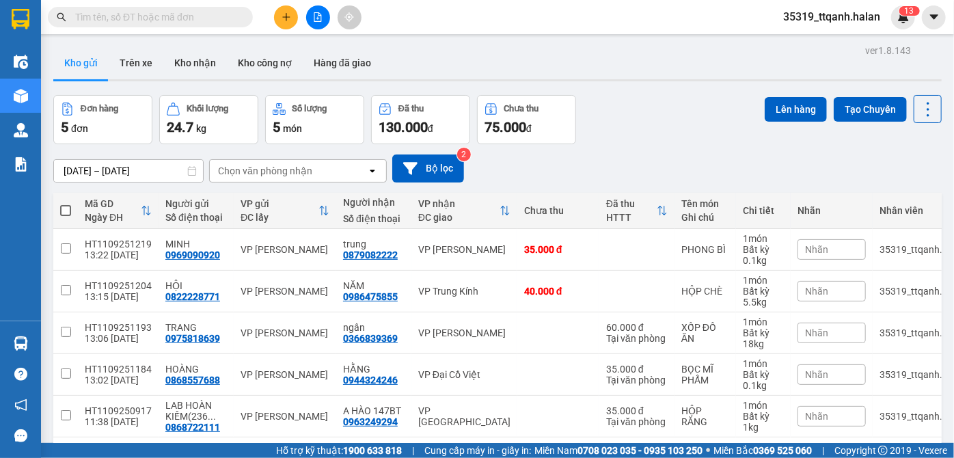
click at [158, 14] on input "text" at bounding box center [155, 17] width 161 height 15
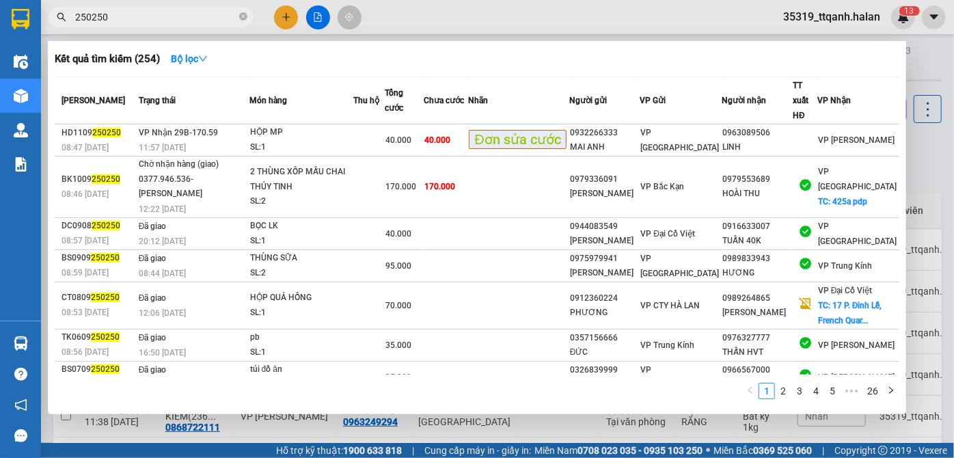
type input "250250"
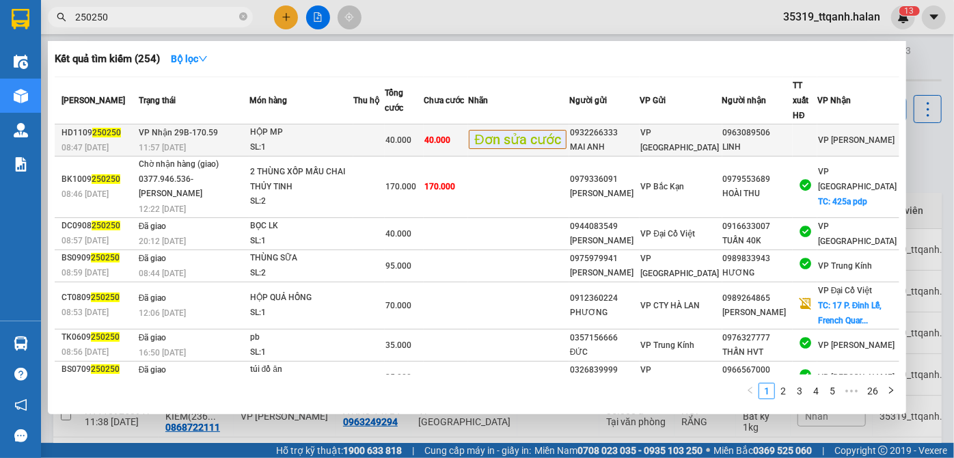
click at [324, 125] on div "HỘP MP" at bounding box center [301, 132] width 102 height 15
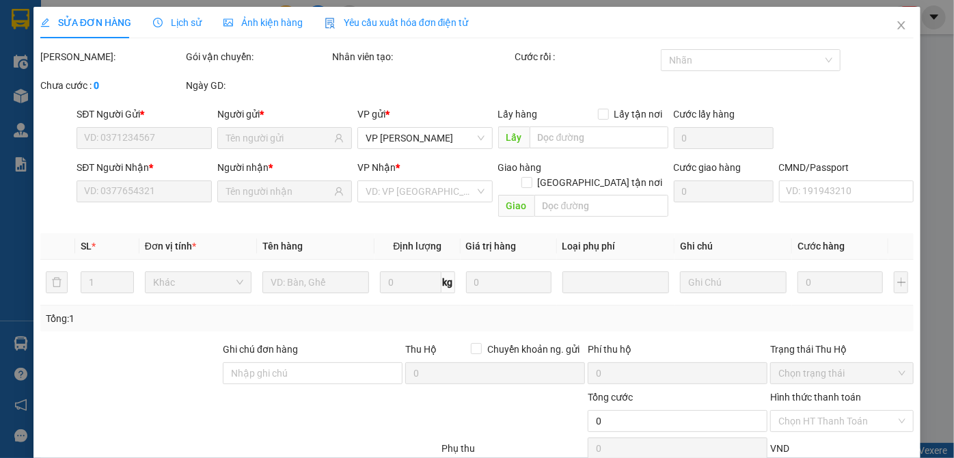
type input "0932266333"
type input "MAI ANH"
type input "0963089506"
type input "LINH"
type input "40.000"
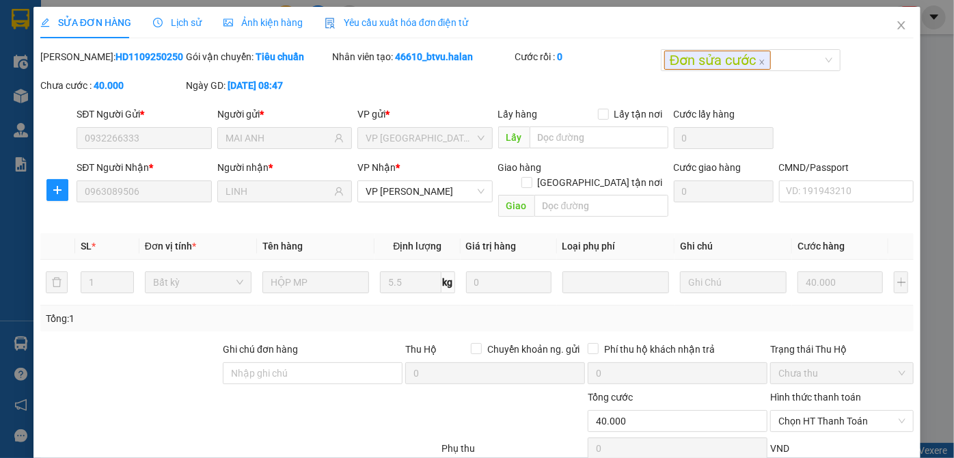
scroll to position [77, 0]
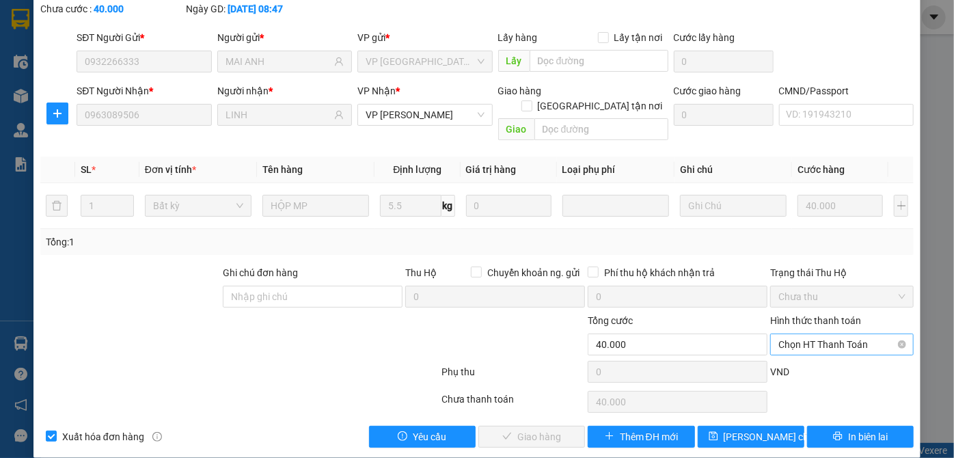
click at [860, 334] on span "Chọn HT Thanh Toán" at bounding box center [841, 344] width 127 height 20
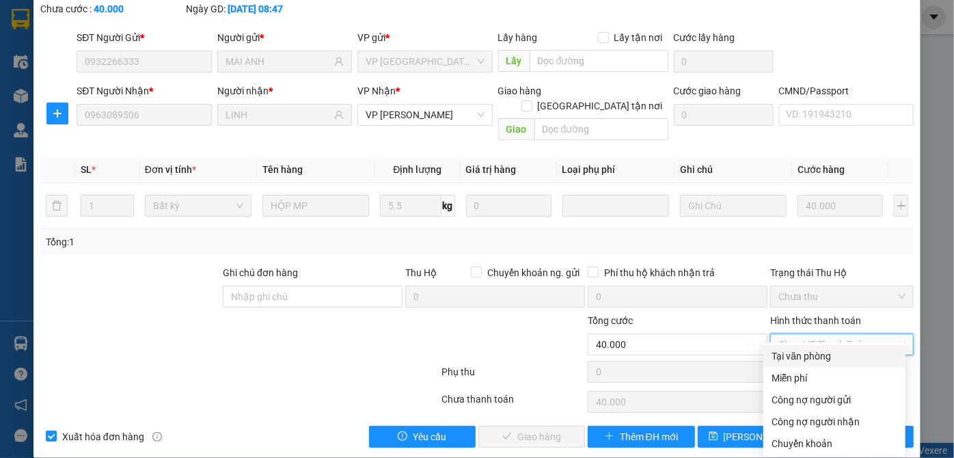
click at [861, 343] on div "Total Paid Fee 0 Total UnPaid Fee 40.000 Cash Collection Total Fee Mã ĐH: HD110…" at bounding box center [476, 210] width 873 height 475
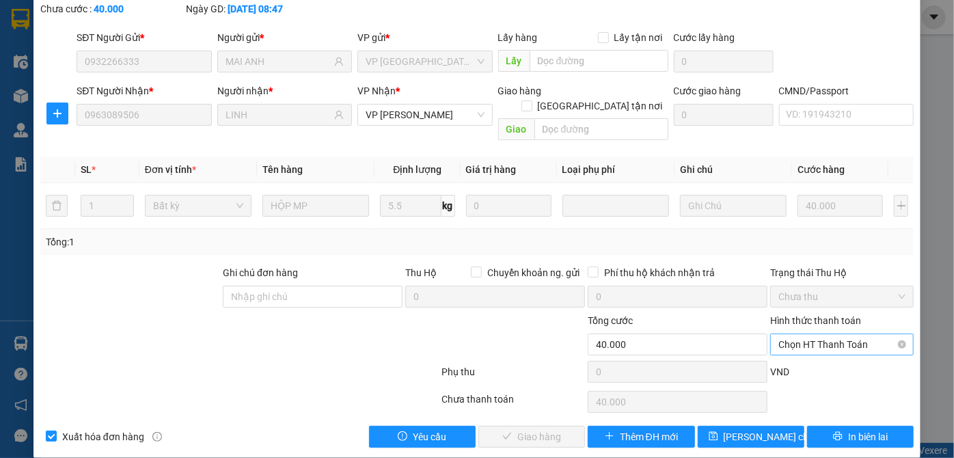
click at [834, 334] on span "Chọn HT Thanh Toán" at bounding box center [841, 344] width 127 height 20
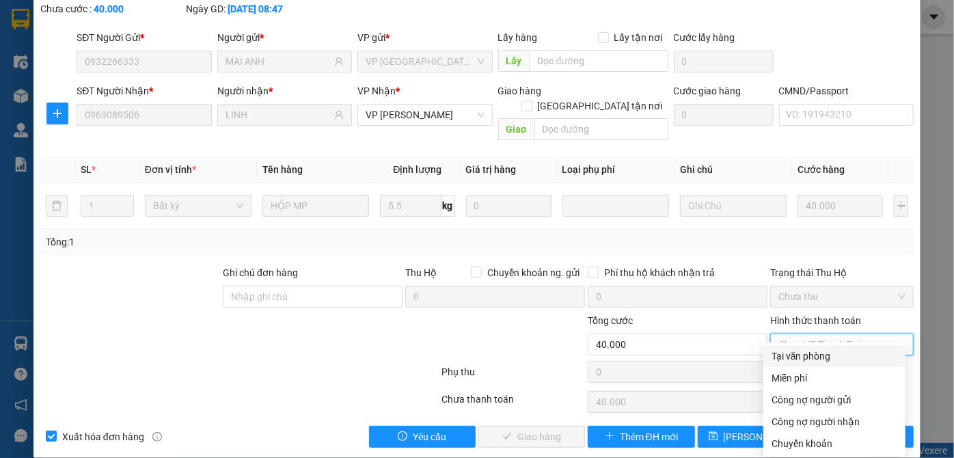
click at [823, 351] on div "Tại văn phòng" at bounding box center [834, 355] width 126 height 15
type input "0"
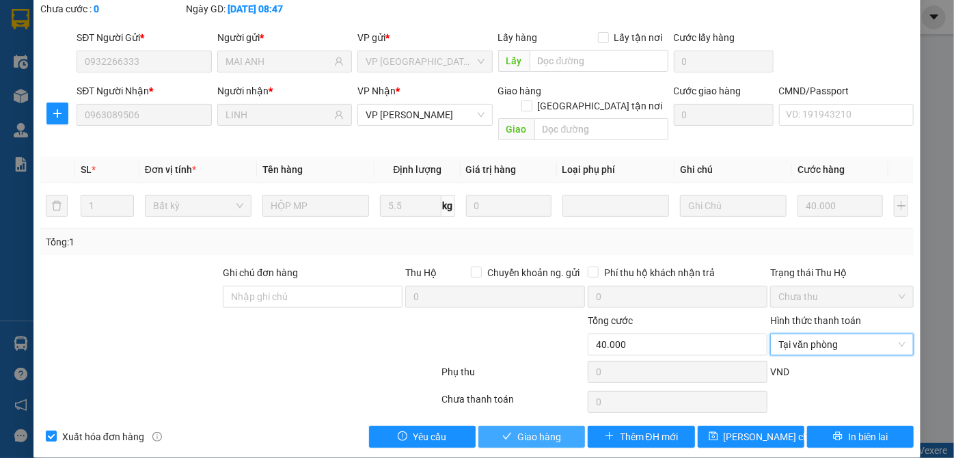
click at [517, 429] on span "Giao hàng" at bounding box center [539, 436] width 44 height 15
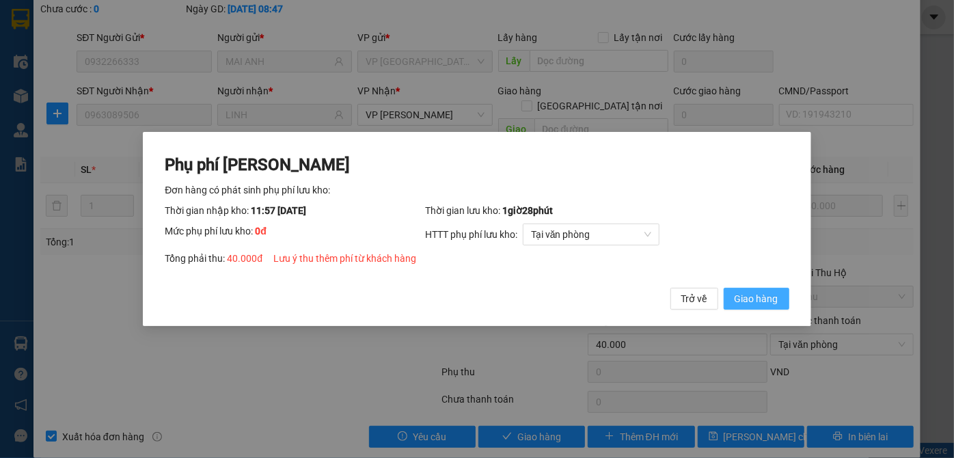
click at [773, 299] on span "Giao hàng" at bounding box center [756, 298] width 44 height 15
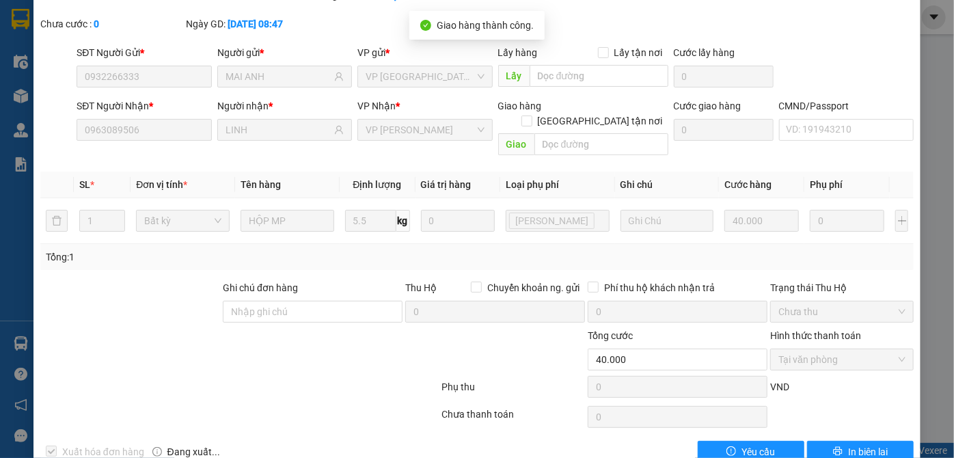
scroll to position [0, 0]
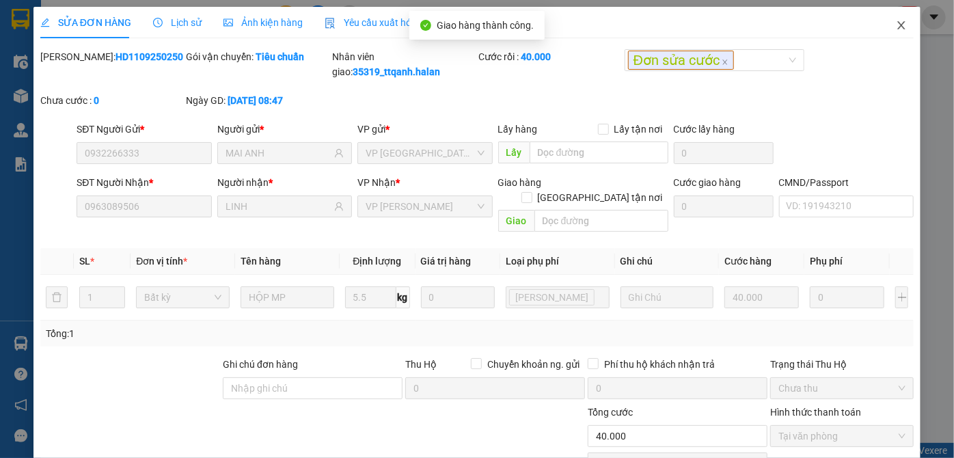
click at [895, 27] on icon "close" at bounding box center [900, 25] width 11 height 11
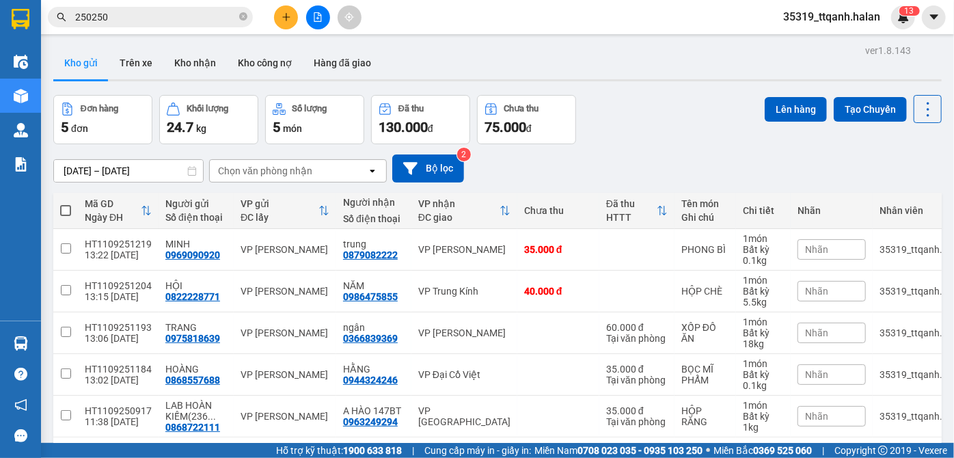
click at [183, 13] on input "250250" at bounding box center [155, 17] width 161 height 15
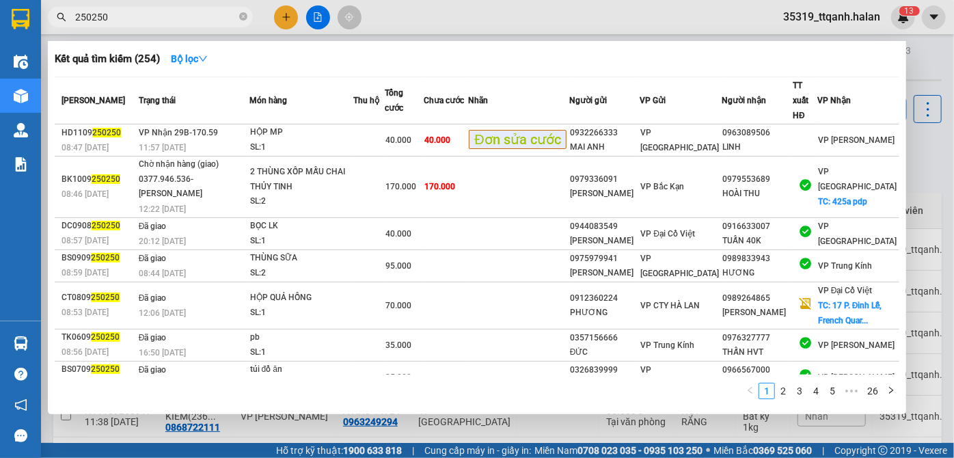
click at [183, 13] on input "250250" at bounding box center [155, 17] width 161 height 15
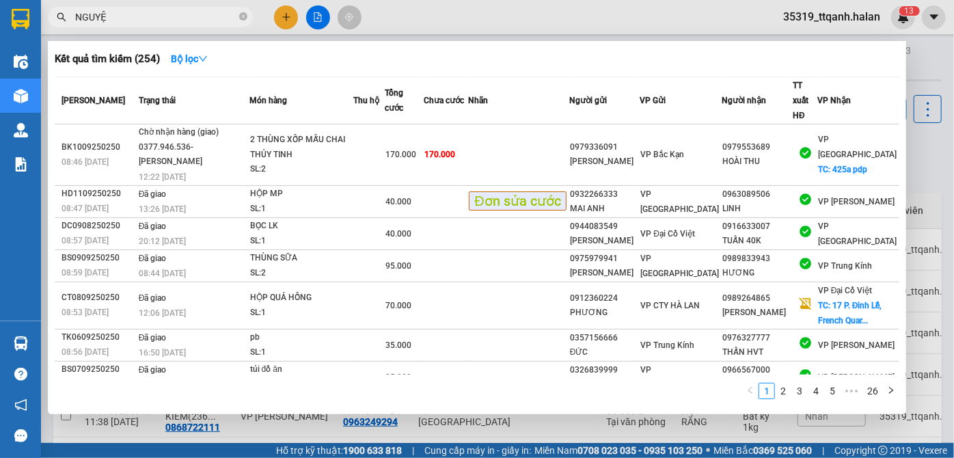
type input "NGUYỆT"
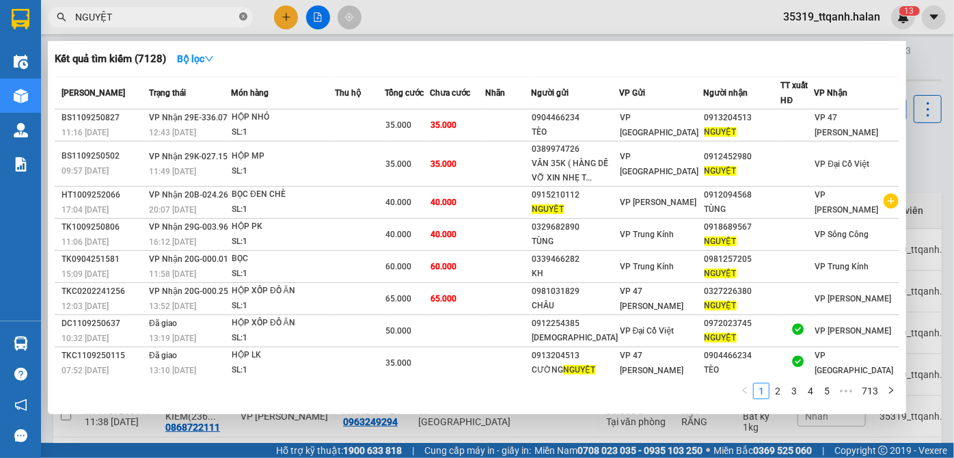
click at [241, 16] on icon "close-circle" at bounding box center [243, 16] width 8 height 8
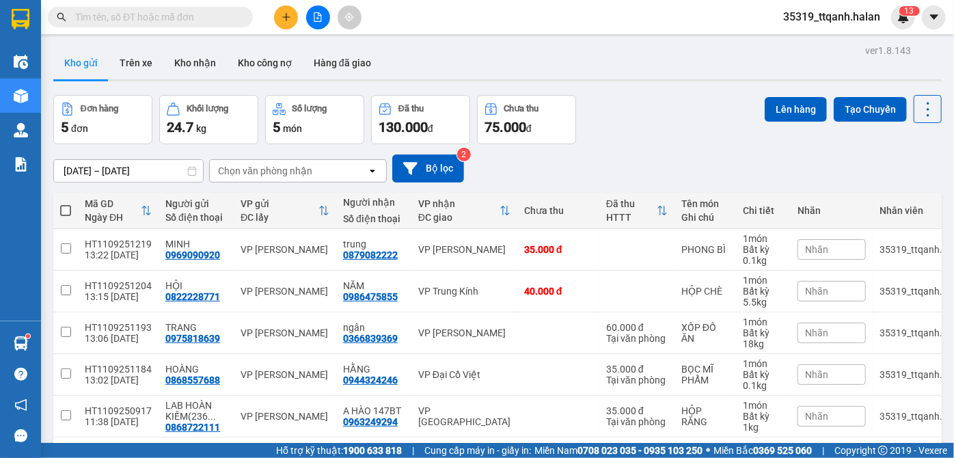
click at [189, 21] on input "text" at bounding box center [155, 17] width 161 height 15
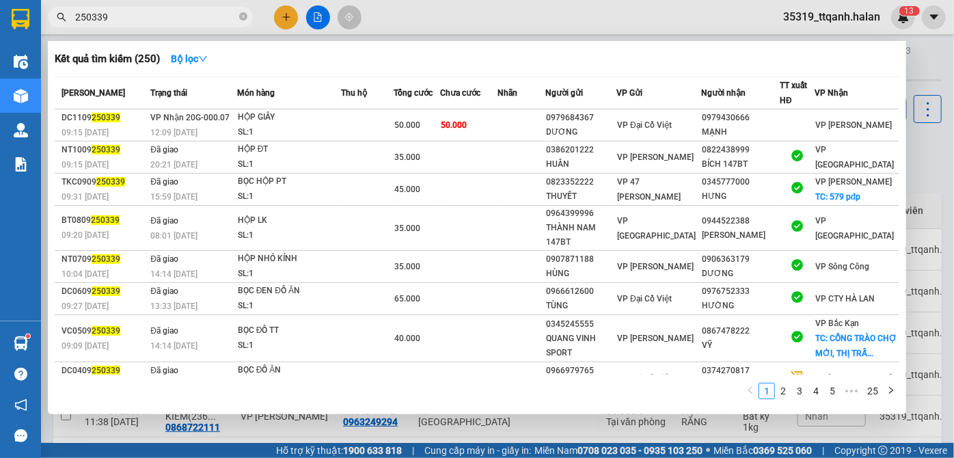
type input "250339"
drag, startPoint x: 241, startPoint y: 14, endPoint x: 253, endPoint y: 0, distance: 18.5
click at [240, 14] on icon "close-circle" at bounding box center [243, 16] width 8 height 8
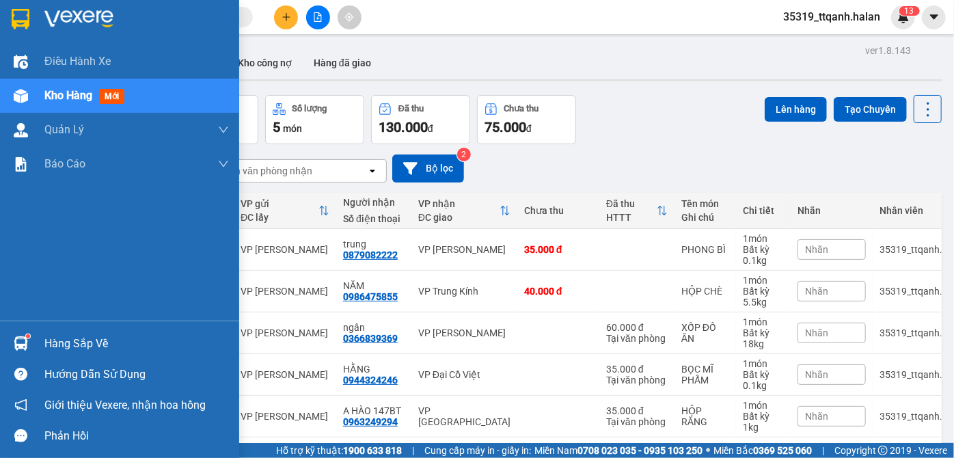
click at [14, 335] on div at bounding box center [21, 343] width 24 height 24
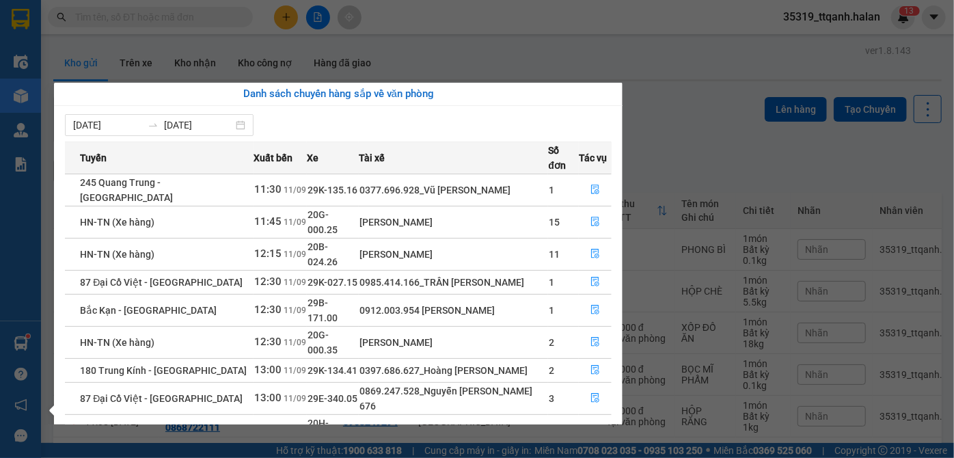
click at [100, 11] on section "Kết quả tìm kiếm ( 250 ) Bộ lọc Mã ĐH Trạng thái Món hàng Thu hộ Tổng cước Chưa…" at bounding box center [477, 229] width 954 height 458
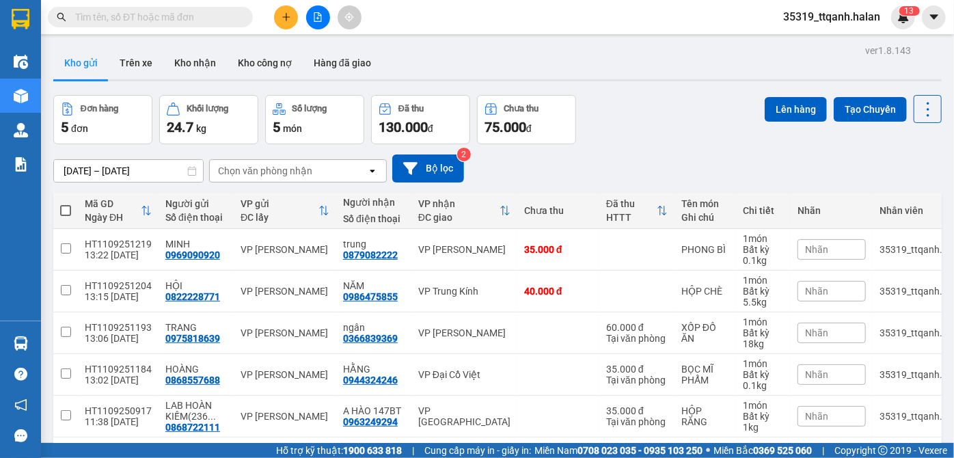
click at [109, 18] on input "text" at bounding box center [155, 17] width 161 height 15
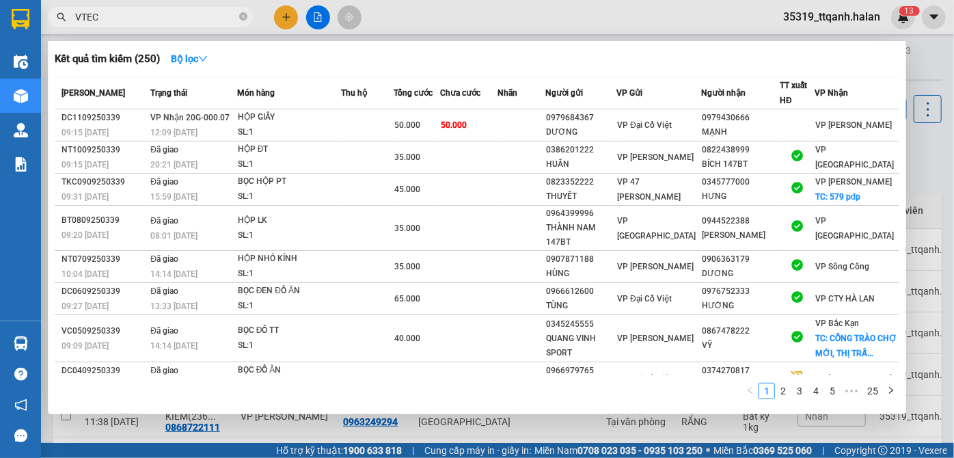
type input "VTECH"
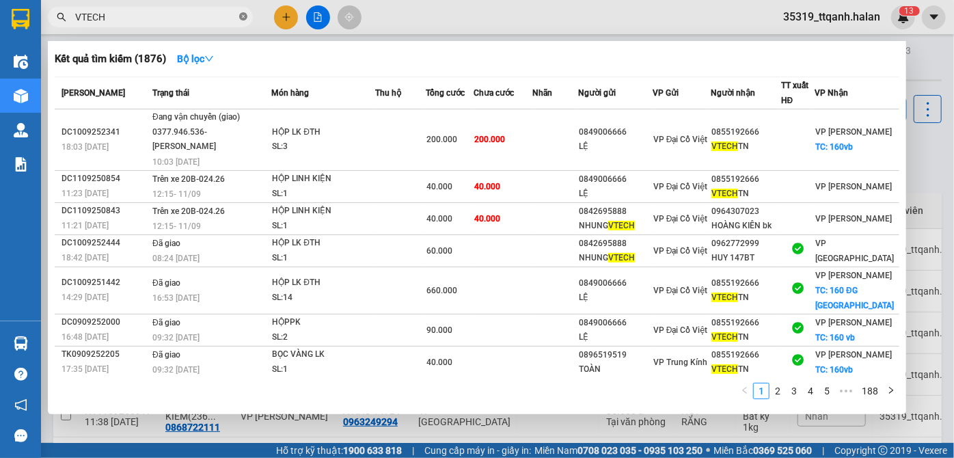
click at [242, 18] on icon "close-circle" at bounding box center [243, 16] width 8 height 8
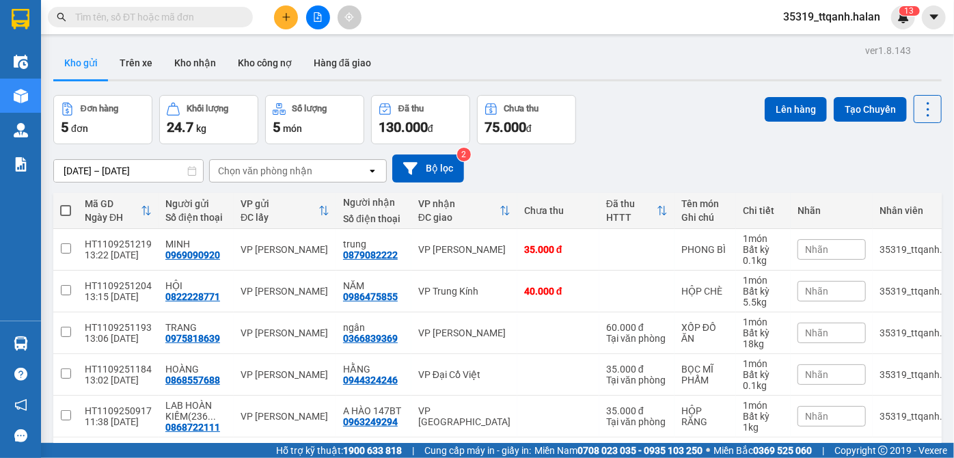
click at [194, 18] on input "text" at bounding box center [155, 17] width 161 height 15
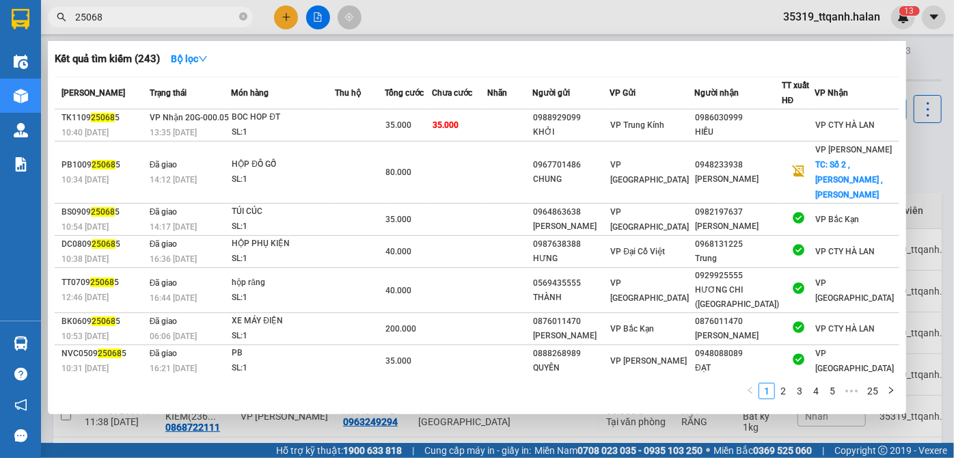
type input "250682"
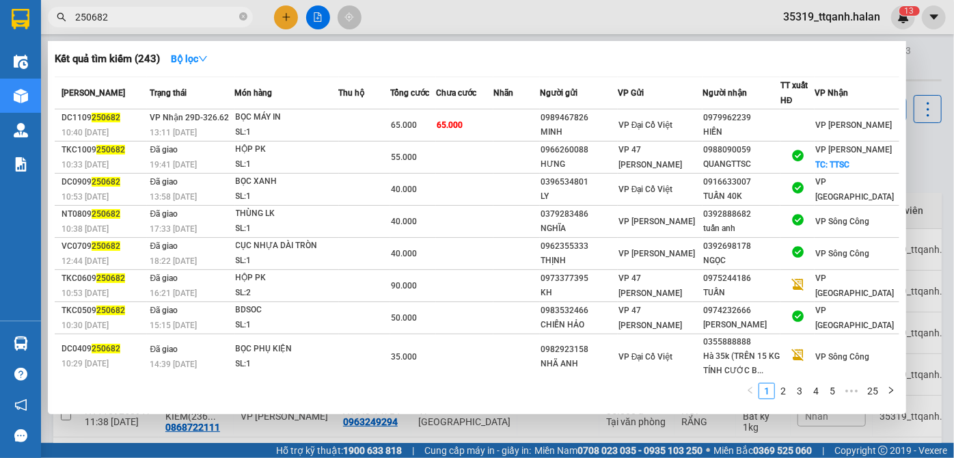
click at [94, 13] on input "250682" at bounding box center [155, 17] width 161 height 15
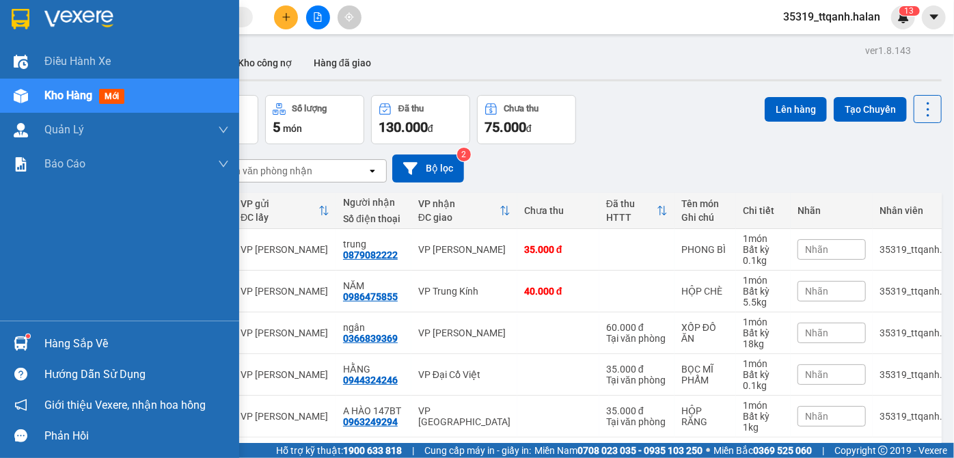
click at [23, 337] on img at bounding box center [21, 343] width 14 height 14
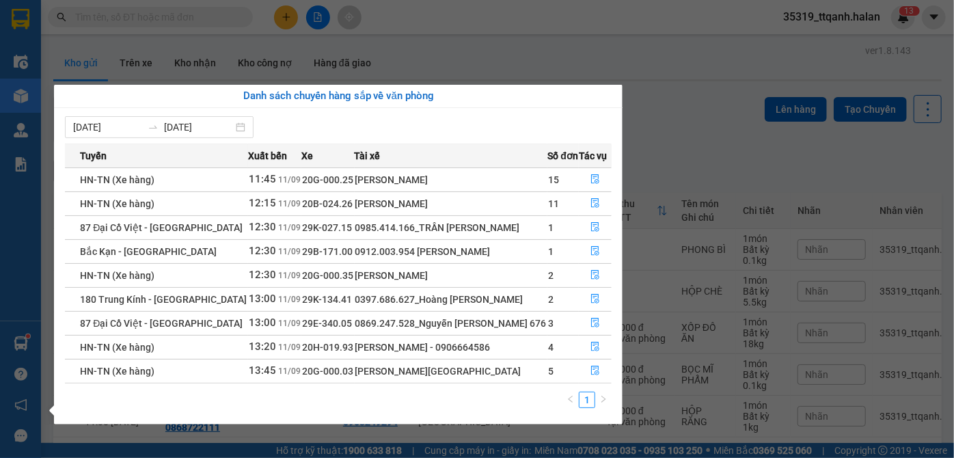
click at [714, 251] on section "Kết quả tìm kiếm ( 243 ) Bộ lọc Mã ĐH Trạng thái Món hàng Thu hộ Tổng cước Chưa…" at bounding box center [477, 229] width 954 height 458
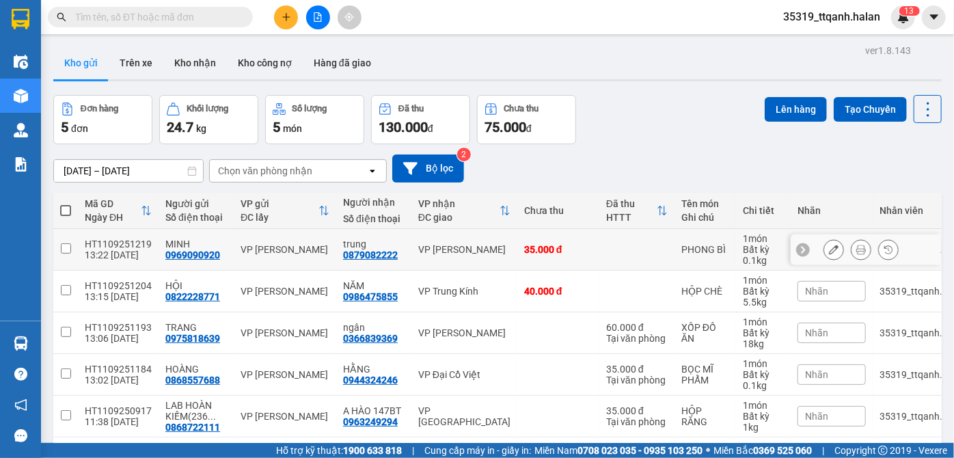
scroll to position [62, 0]
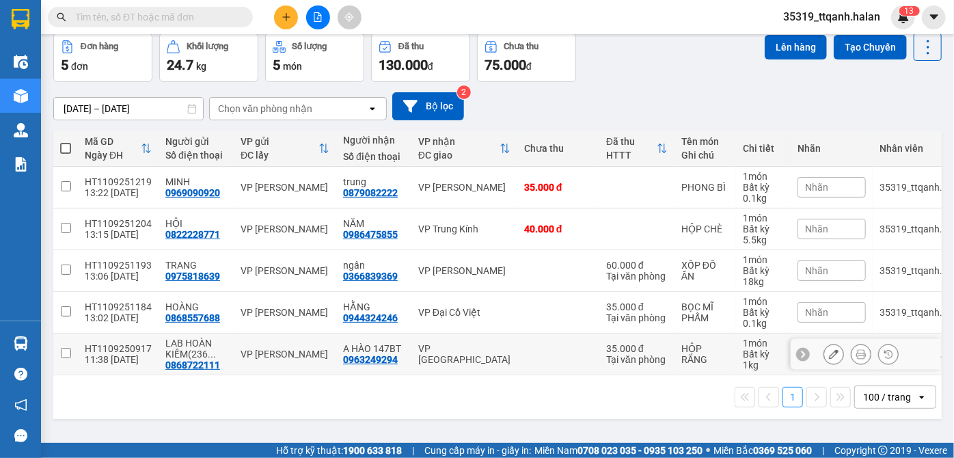
click at [643, 344] on div "35.000 đ" at bounding box center [636, 348] width 61 height 11
checkbox input "true"
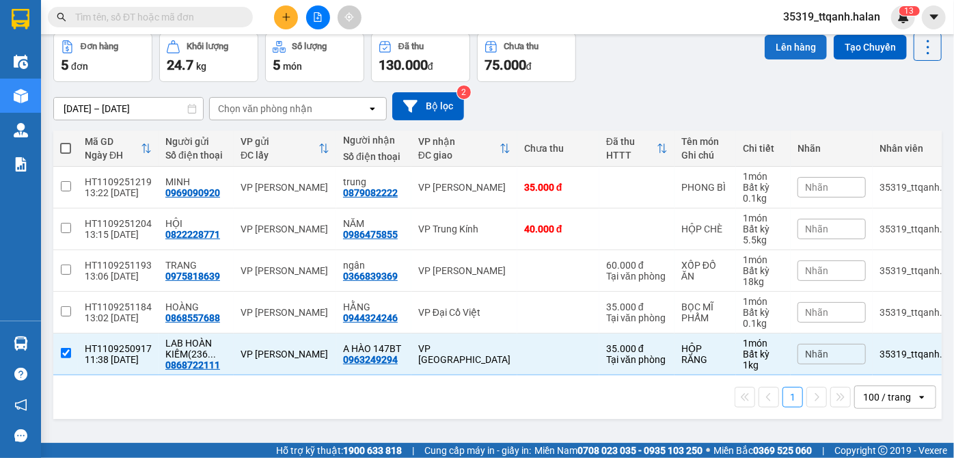
click at [801, 46] on button "Lên hàng" at bounding box center [795, 47] width 62 height 25
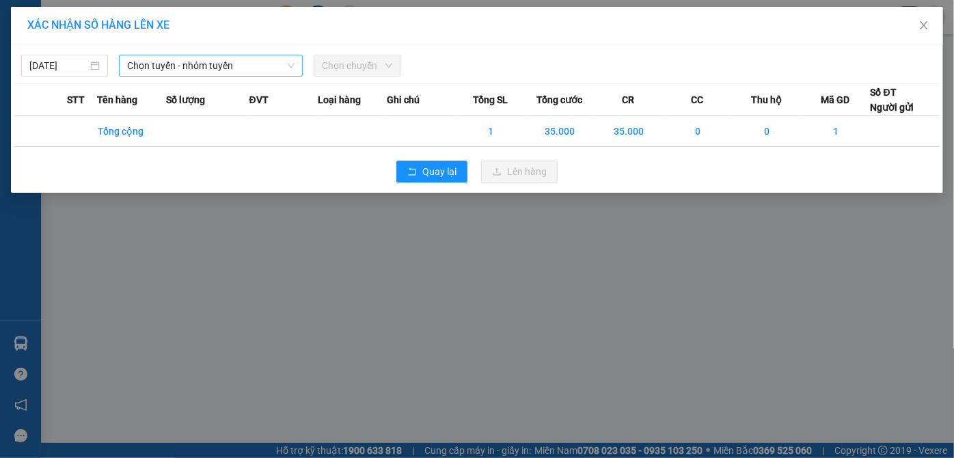
click at [149, 61] on span "Chọn tuyến - nhóm tuyến" at bounding box center [211, 65] width 168 height 20
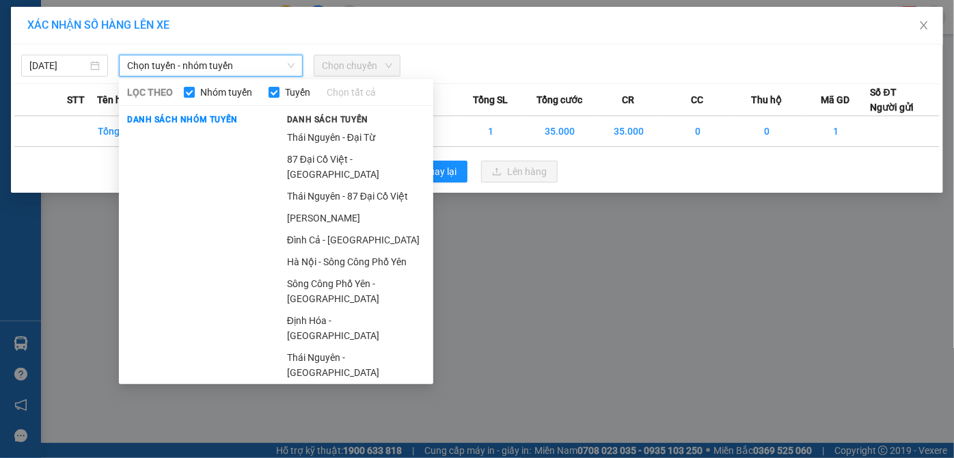
click at [149, 61] on span "Chọn tuyến - nhóm tuyến" at bounding box center [211, 65] width 168 height 20
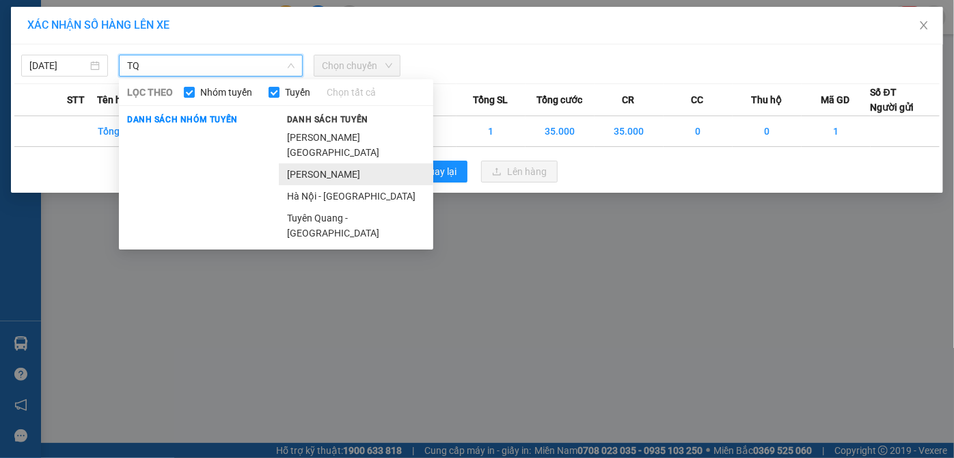
type input "TQ"
click at [317, 163] on li "[PERSON_NAME]" at bounding box center [356, 174] width 154 height 22
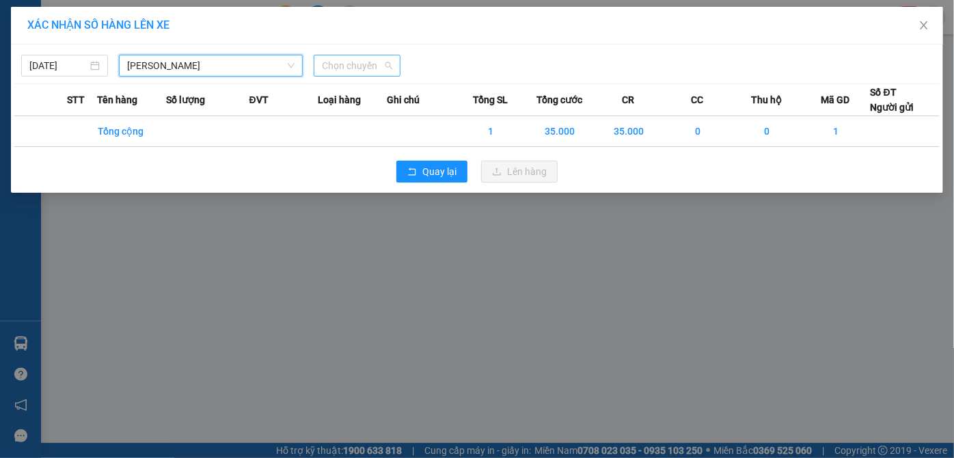
click at [381, 66] on span "Chọn chuyến" at bounding box center [357, 65] width 70 height 20
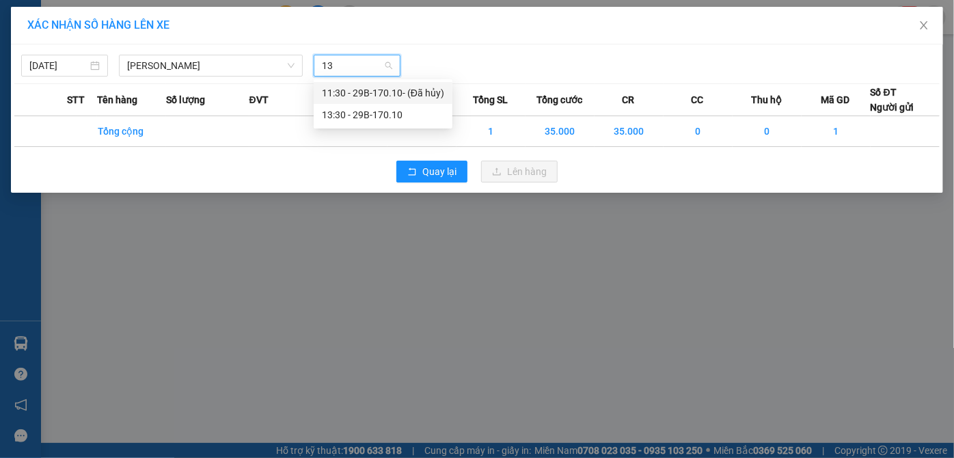
type input "133"
click at [356, 87] on div "13:30 - 29B-170.10" at bounding box center [375, 92] width 107 height 15
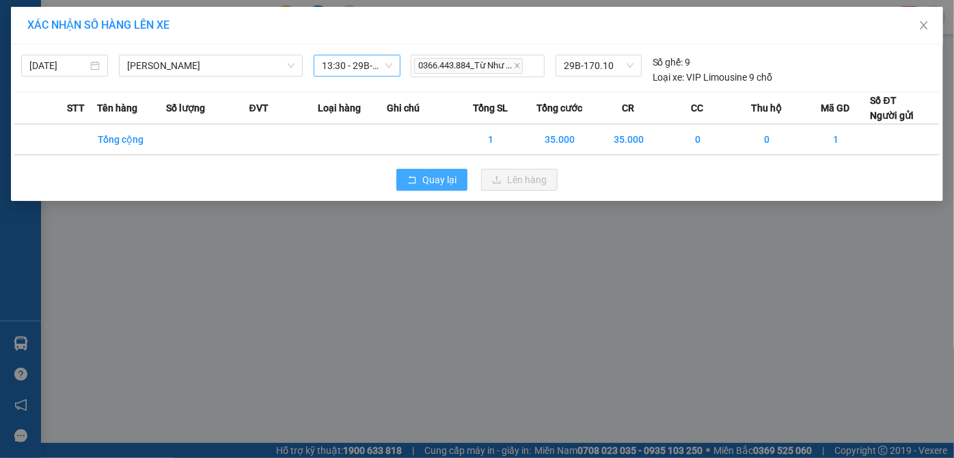
click at [445, 184] on div "Quay lại Lên hàng" at bounding box center [476, 180] width 925 height 36
click at [440, 184] on span "Quay lại" at bounding box center [439, 179] width 34 height 15
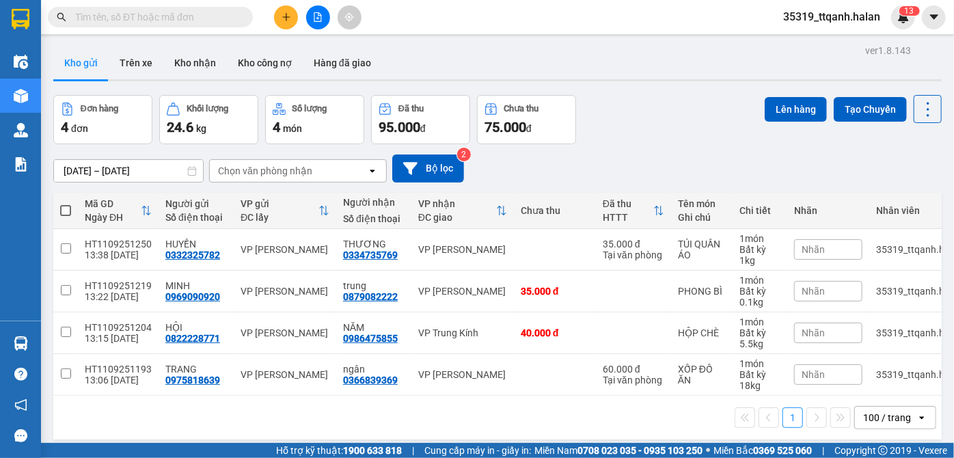
scroll to position [62, 0]
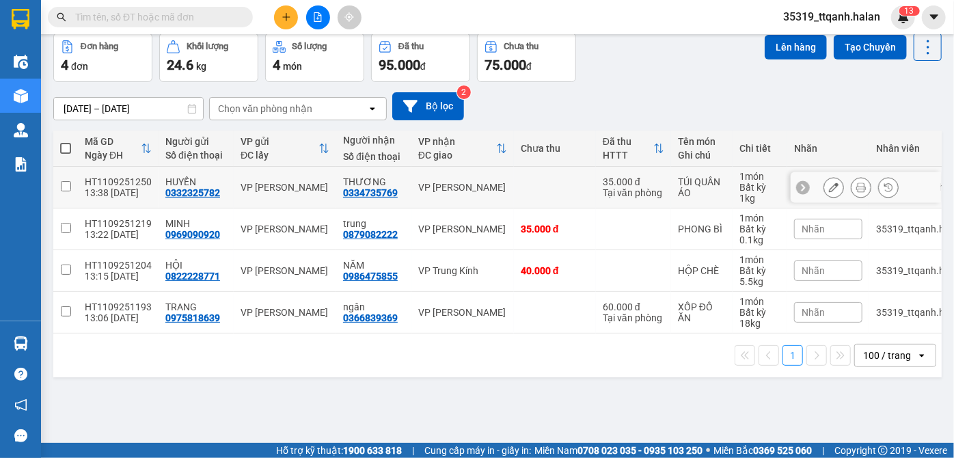
click at [554, 191] on td at bounding box center [555, 188] width 82 height 42
checkbox input "true"
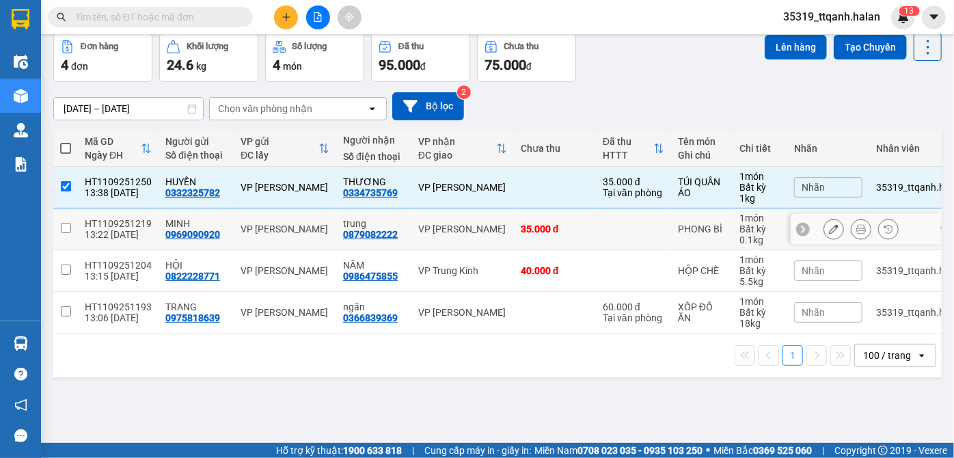
click at [538, 226] on div "35.000 đ" at bounding box center [554, 228] width 68 height 11
checkbox input "true"
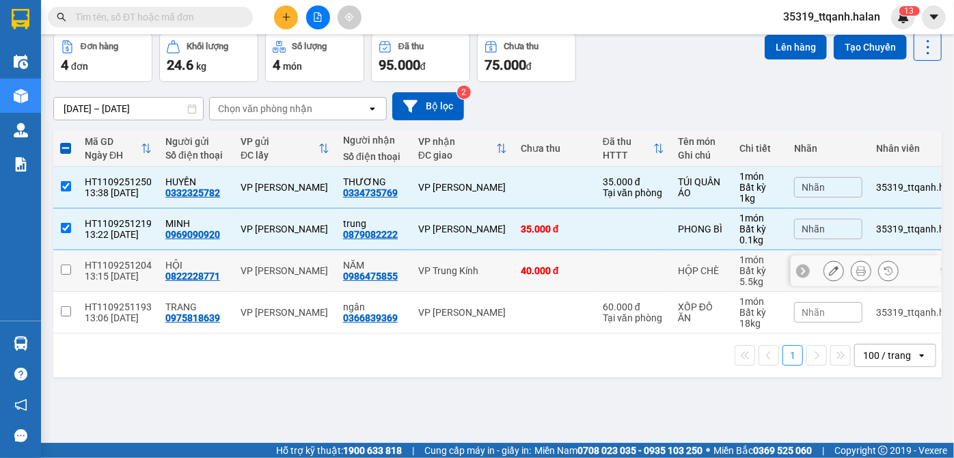
click at [529, 251] on td "40.000 đ" at bounding box center [555, 271] width 82 height 42
checkbox input "true"
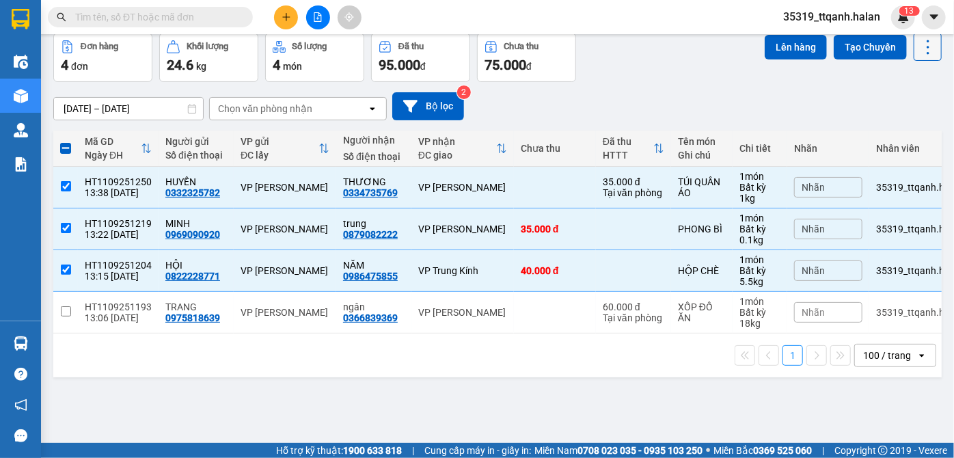
click at [930, 53] on button at bounding box center [927, 47] width 28 height 28
click at [925, 49] on icon at bounding box center [927, 47] width 19 height 19
click at [918, 52] on icon at bounding box center [927, 47] width 19 height 19
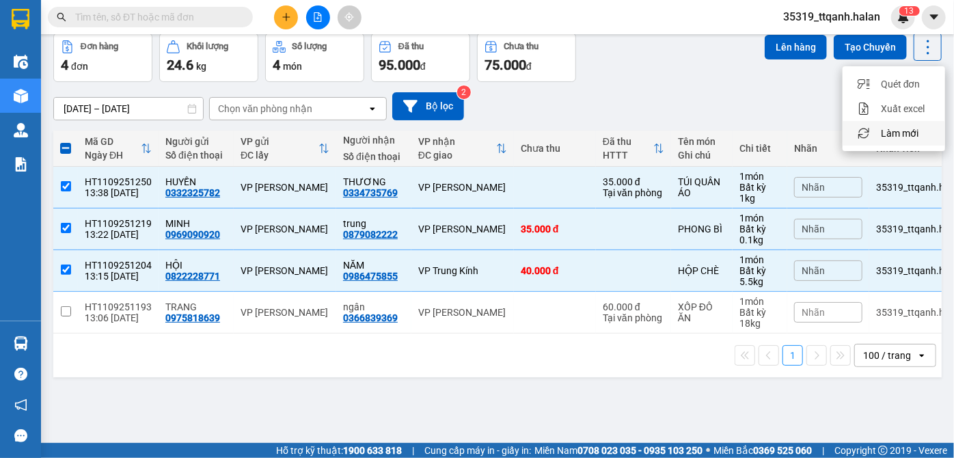
click at [885, 130] on span "Làm mới" at bounding box center [899, 133] width 38 height 14
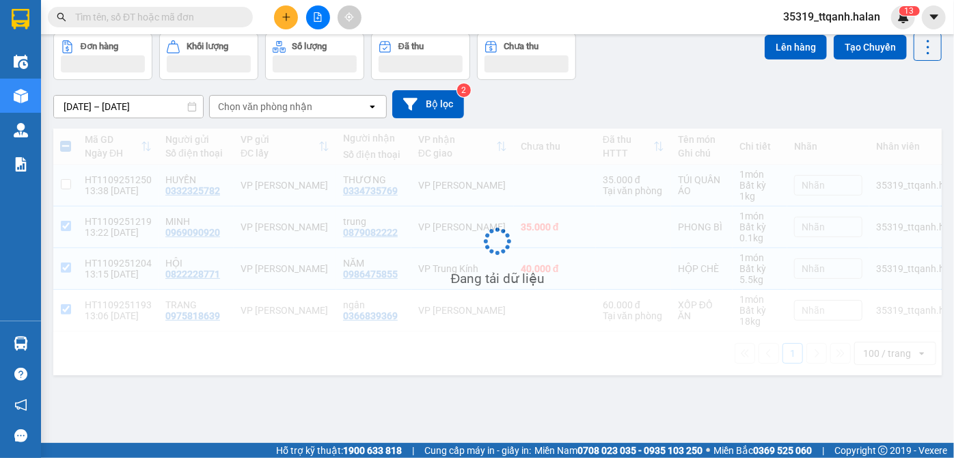
checkbox input "false"
checkbox input "true"
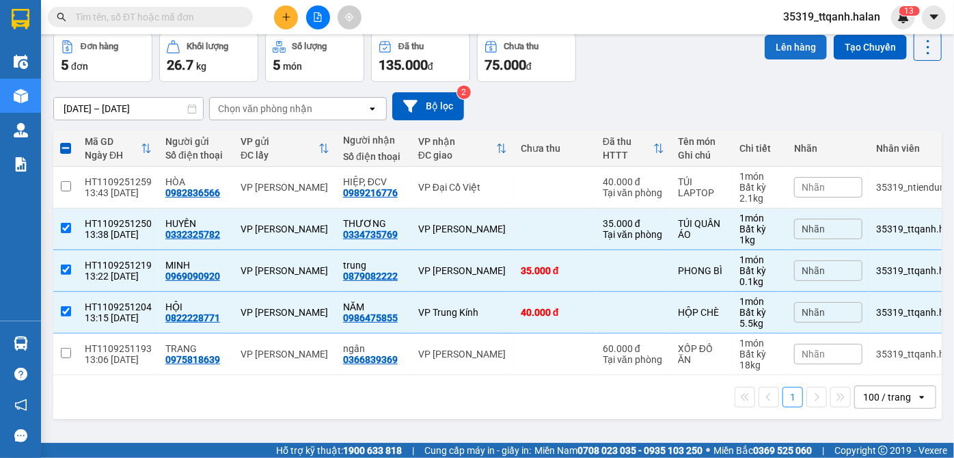
click at [764, 49] on button "Lên hàng" at bounding box center [795, 47] width 62 height 25
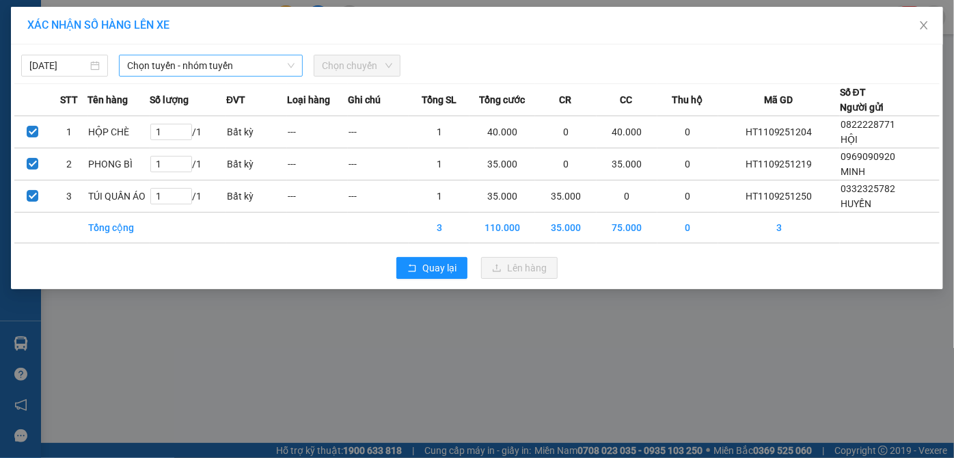
click at [182, 66] on span "Chọn tuyến - nhóm tuyến" at bounding box center [211, 65] width 168 height 20
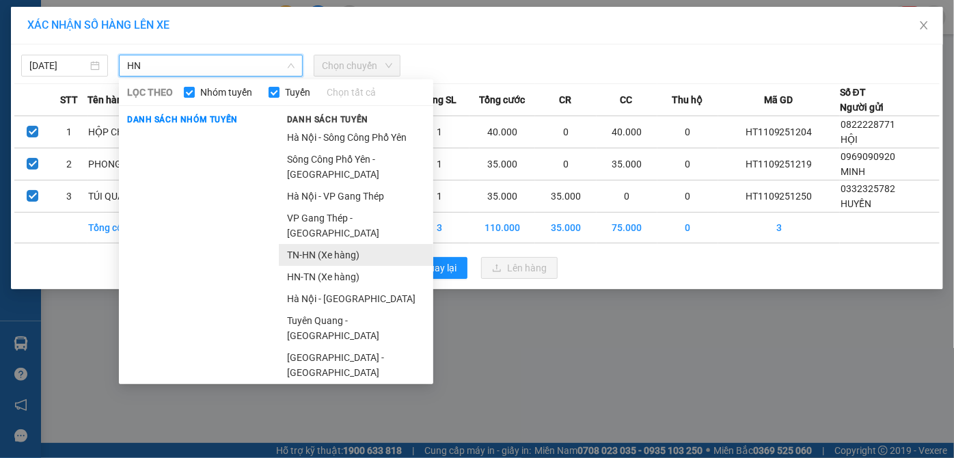
type input "HN"
click at [316, 244] on li "TN-HN (Xe hàng)" at bounding box center [356, 255] width 154 height 22
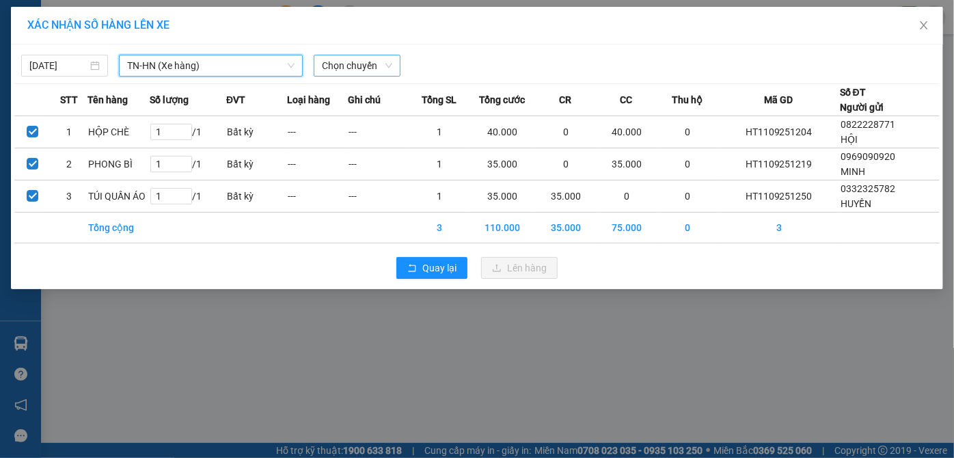
click at [374, 59] on span "Chọn chuyến" at bounding box center [357, 65] width 70 height 20
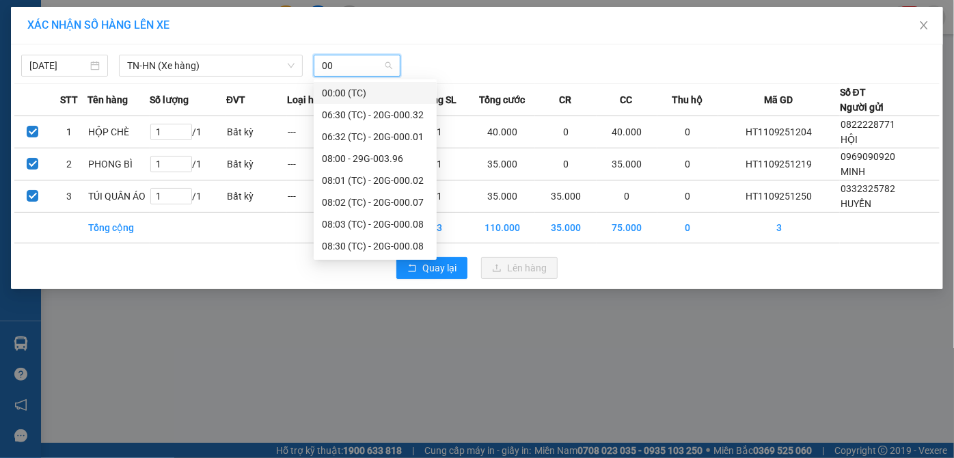
type input "002"
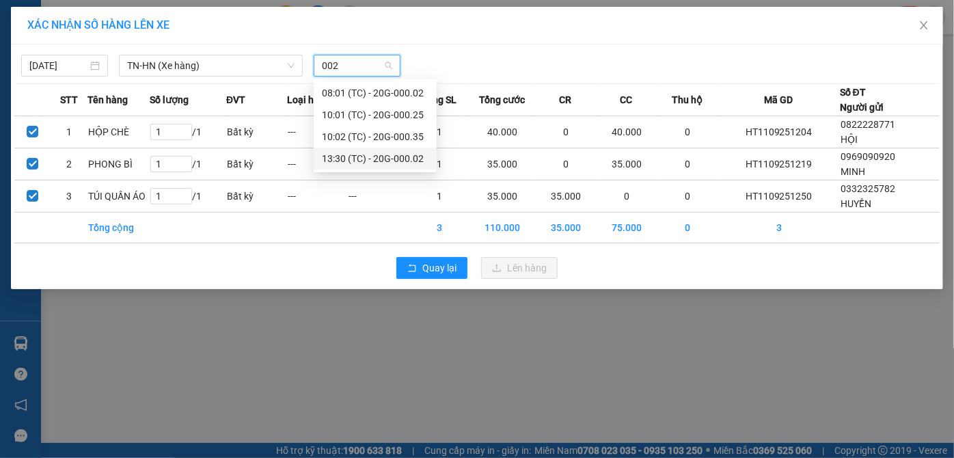
drag, startPoint x: 362, startPoint y: 158, endPoint x: 507, endPoint y: 249, distance: 170.9
click at [362, 159] on div "13:30 (TC) - 20G-000.02" at bounding box center [375, 158] width 107 height 15
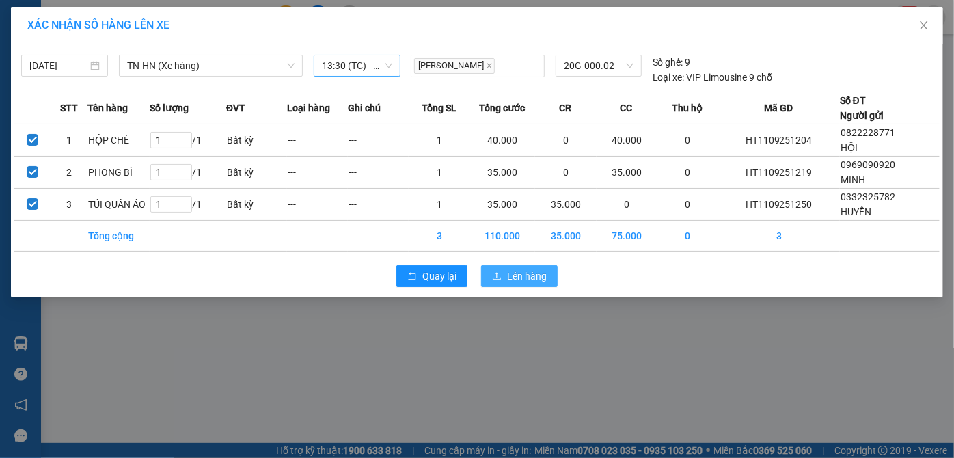
click at [533, 275] on span "Lên hàng" at bounding box center [527, 275] width 40 height 15
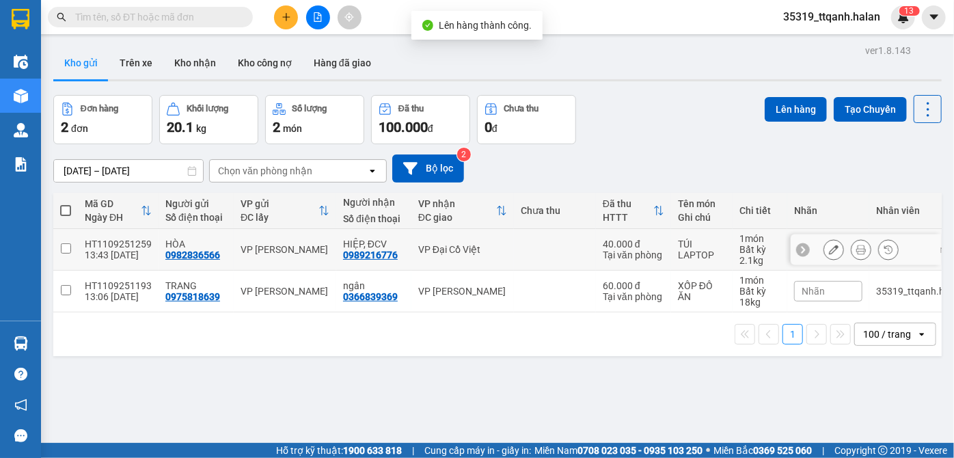
click at [460, 246] on div "VP Đại Cồ Việt" at bounding box center [462, 249] width 89 height 11
checkbox input "true"
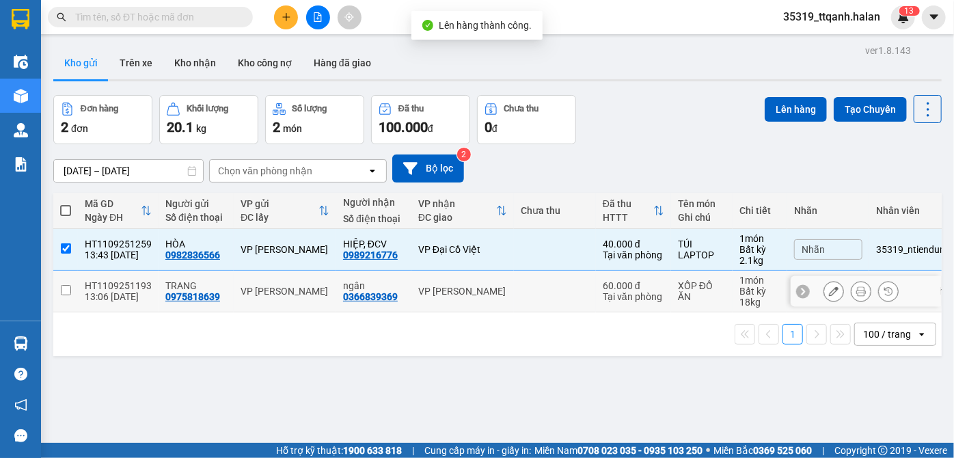
click at [461, 277] on td "VP [PERSON_NAME]" at bounding box center [462, 291] width 102 height 42
checkbox input "true"
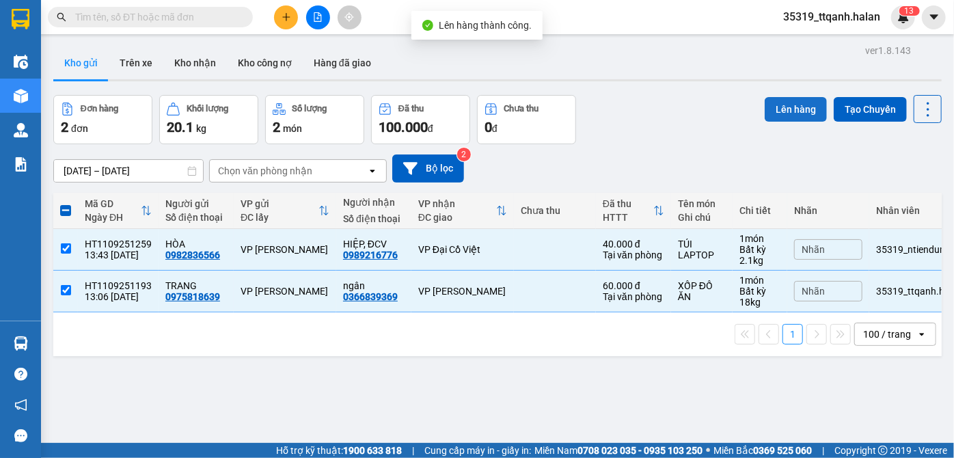
click at [774, 115] on button "Lên hàng" at bounding box center [795, 109] width 62 height 25
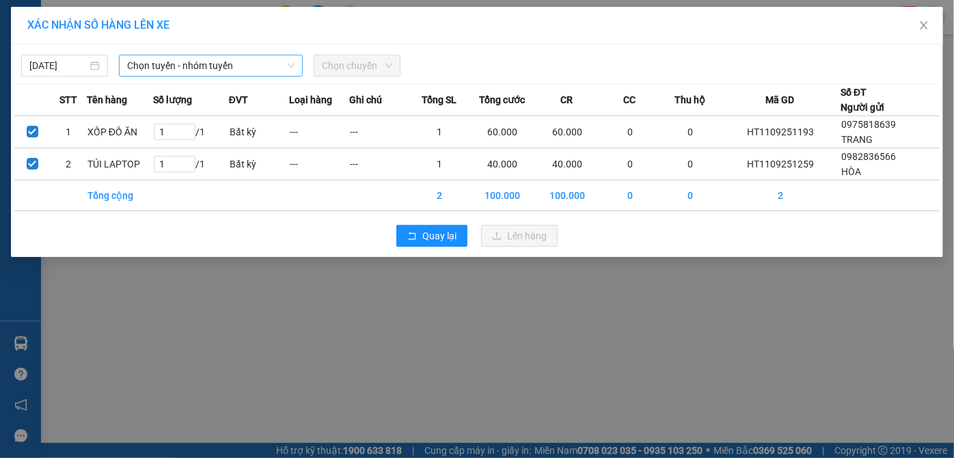
click at [208, 58] on span "Chọn tuyến - nhóm tuyến" at bounding box center [211, 65] width 168 height 20
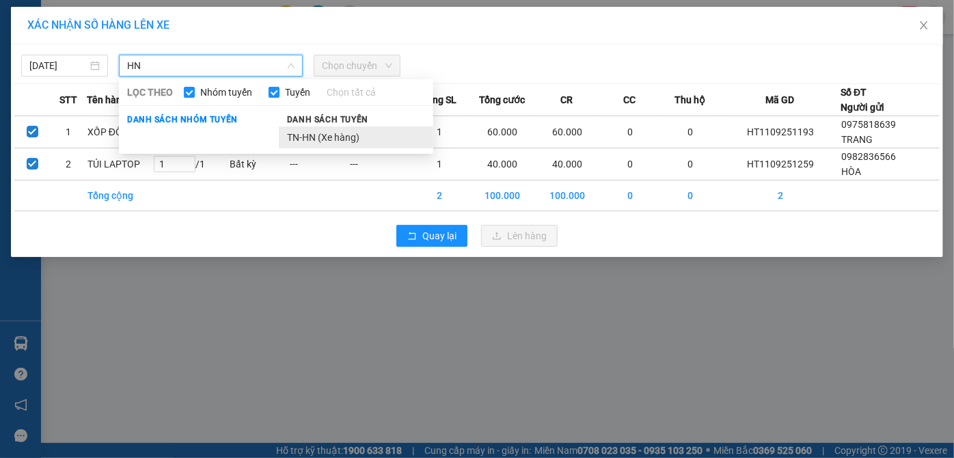
type input "HN"
click at [301, 142] on li "TN-HN (Xe hàng)" at bounding box center [356, 137] width 154 height 22
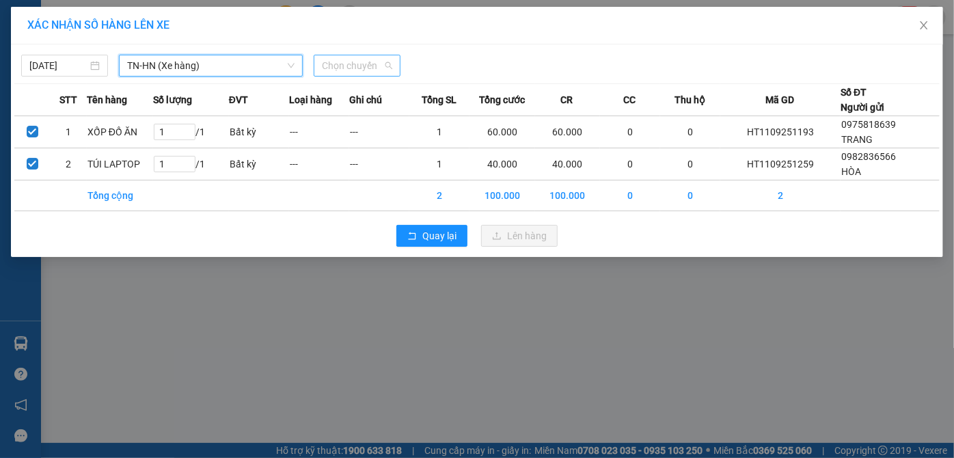
click at [340, 70] on span "Chọn chuyến" at bounding box center [357, 65] width 70 height 20
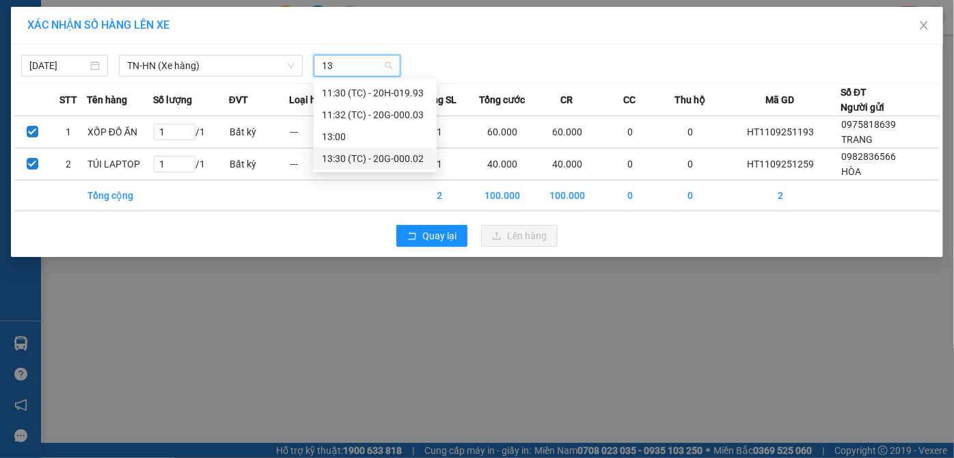
type input "13"
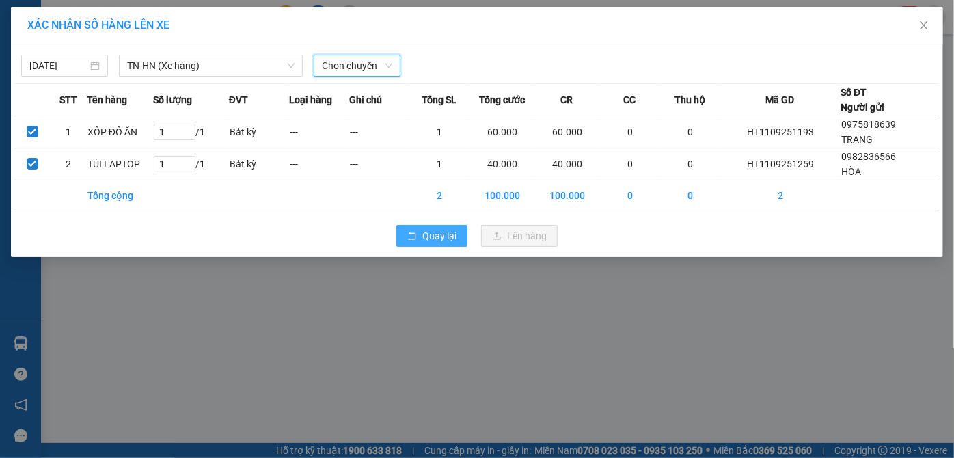
click at [441, 234] on span "Quay lại" at bounding box center [439, 235] width 34 height 15
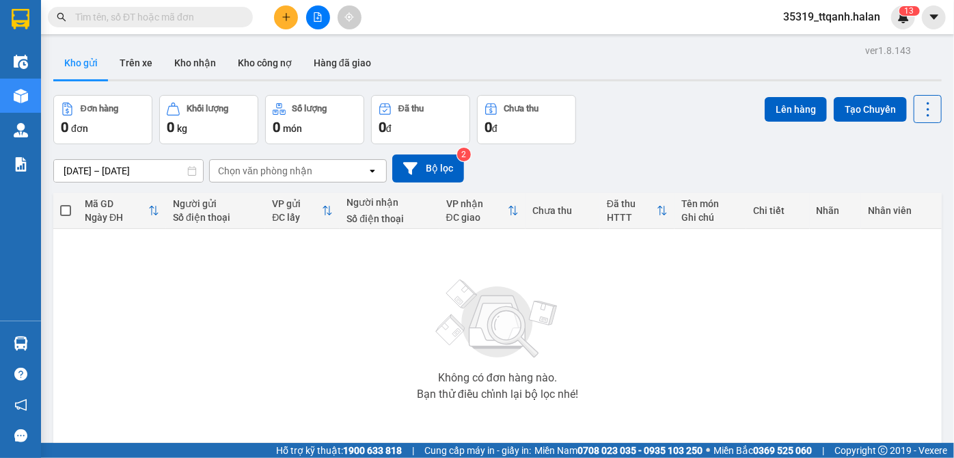
click at [158, 10] on input "text" at bounding box center [155, 17] width 161 height 15
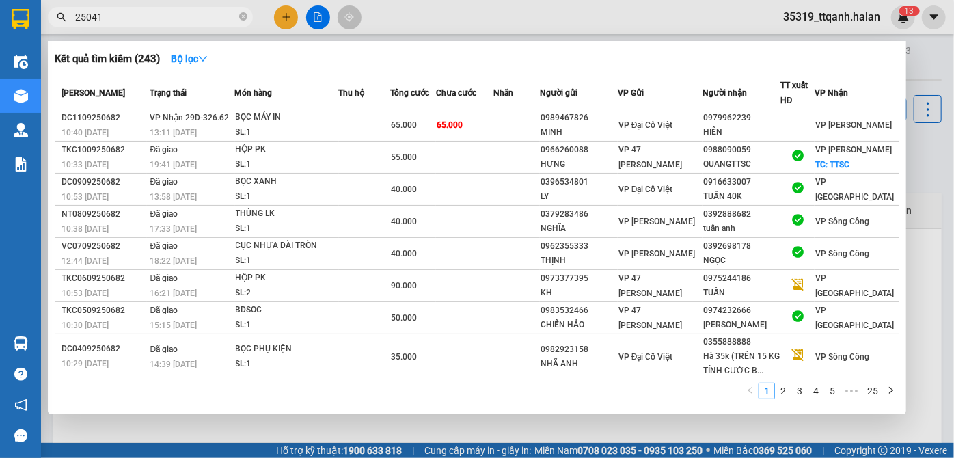
type input "250412"
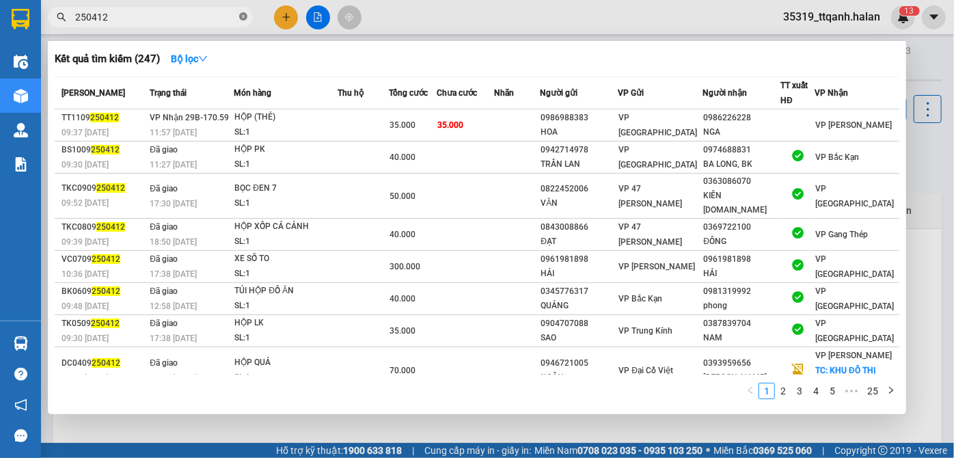
click at [242, 19] on icon "close-circle" at bounding box center [243, 16] width 8 height 8
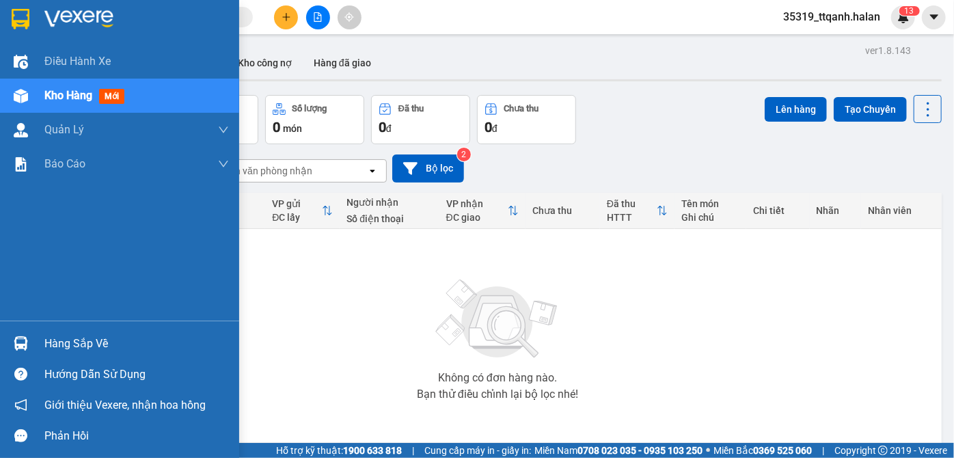
click at [65, 349] on div "Hàng sắp về" at bounding box center [136, 343] width 184 height 20
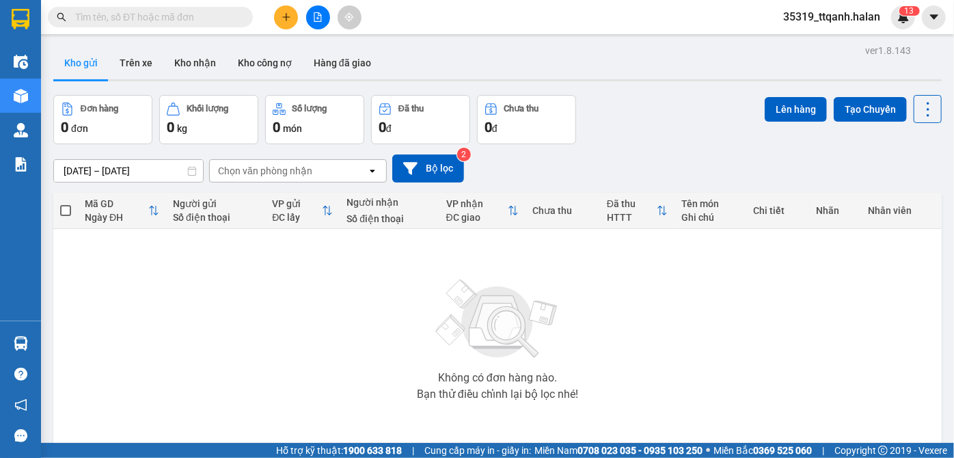
click at [788, 327] on section "Kết quả tìm kiếm ( 247 ) Bộ lọc Mã ĐH Trạng thái Món hàng Thu hộ Tổng cước Chưa…" at bounding box center [477, 229] width 954 height 458
click at [143, 5] on div "Kết quả tìm kiếm ( 247 ) Bộ lọc Mã ĐH Trạng thái Món hàng Thu hộ Tổng cước Chưa…" at bounding box center [133, 17] width 266 height 24
click at [138, 16] on input "text" at bounding box center [155, 17] width 161 height 15
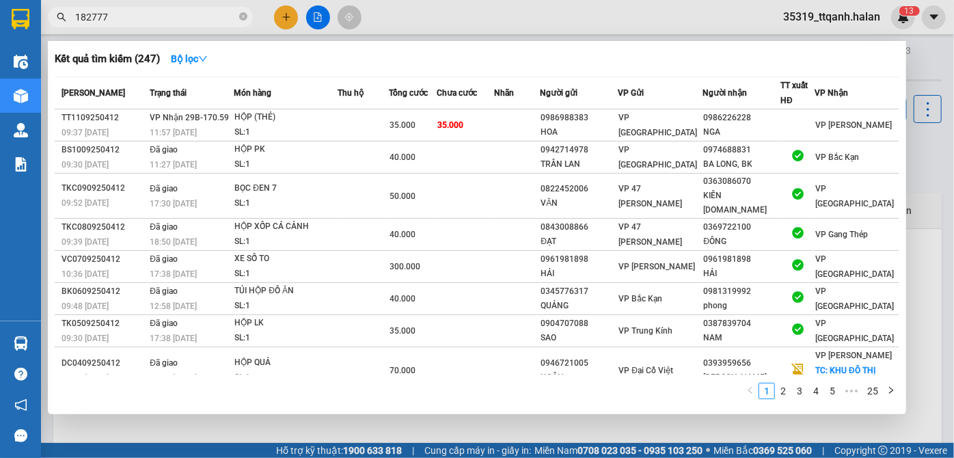
click at [138, 16] on input "182777" at bounding box center [155, 17] width 161 height 15
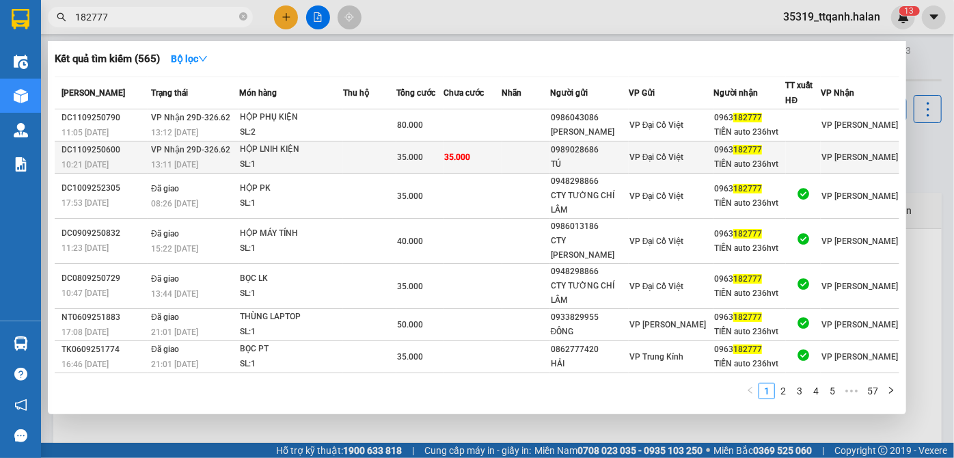
type input "182777"
click at [443, 159] on div "35.000" at bounding box center [420, 157] width 46 height 15
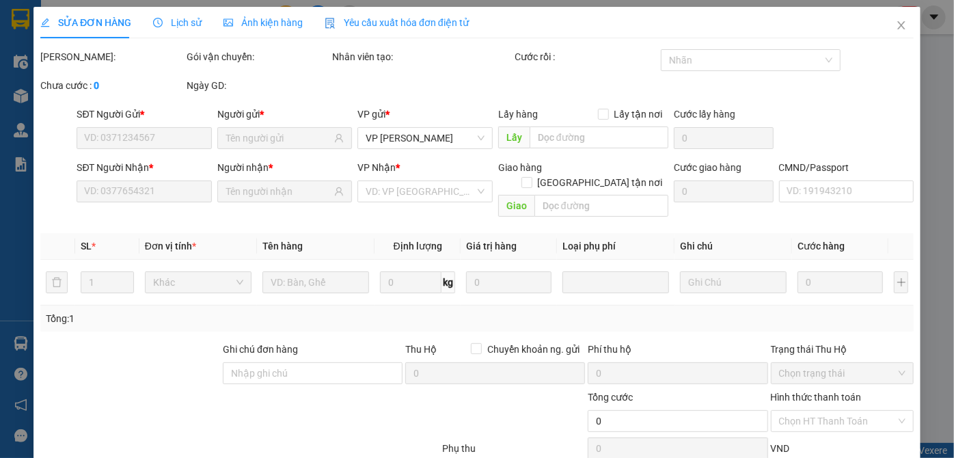
type input "0989028686"
type input "TÚ"
type input "0963182777"
type input "TIẾN auto 236hvt"
type input "35.000"
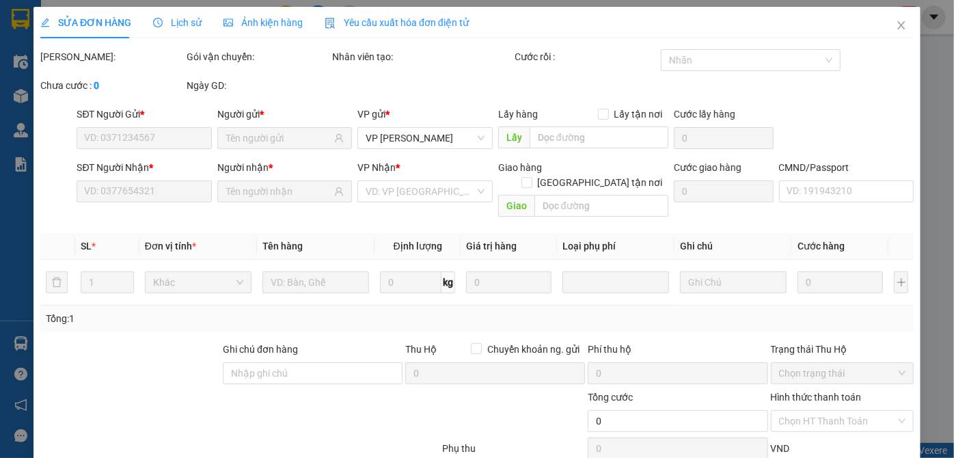
type input "35.000"
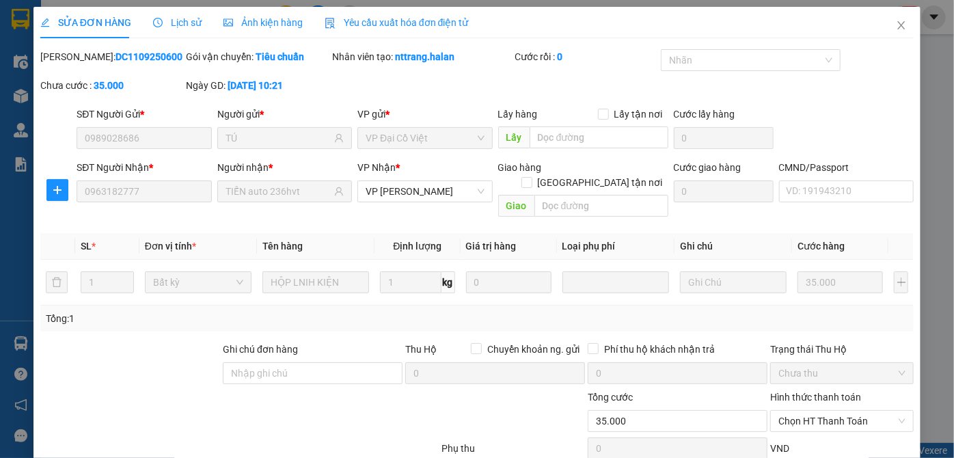
scroll to position [69, 0]
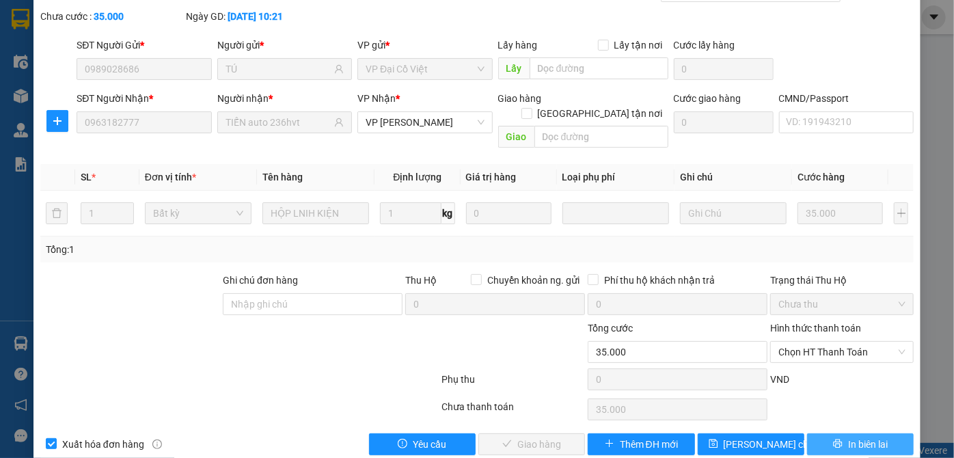
click at [848, 436] on span "In biên lai" at bounding box center [868, 443] width 40 height 15
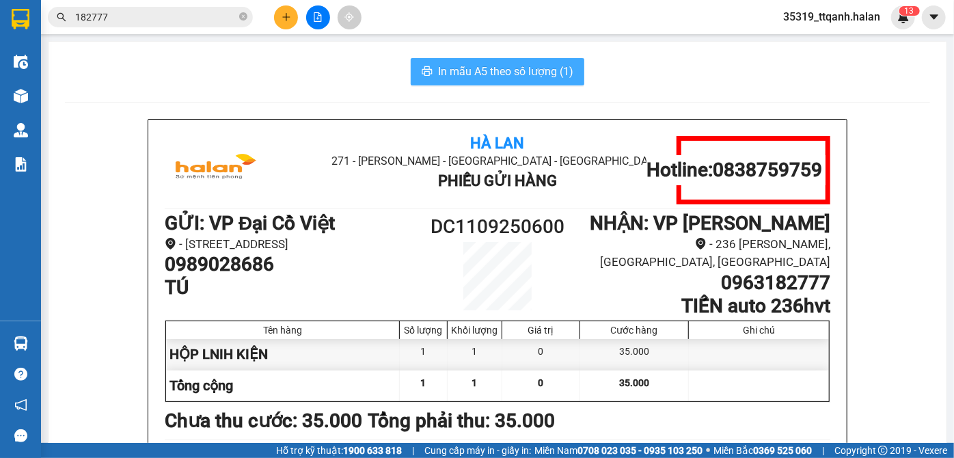
click at [493, 72] on span "In mẫu A5 theo số lượng (1)" at bounding box center [505, 71] width 135 height 17
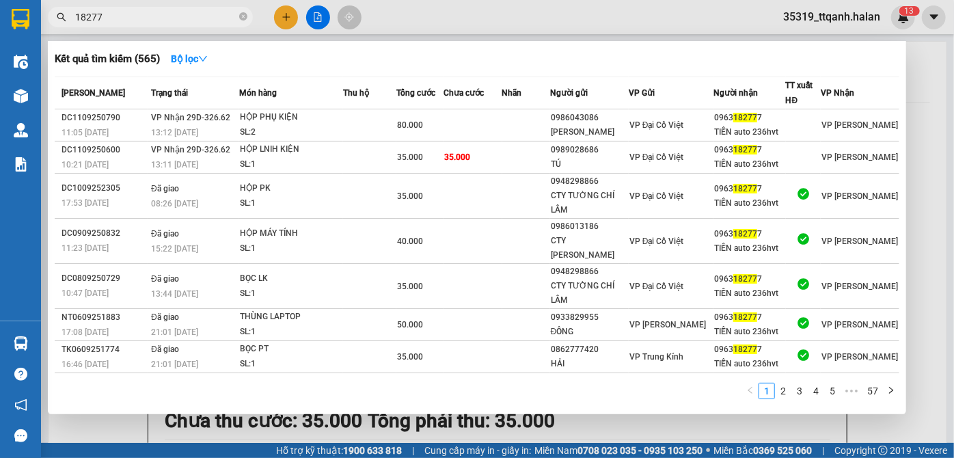
type input "182777"
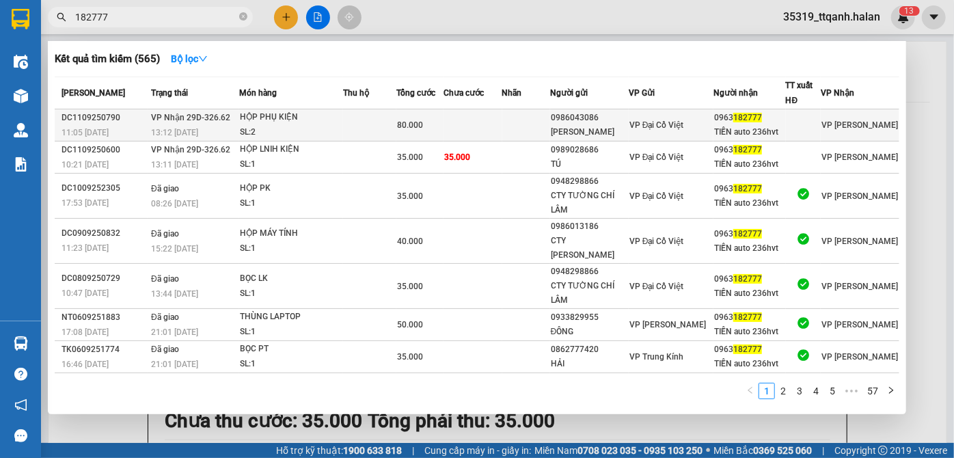
click at [502, 128] on td at bounding box center [472, 125] width 59 height 32
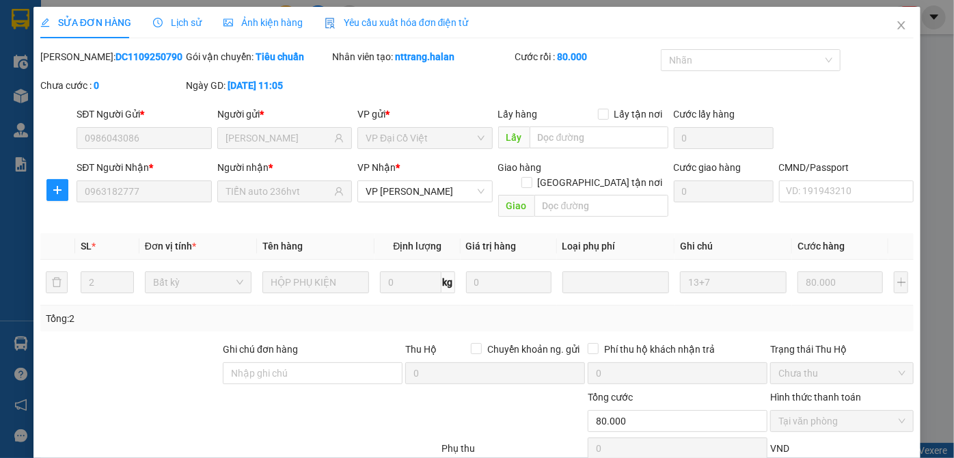
type input "0986043086"
type input "[PERSON_NAME]"
type input "0963182777"
type input "TIẾN auto 236hvt"
type input "80.000"
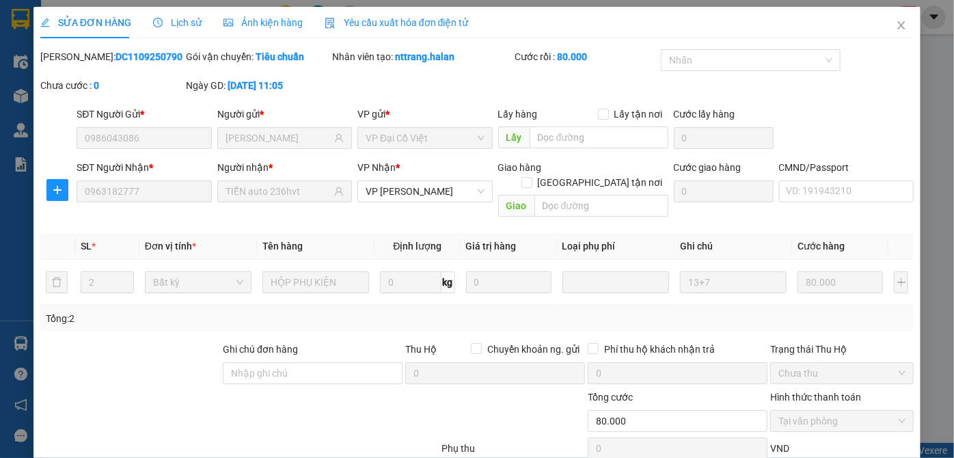
scroll to position [77, 0]
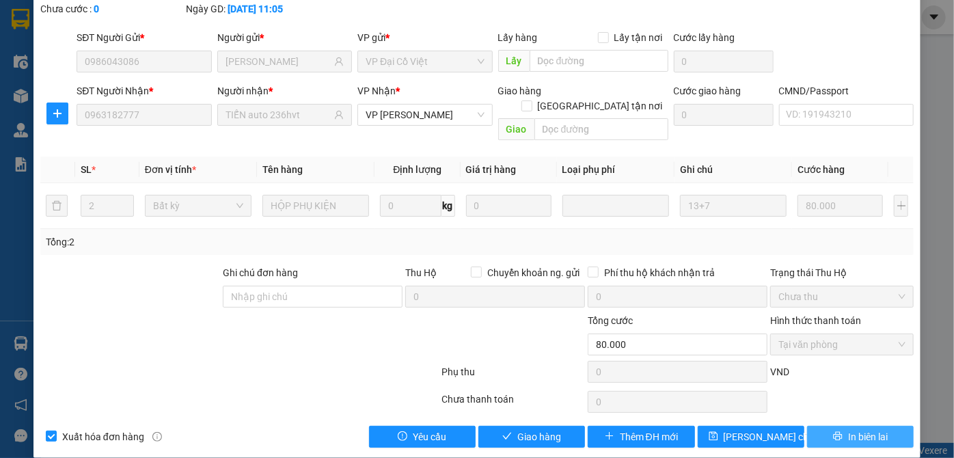
click at [848, 429] on span "In biên lai" at bounding box center [868, 436] width 40 height 15
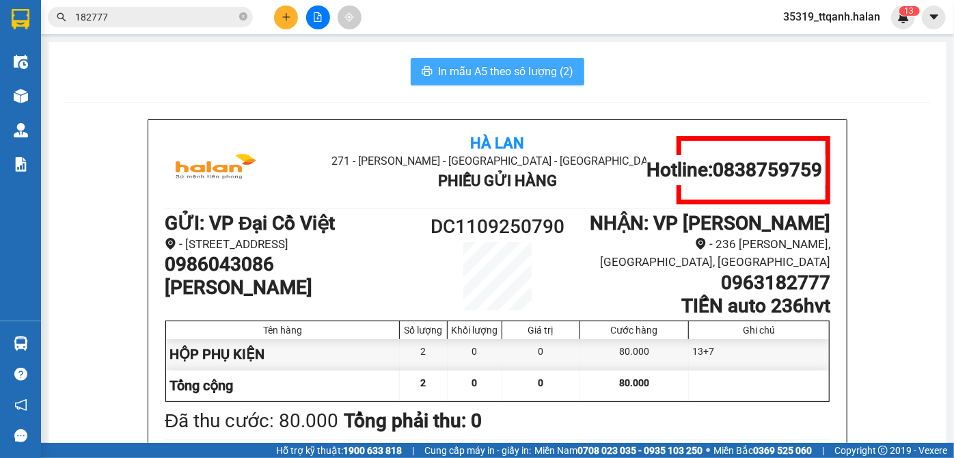
click at [499, 79] on span "In mẫu A5 theo số lượng (2)" at bounding box center [505, 71] width 135 height 17
click at [156, 11] on input "182777" at bounding box center [155, 17] width 161 height 15
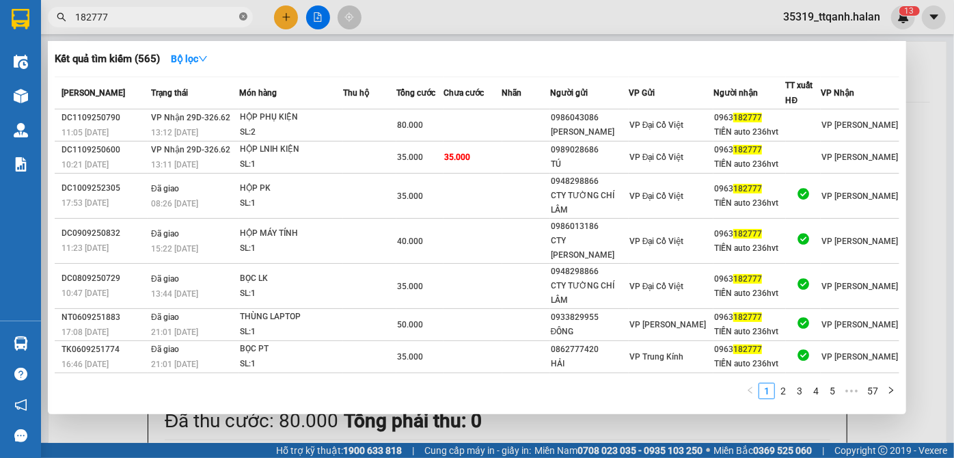
click at [239, 14] on icon "close-circle" at bounding box center [243, 16] width 8 height 8
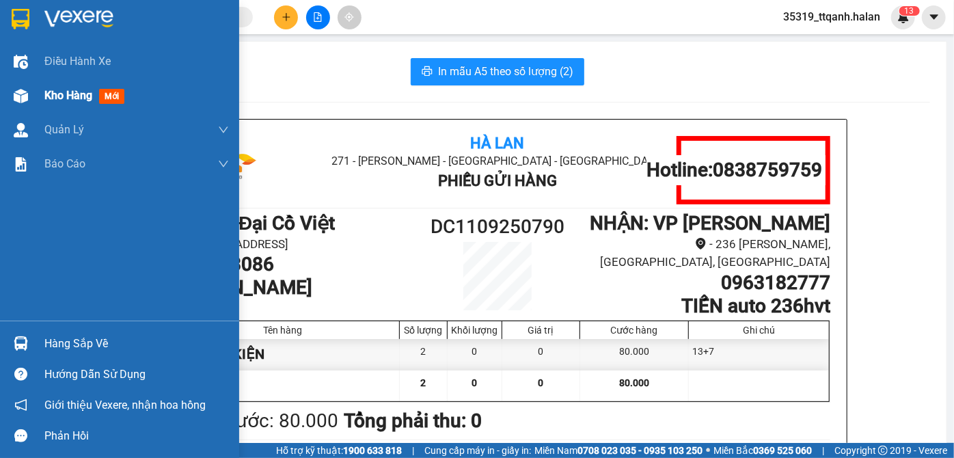
click at [12, 94] on div at bounding box center [21, 96] width 24 height 24
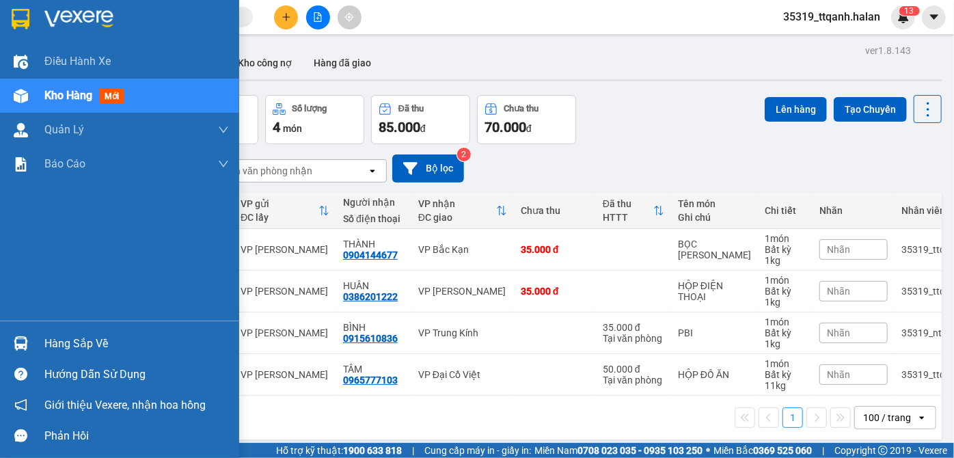
click at [18, 97] on img at bounding box center [21, 96] width 14 height 14
click at [27, 347] on img at bounding box center [21, 343] width 14 height 14
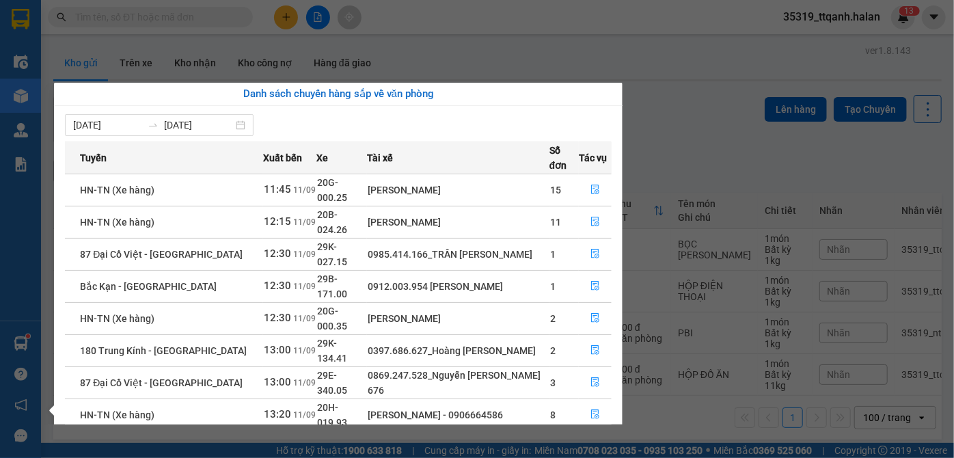
scroll to position [21, 0]
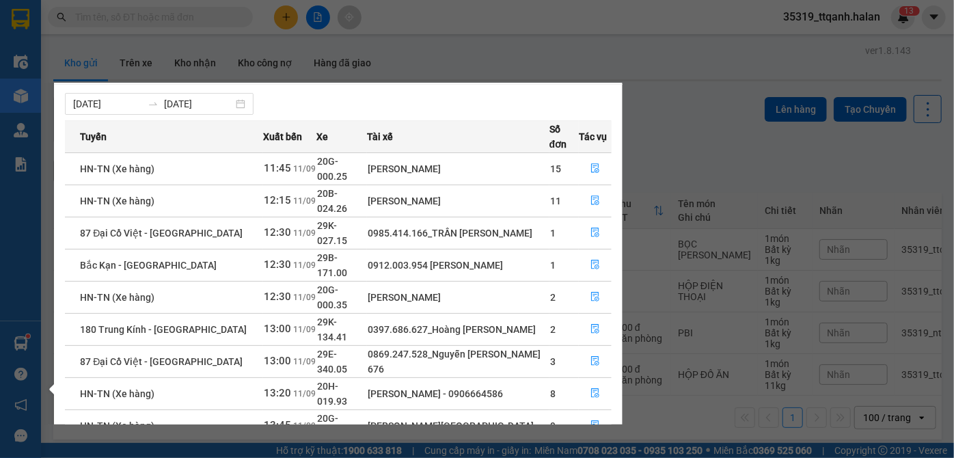
click at [186, 19] on section "Kết quả tìm kiếm ( 565 ) Bộ lọc Mã ĐH Trạng thái Món hàng Thu hộ Tổng cước Chưa…" at bounding box center [477, 229] width 954 height 458
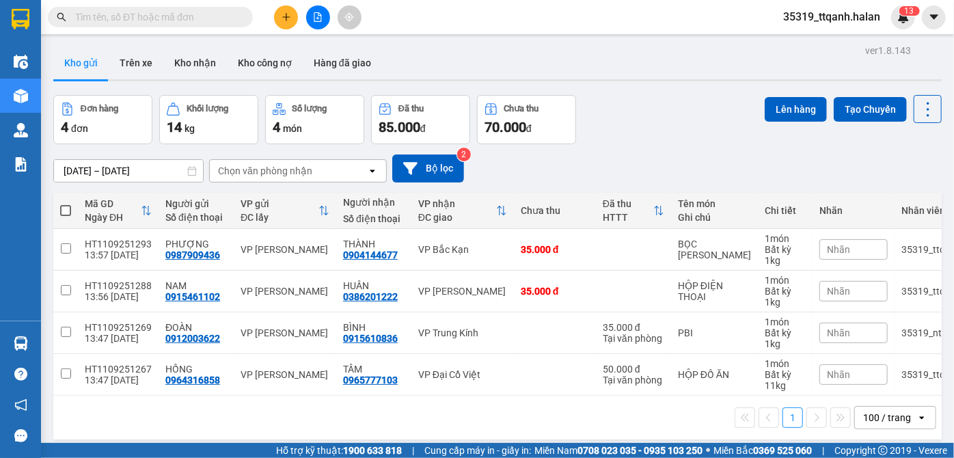
click at [186, 19] on input "text" at bounding box center [155, 17] width 161 height 15
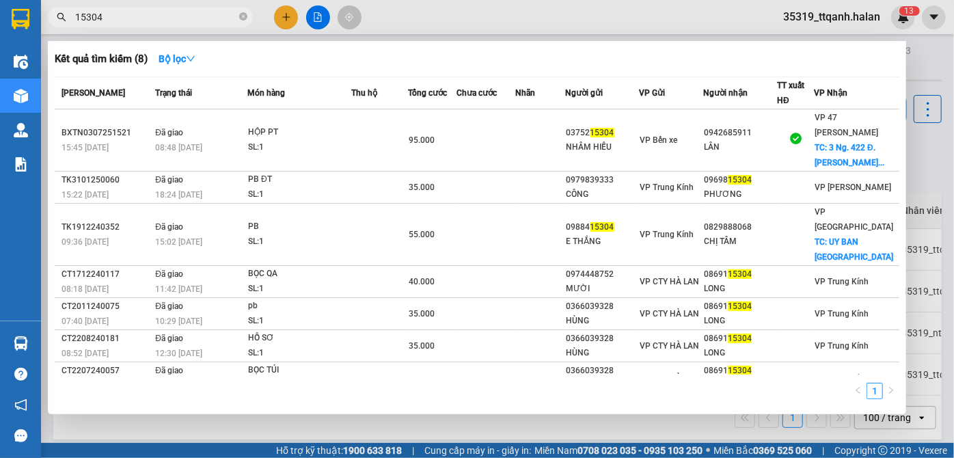
click at [156, 18] on input "15304" at bounding box center [155, 17] width 161 height 15
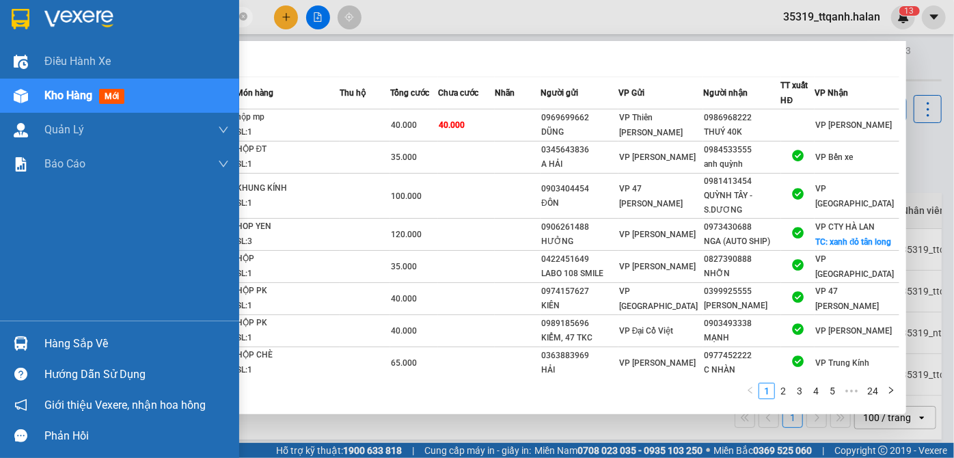
click at [13, 329] on div "Hàng sắp về" at bounding box center [119, 343] width 239 height 31
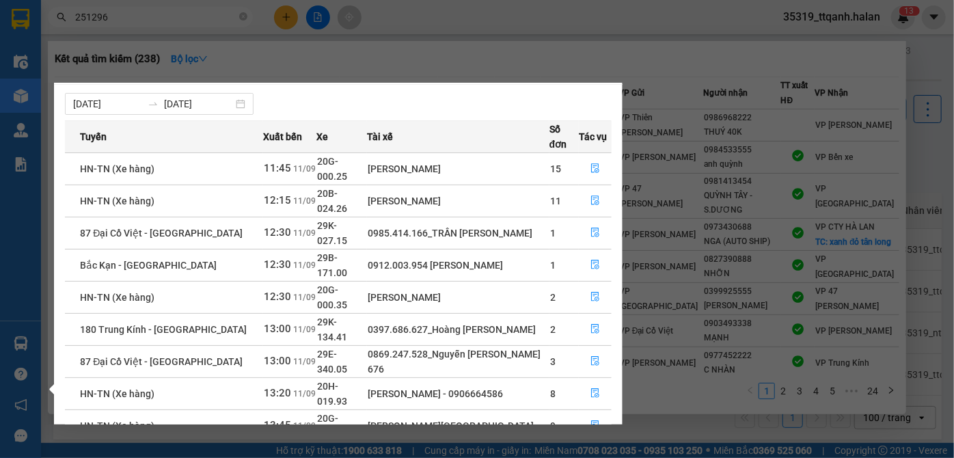
click at [162, 25] on section "Kết quả tìm kiếm ( 238 ) Bộ lọc Mã ĐH Trạng thái Món hàng Thu hộ Tổng cước Chưa…" at bounding box center [477, 229] width 954 height 458
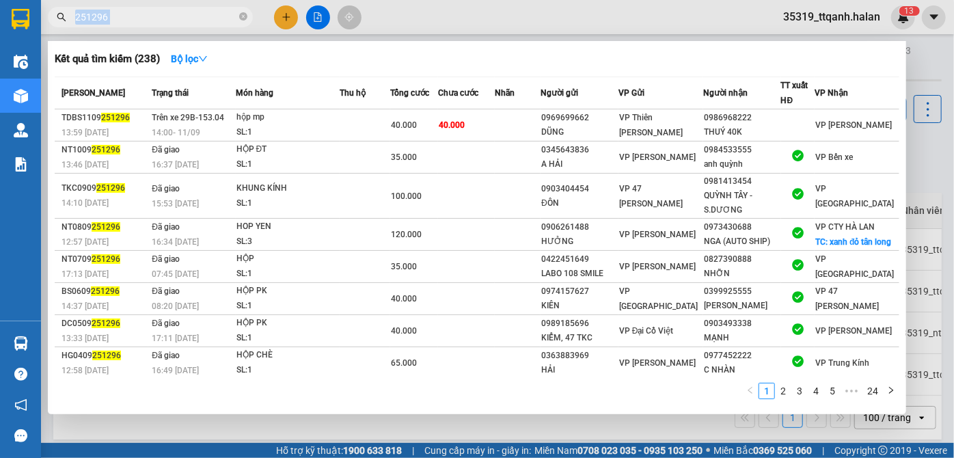
click at [162, 25] on span "251296" at bounding box center [150, 17] width 205 height 20
click at [159, 15] on input "251296" at bounding box center [155, 17] width 161 height 15
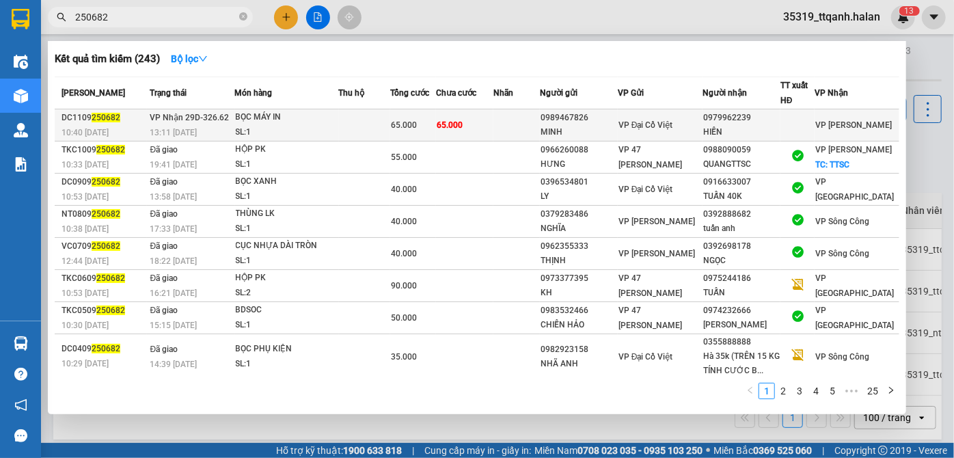
type input "250682"
click at [337, 132] on div "SL: 1" at bounding box center [287, 132] width 102 height 15
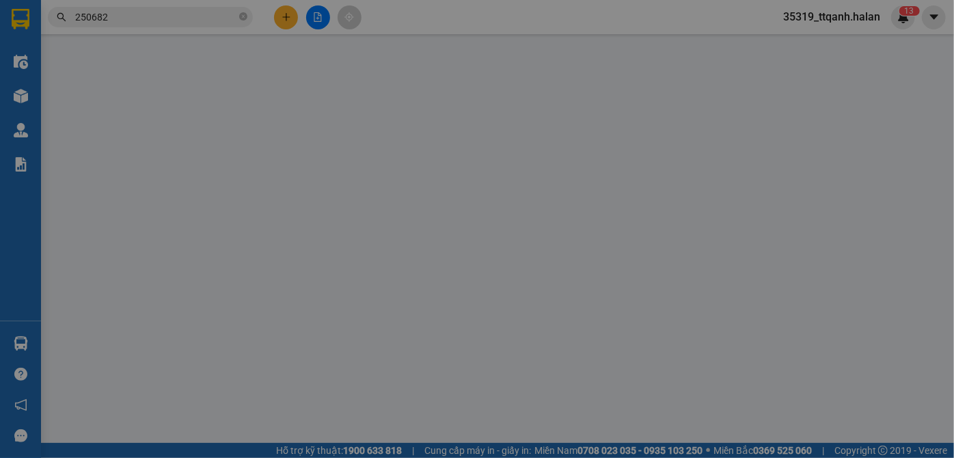
type input "0989467826"
type input "MINH"
type input "0979962239"
type input "HIỀN"
type input "65.000"
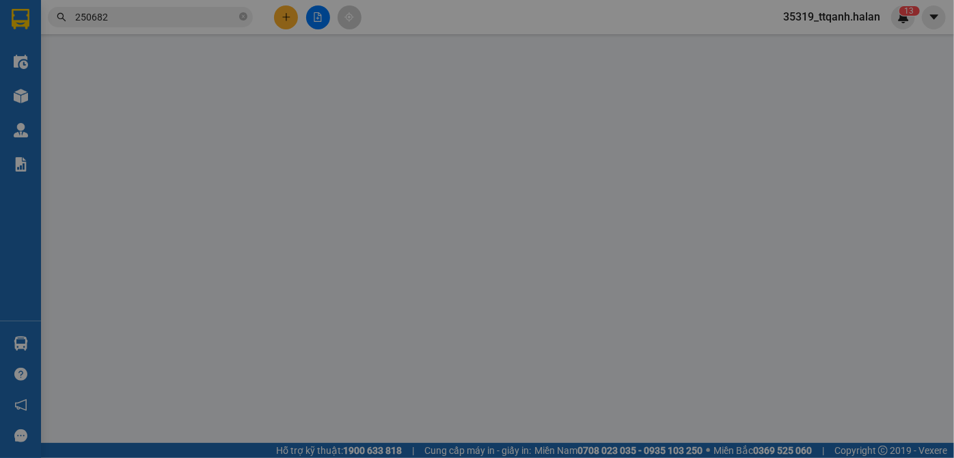
type input "65.000"
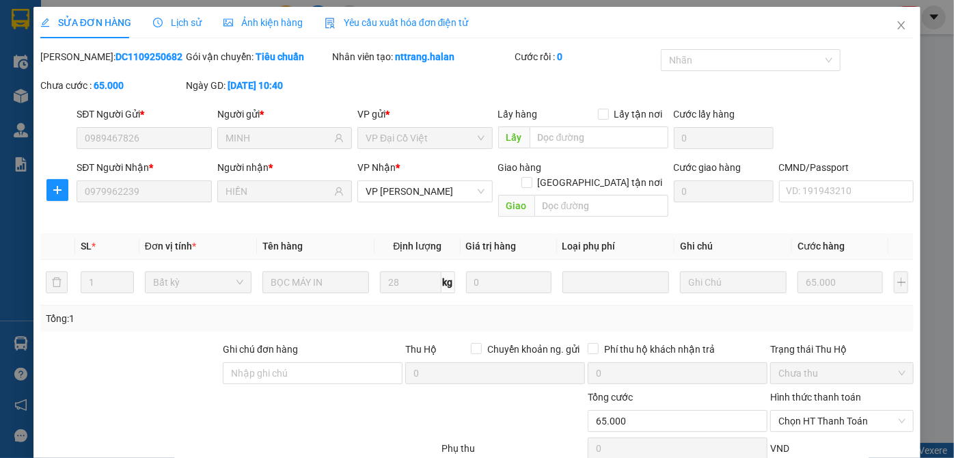
click at [120, 51] on b "DC1109250682" at bounding box center [148, 56] width 67 height 11
click at [118, 53] on b "DC1109250682" at bounding box center [148, 56] width 67 height 11
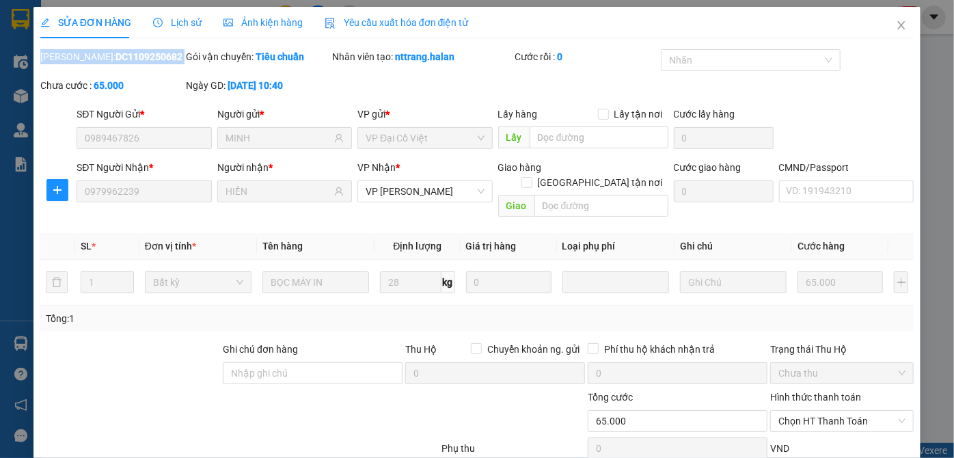
click at [118, 53] on b "DC1109250682" at bounding box center [148, 56] width 67 height 11
click at [895, 28] on icon "close" at bounding box center [900, 25] width 11 height 11
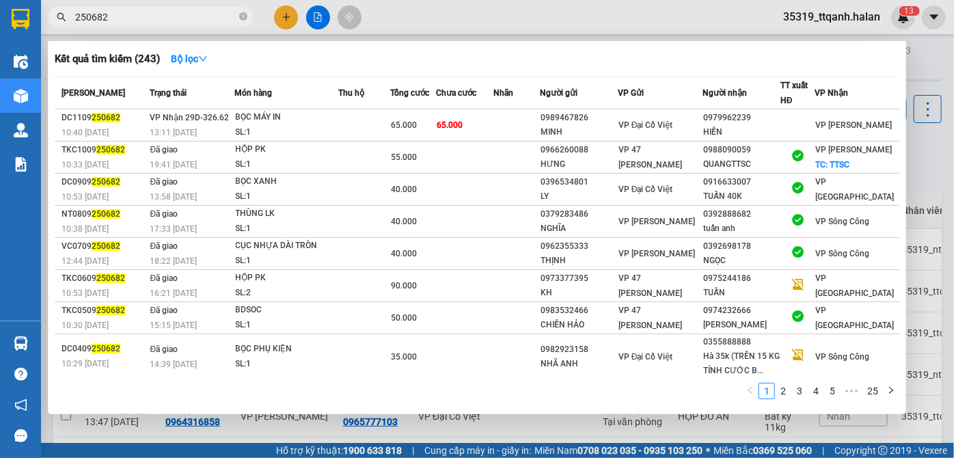
click at [144, 7] on span "250682" at bounding box center [150, 17] width 205 height 20
click at [140, 14] on input "250682" at bounding box center [155, 17] width 161 height 15
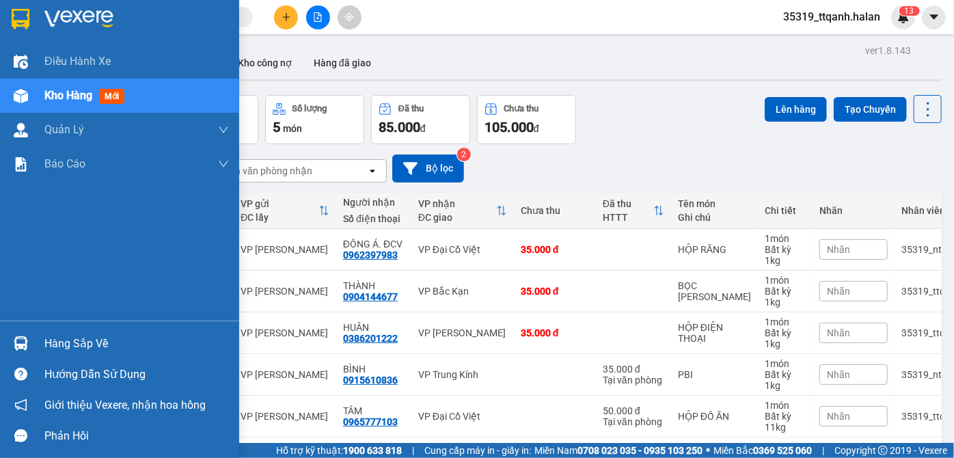
click at [64, 343] on div "Hàng sắp về" at bounding box center [136, 343] width 184 height 20
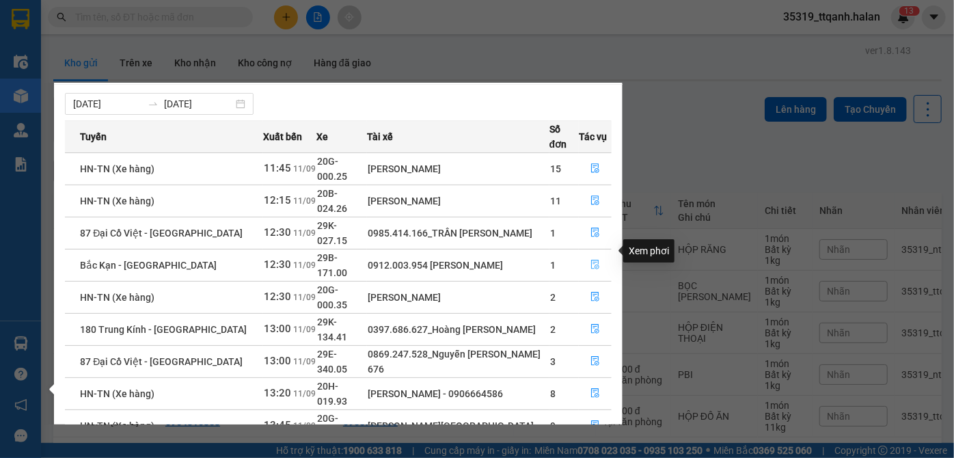
click at [600, 254] on button "button" at bounding box center [594, 265] width 31 height 22
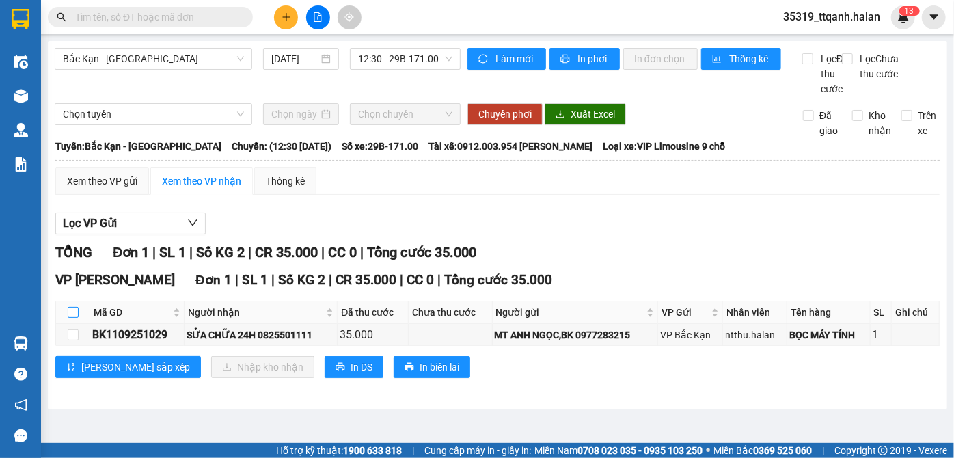
click at [72, 318] on input "checkbox" at bounding box center [73, 312] width 11 height 11
checkbox input "true"
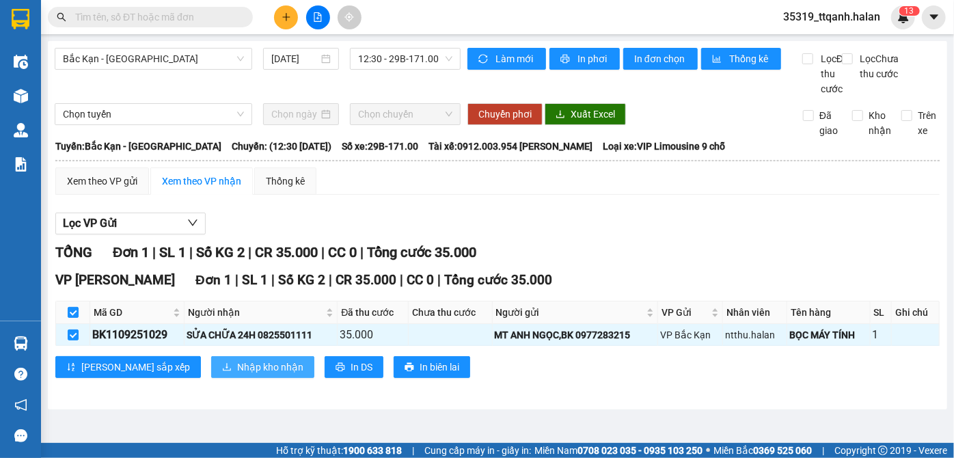
click at [237, 374] on span "Nhập kho nhận" at bounding box center [270, 366] width 66 height 15
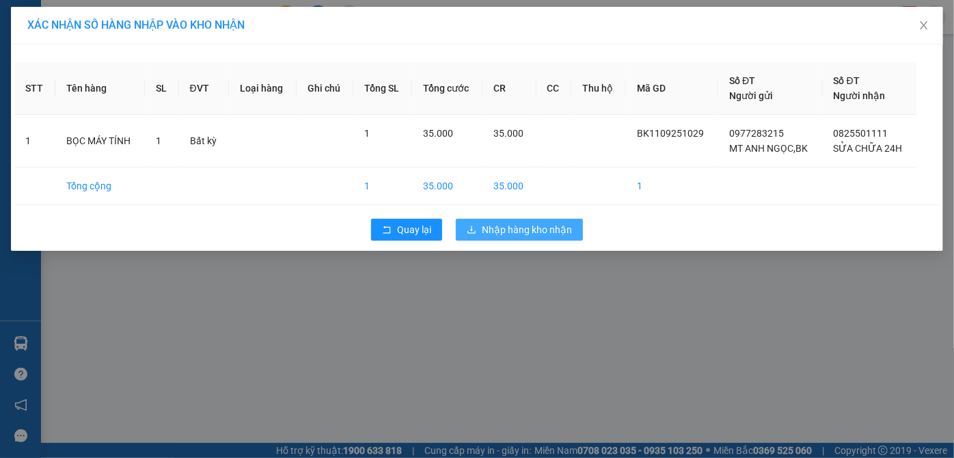
click at [519, 237] on button "Nhập hàng kho nhận" at bounding box center [519, 230] width 127 height 22
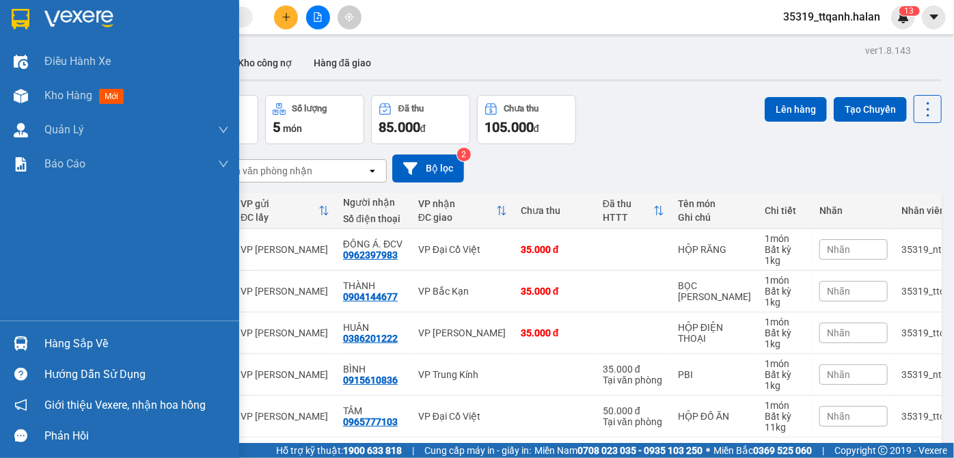
click at [21, 331] on div "Hàng sắp về" at bounding box center [119, 343] width 239 height 31
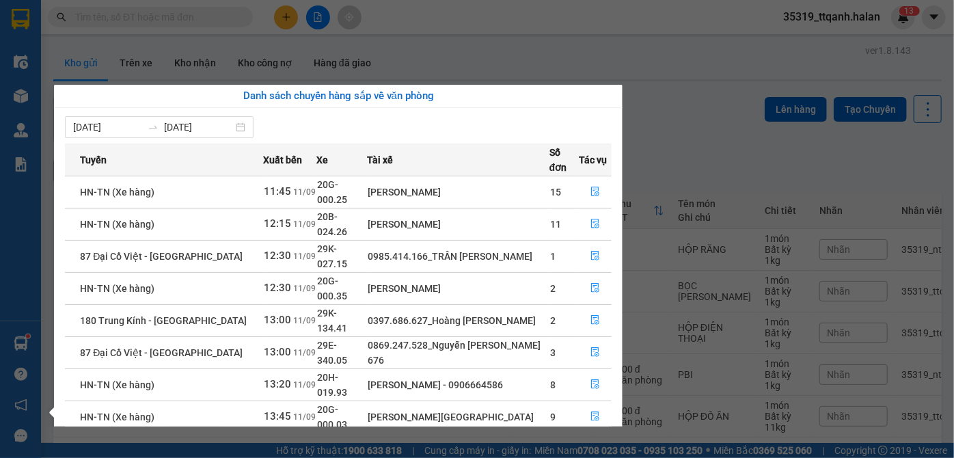
drag, startPoint x: 20, startPoint y: 316, endPoint x: 23, endPoint y: 330, distance: 13.9
click at [20, 317] on div "Điều hành xe Kho hàng mới Quản [PERSON_NAME] lý chuyến Quản lý kiểm kho Báo cáo…" at bounding box center [20, 229] width 41 height 458
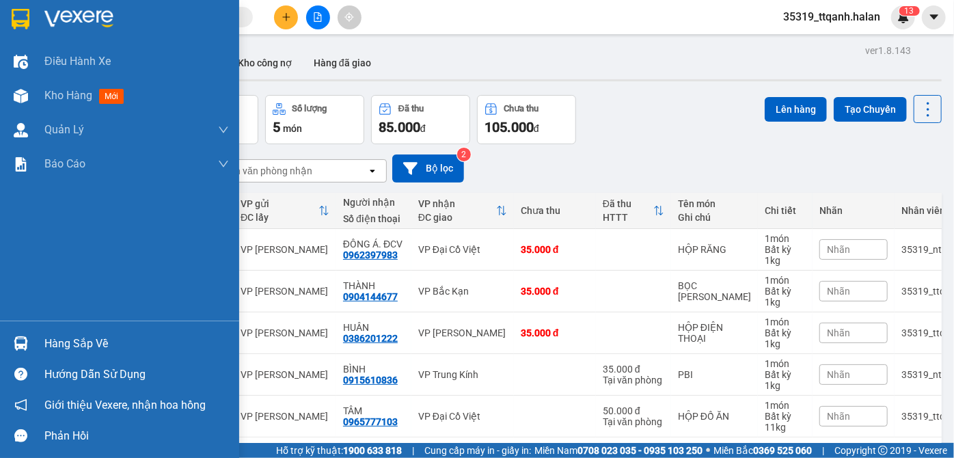
click at [25, 335] on div at bounding box center [21, 343] width 24 height 24
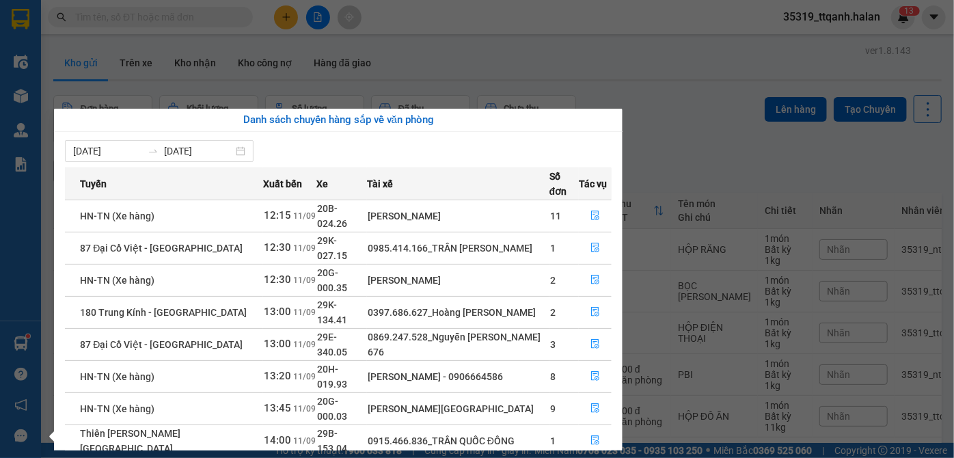
click at [292, 9] on section "Kết quả tìm kiếm ( 243 ) Bộ lọc Mã ĐH Trạng thái Món hàng Thu hộ Tổng cước Chưa…" at bounding box center [477, 229] width 954 height 458
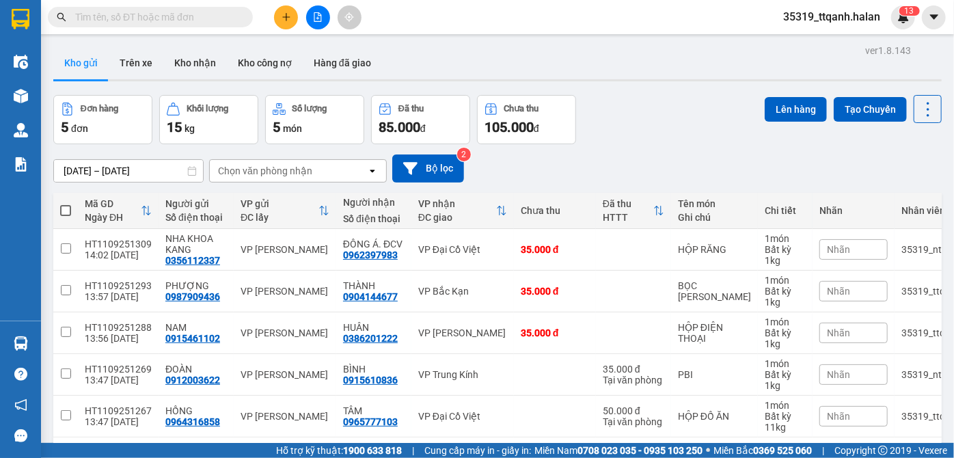
click at [292, 9] on button at bounding box center [286, 17] width 24 height 24
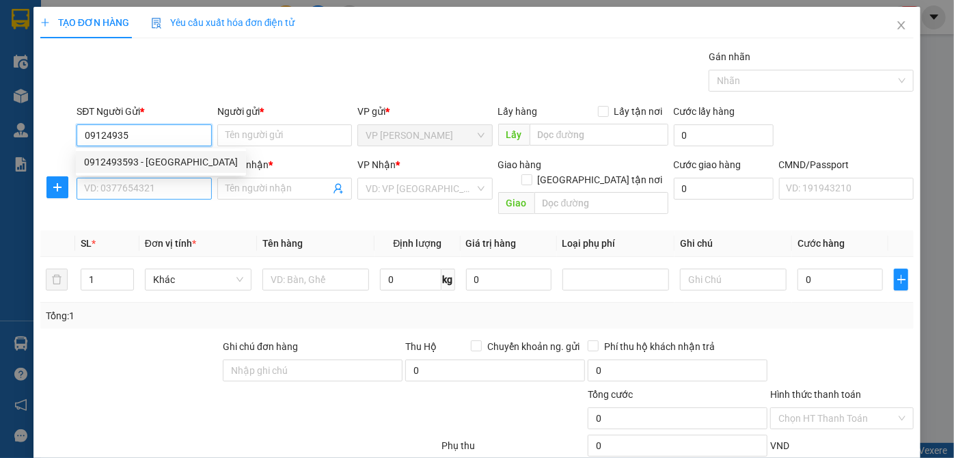
click at [163, 164] on div "0912493593 - [GEOGRAPHIC_DATA]" at bounding box center [161, 161] width 154 height 15
type input "0912493593"
type input "HÀ"
type input "0912493593"
click at [162, 179] on input "SĐT Người Nhận *" at bounding box center [144, 189] width 135 height 22
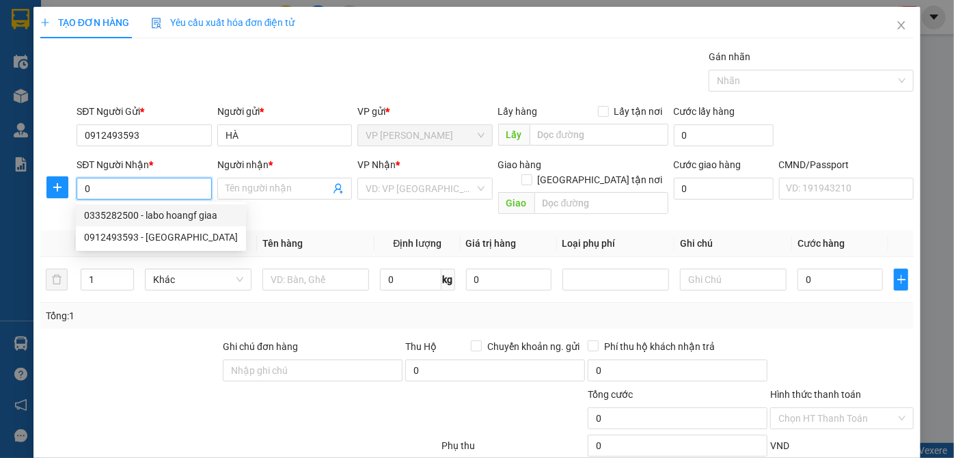
click at [161, 217] on div "0335282500 - labo hoangf giaa" at bounding box center [161, 215] width 154 height 15
type input "0335282500"
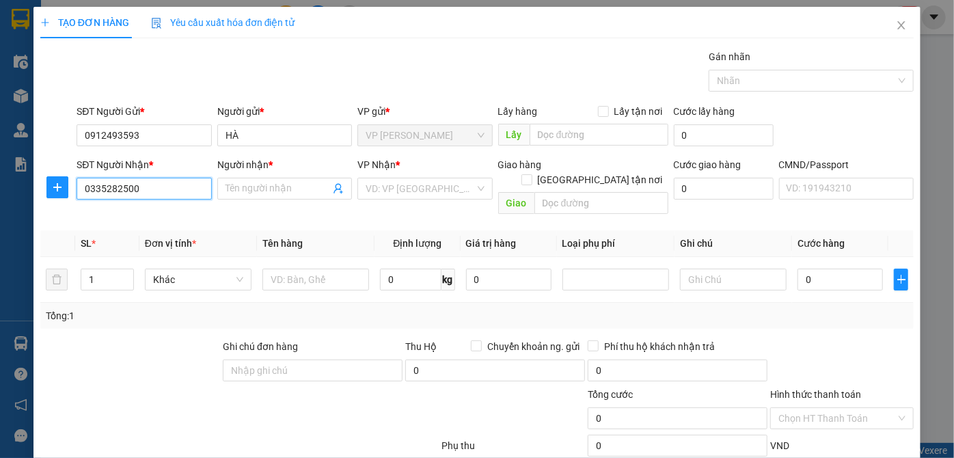
type input "labo hoangf giaa"
type input "0335282500"
drag, startPoint x: 292, startPoint y: 189, endPoint x: 202, endPoint y: 196, distance: 91.1
click at [202, 196] on div "SĐT Người Nhận * 0335282500 Người nhận * labo hoangf giaa labo hoangf giaa VP N…" at bounding box center [495, 188] width 842 height 63
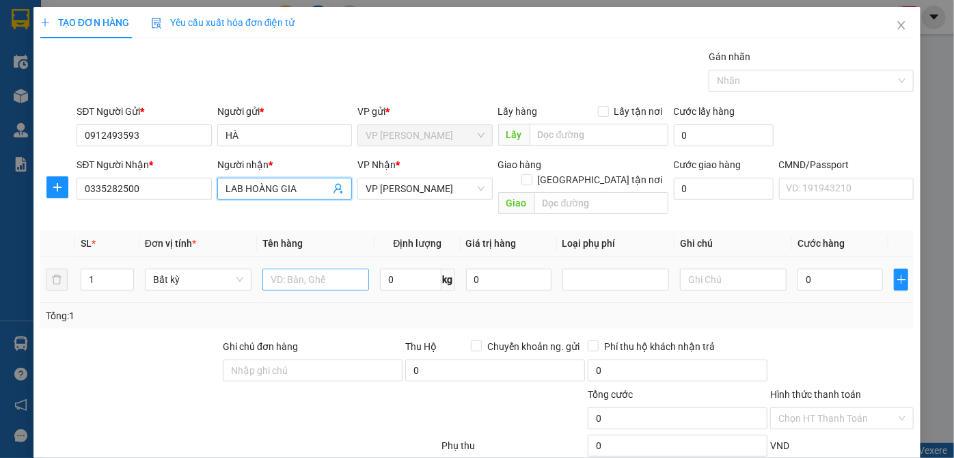
type input "LAB HOÀNG GIA"
click at [361, 268] on input "text" at bounding box center [315, 279] width 107 height 22
type input "PHONG BÌ"
click at [386, 268] on input "0" at bounding box center [410, 279] width 61 height 22
type input "0.1"
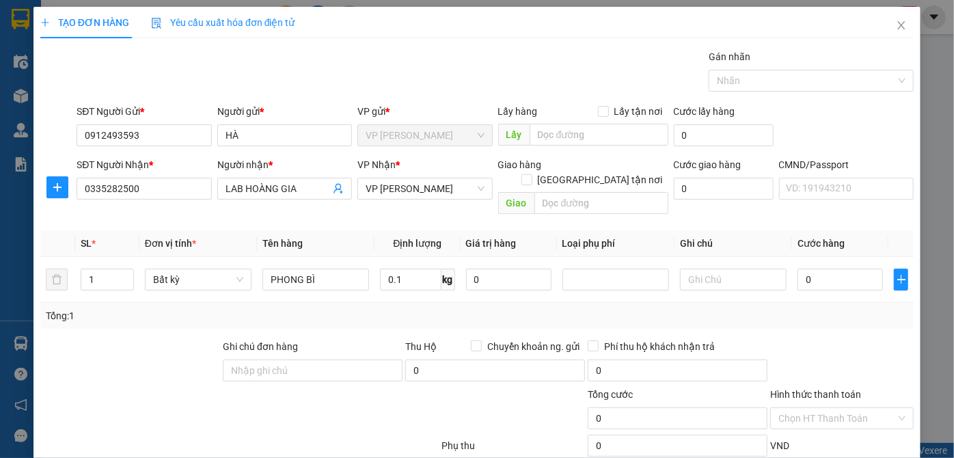
click at [386, 303] on div "Tổng: 1" at bounding box center [476, 316] width 873 height 26
type input "35.000"
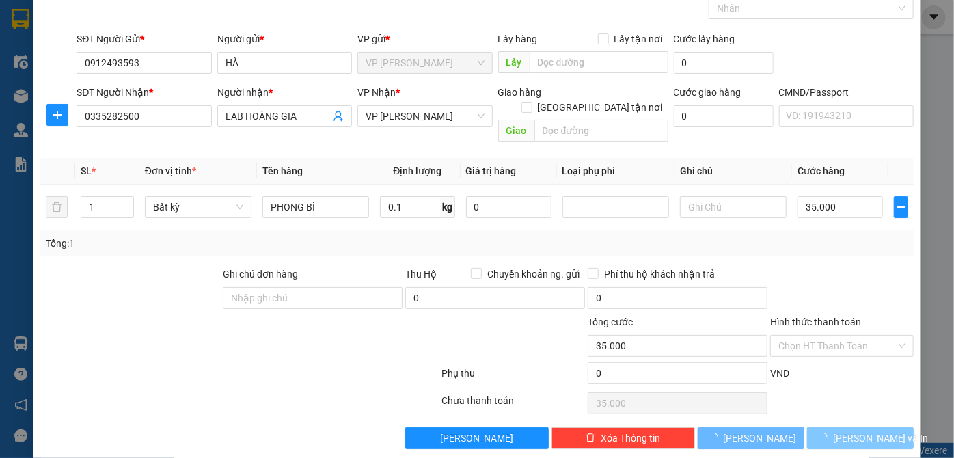
click at [826, 432] on span "loading" at bounding box center [825, 437] width 15 height 10
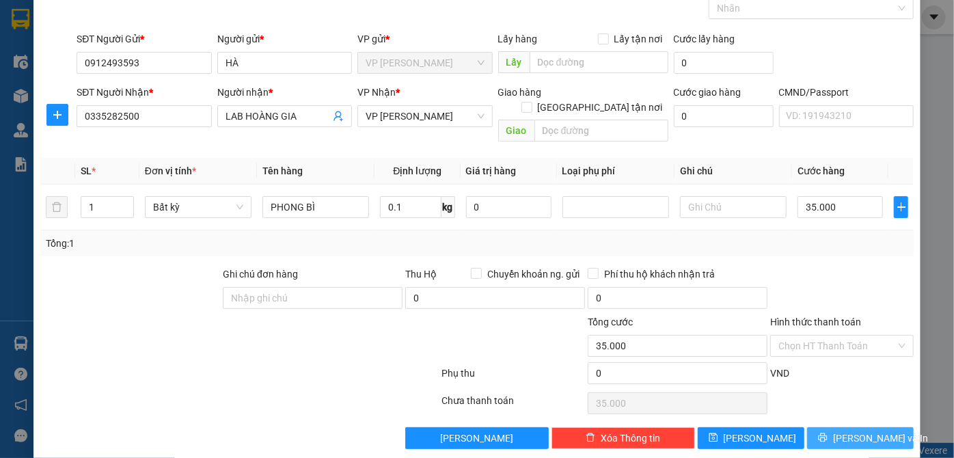
click at [827, 432] on icon "printer" at bounding box center [823, 437] width 10 height 10
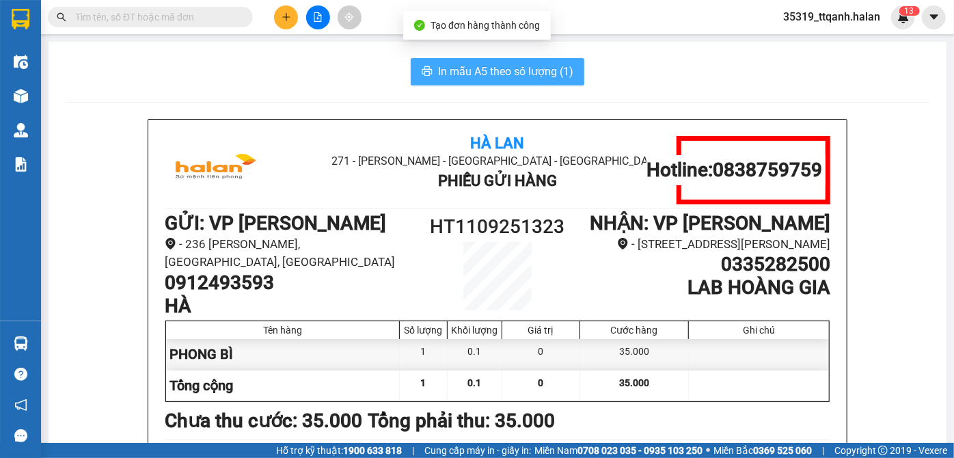
click at [514, 72] on span "In mẫu A5 theo số lượng (1)" at bounding box center [505, 71] width 135 height 17
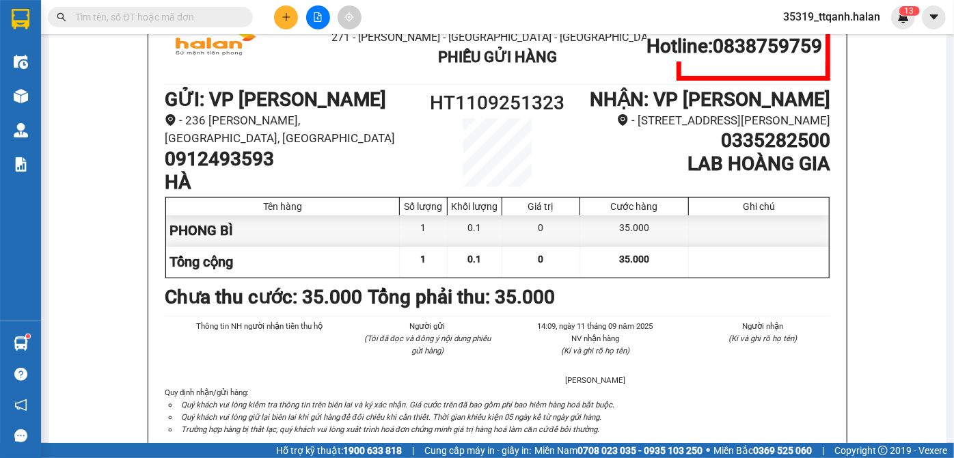
click at [133, 10] on input "text" at bounding box center [155, 17] width 161 height 15
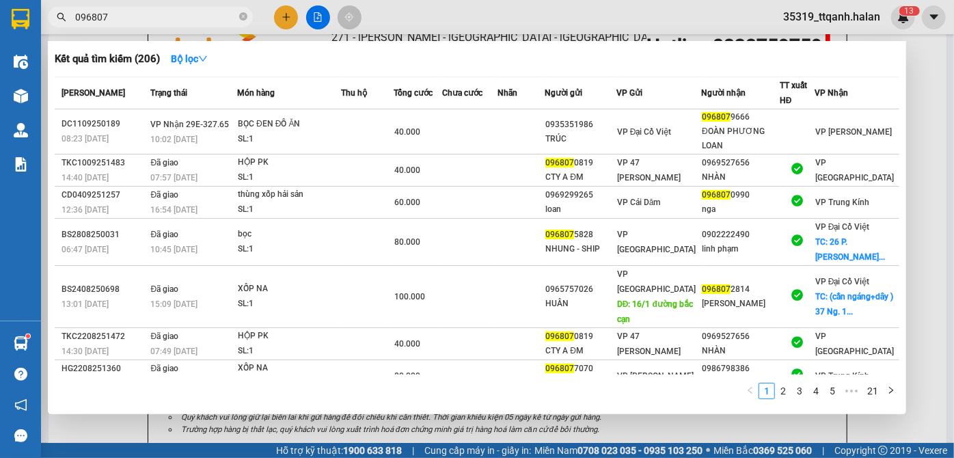
click at [154, 8] on span "096807" at bounding box center [150, 17] width 205 height 20
click at [156, 13] on input "096807" at bounding box center [155, 17] width 161 height 15
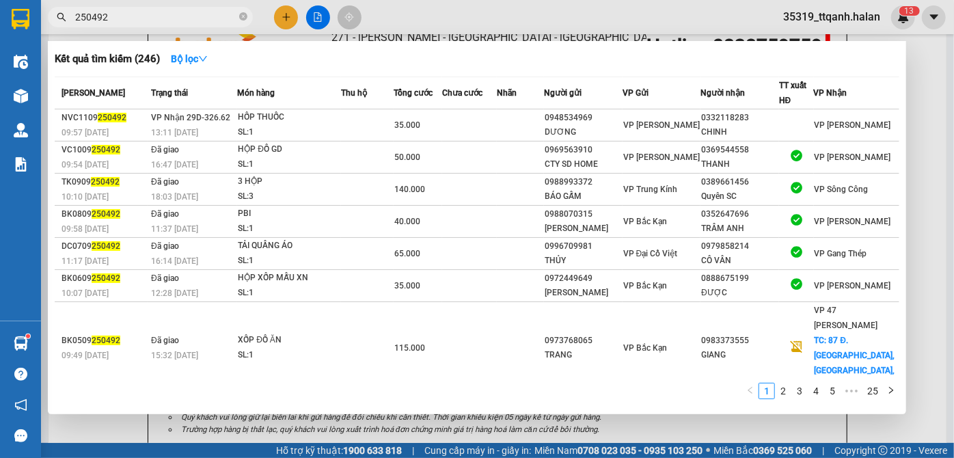
type input "250492"
click at [279, 23] on div at bounding box center [477, 229] width 954 height 458
click at [279, 23] on button at bounding box center [286, 17] width 24 height 24
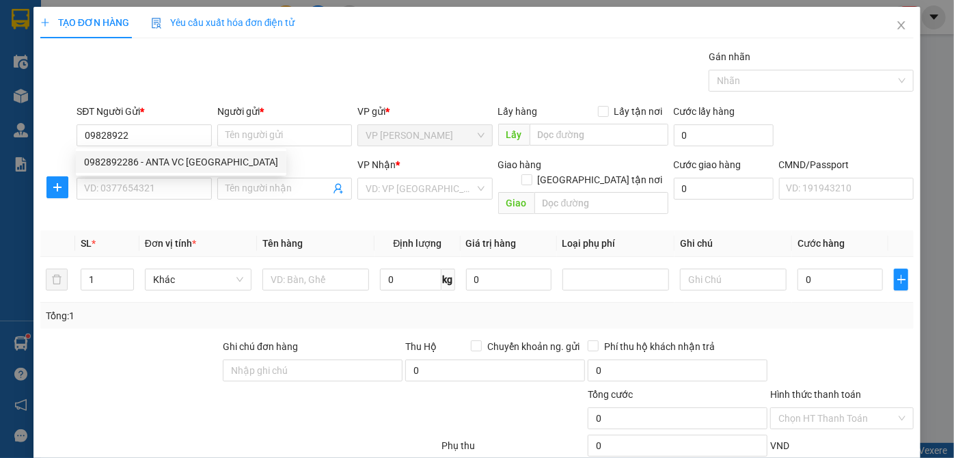
click at [127, 173] on div "0982892286 0982892286 - ANTA VC [GEOGRAPHIC_DATA]" at bounding box center [181, 161] width 210 height 27
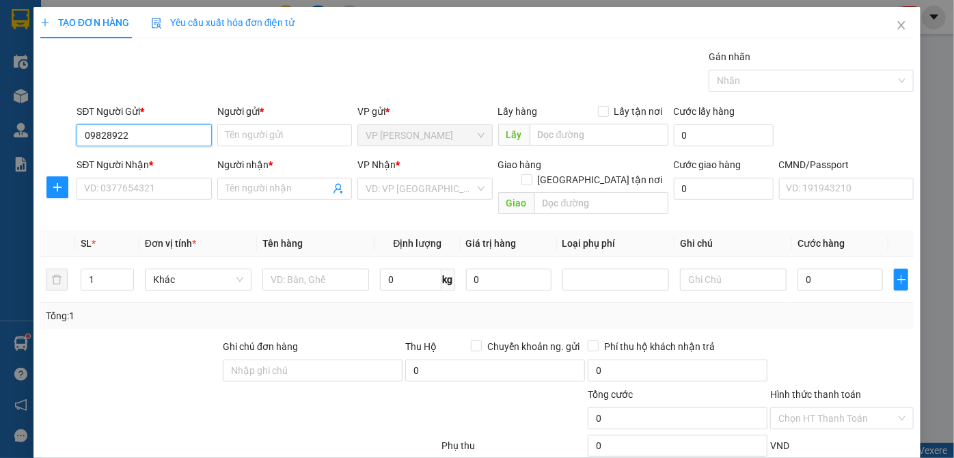
click at [129, 127] on input "09828922" at bounding box center [144, 135] width 135 height 22
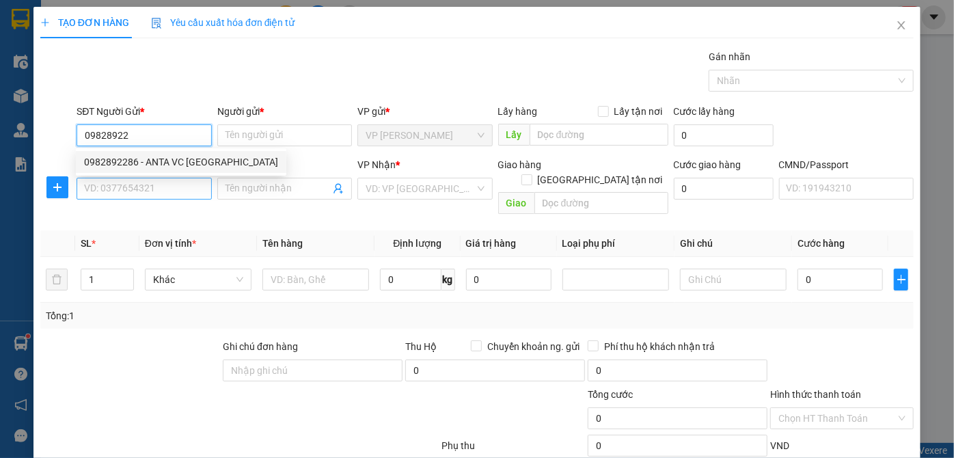
drag, startPoint x: 122, startPoint y: 166, endPoint x: 124, endPoint y: 197, distance: 30.8
click at [122, 171] on div "0982892286 - ANTA VC [GEOGRAPHIC_DATA]" at bounding box center [181, 162] width 210 height 22
type input "0982892286"
type input "ANTA VC [GEOGRAPHIC_DATA]"
checkbox input "true"
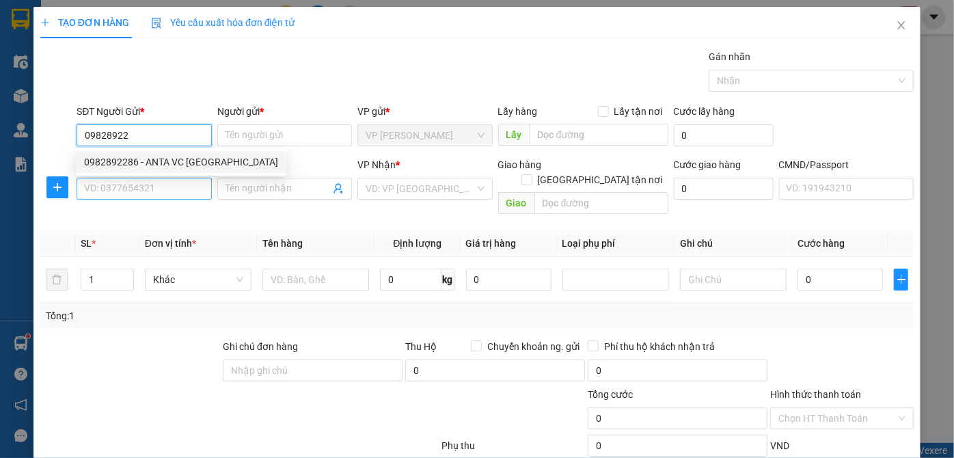
type input "PG2 286 [PERSON_NAME]"
type input "20.000"
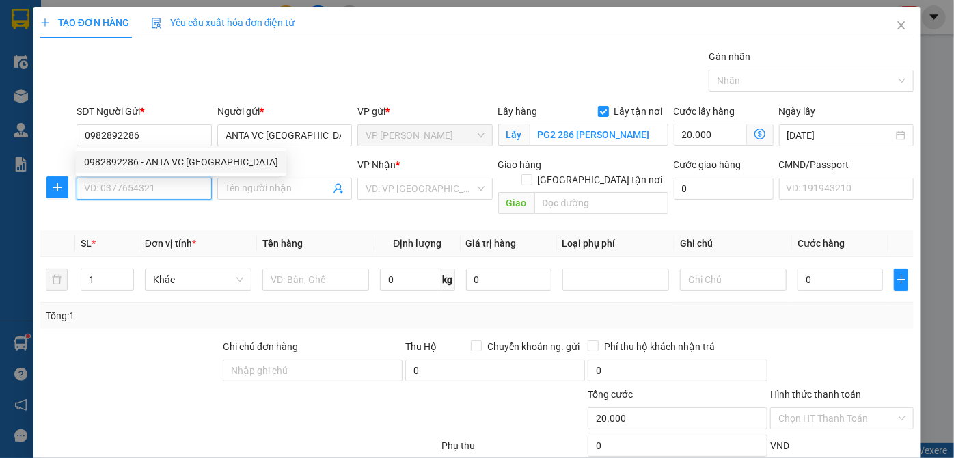
click at [124, 197] on input "SĐT Người Nhận *" at bounding box center [144, 189] width 135 height 22
click at [133, 185] on input "SĐT Người Nhận *" at bounding box center [144, 189] width 135 height 22
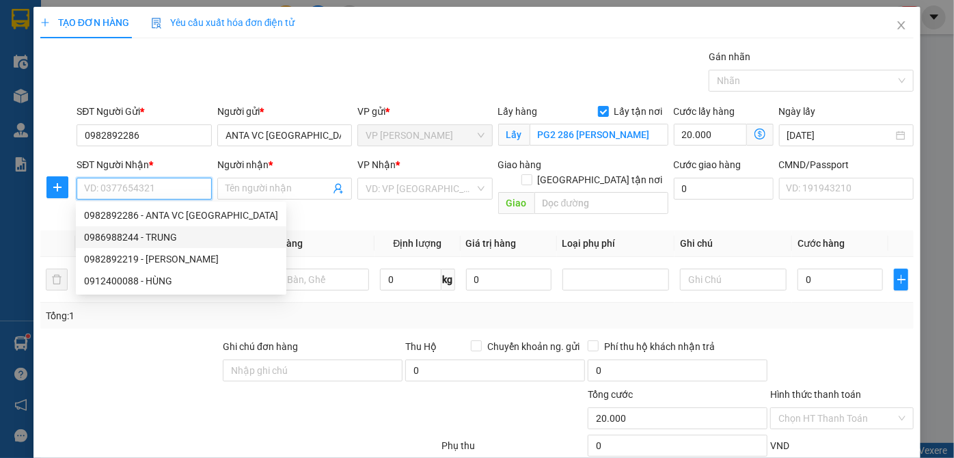
click at [152, 232] on div "0986988244 - TRUNG" at bounding box center [181, 237] width 194 height 15
type input "0986988244"
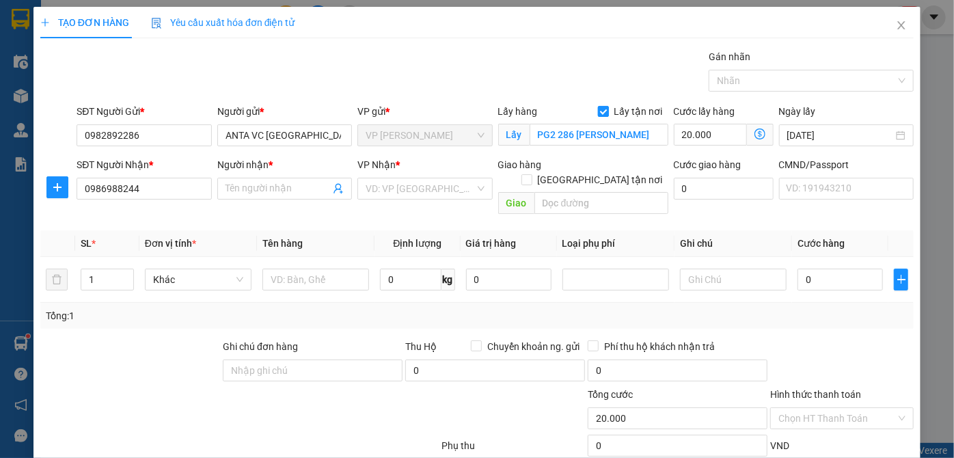
type input "TRUNG"
click at [609, 106] on span "Lấy tận nơi" at bounding box center [638, 111] width 59 height 15
click at [605, 106] on input "Lấy tận nơi" at bounding box center [603, 111] width 10 height 10
drag, startPoint x: 603, startPoint y: 111, endPoint x: 603, endPoint y: 128, distance: 17.1
click at [603, 113] on span at bounding box center [603, 111] width 11 height 11
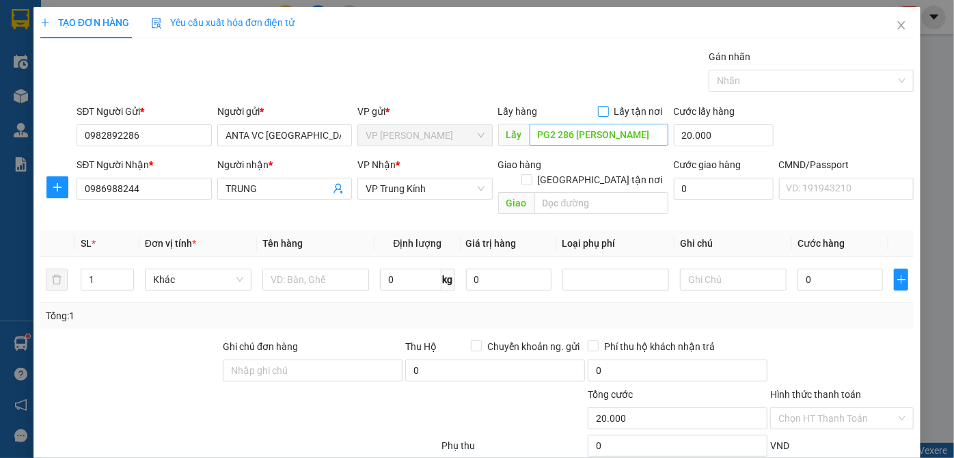
click at [603, 113] on input "Lấy tận nơi" at bounding box center [603, 111] width 10 height 10
checkbox input "true"
click at [602, 142] on input "PG2 286 [PERSON_NAME]" at bounding box center [598, 135] width 139 height 22
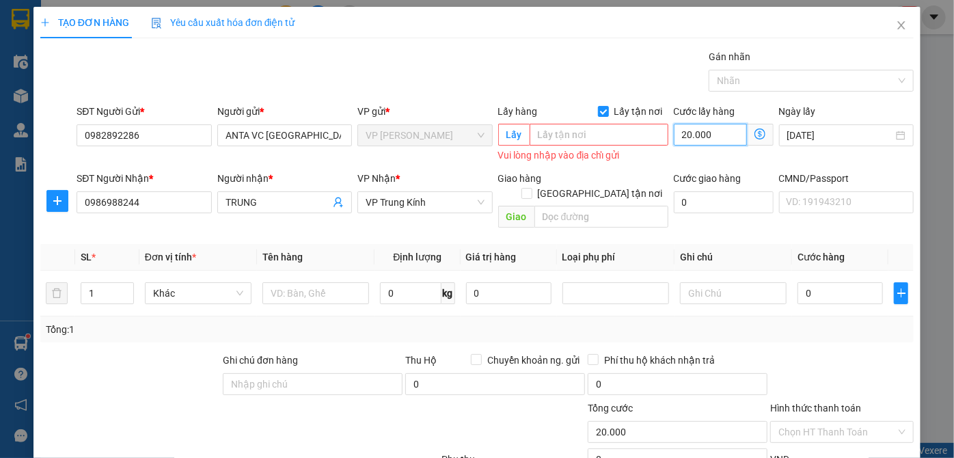
click at [714, 140] on input "20.000" at bounding box center [709, 135] width 73 height 22
type input "0"
click at [604, 111] on span at bounding box center [603, 111] width 11 height 11
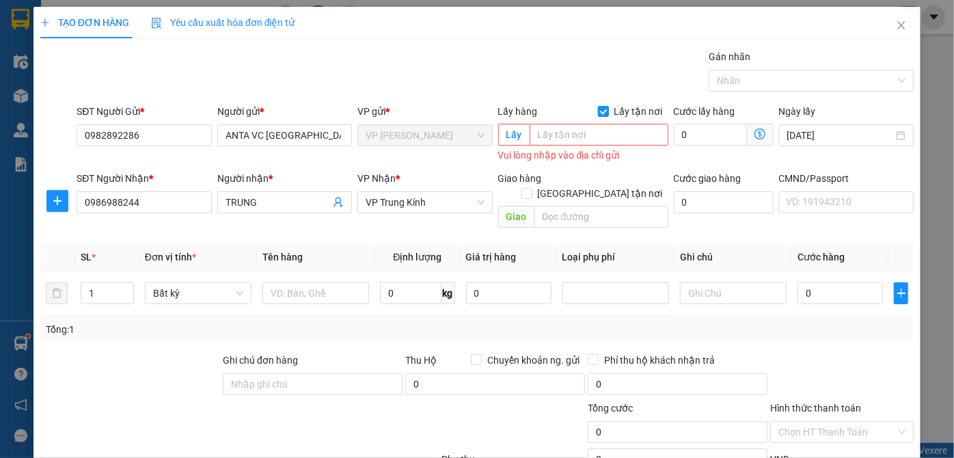
click at [604, 111] on input "Lấy tận nơi" at bounding box center [603, 111] width 10 height 10
checkbox input "false"
click at [293, 282] on input "text" at bounding box center [315, 293] width 107 height 22
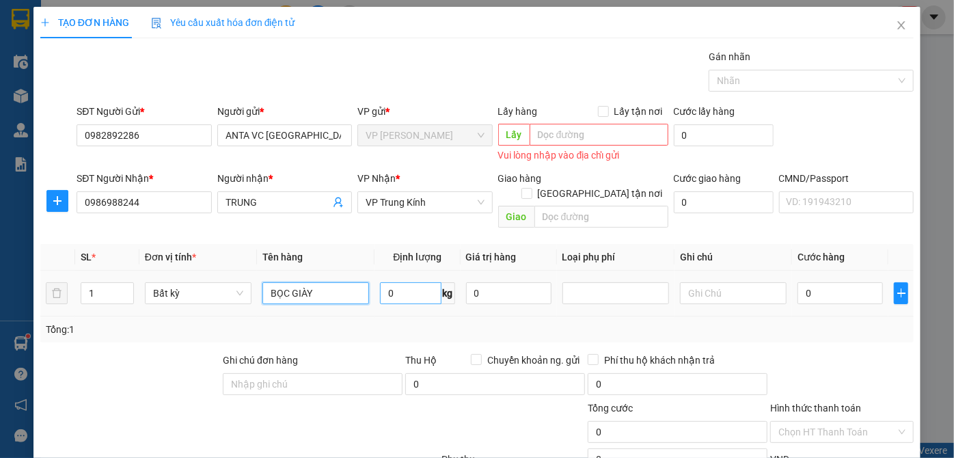
type input "BỌC GIÀY"
click at [413, 282] on input "0" at bounding box center [410, 293] width 61 height 22
type input "1"
click at [415, 297] on td "1 kg" at bounding box center [416, 293] width 85 height 46
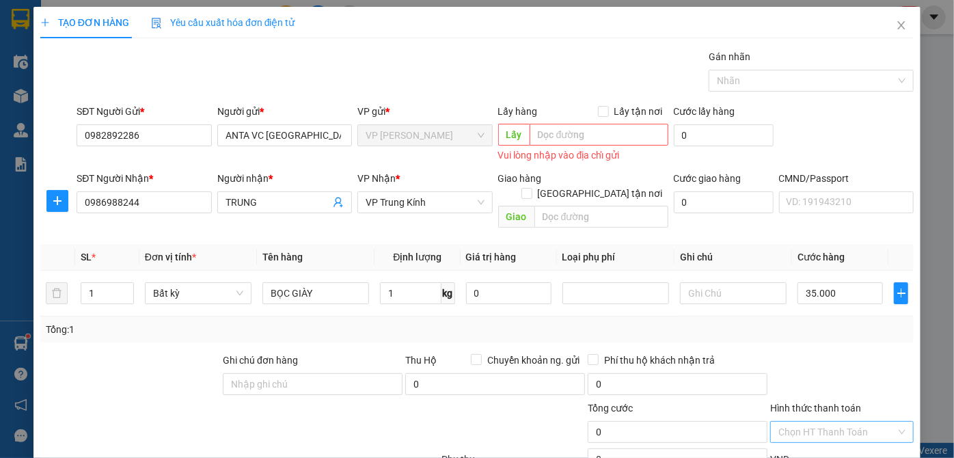
type input "35.000"
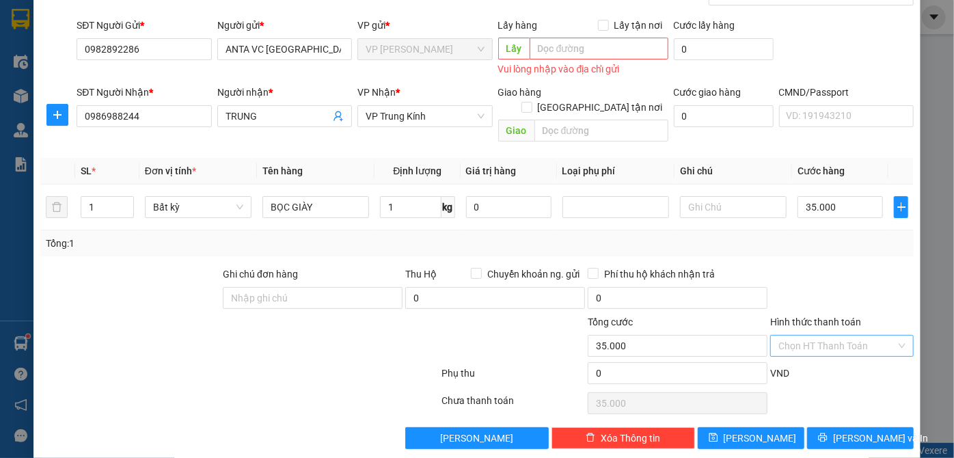
click at [855, 335] on input "Hình thức thanh toán" at bounding box center [836, 345] width 117 height 20
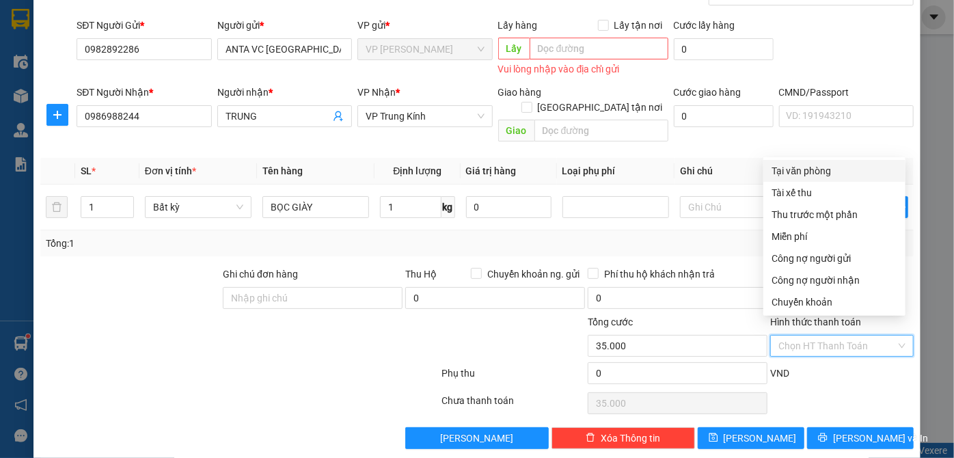
click at [889, 370] on div "VND" at bounding box center [841, 377] width 146 height 24
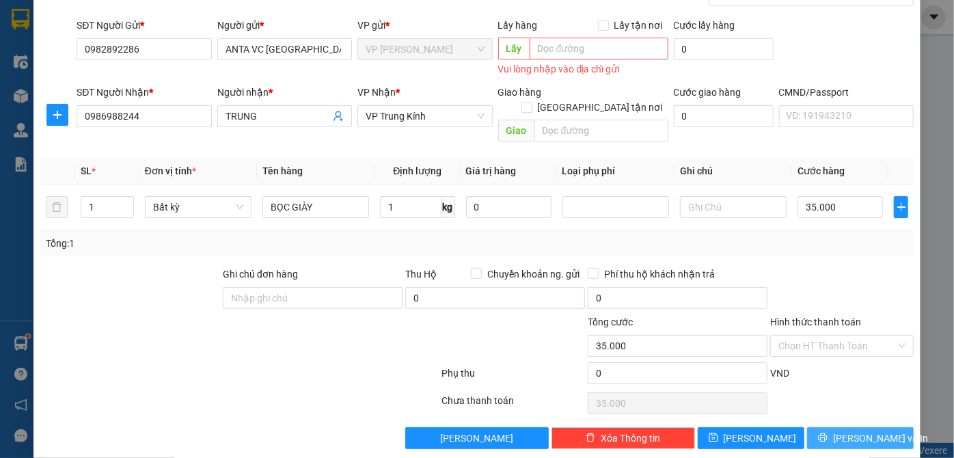
click at [861, 427] on button "[PERSON_NAME] và In" at bounding box center [860, 438] width 107 height 22
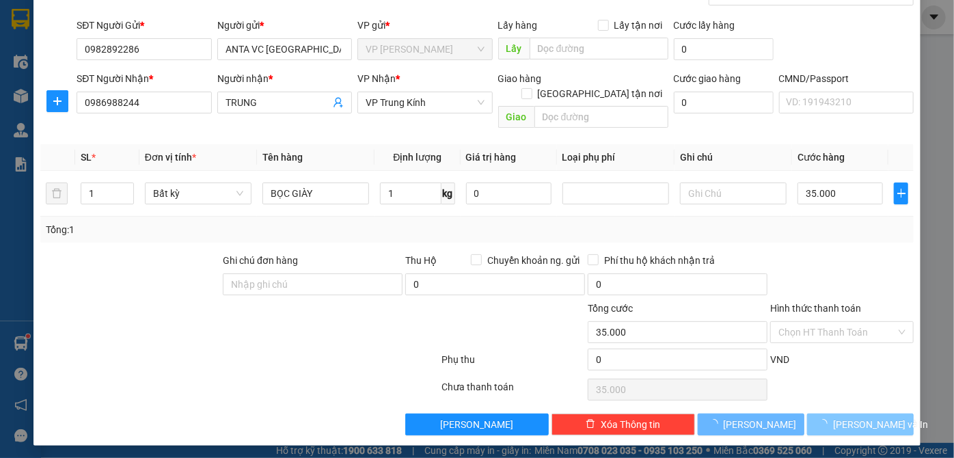
scroll to position [72, 0]
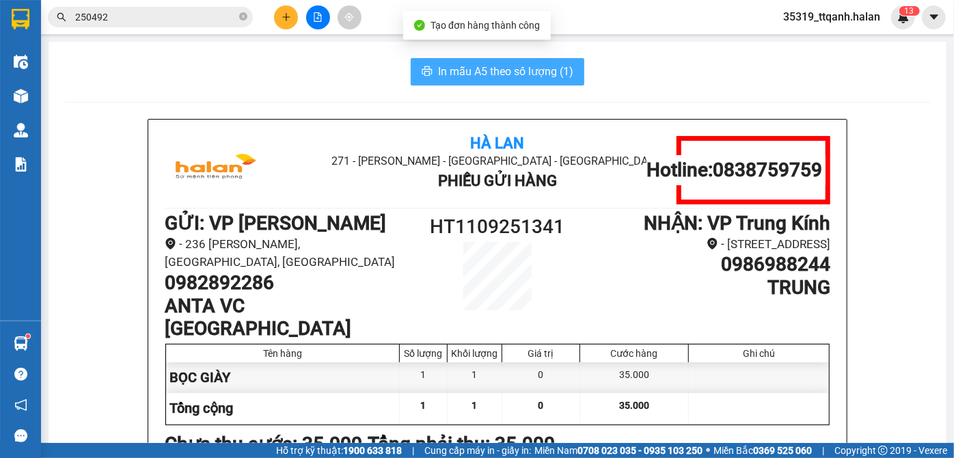
click at [477, 70] on span "In mẫu A5 theo số lượng (1)" at bounding box center [505, 71] width 135 height 17
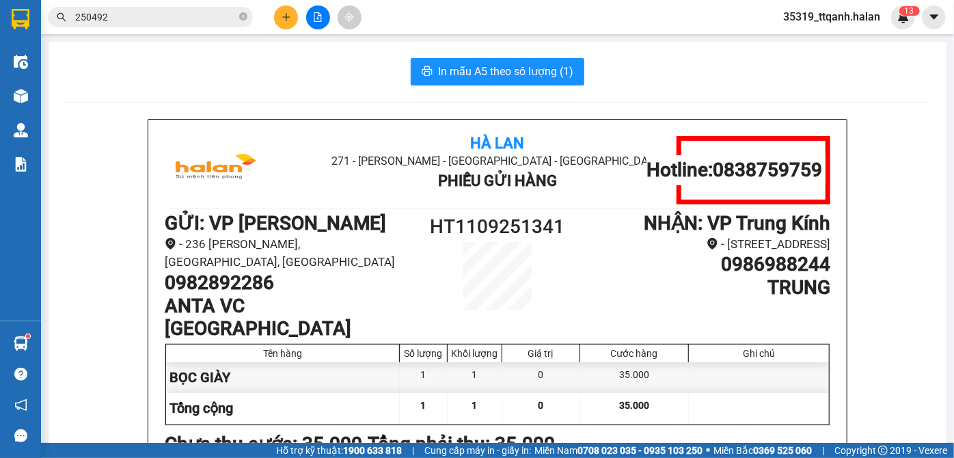
click at [115, 16] on input "250492" at bounding box center [155, 17] width 161 height 15
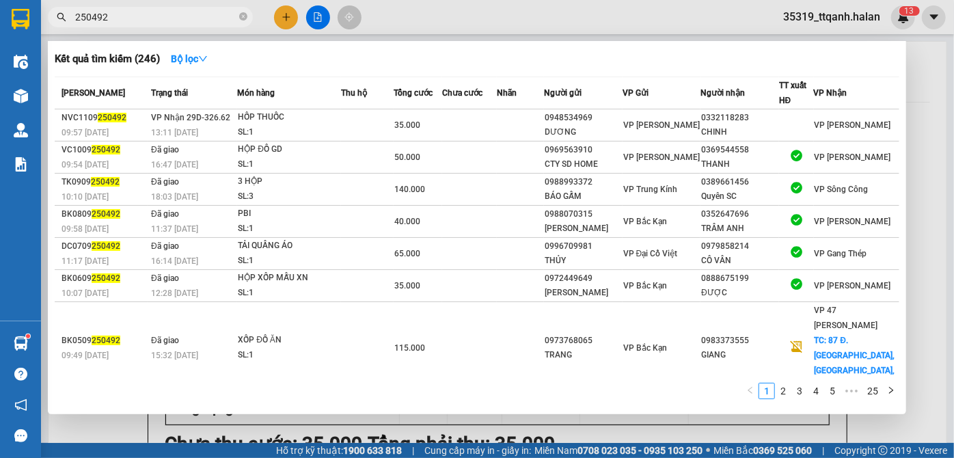
click at [115, 16] on input "250492" at bounding box center [155, 17] width 161 height 15
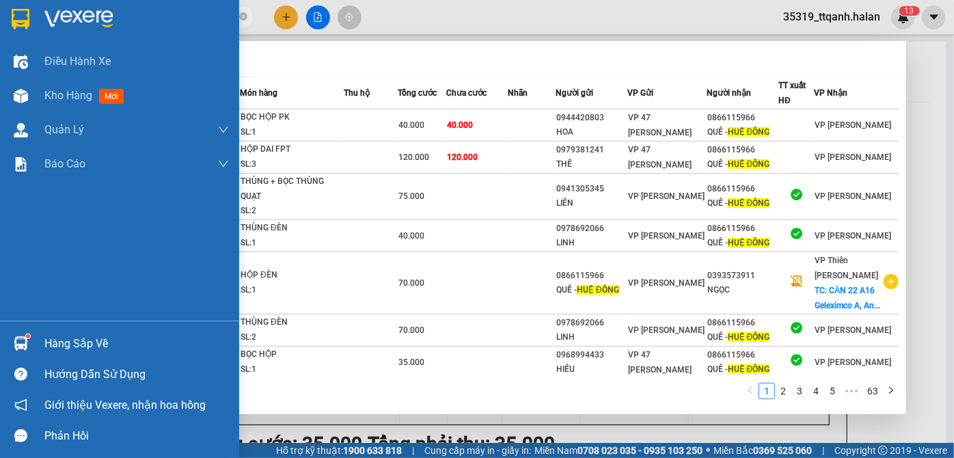
type input "HUỆ ĐÔNG"
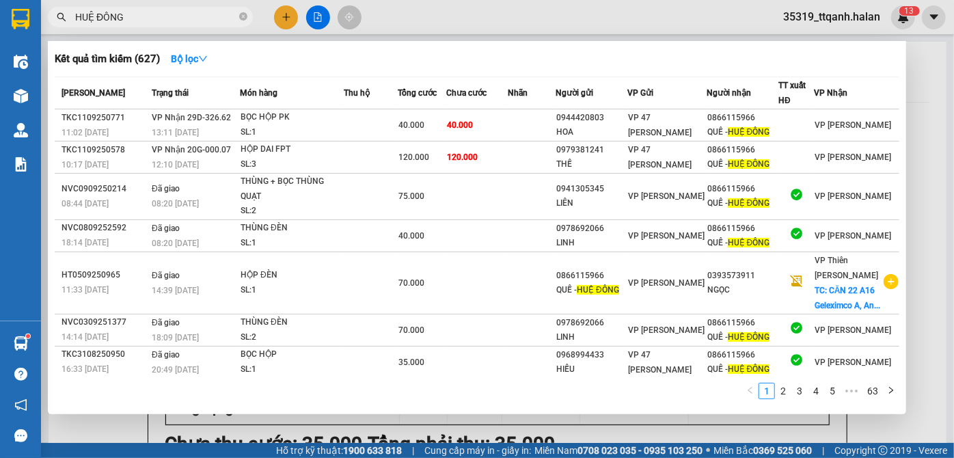
click at [238, 15] on span "HUỆ ĐÔNG" at bounding box center [150, 17] width 205 height 20
click at [242, 15] on icon "close-circle" at bounding box center [243, 16] width 8 height 8
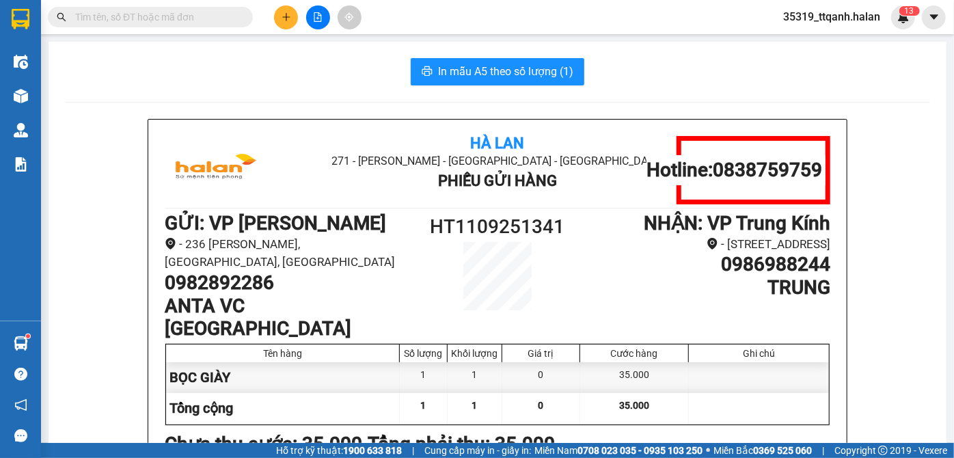
click at [233, 16] on input "text" at bounding box center [155, 17] width 161 height 15
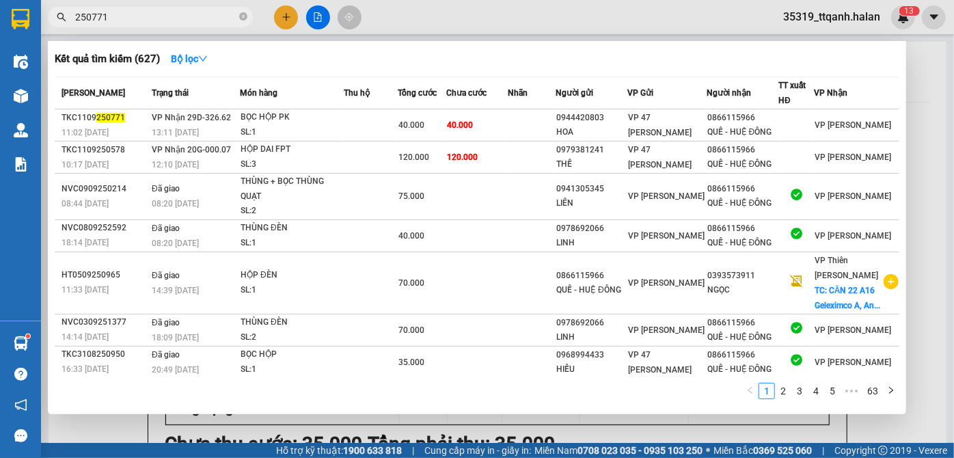
type input "250771"
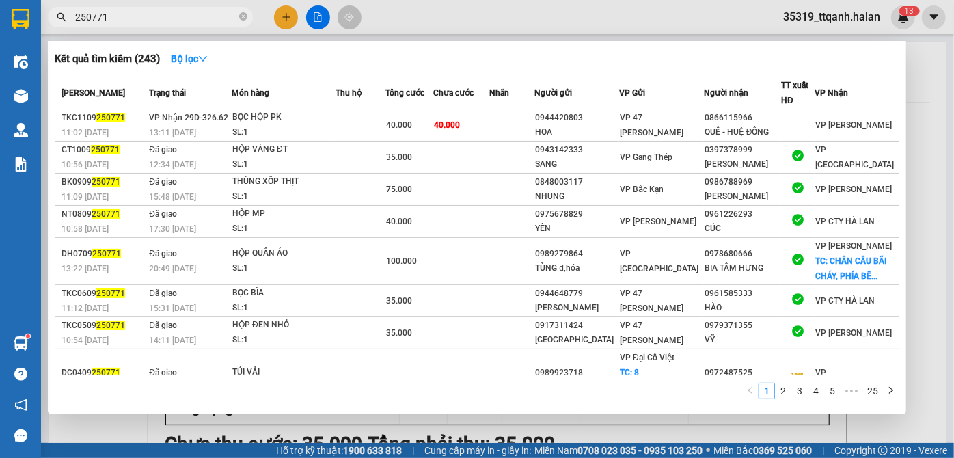
click at [90, 24] on input "250771" at bounding box center [155, 17] width 161 height 15
click at [238, 13] on span "250771" at bounding box center [150, 17] width 205 height 20
click at [240, 18] on icon "close-circle" at bounding box center [243, 16] width 8 height 8
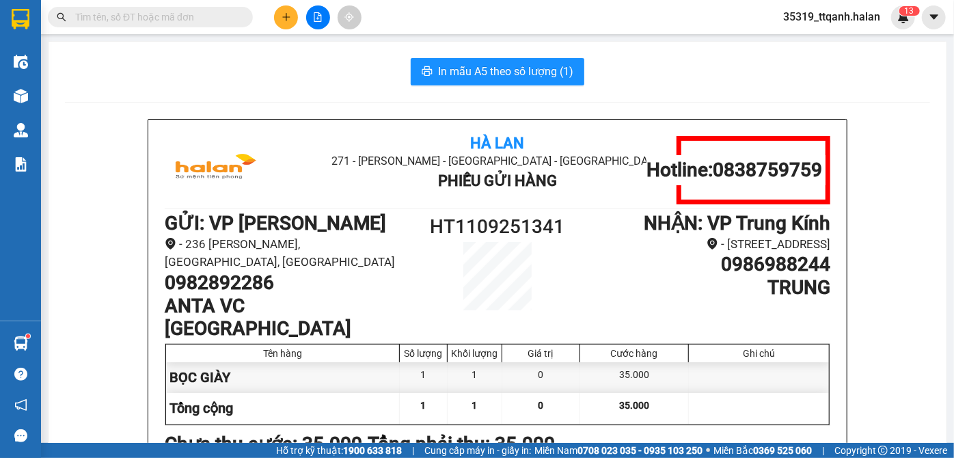
click at [232, 18] on input "text" at bounding box center [155, 17] width 161 height 15
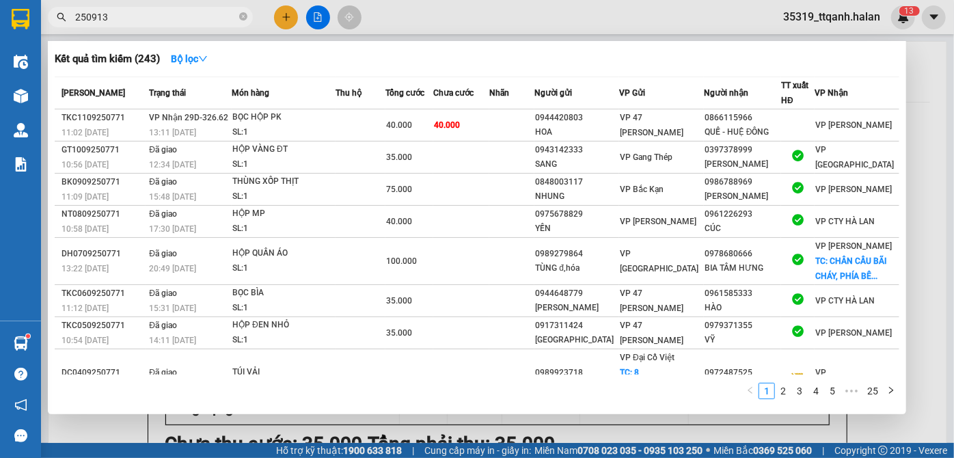
click at [232, 18] on input "250913" at bounding box center [155, 17] width 161 height 15
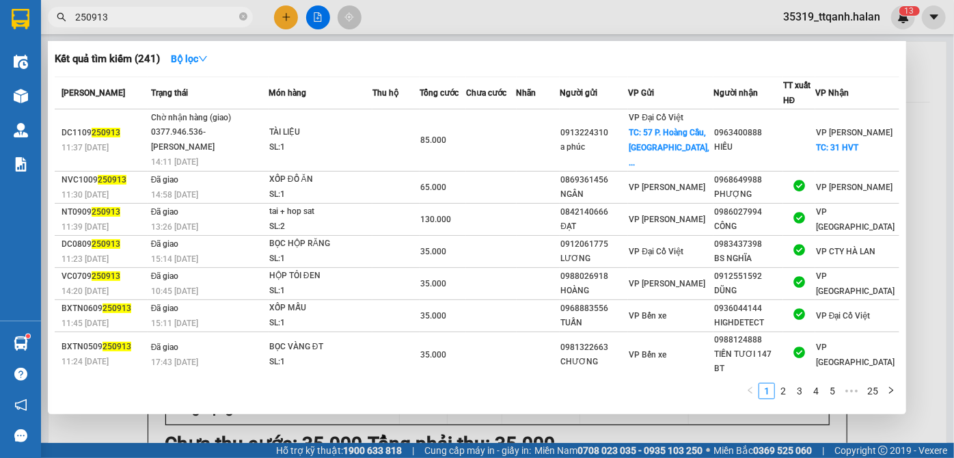
type input "250913"
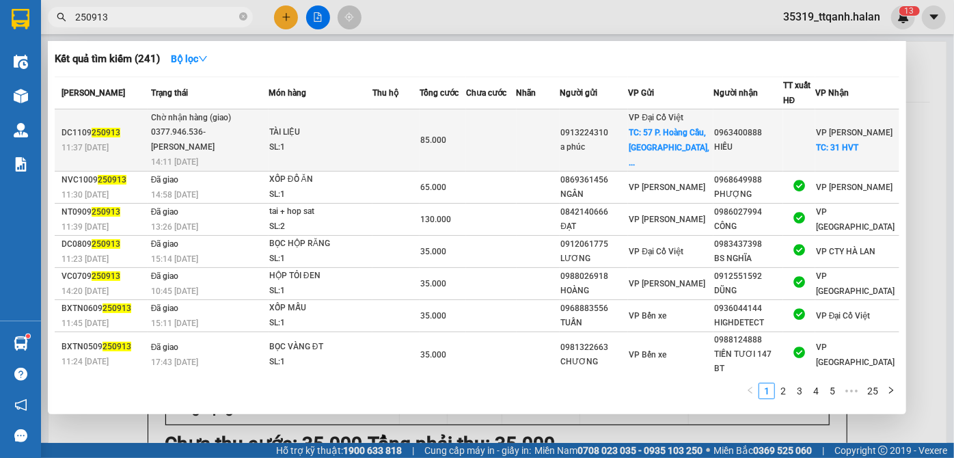
click at [340, 147] on div "SL: 1" at bounding box center [320, 147] width 102 height 15
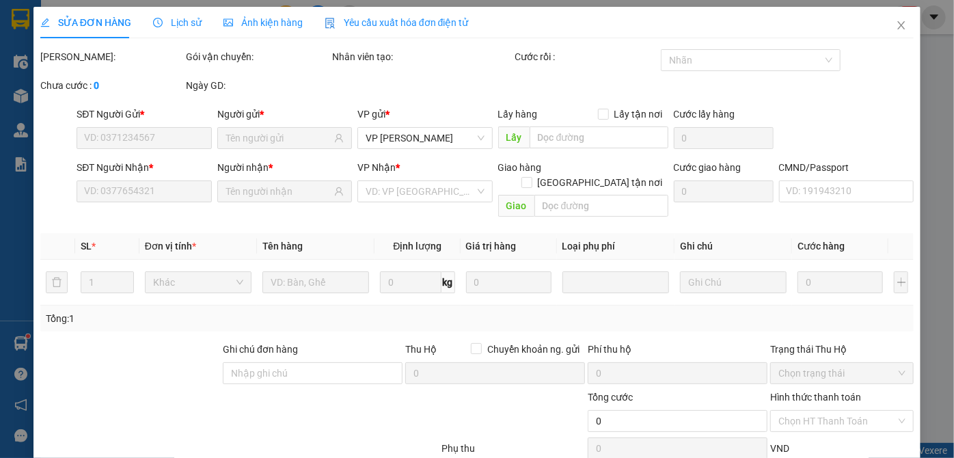
type input "0913224310"
type input "a phúc"
checkbox input "true"
type input "57 P. [GEOGRAPHIC_DATA], [GEOGRAPHIC_DATA], [GEOGRAPHIC_DATA], [GEOGRAPHIC_DATA…"
type input "30.000"
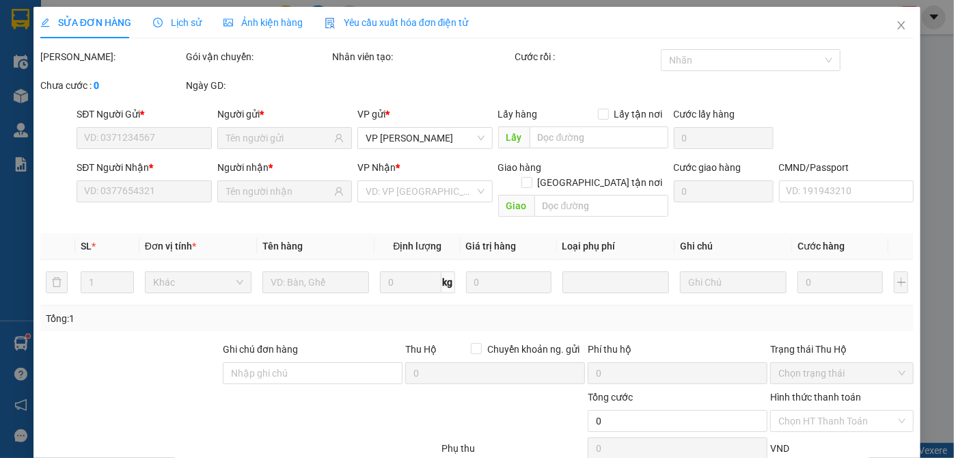
type input "0963400888"
type input "HIẾU"
checkbox input "true"
type input "31 HVT"
type input "20.000"
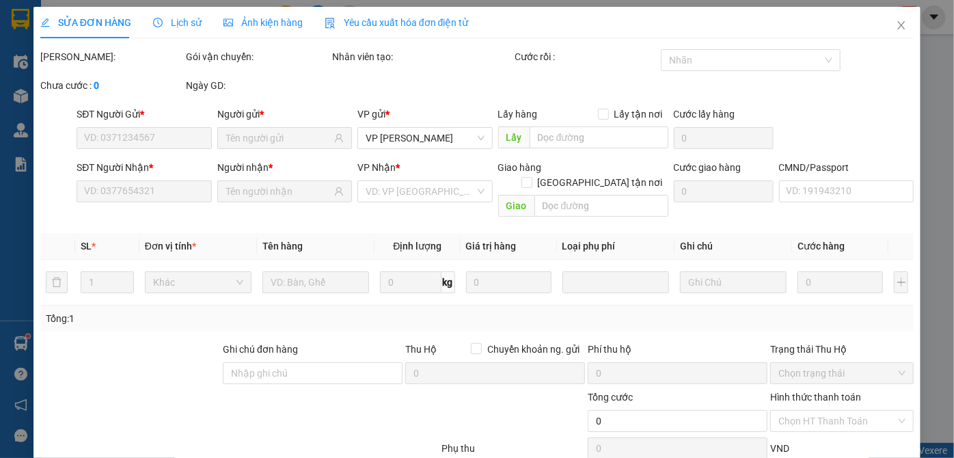
type input "thu của kh 85k về vp [GEOGRAPHIC_DATA]"
type input "85.000"
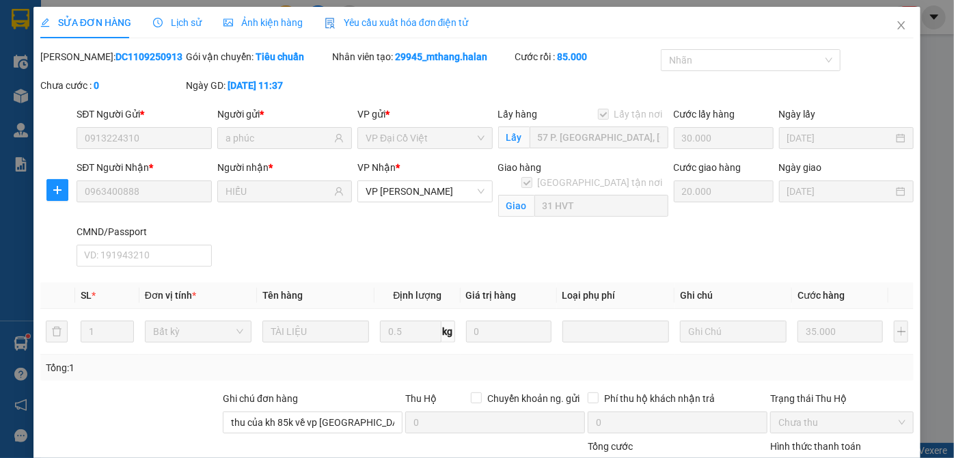
click at [136, 59] on b "DC1109250913" at bounding box center [148, 56] width 67 height 11
copy b "DC1109250913"
click at [889, 19] on span "Close" at bounding box center [901, 26] width 38 height 38
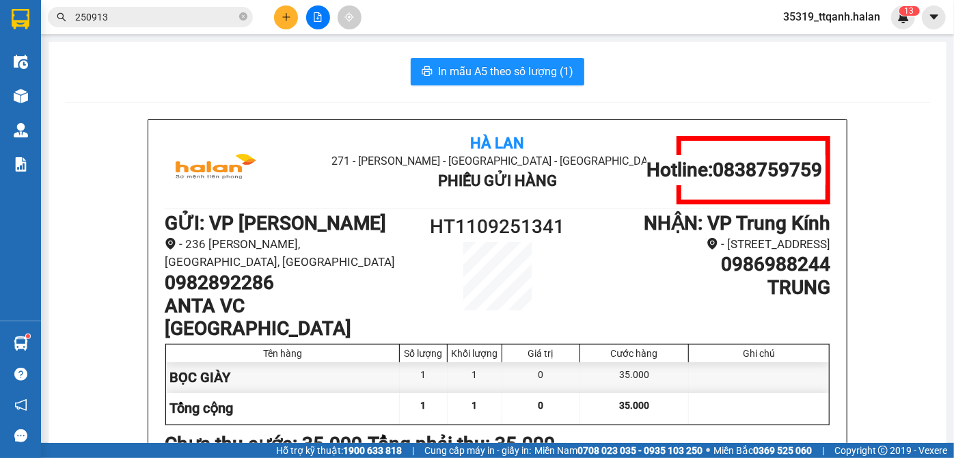
click at [150, 16] on input "250913" at bounding box center [155, 17] width 161 height 15
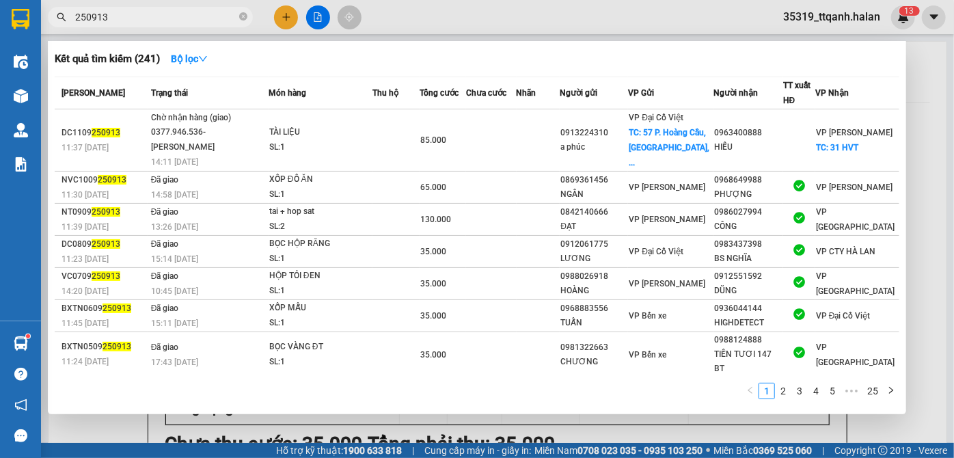
click at [150, 16] on input "250913" at bounding box center [155, 17] width 161 height 15
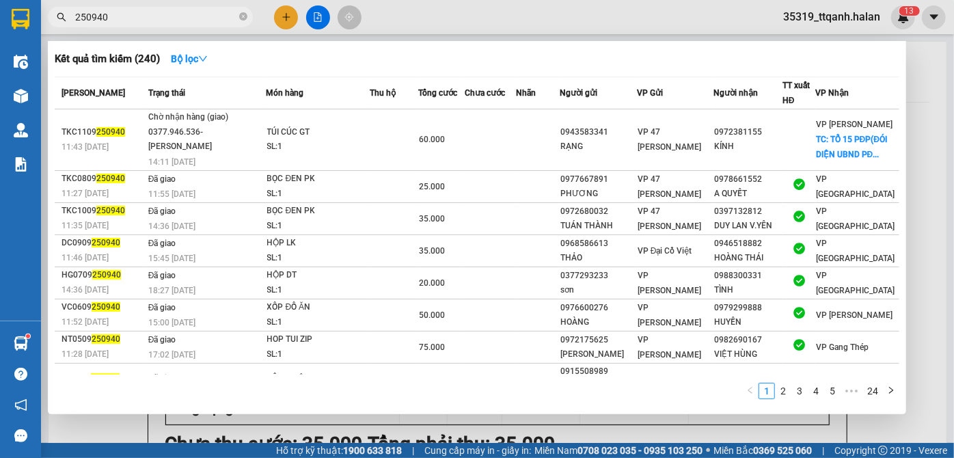
type input "250940"
click at [358, 133] on div "TÚI CÚC GT" at bounding box center [318, 132] width 102 height 15
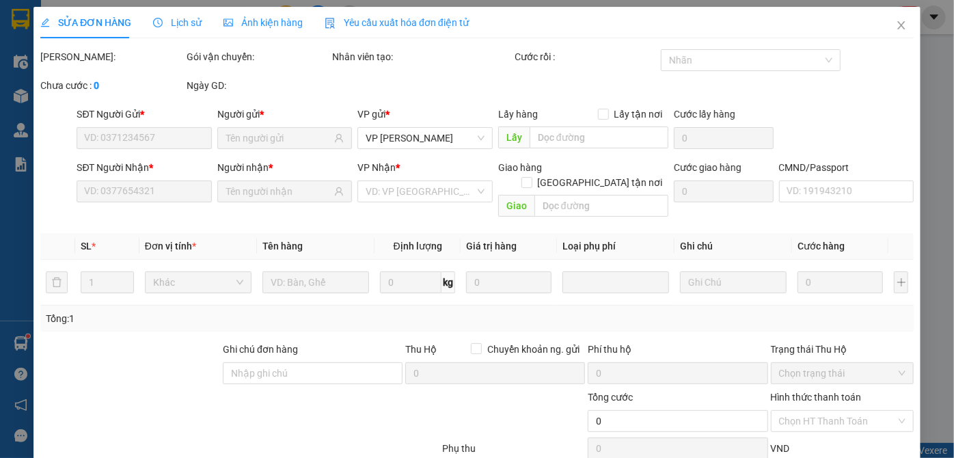
type input "0943583341"
type input "RẠNG"
type input "0972381155"
type input "KÍNH"
checkbox input "true"
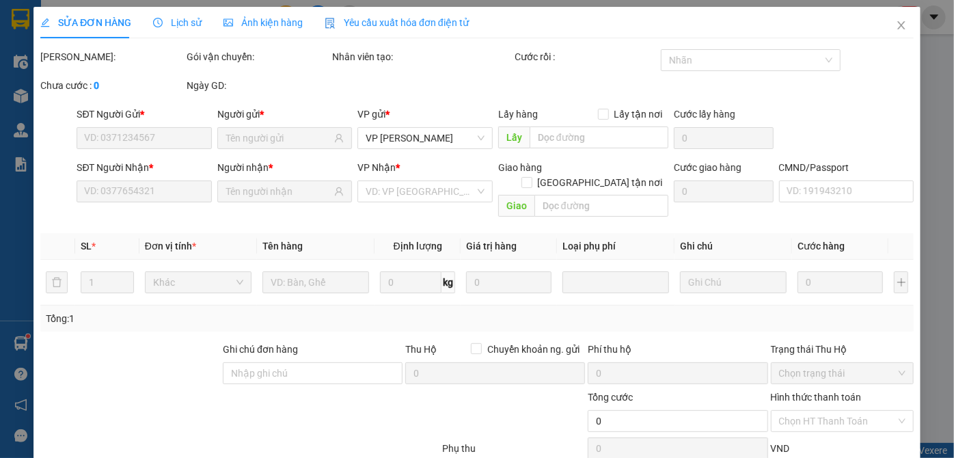
type input "TỔ 15 PĐP(ĐÓI DIỆN UBND PĐP CŨ)"
type input "25.000"
type input "60.000"
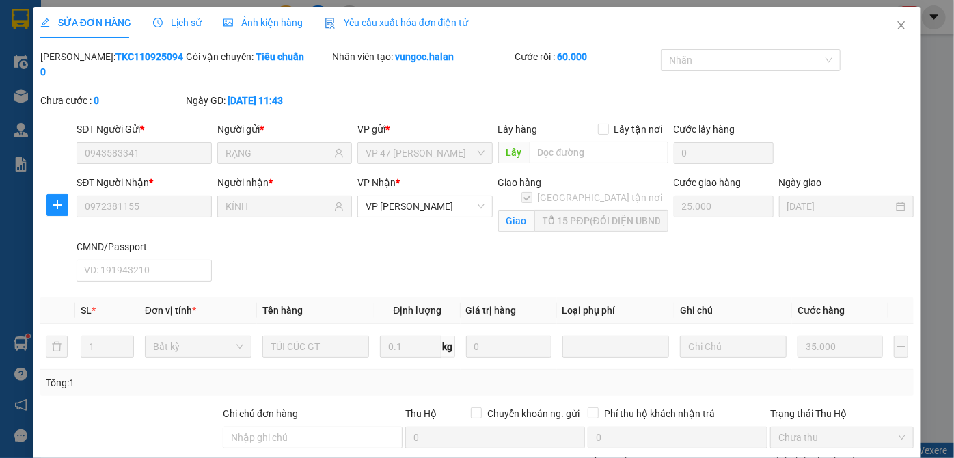
click at [129, 56] on b "TKC1109250940" at bounding box center [111, 64] width 143 height 26
copy b "TKC1109250940"
click at [900, 30] on span "Close" at bounding box center [901, 26] width 38 height 38
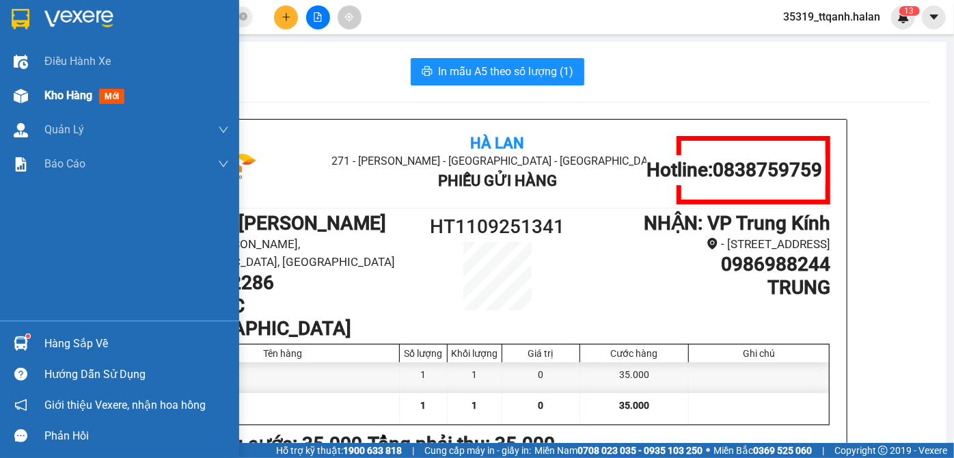
click at [34, 95] on div "Kho hàng mới" at bounding box center [119, 96] width 239 height 34
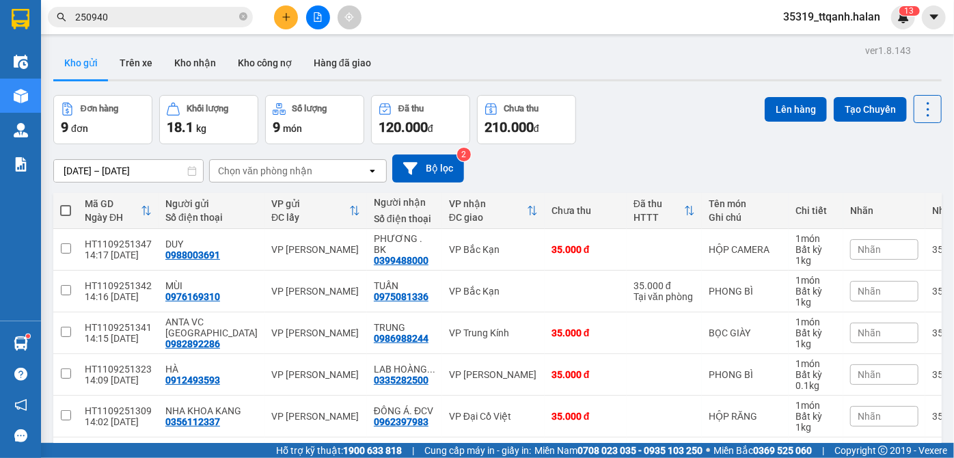
click at [102, 456] on div "Hỗ trợ kỹ thuật: 1900 633 818 | Cung cấp máy in - giấy in: [GEOGRAPHIC_DATA] 07…" at bounding box center [473, 450] width 947 height 15
click at [103, 456] on div "Hỗ trợ kỹ thuật: 1900 633 818 | Cung cấp máy in - giấy in: [GEOGRAPHIC_DATA] 07…" at bounding box center [473, 450] width 947 height 15
click at [283, 19] on icon "plus" at bounding box center [286, 17] width 10 height 10
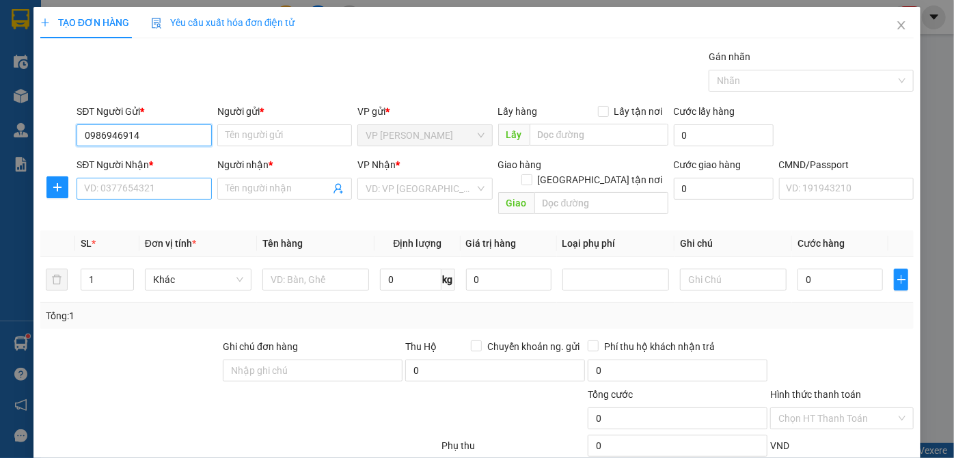
type input "0986946914"
click at [176, 187] on input "SĐT Người Nhận *" at bounding box center [144, 189] width 135 height 22
click at [173, 145] on div "SĐT Người Gửi * 0986946914" at bounding box center [144, 128] width 135 height 48
click at [173, 139] on input "0986946914" at bounding box center [144, 135] width 135 height 22
click at [163, 190] on input "SĐT Người Nhận *" at bounding box center [144, 189] width 135 height 22
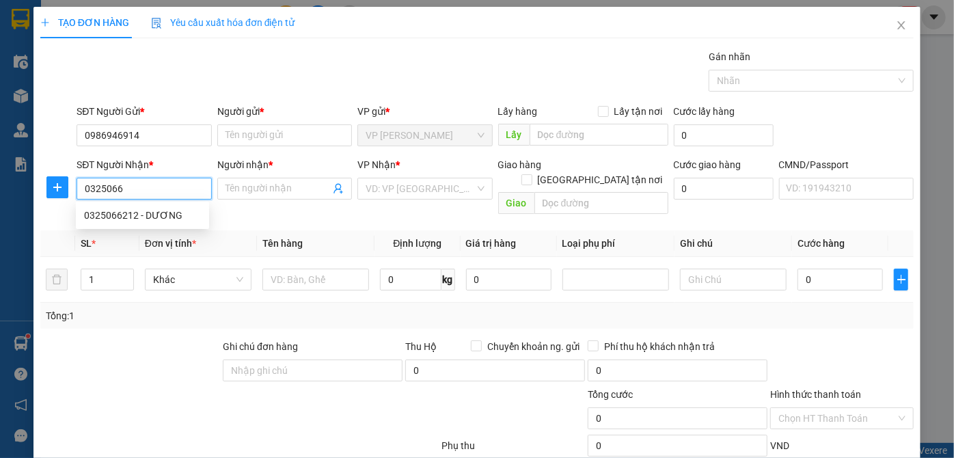
click at [178, 186] on input "0325066" at bounding box center [144, 189] width 135 height 22
click at [173, 216] on div "0325066212 - DƯƠNG" at bounding box center [142, 215] width 117 height 15
type input "0325066212"
type input "DƯƠNG"
type input "0325066212"
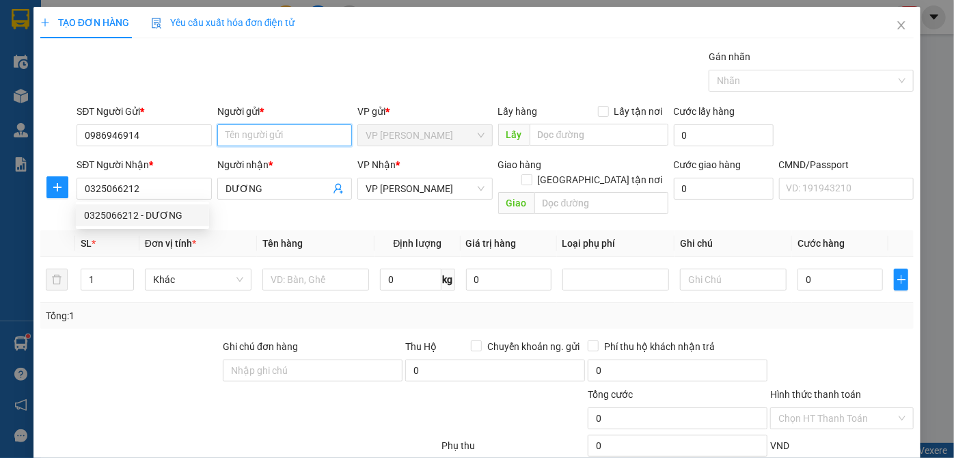
click at [288, 132] on input "Người gửi *" at bounding box center [284, 135] width 135 height 22
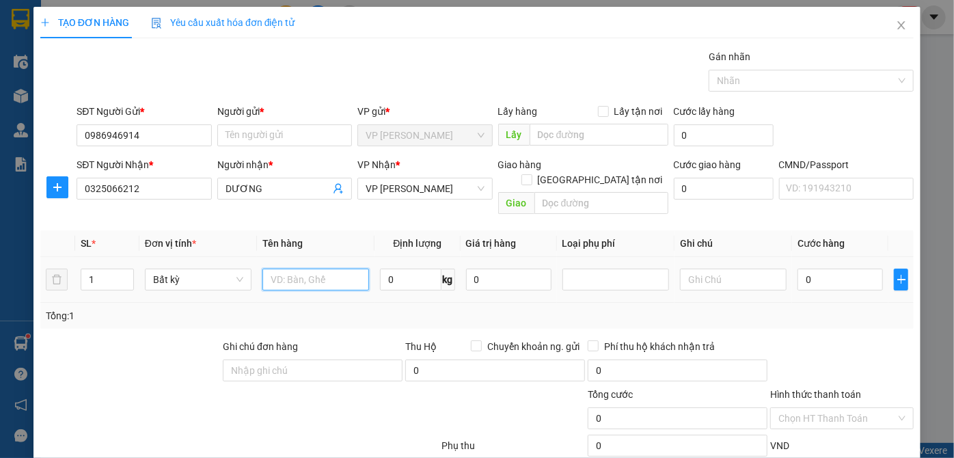
click at [336, 268] on input "text" at bounding box center [315, 279] width 107 height 22
type input "HỘP"
click at [396, 268] on input "0" at bounding box center [410, 279] width 61 height 22
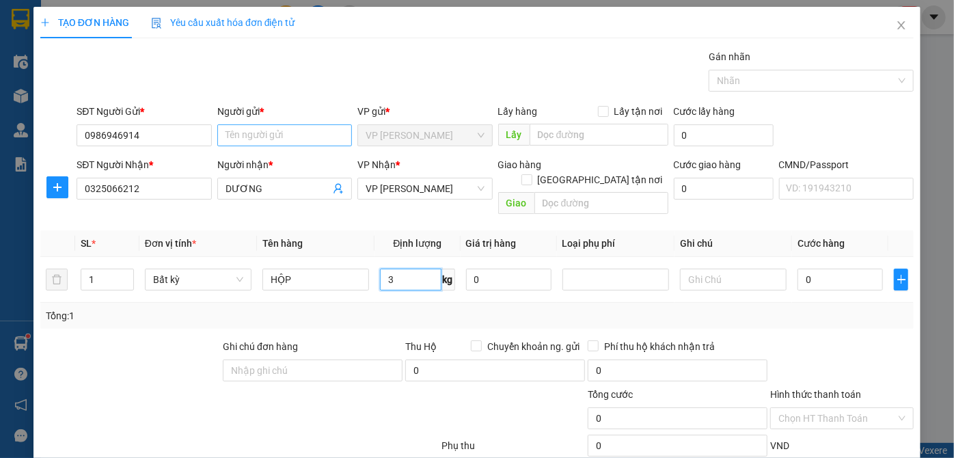
type input "3"
click at [279, 133] on input "Người gửi *" at bounding box center [284, 135] width 135 height 22
type input "TH"
type input "40.000"
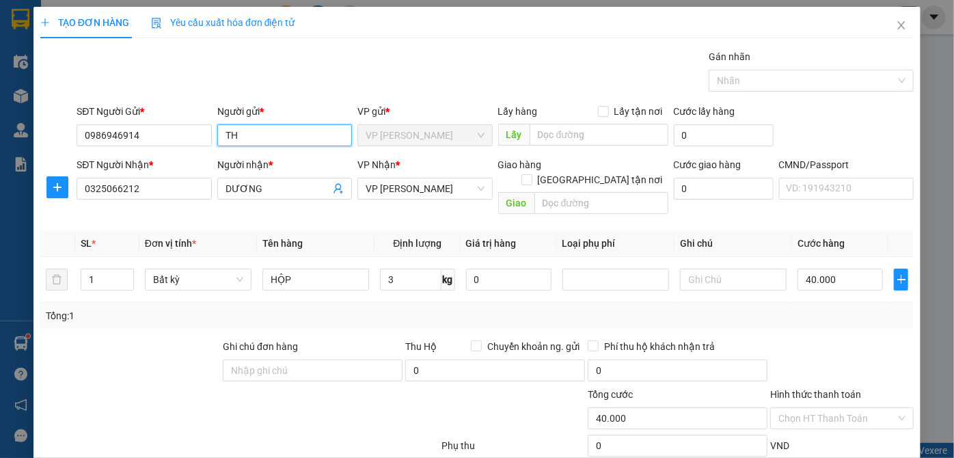
type input "40.000"
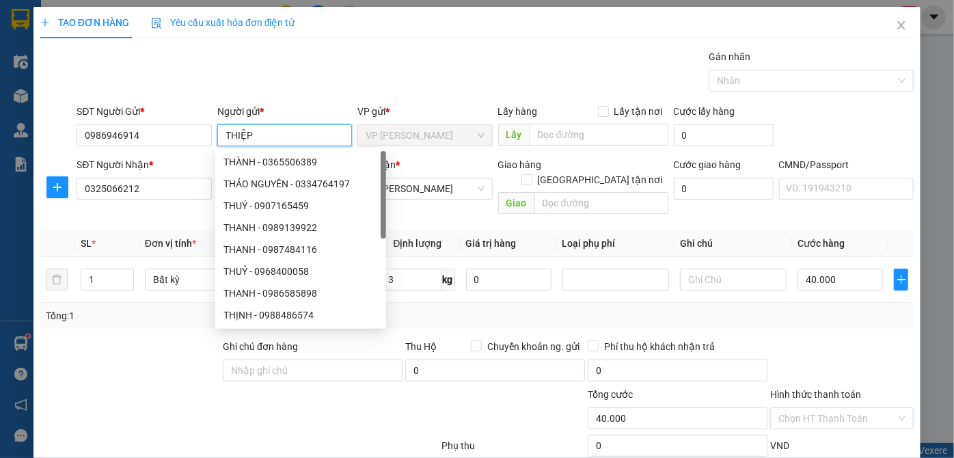
type input "THIỆP"
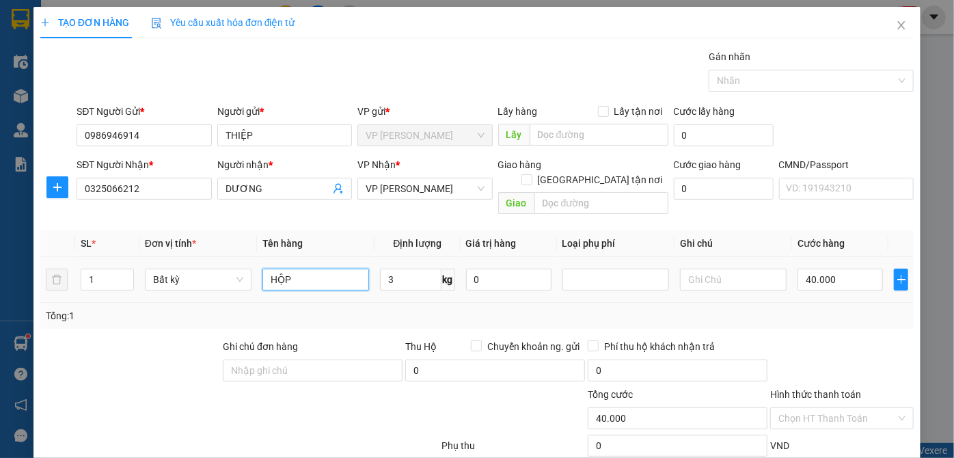
click at [353, 268] on input "HỘP" at bounding box center [315, 279] width 107 height 22
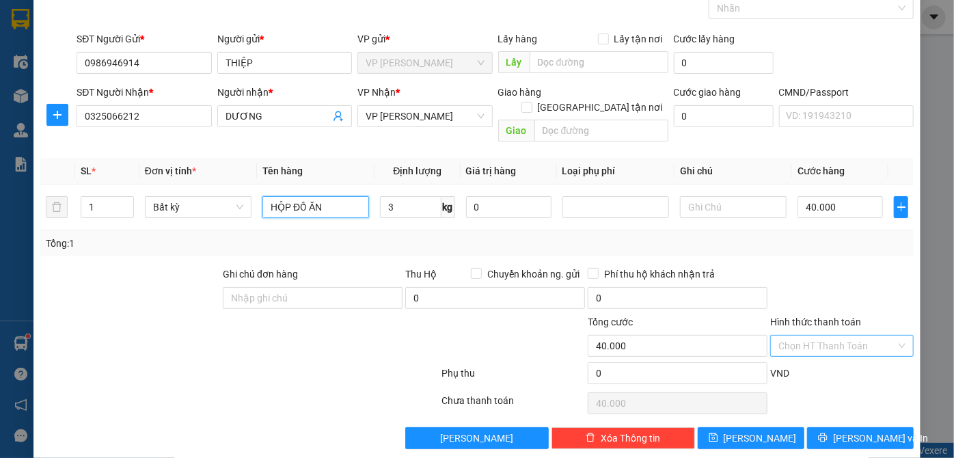
type input "HỘP ĐỒ ĂN"
click at [830, 335] on input "Hình thức thanh toán" at bounding box center [836, 345] width 117 height 20
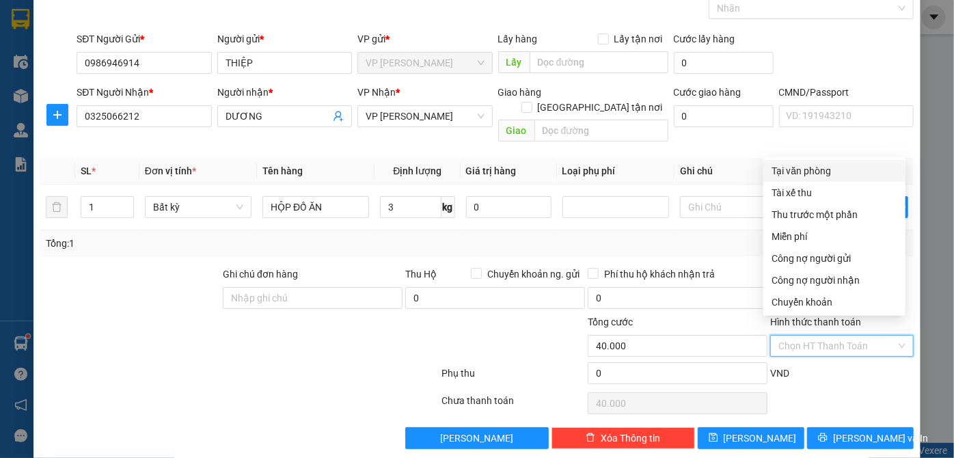
click at [816, 164] on div "Tại văn phòng" at bounding box center [834, 170] width 126 height 15
type input "0"
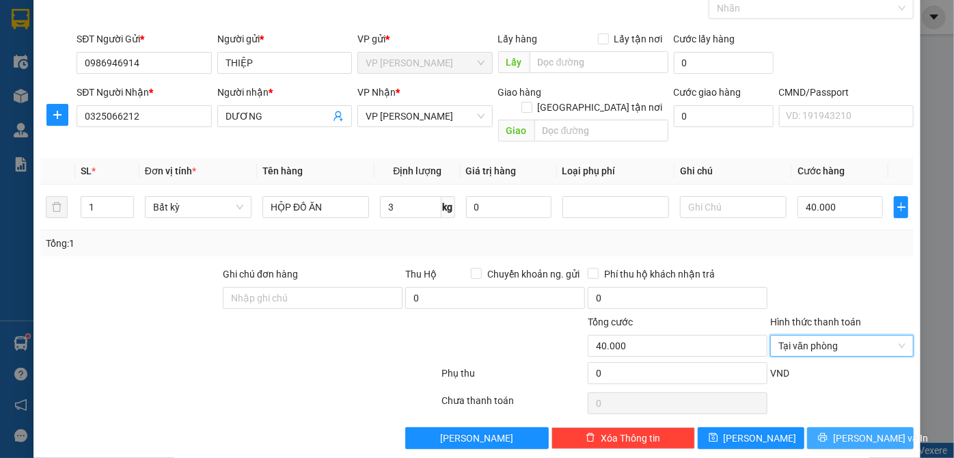
click at [858, 430] on span "[PERSON_NAME] và In" at bounding box center [881, 437] width 96 height 15
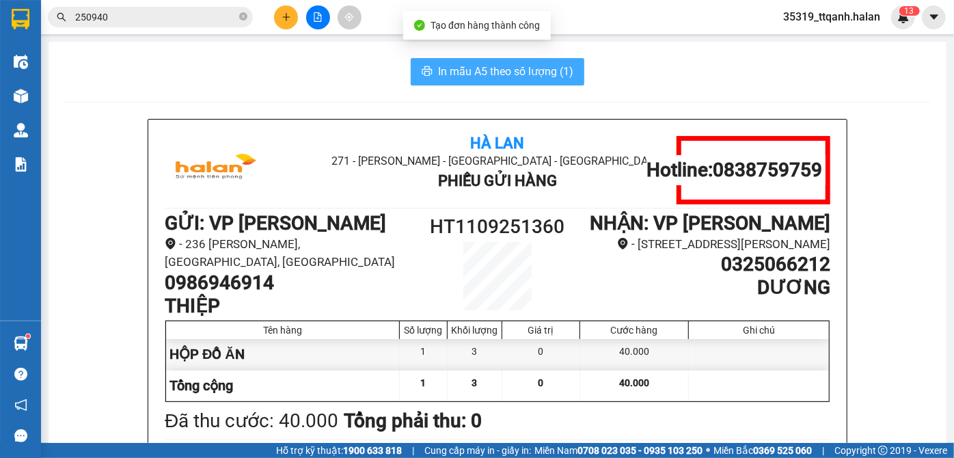
click at [526, 61] on button "In mẫu A5 theo số lượng (1)" at bounding box center [497, 71] width 173 height 27
click at [523, 66] on span "In mẫu A5 theo số lượng (1)" at bounding box center [505, 71] width 135 height 17
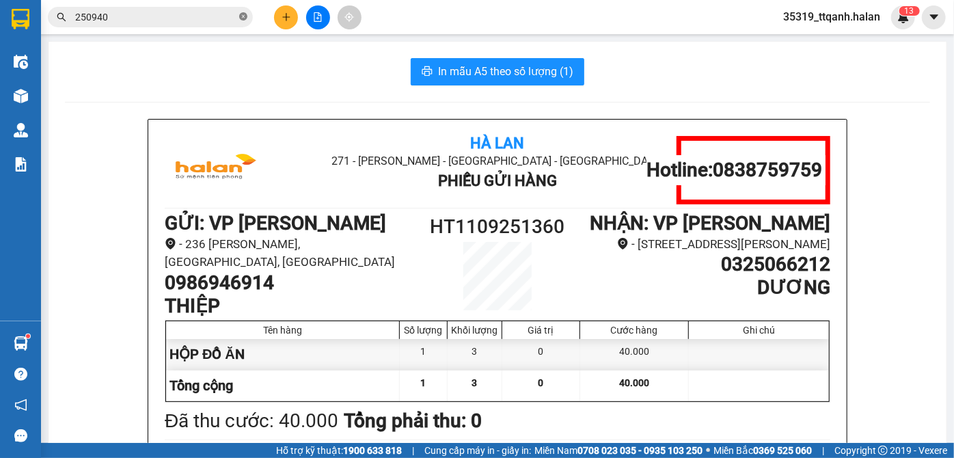
click at [239, 12] on span at bounding box center [243, 17] width 8 height 13
click at [230, 14] on input "text" at bounding box center [155, 17] width 161 height 15
click at [283, 14] on icon "plus" at bounding box center [286, 17] width 10 height 10
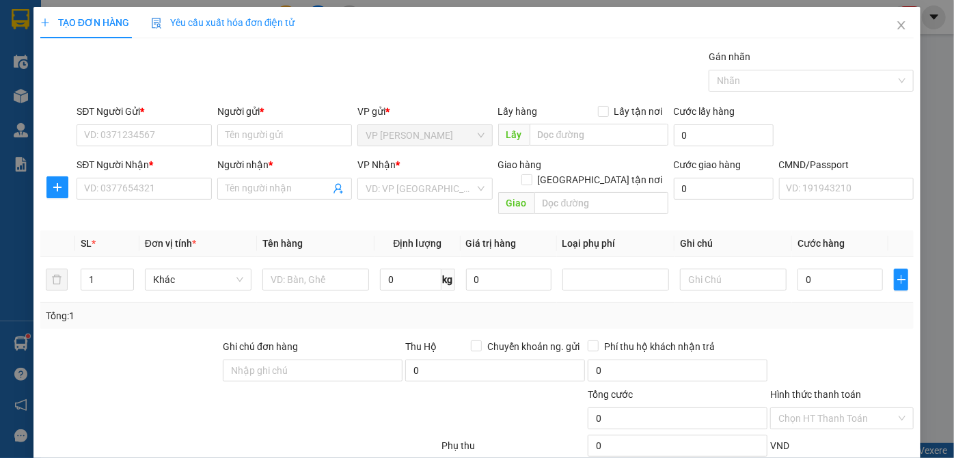
click at [180, 173] on div "SĐT Người Nhận *" at bounding box center [144, 167] width 135 height 20
click at [173, 188] on input "SĐT Người Nhận *" at bounding box center [144, 189] width 135 height 22
click at [173, 188] on input "0983172309" at bounding box center [144, 189] width 135 height 22
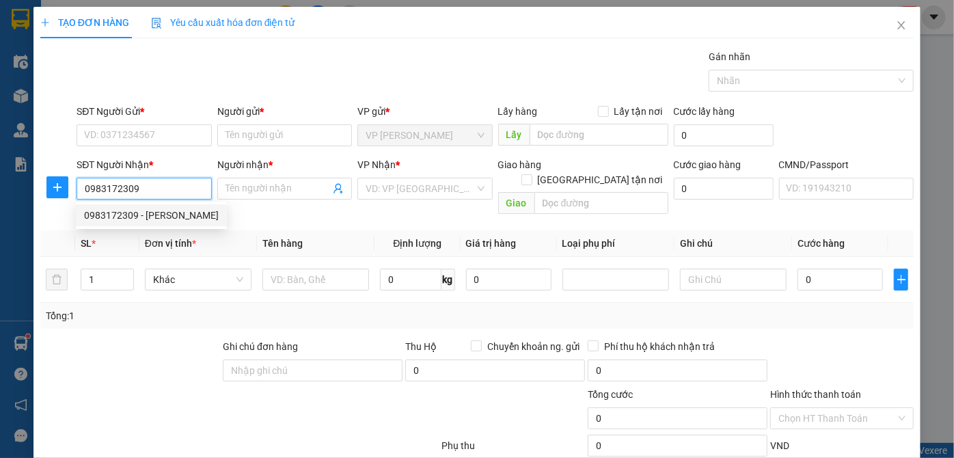
click at [173, 213] on div "0983172309 - [PERSON_NAME]" at bounding box center [151, 215] width 135 height 15
type input "0983172309"
click at [176, 139] on input "SĐT Người Gửi *" at bounding box center [144, 135] width 135 height 22
type input "LAN ANH"
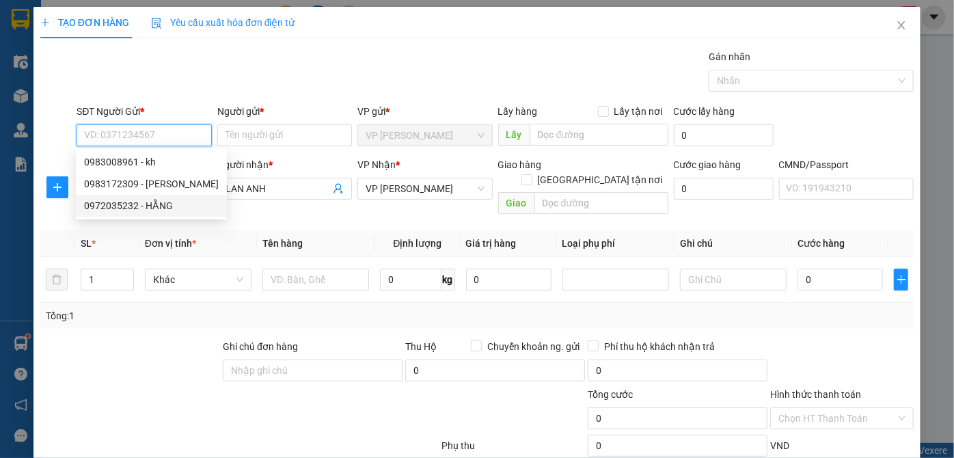
click at [169, 205] on div "0972035232 - HẰNG" at bounding box center [151, 205] width 135 height 15
type input "0972035232"
type input "HẰNG"
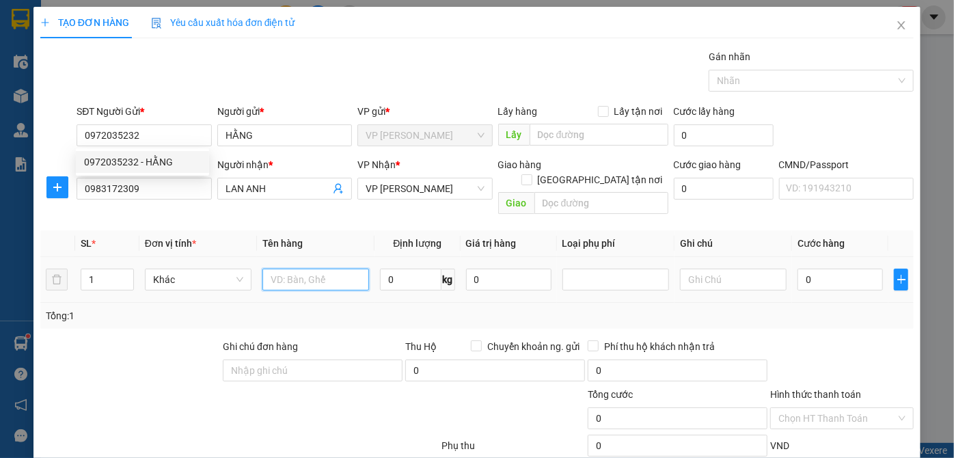
click at [292, 268] on input "text" at bounding box center [315, 279] width 107 height 22
click at [417, 188] on span "VP [PERSON_NAME]" at bounding box center [424, 188] width 118 height 20
type input "PHONG BÌ"
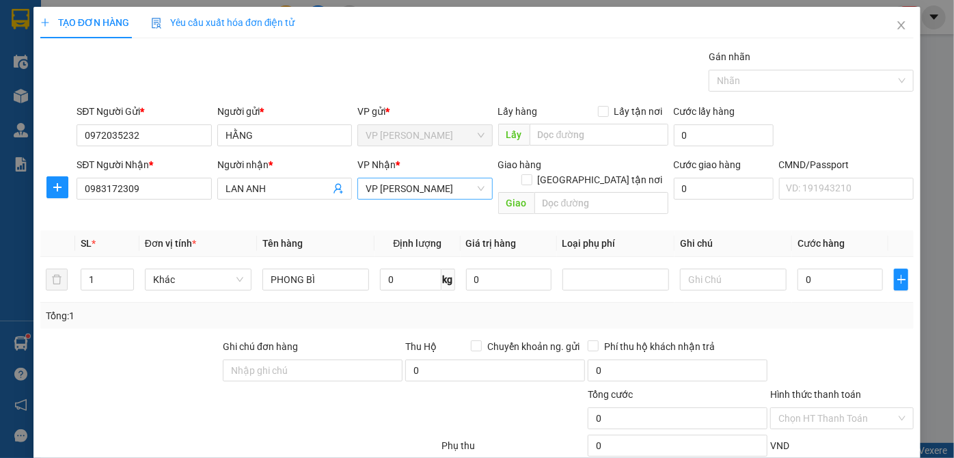
click at [417, 188] on span "VP [PERSON_NAME]" at bounding box center [424, 188] width 118 height 20
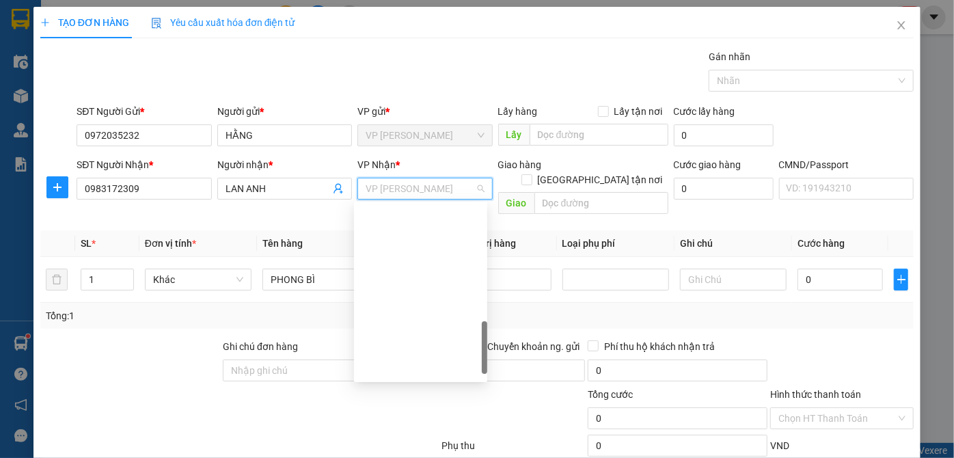
click at [417, 188] on span "VP [PERSON_NAME]" at bounding box center [424, 188] width 118 height 20
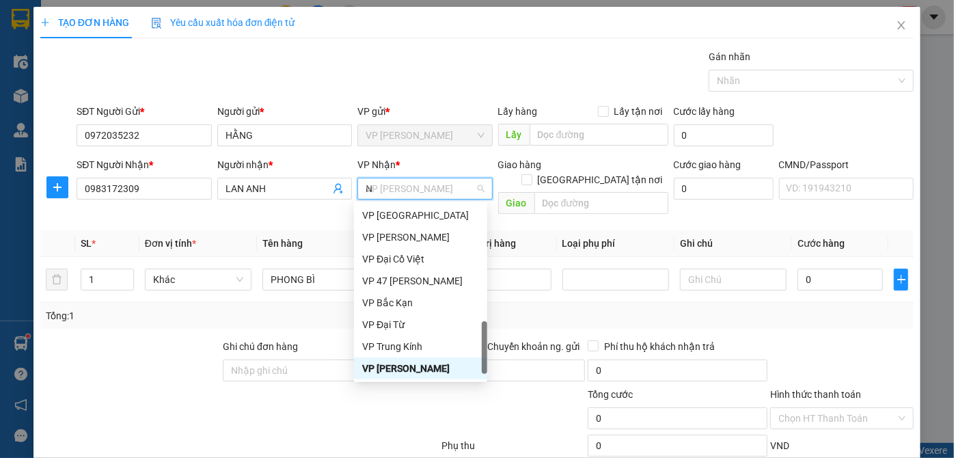
scroll to position [410, 0]
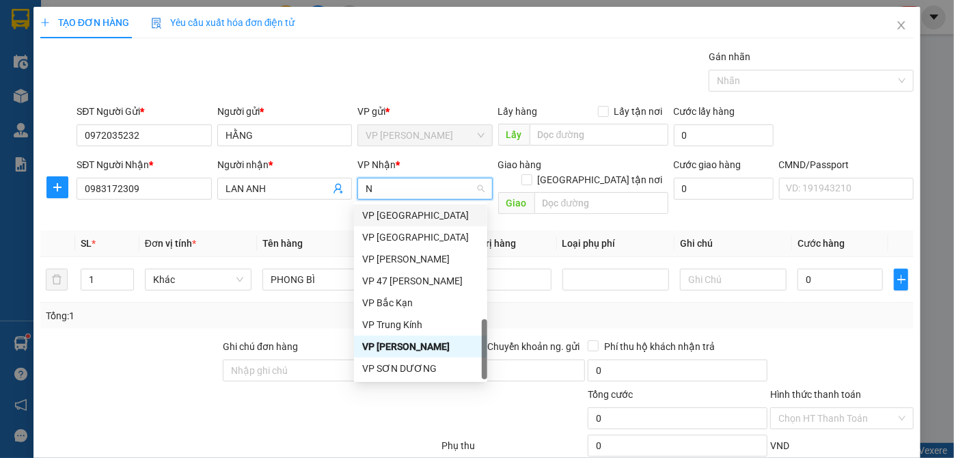
type input "NT"
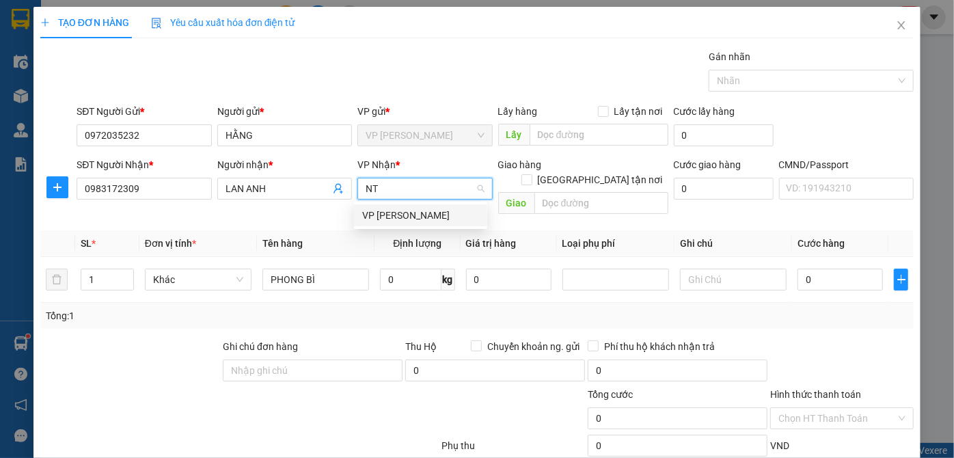
click at [417, 221] on div "VP [PERSON_NAME]" at bounding box center [420, 215] width 117 height 15
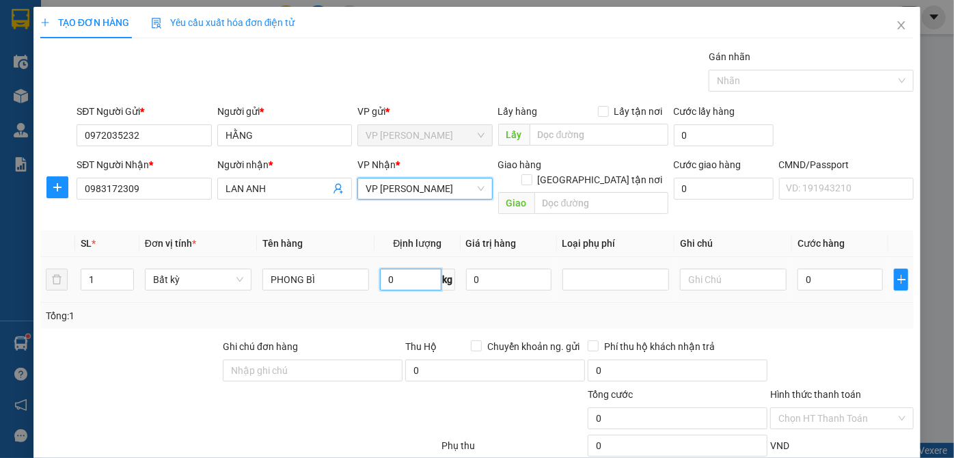
click at [392, 268] on input "0" at bounding box center [410, 279] width 61 height 22
type input "0.1"
click at [376, 285] on td "0.1 kg" at bounding box center [416, 280] width 85 height 46
type input "35.000"
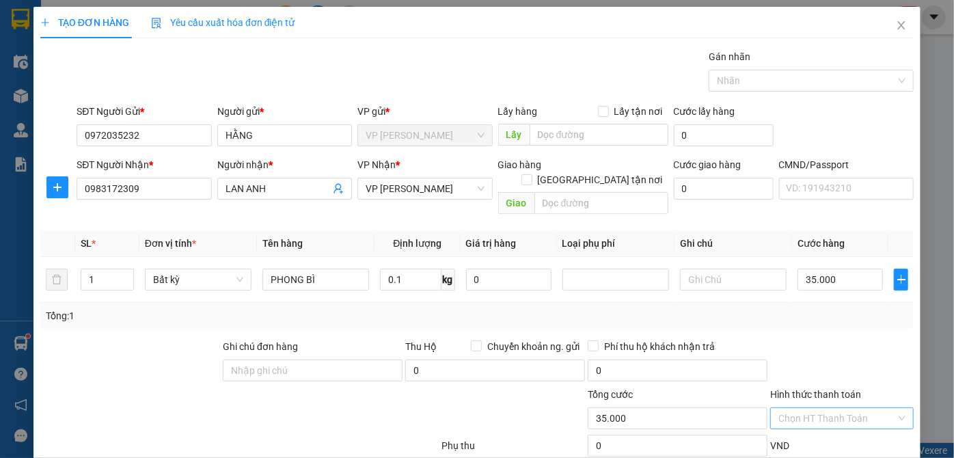
scroll to position [72, 0]
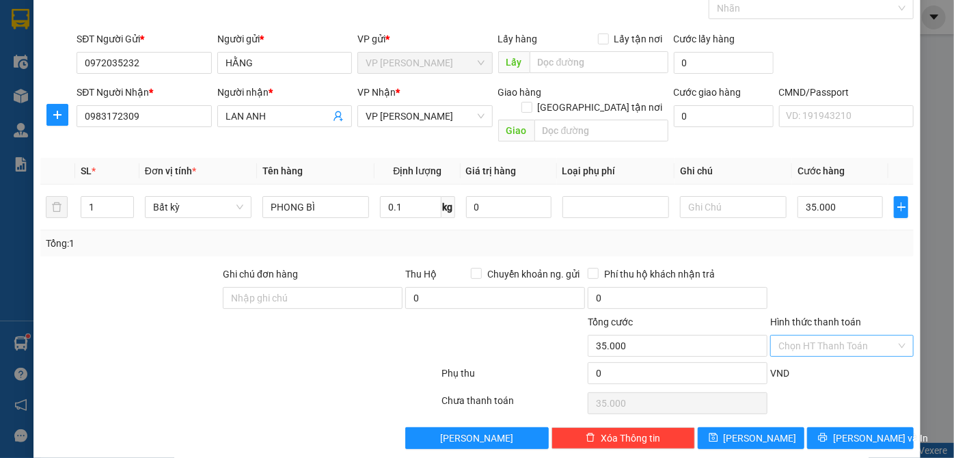
click at [822, 335] on input "Hình thức thanh toán" at bounding box center [836, 345] width 117 height 20
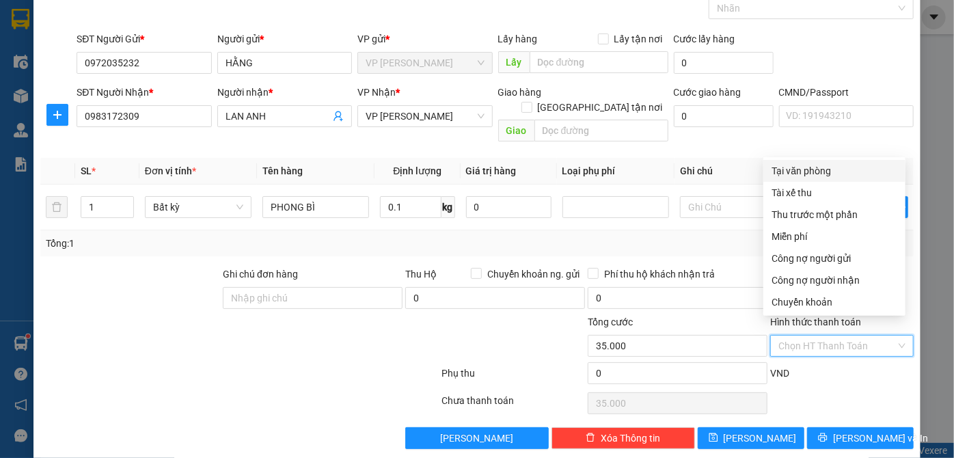
click at [809, 177] on div "Tại văn phòng" at bounding box center [834, 170] width 126 height 15
type input "0"
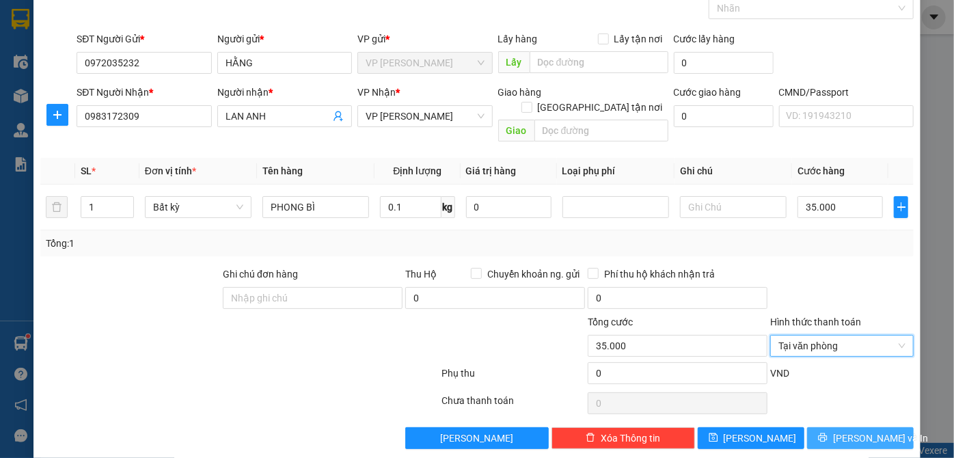
click at [827, 427] on button "[PERSON_NAME] và In" at bounding box center [860, 438] width 107 height 22
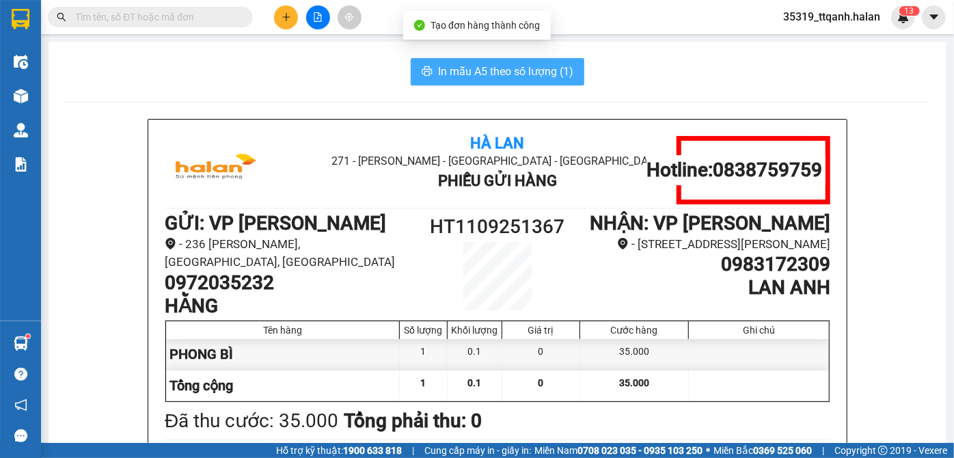
click at [483, 72] on span "In mẫu A5 theo số lượng (1)" at bounding box center [505, 71] width 135 height 17
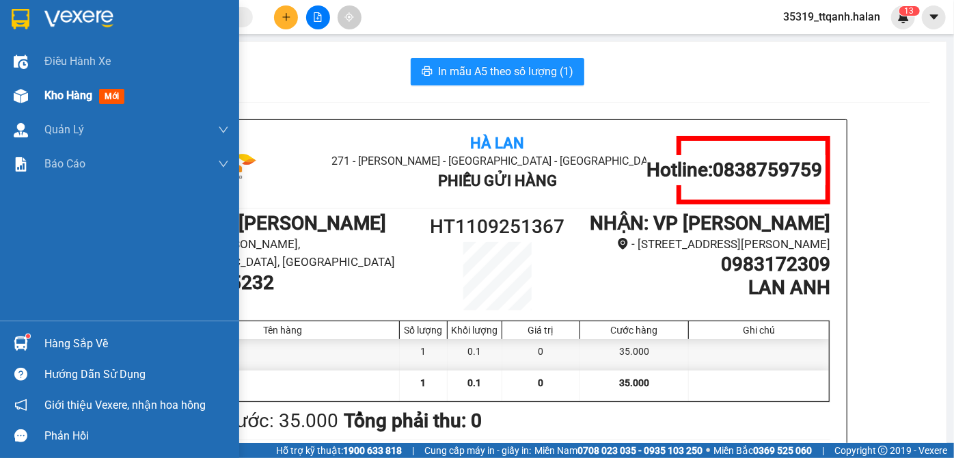
click at [12, 84] on div at bounding box center [21, 96] width 24 height 24
